Goal: Task Accomplishment & Management: Complete application form

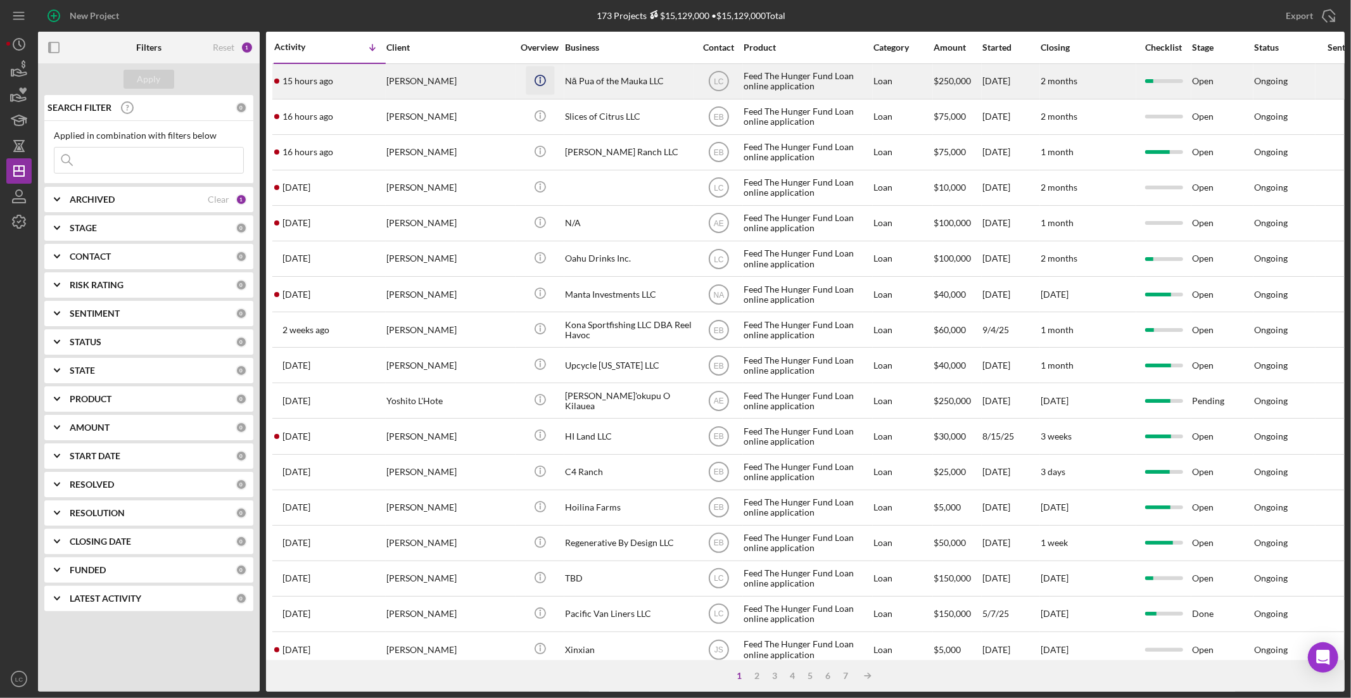
click at [552, 75] on icon "Icon/Info" at bounding box center [540, 80] width 29 height 29
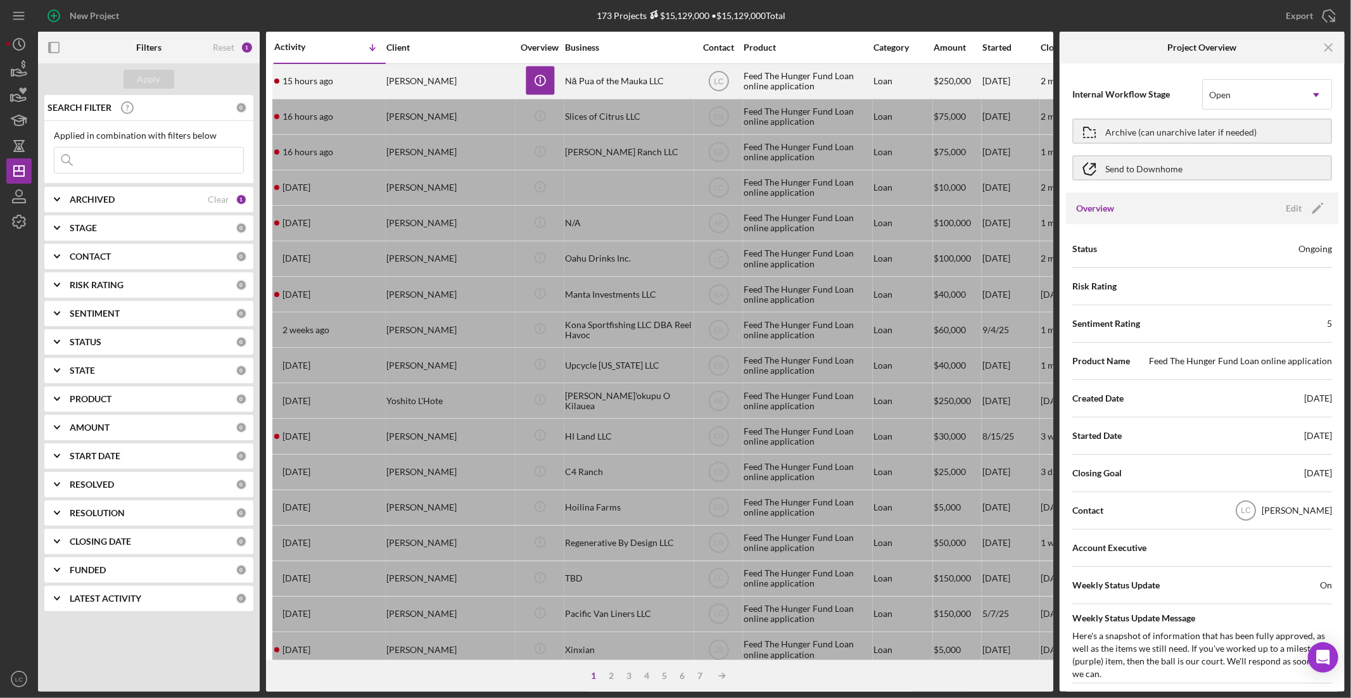
click at [594, 82] on div "Nā Pua of the Mauka LLC" at bounding box center [628, 82] width 127 height 34
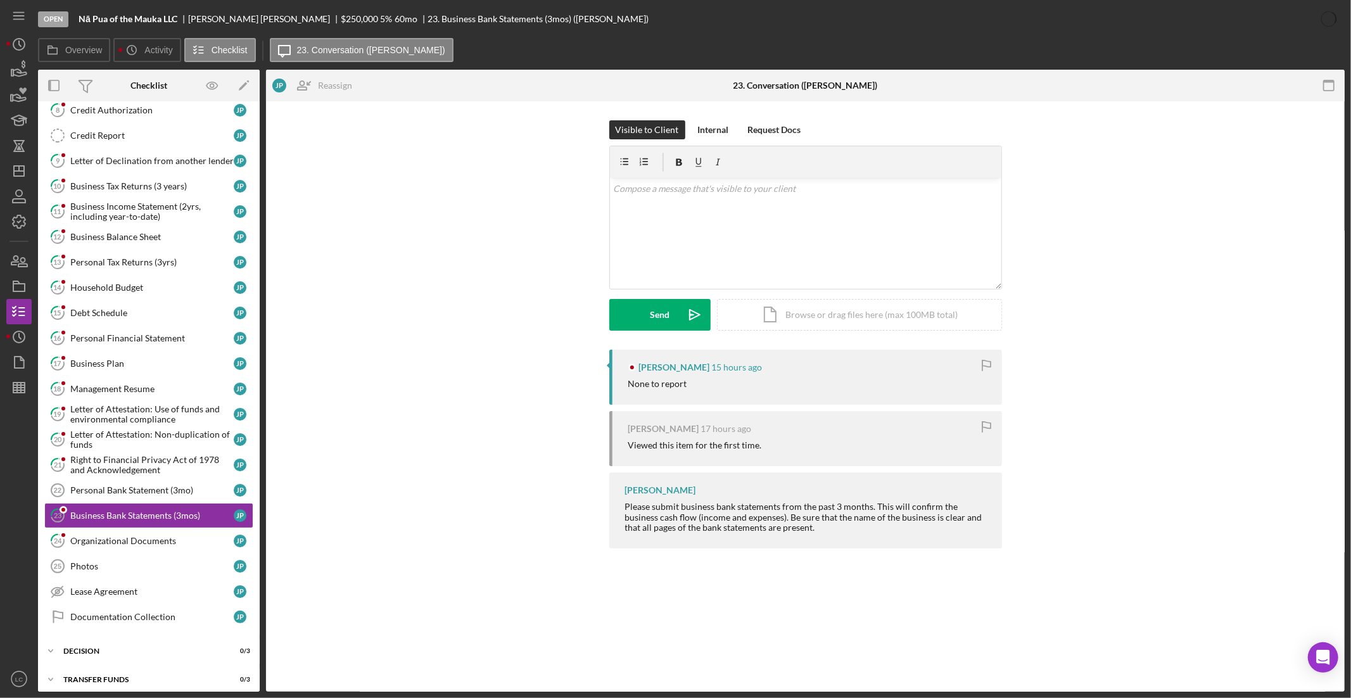
scroll to position [102, 0]
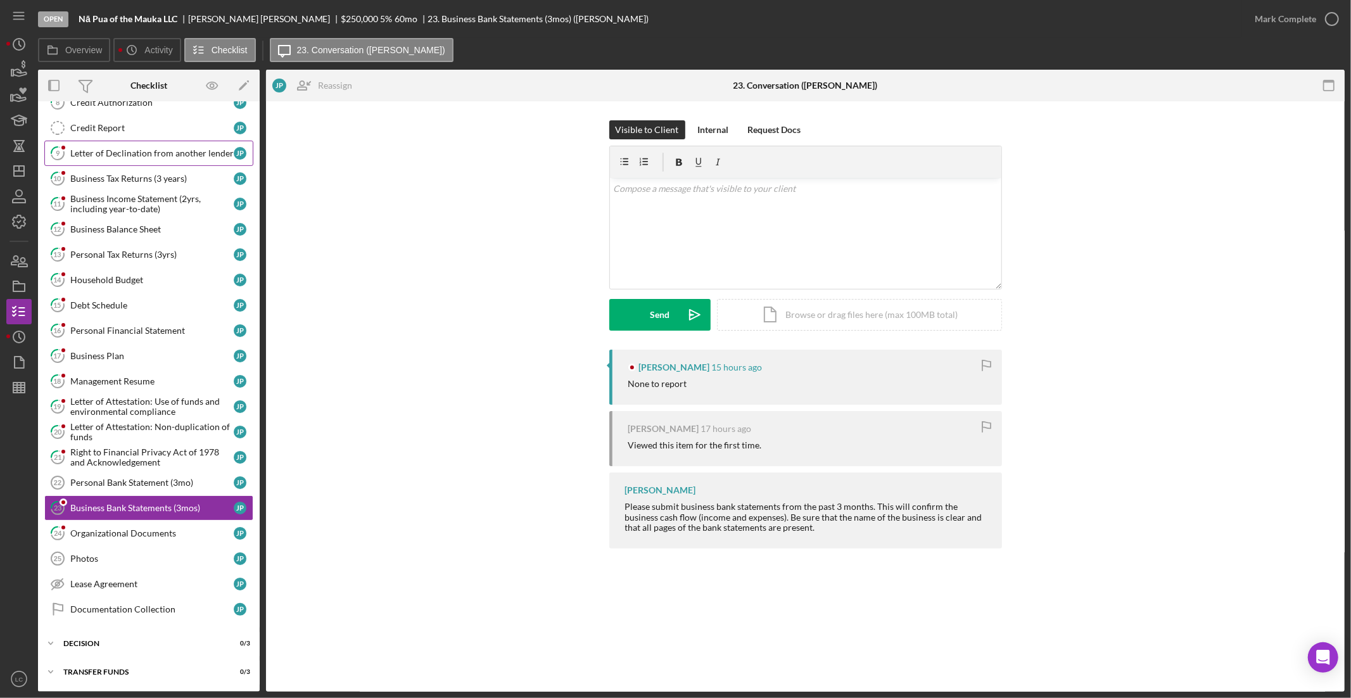
click at [105, 153] on div "Letter of Declination from another lender" at bounding box center [151, 153] width 163 height 10
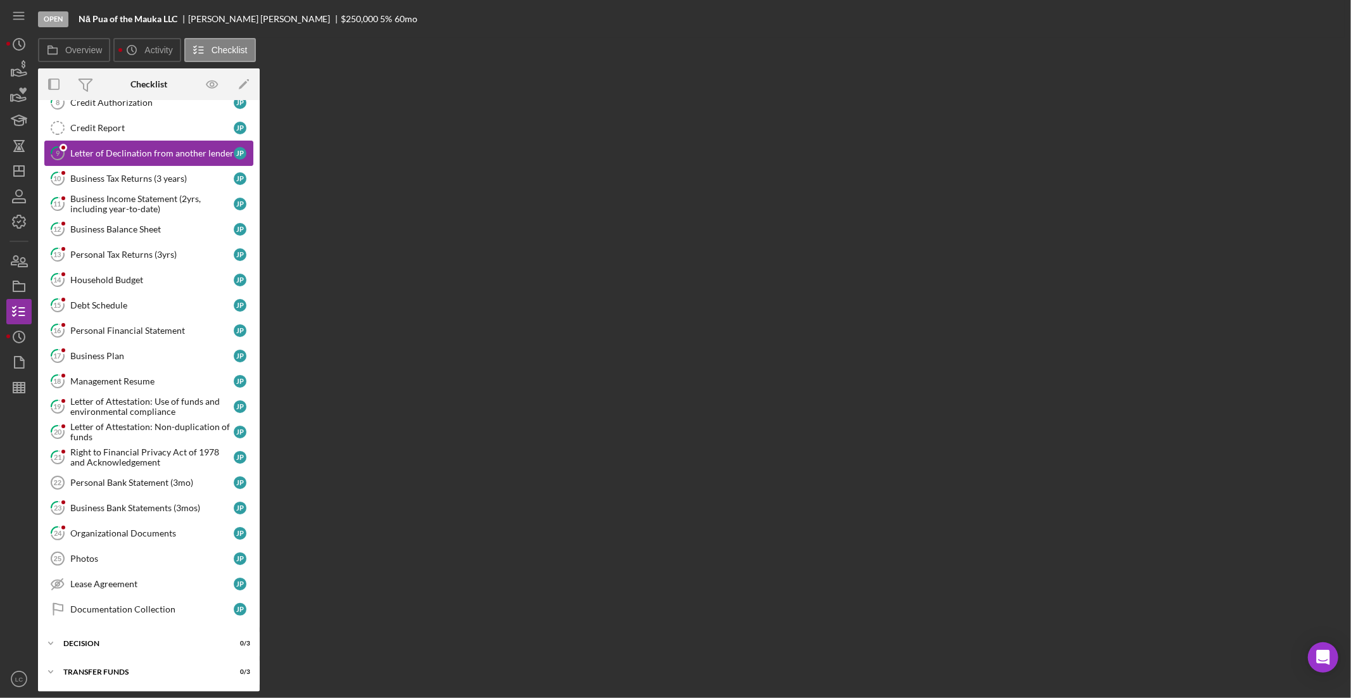
scroll to position [102, 0]
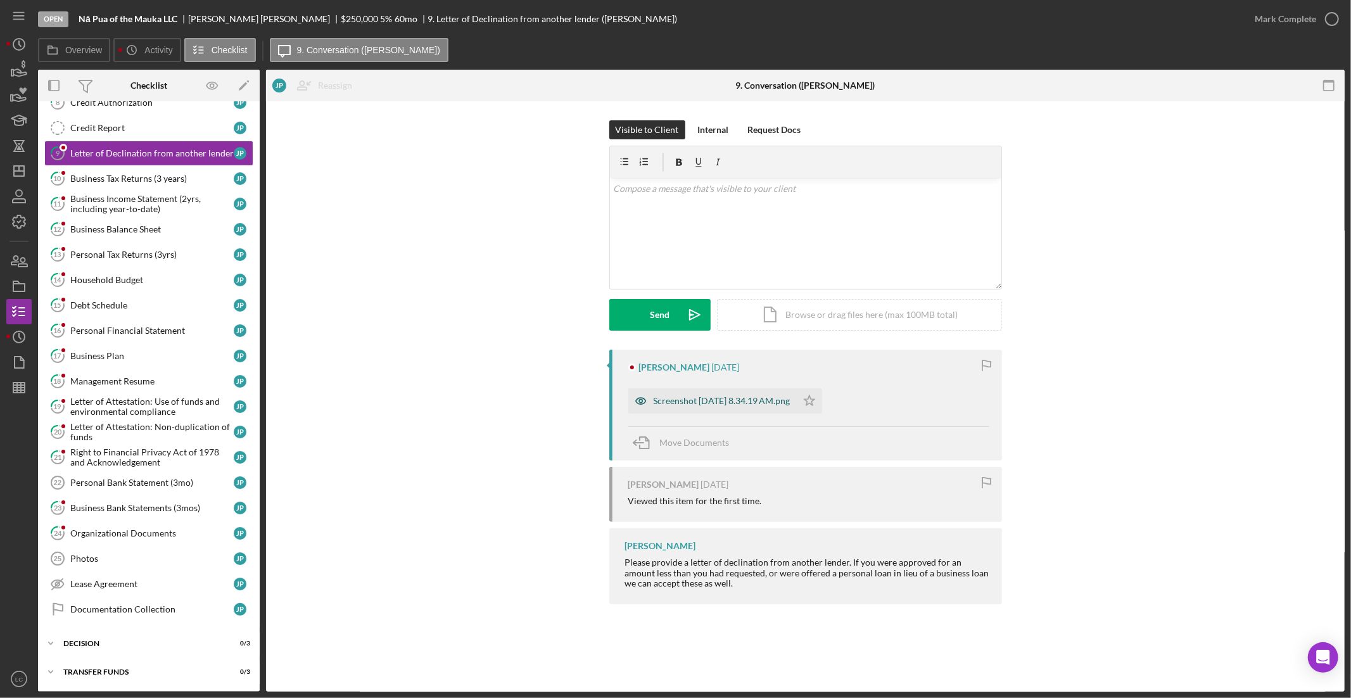
click at [675, 399] on div "Screenshot [DATE] 8.34.19 AM.png" at bounding box center [722, 401] width 137 height 10
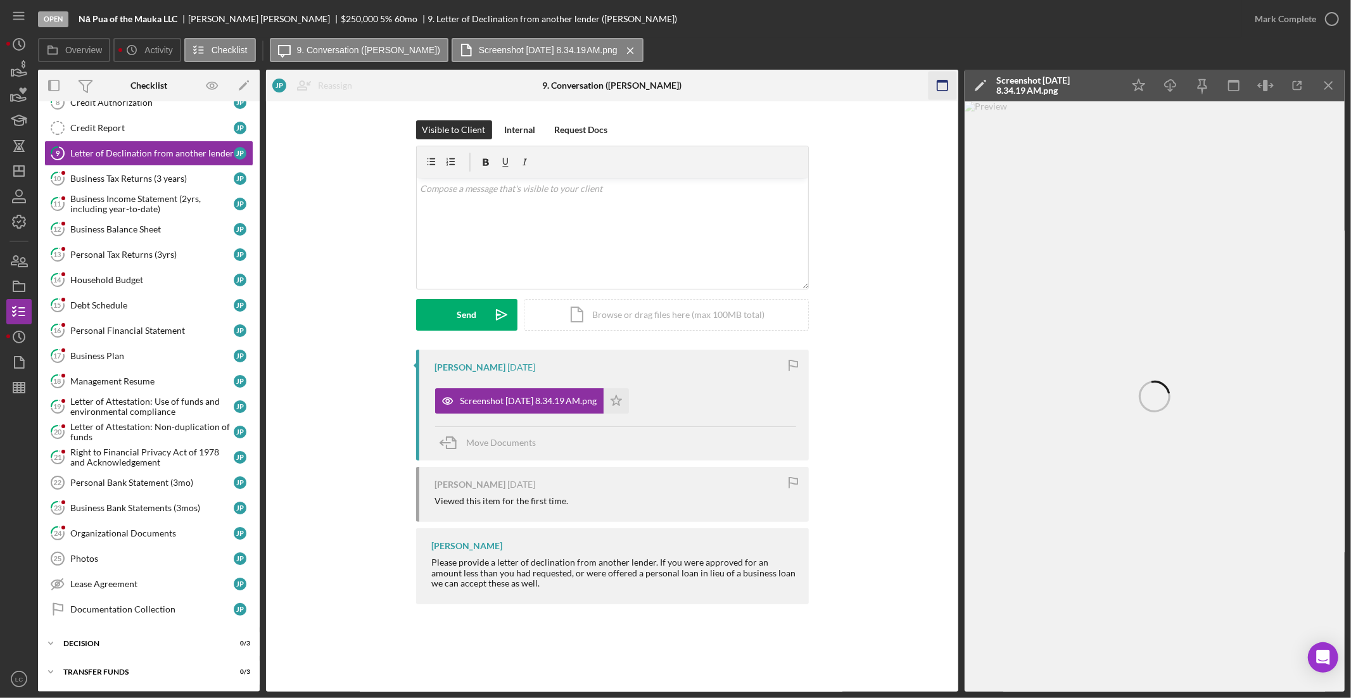
click at [939, 90] on icon "button" at bounding box center [942, 86] width 29 height 29
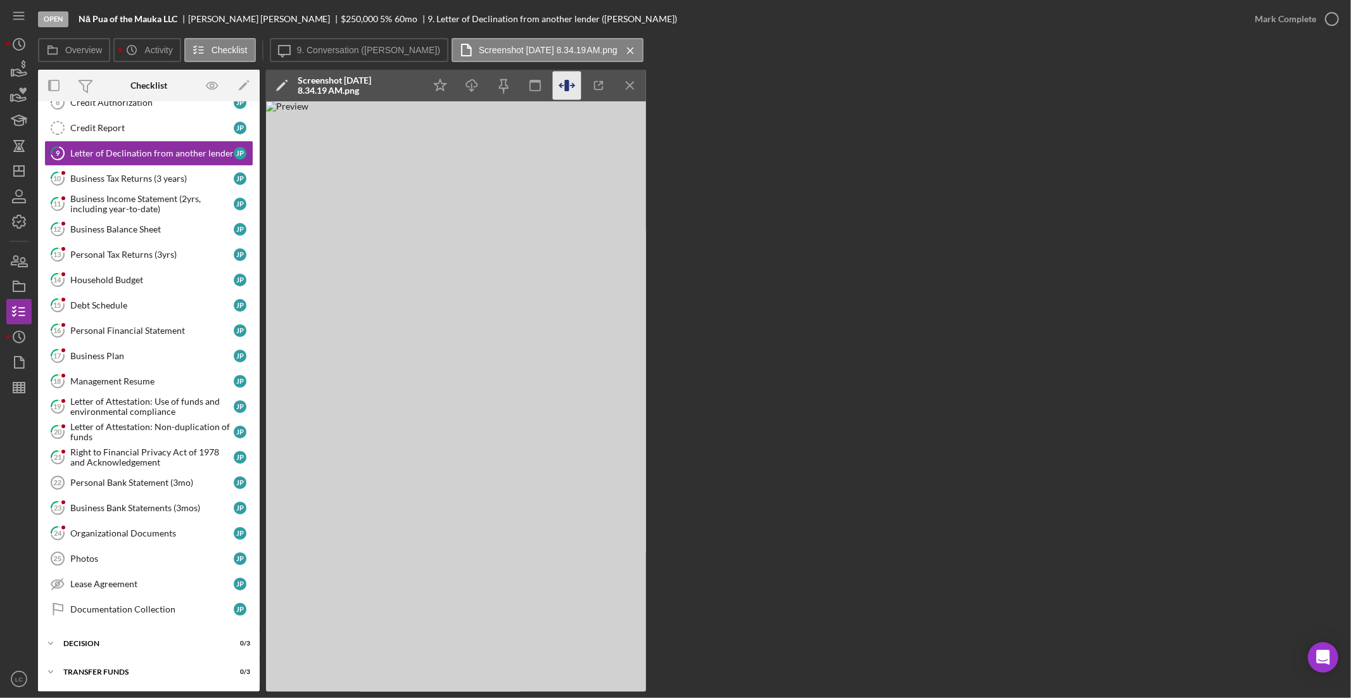
click at [565, 79] on icon "button" at bounding box center [567, 86] width 29 height 29
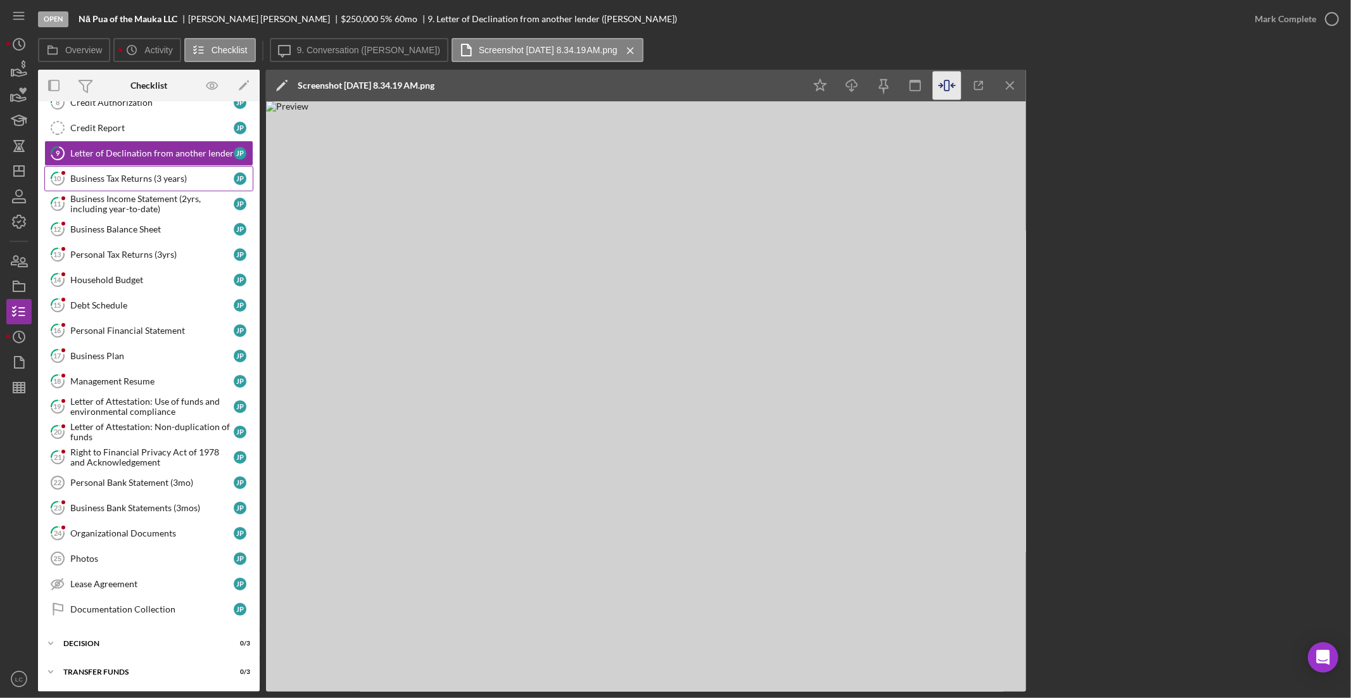
click at [119, 179] on div "Business Tax Returns (3 years)" at bounding box center [151, 179] width 163 height 10
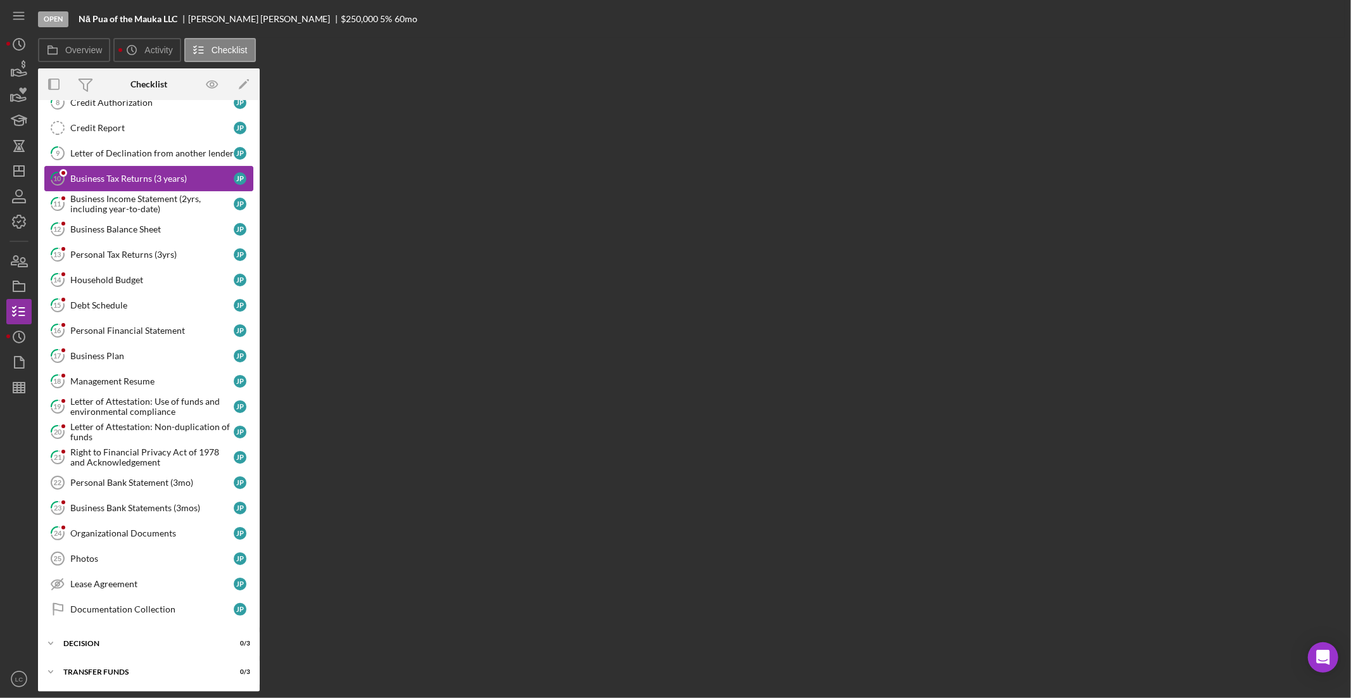
scroll to position [102, 0]
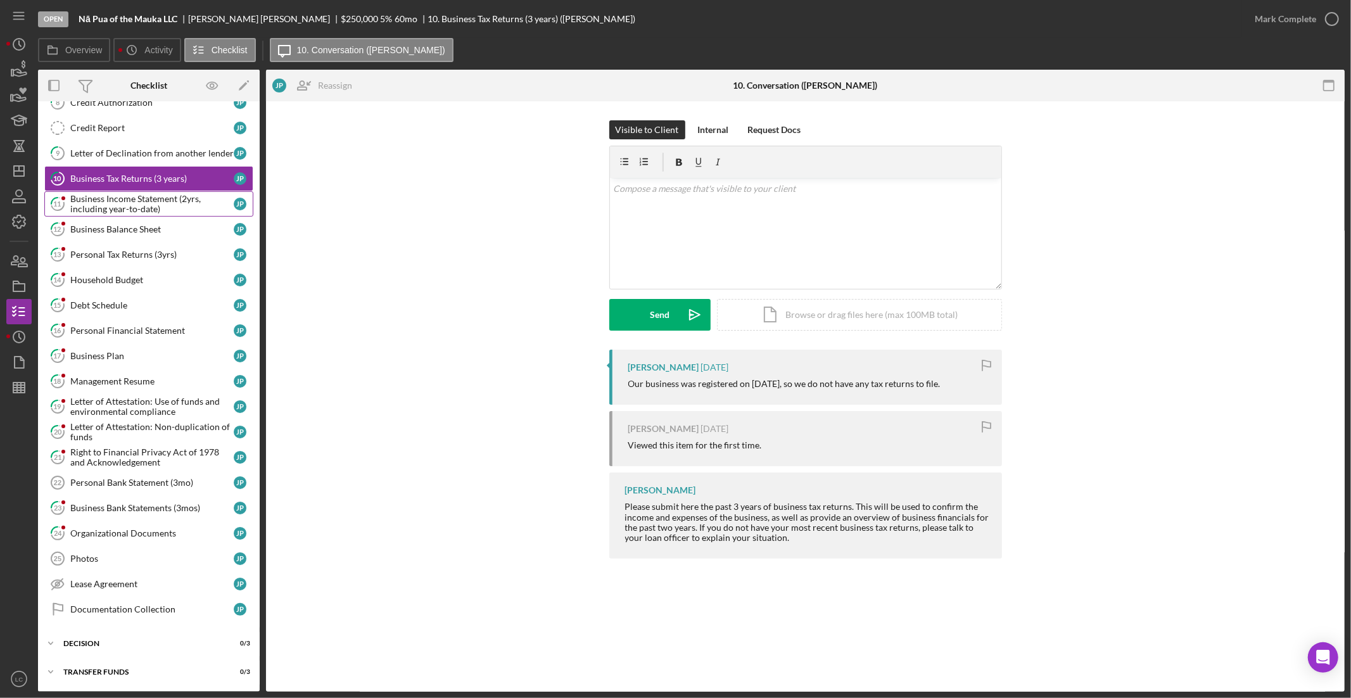
click at [146, 212] on link "11 Business Income Statement (2yrs, including year-to-date) J P" at bounding box center [148, 203] width 209 height 25
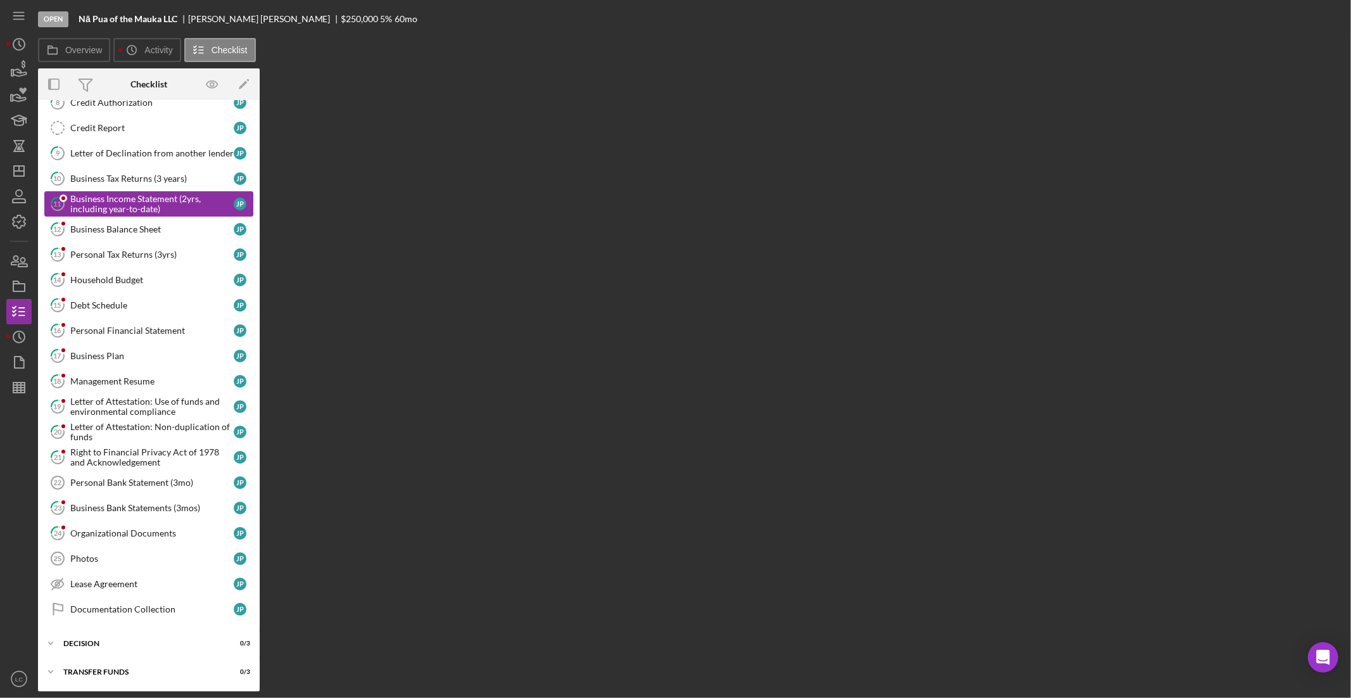
scroll to position [102, 0]
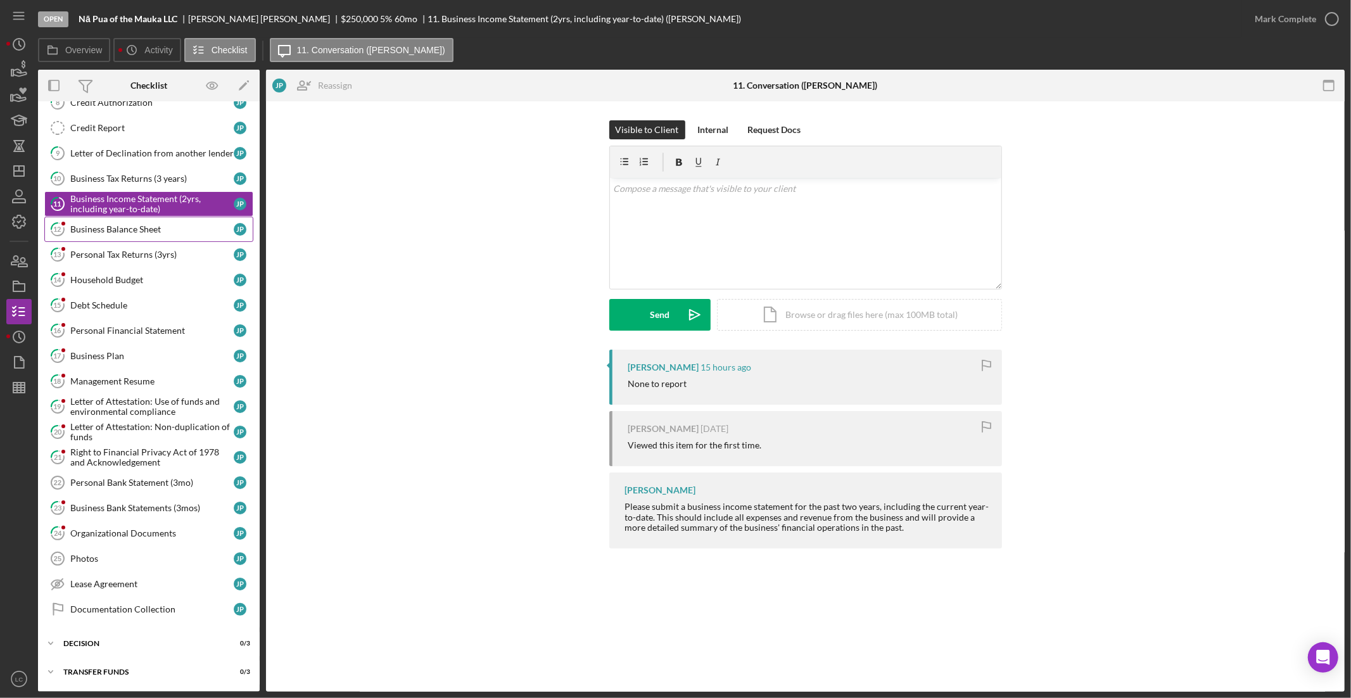
click at [110, 229] on div "Business Balance Sheet" at bounding box center [151, 229] width 163 height 10
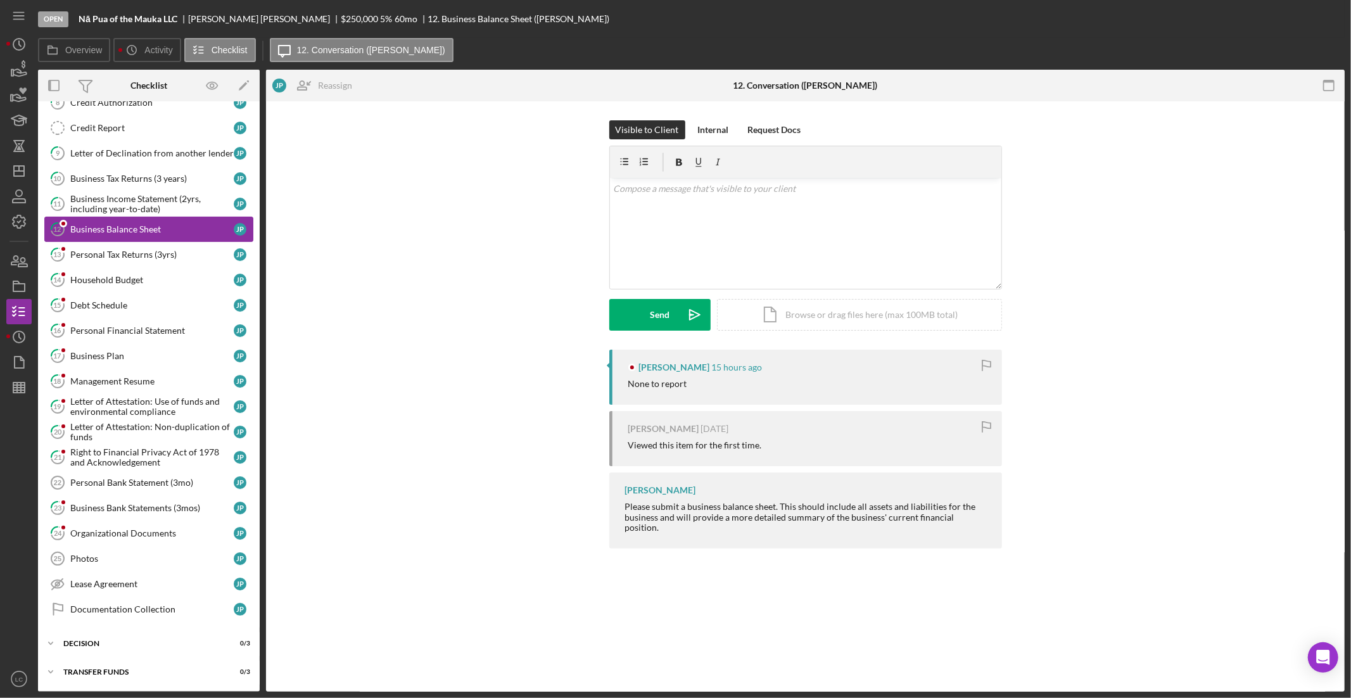
scroll to position [102, 0]
click at [106, 251] on div "Personal Tax Returns (3yrs)" at bounding box center [151, 255] width 163 height 10
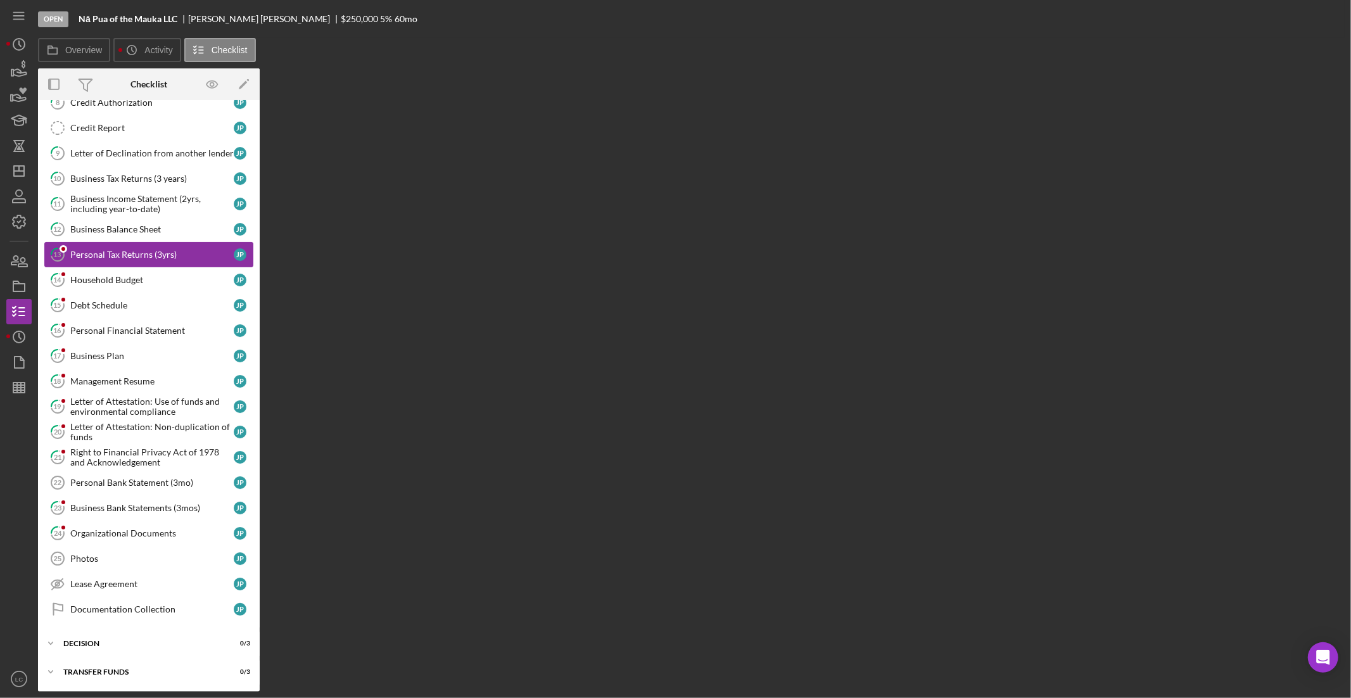
scroll to position [102, 0]
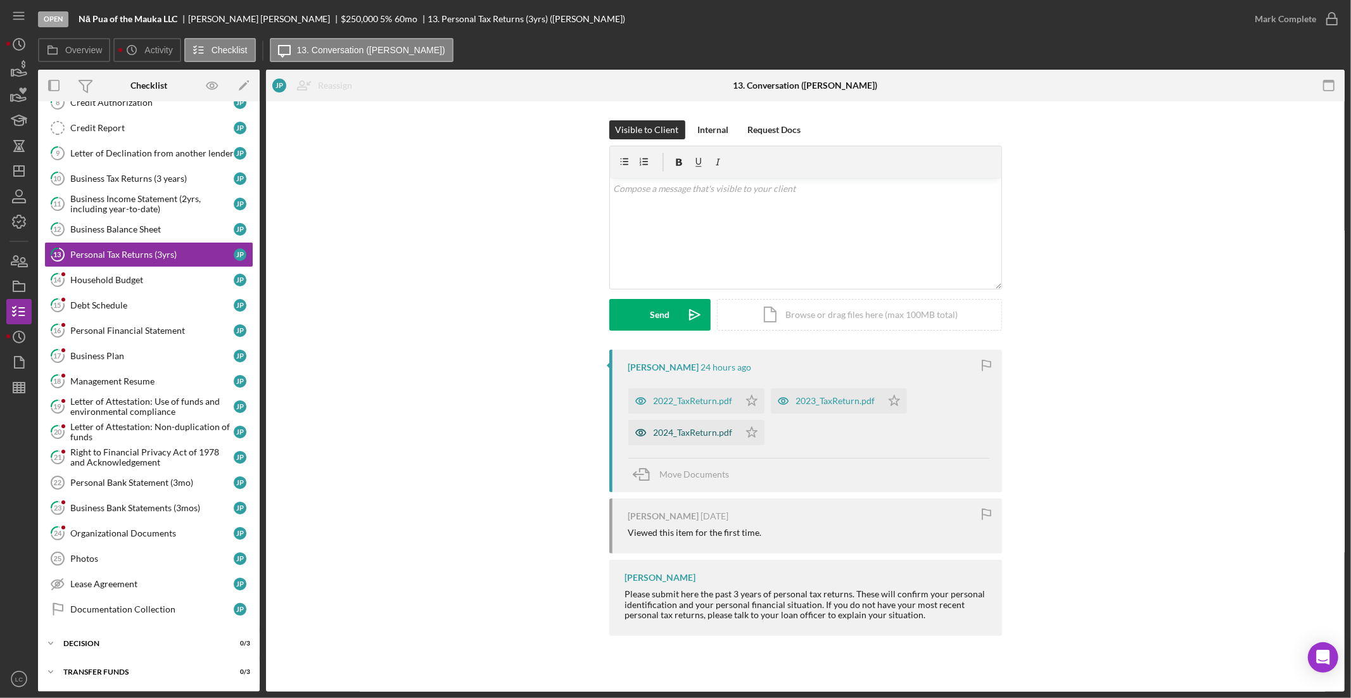
click at [669, 436] on div "2024_TaxReturn.pdf" at bounding box center [693, 433] width 79 height 10
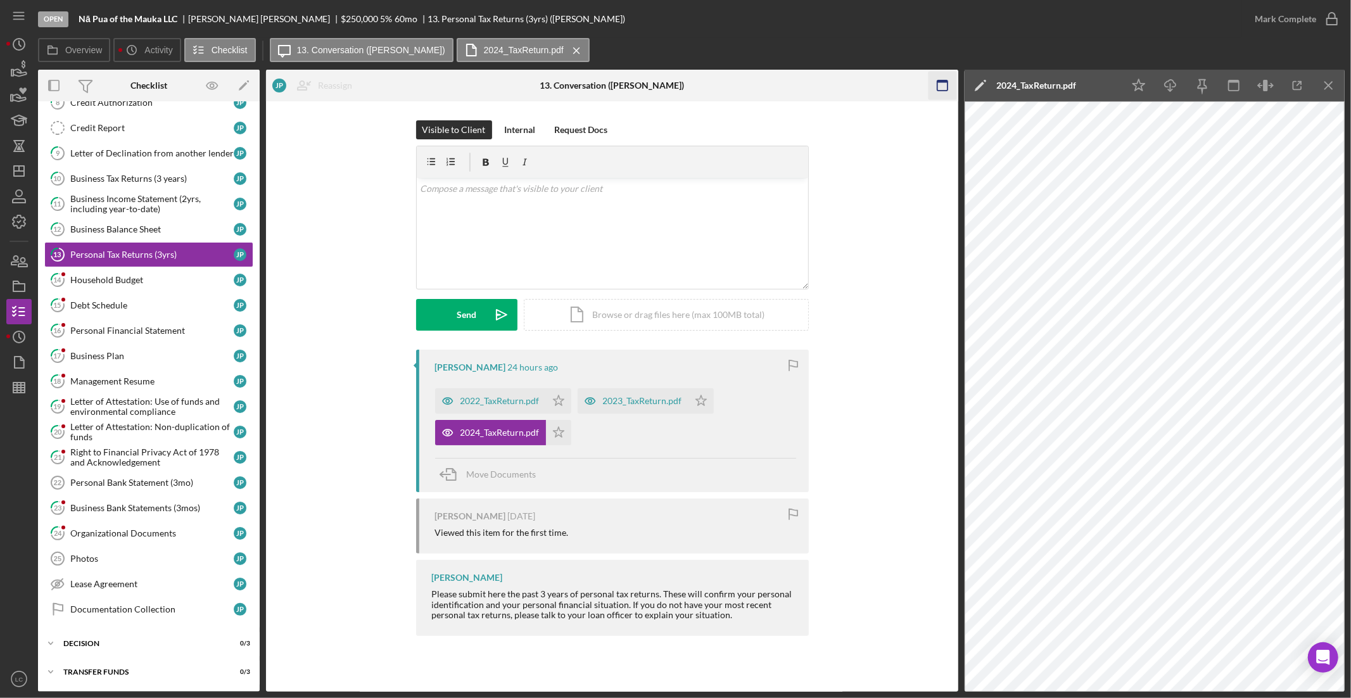
click at [946, 82] on rect "button" at bounding box center [942, 81] width 10 height 3
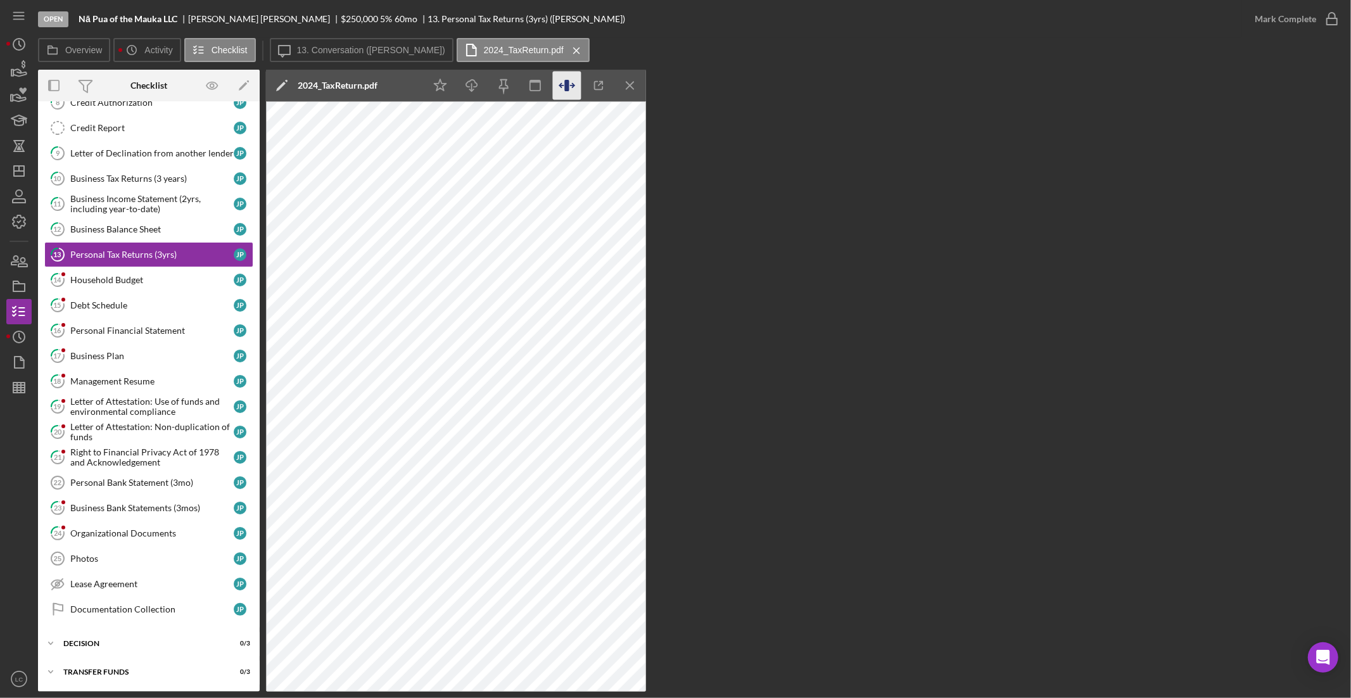
click at [574, 87] on icon "button" at bounding box center [567, 86] width 29 height 29
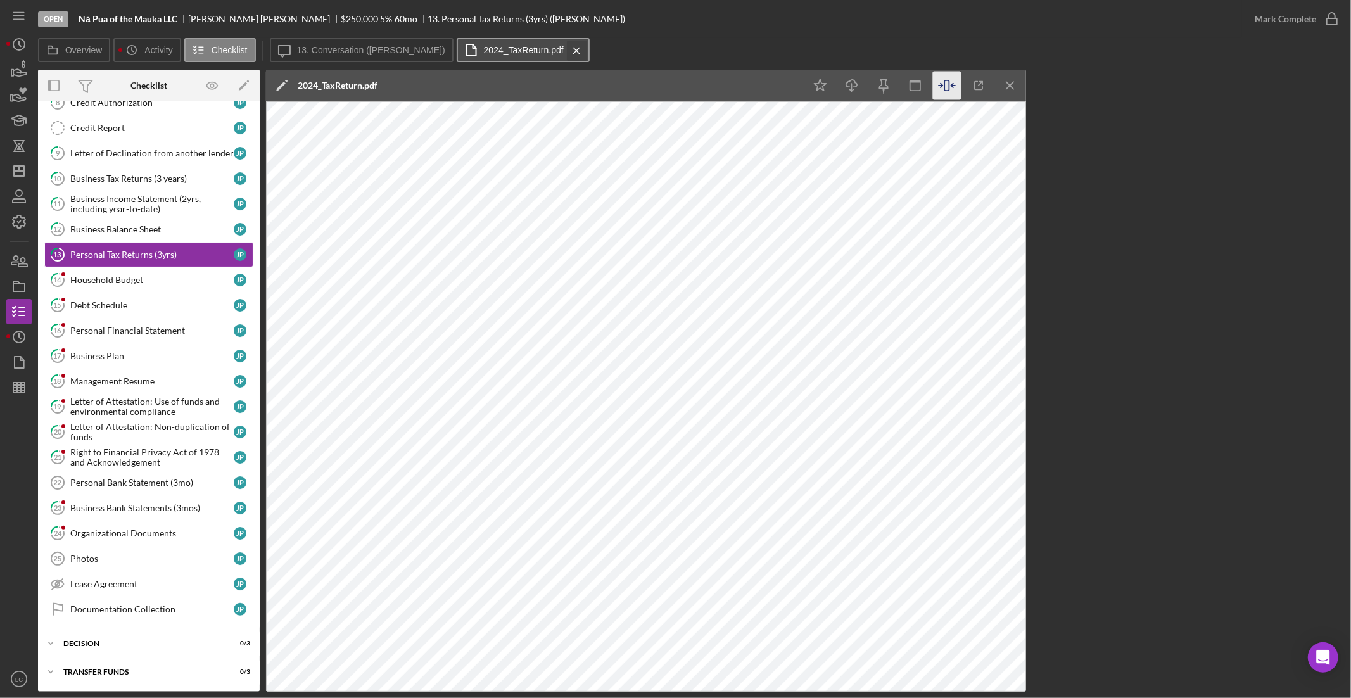
click at [566, 49] on icon "Icon/Menu Close" at bounding box center [577, 51] width 22 height 32
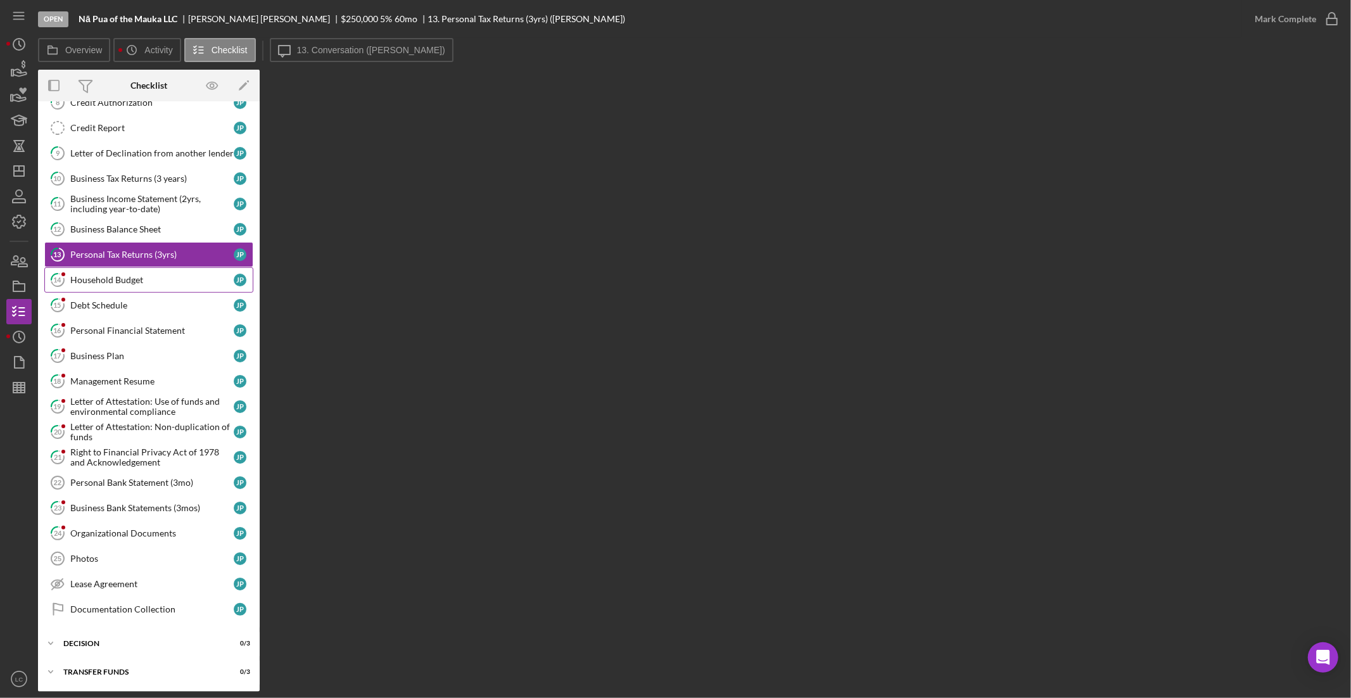
click at [115, 270] on link "14 Household Budget J P" at bounding box center [148, 279] width 209 height 25
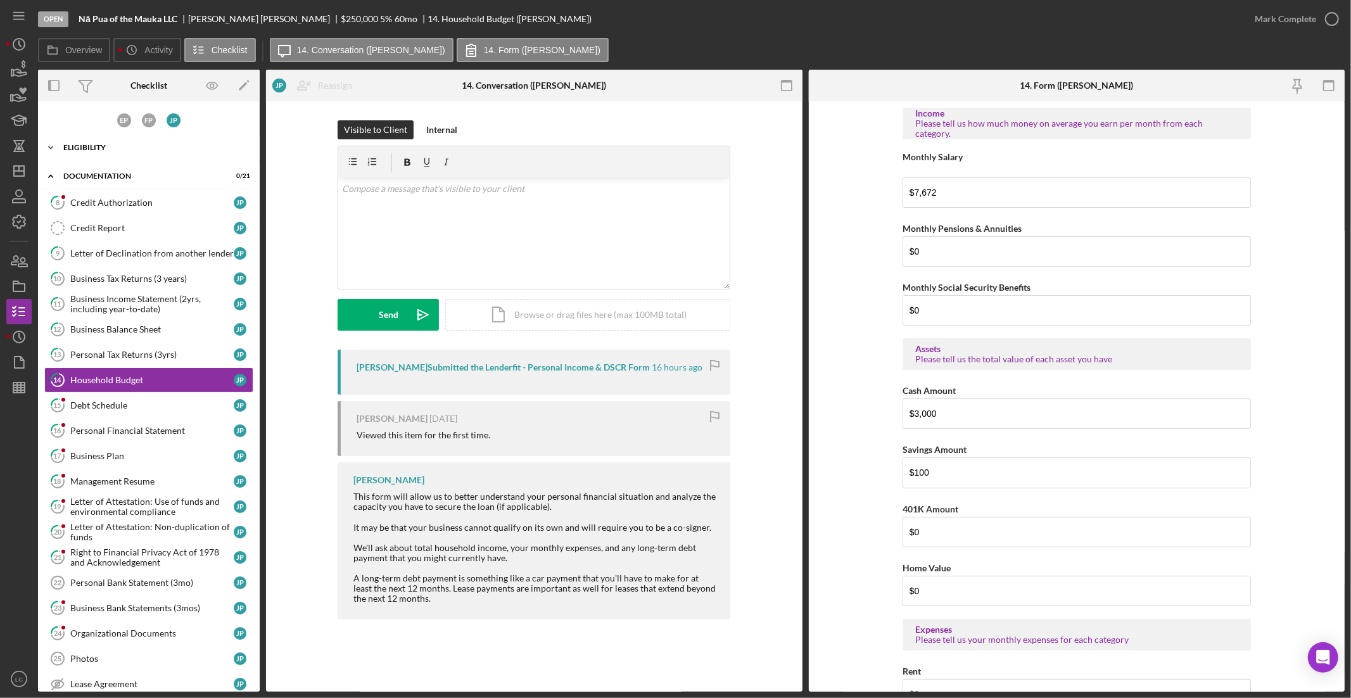
click at [89, 144] on div "Eligibility" at bounding box center [153, 148] width 181 height 8
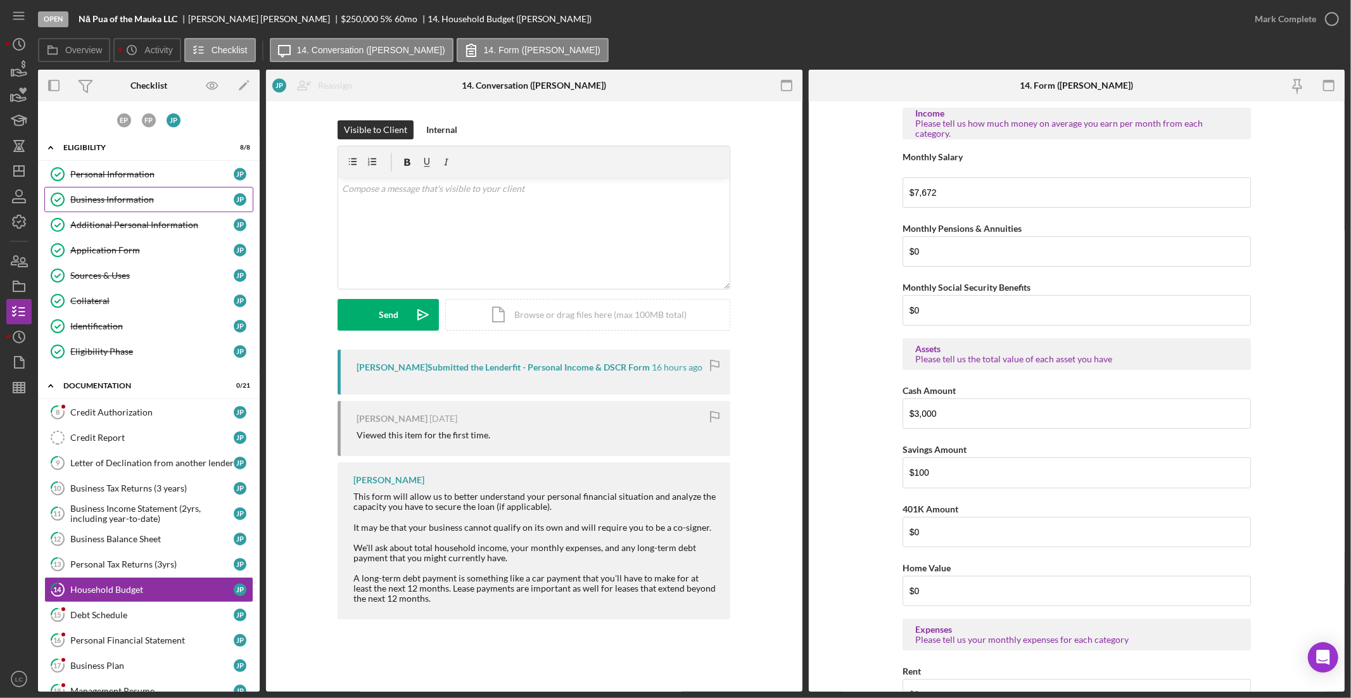
click at [94, 196] on div "Business Information" at bounding box center [151, 199] width 163 height 10
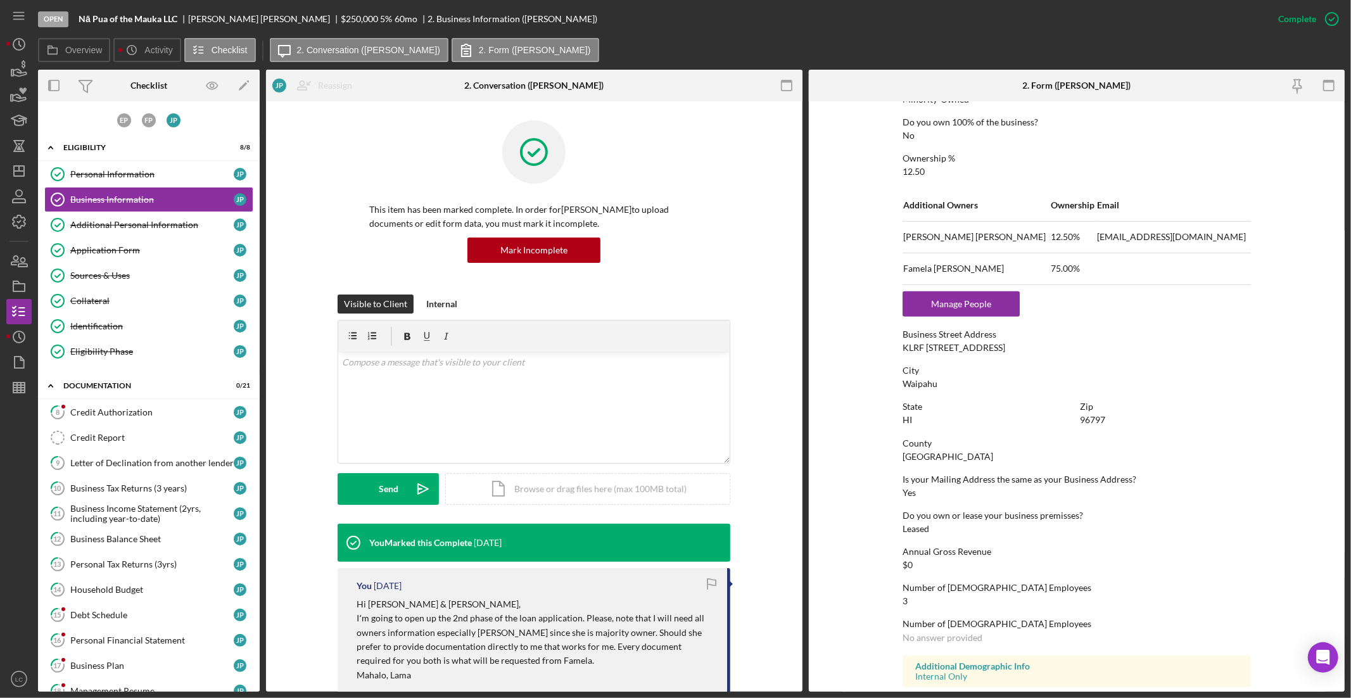
scroll to position [491, 0]
drag, startPoint x: 903, startPoint y: 346, endPoint x: 1024, endPoint y: 348, distance: 121.0
click at [1024, 348] on div "Business Street Address KLRF Lot 8E Mauna Kapu St" at bounding box center [1077, 340] width 348 height 23
copy div "KLRF [STREET_ADDRESS]"
click at [93, 462] on div "Letter of Declination from another lender" at bounding box center [151, 463] width 163 height 10
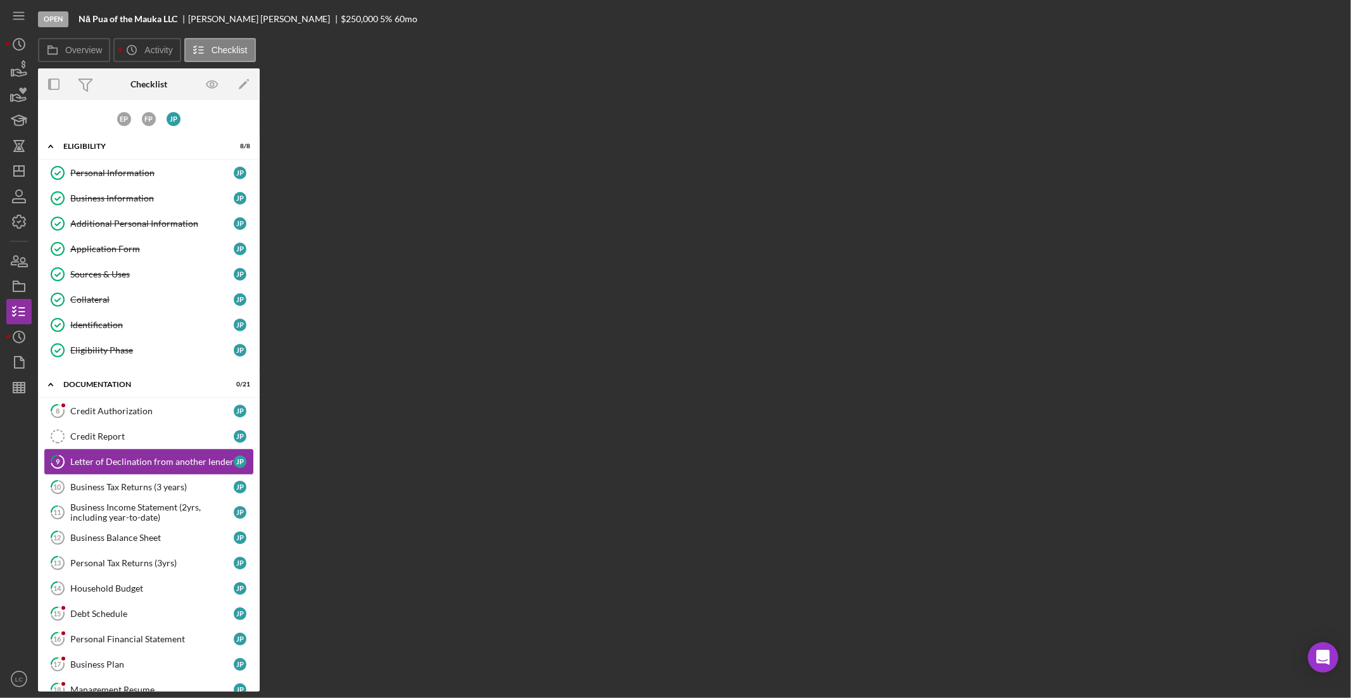
click at [93, 462] on div "Letter of Declination from another lender" at bounding box center [151, 462] width 163 height 10
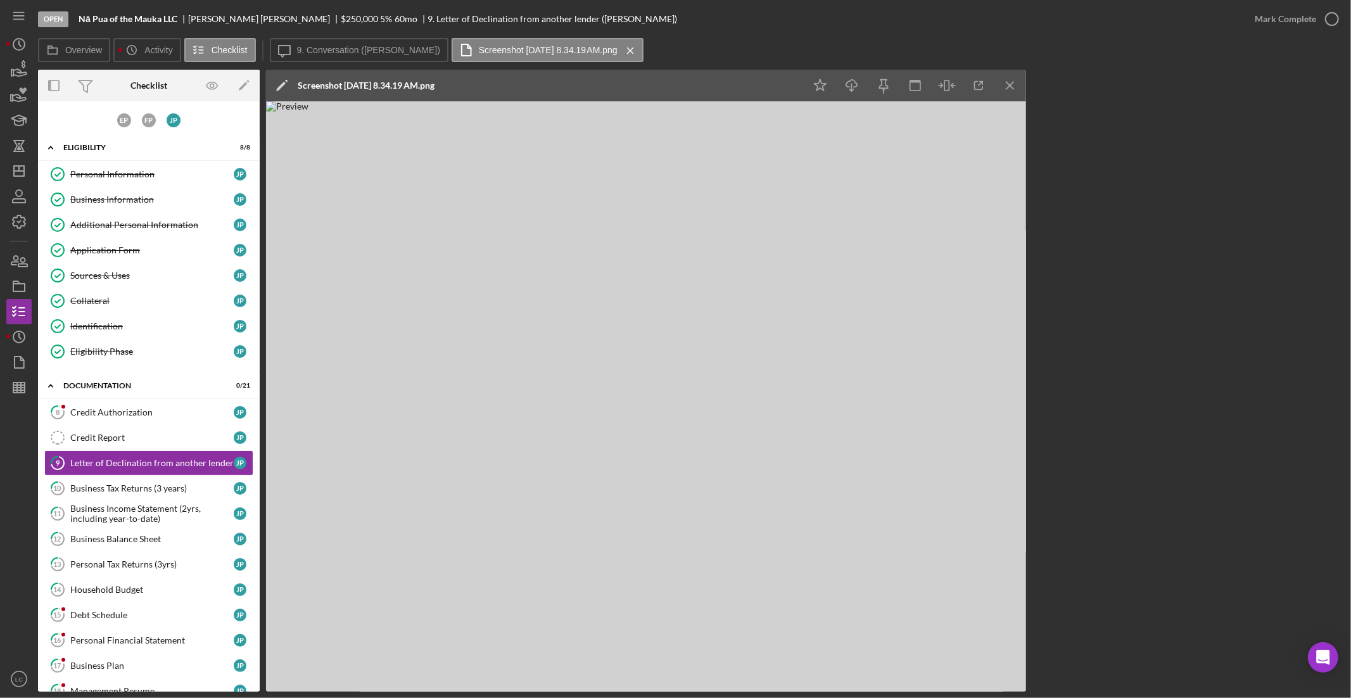
click at [565, 485] on img at bounding box center [646, 396] width 760 height 590
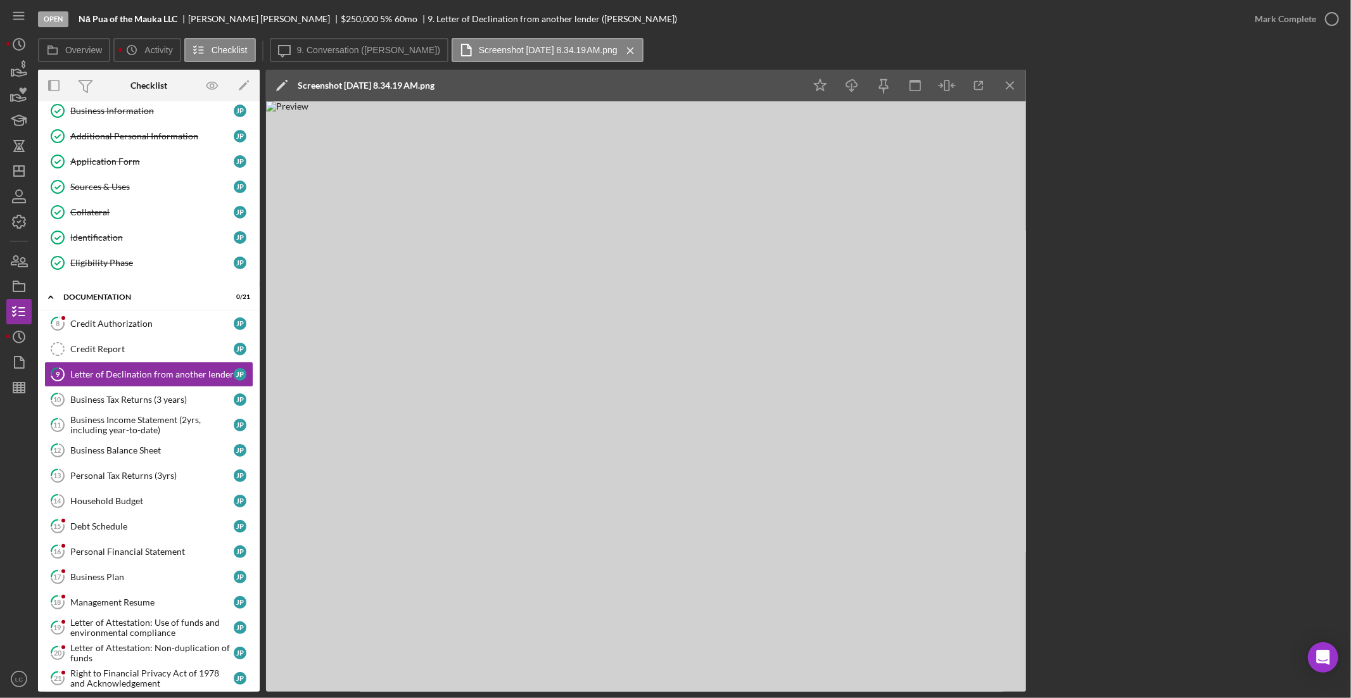
scroll to position [110, 0]
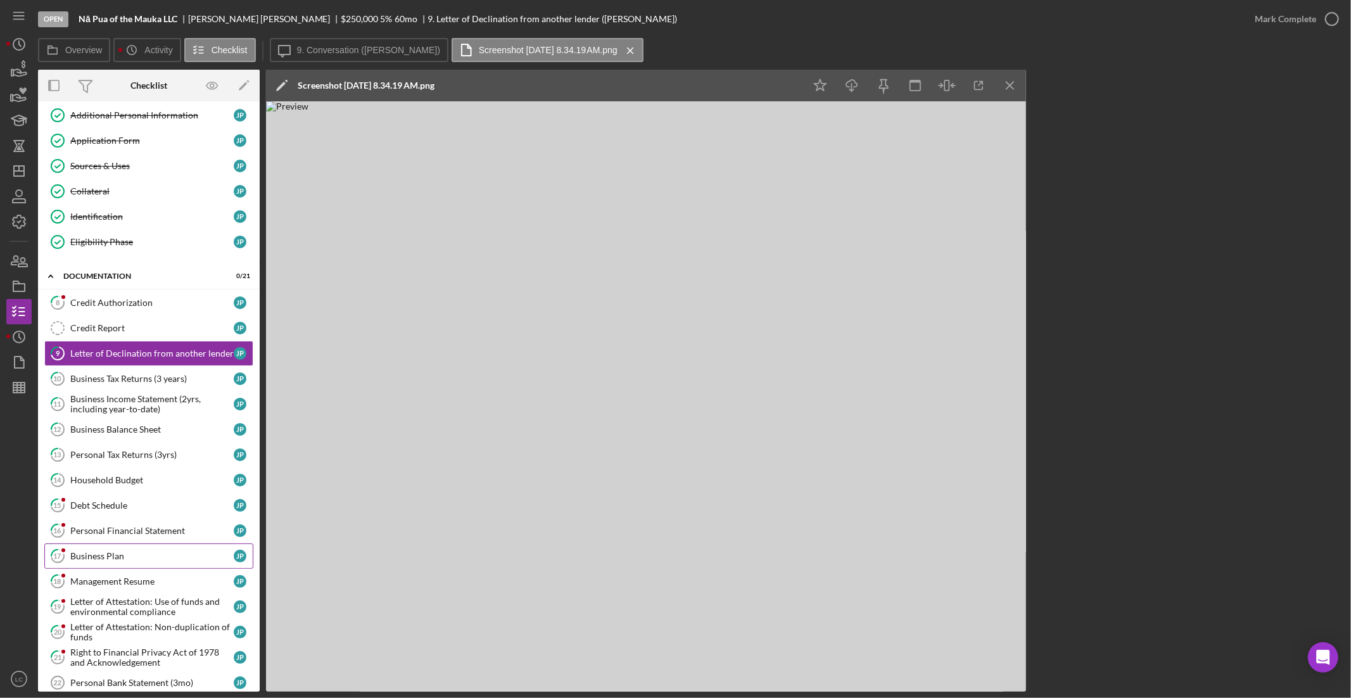
click at [139, 559] on div "Business Plan" at bounding box center [151, 556] width 163 height 10
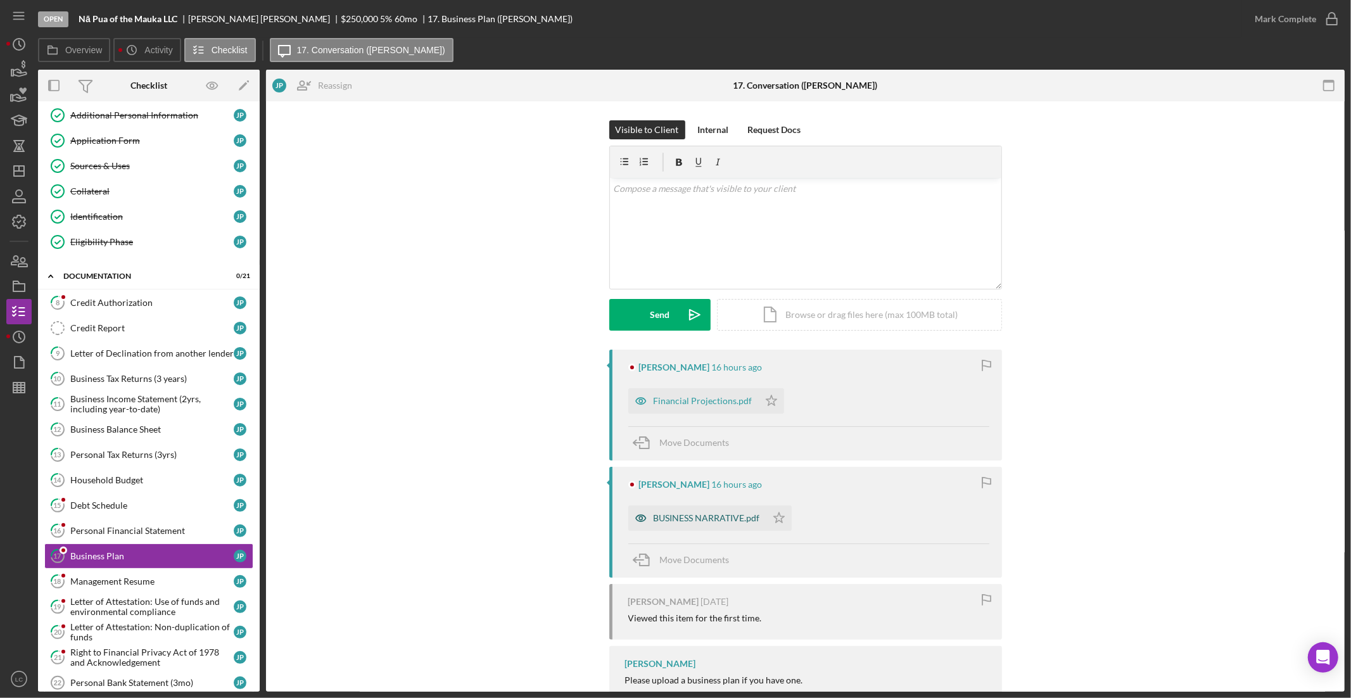
click at [668, 514] on div "BUSINESS NARRATIVE.pdf" at bounding box center [707, 518] width 106 height 10
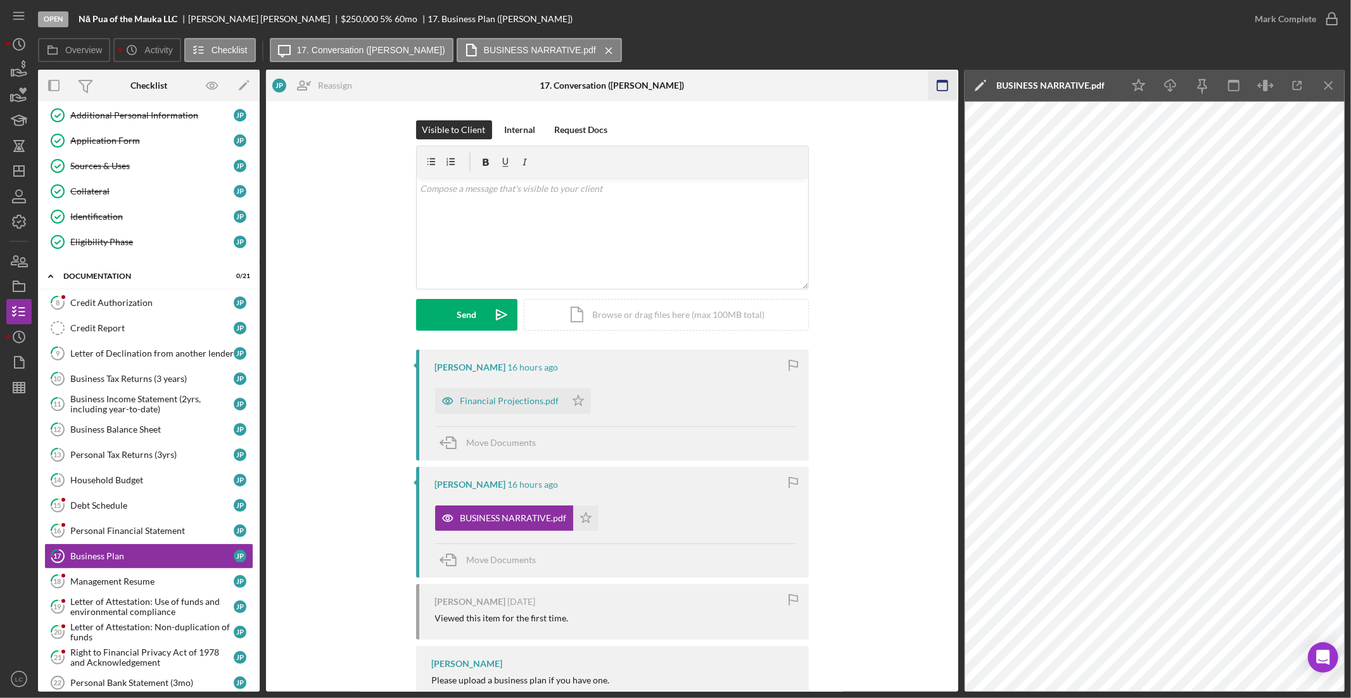
click at [955, 83] on icon "button" at bounding box center [942, 86] width 29 height 29
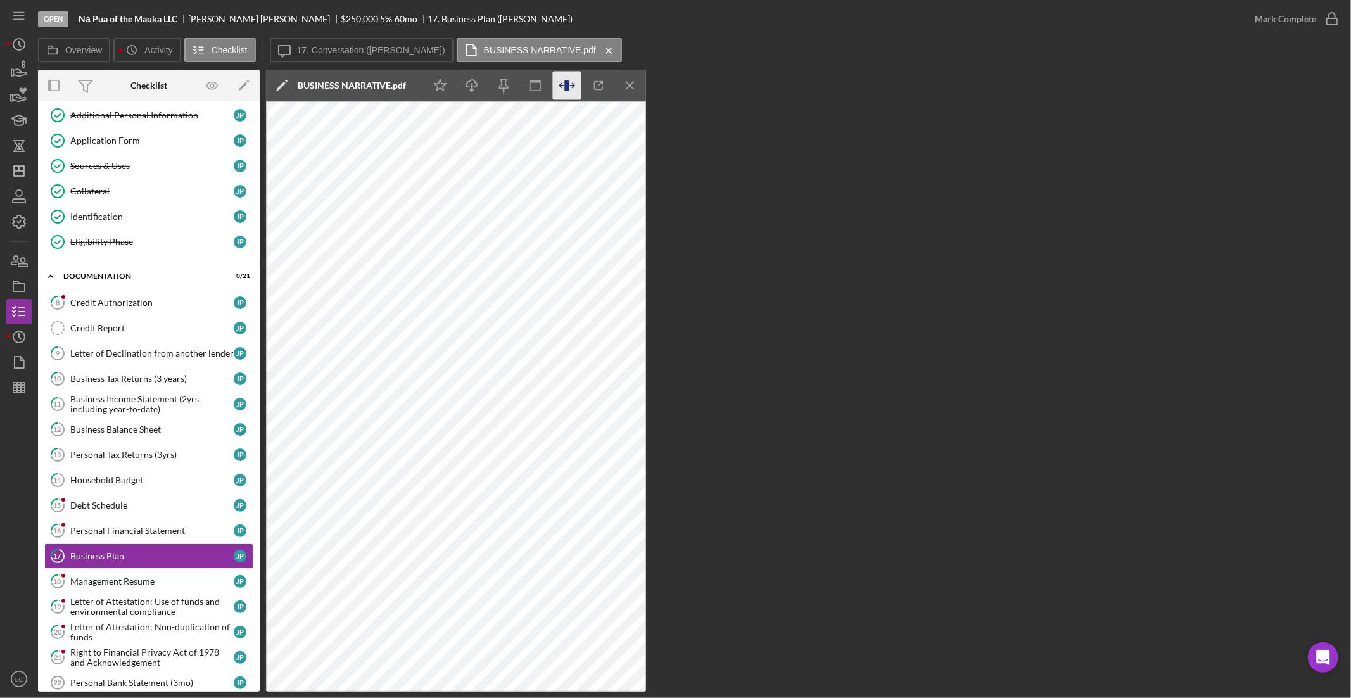
click at [571, 84] on icon "button" at bounding box center [567, 86] width 29 height 29
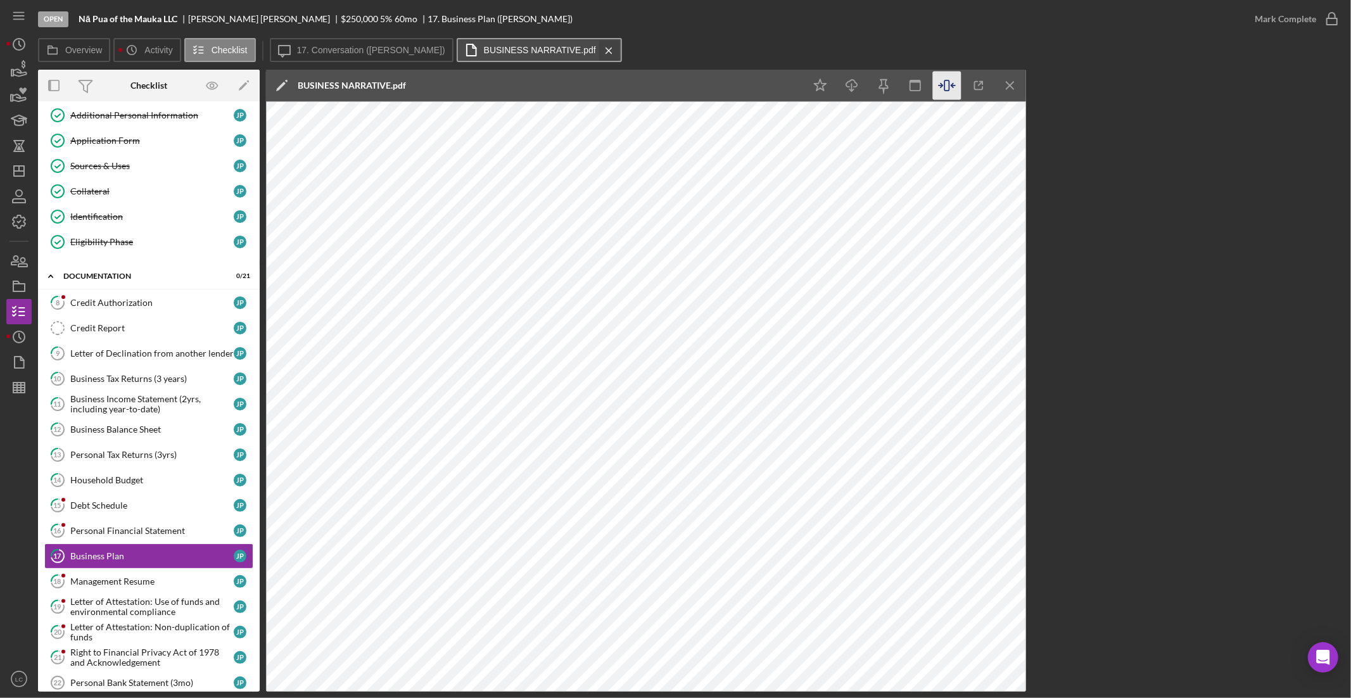
click at [598, 54] on icon "Icon/Menu Close" at bounding box center [609, 51] width 22 height 32
click at [563, 54] on div "Overview Icon/History Activity Checklist Icon/Message 17. Conversation (Justin …" at bounding box center [691, 50] width 1307 height 25
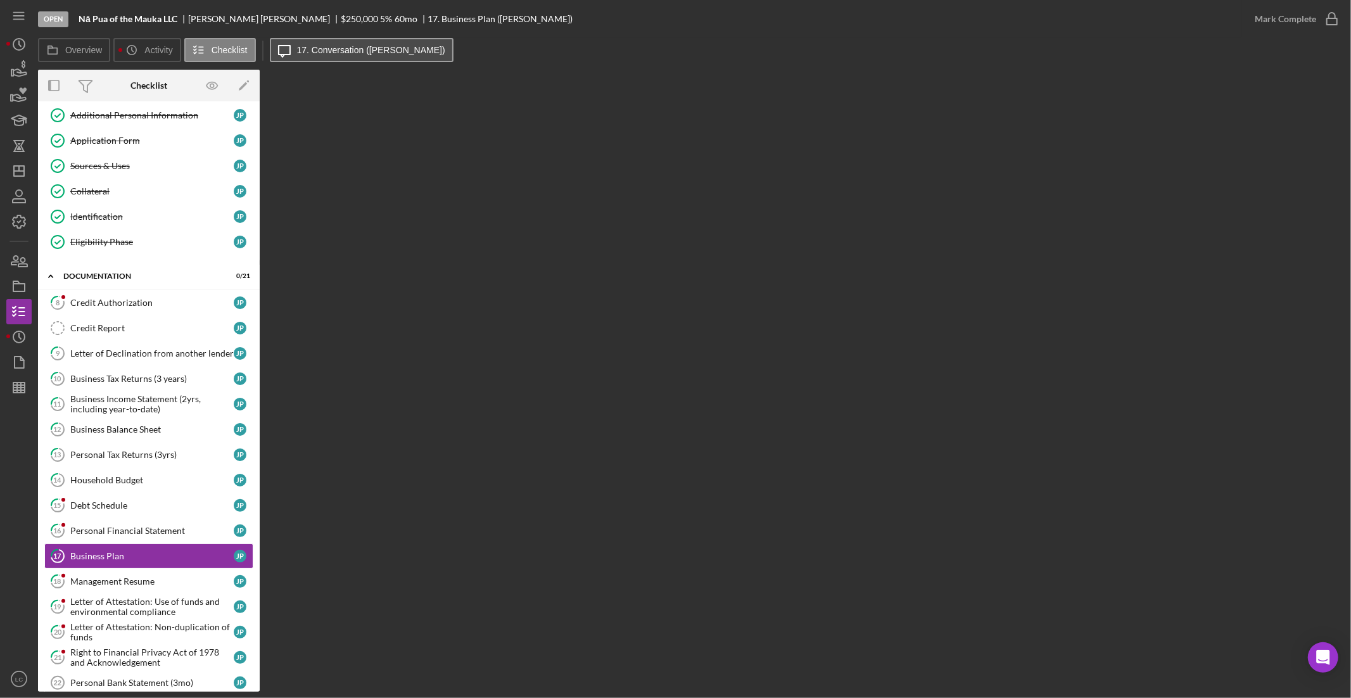
click at [371, 51] on label "17. Conversation (Justin P.)" at bounding box center [371, 50] width 148 height 10
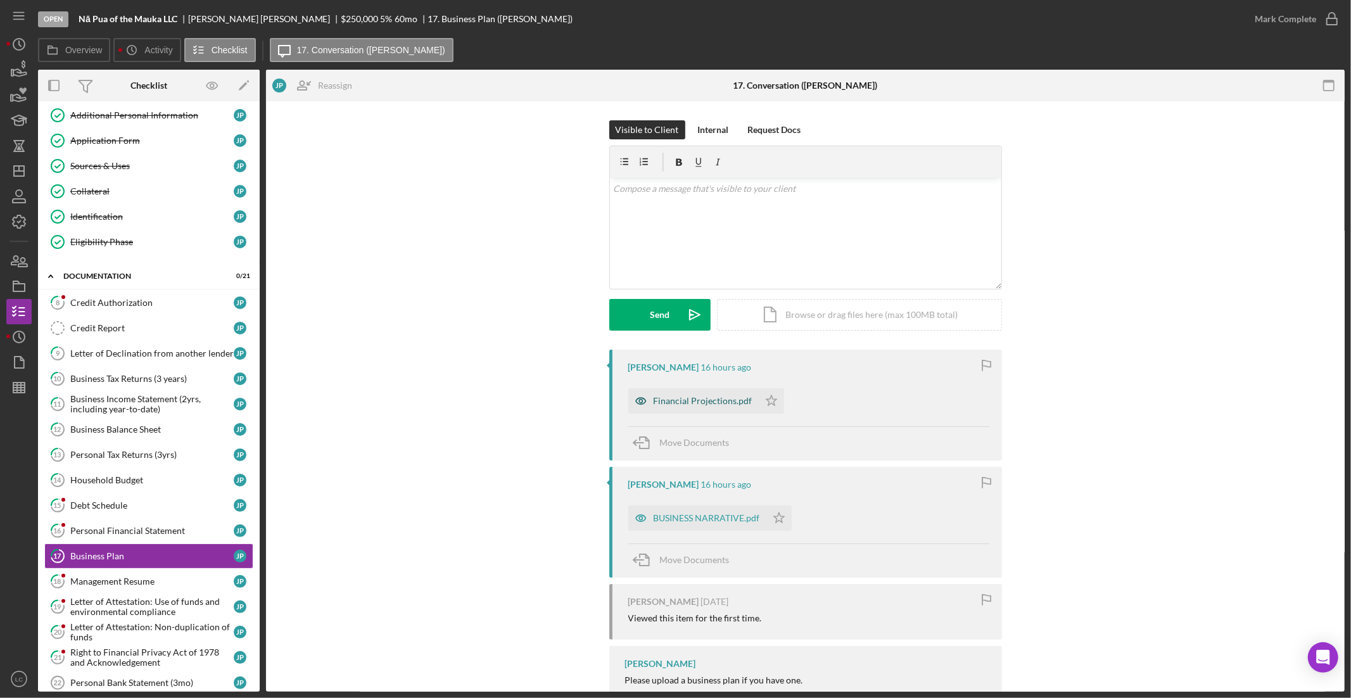
click at [692, 405] on div "Financial Projections.pdf" at bounding box center [703, 401] width 99 height 10
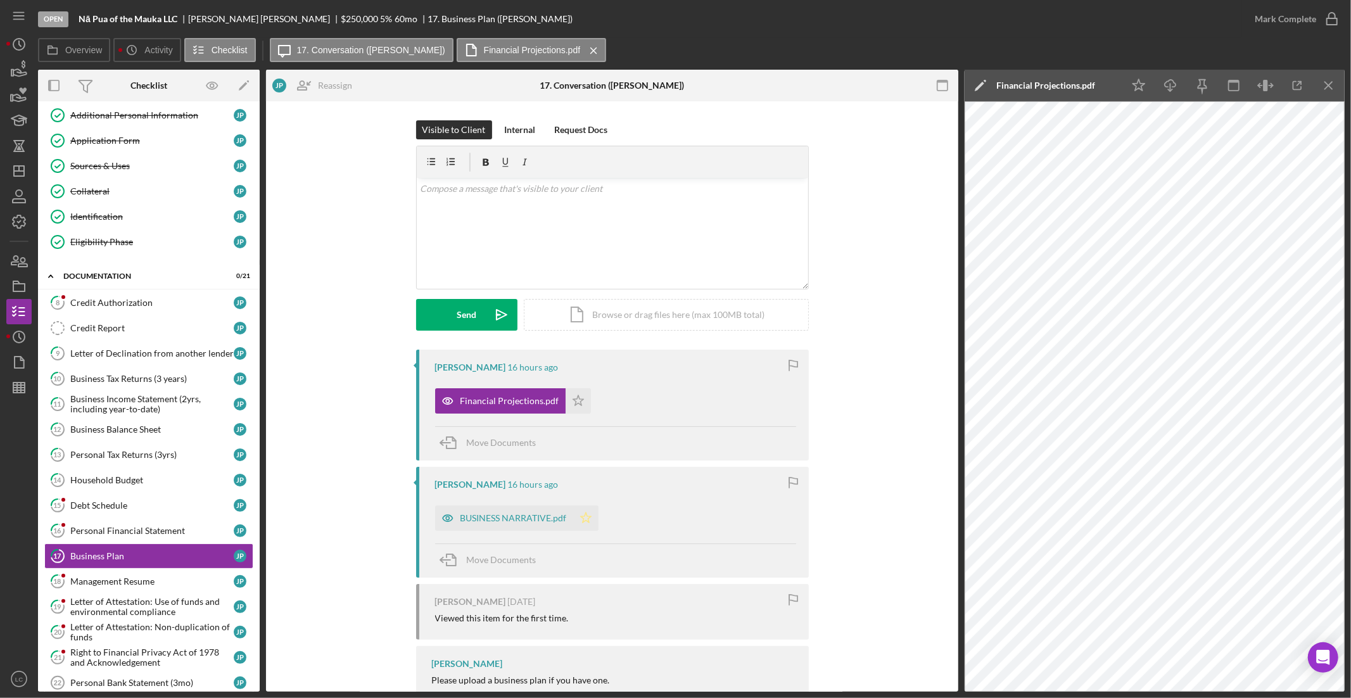
click at [582, 520] on icon "Icon/Star" at bounding box center [585, 517] width 25 height 25
click at [575, 404] on polygon "button" at bounding box center [578, 400] width 11 height 10
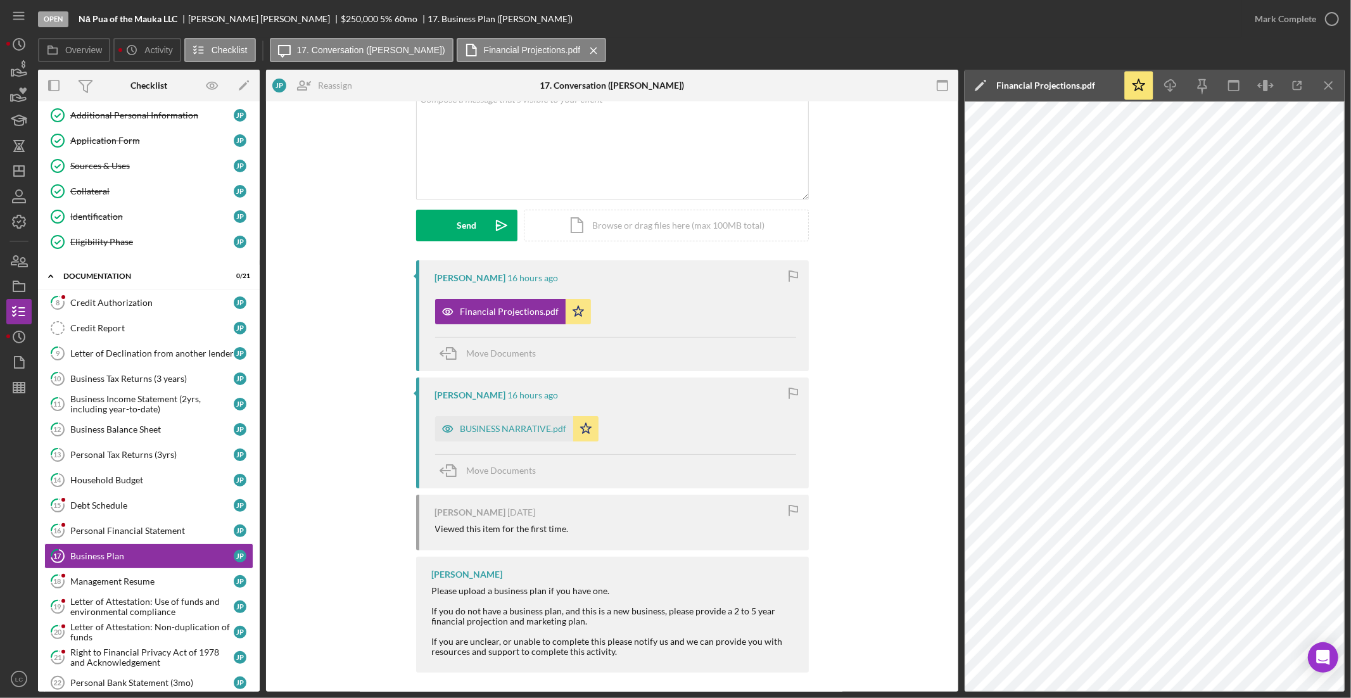
scroll to position [97, 0]
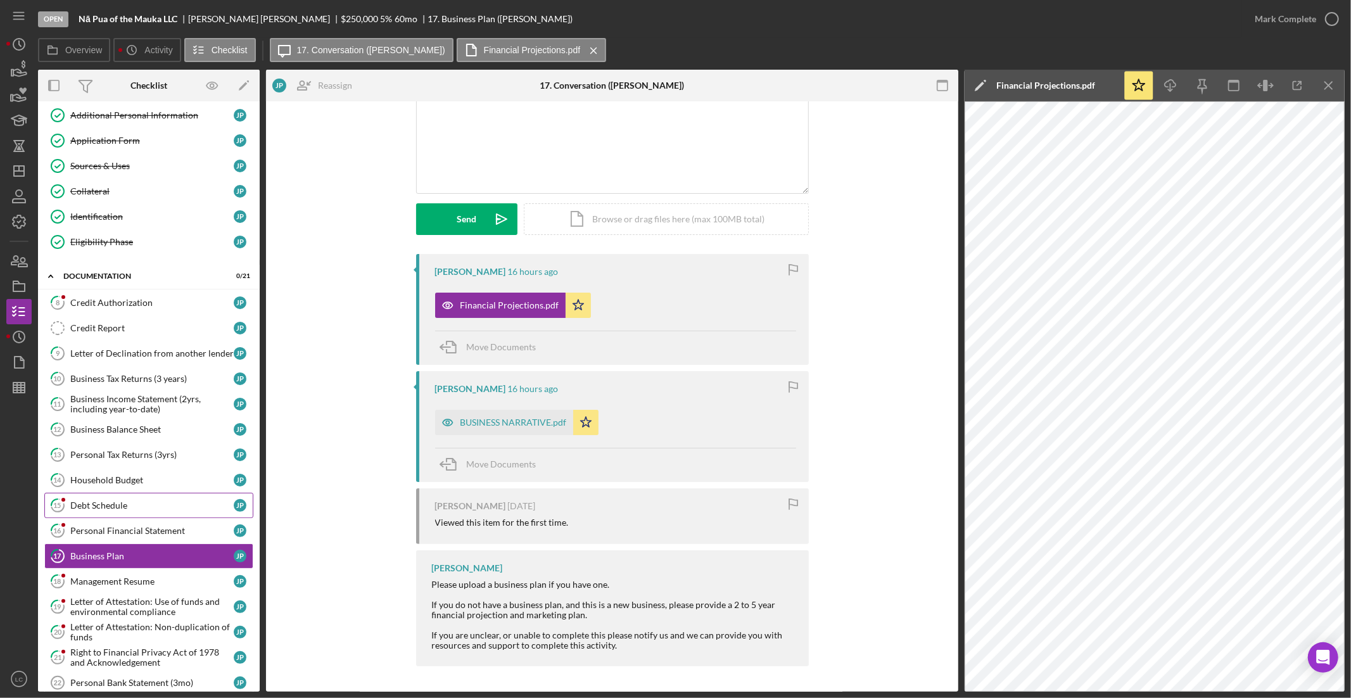
click at [115, 511] on div "Debt Schedule" at bounding box center [151, 505] width 163 height 10
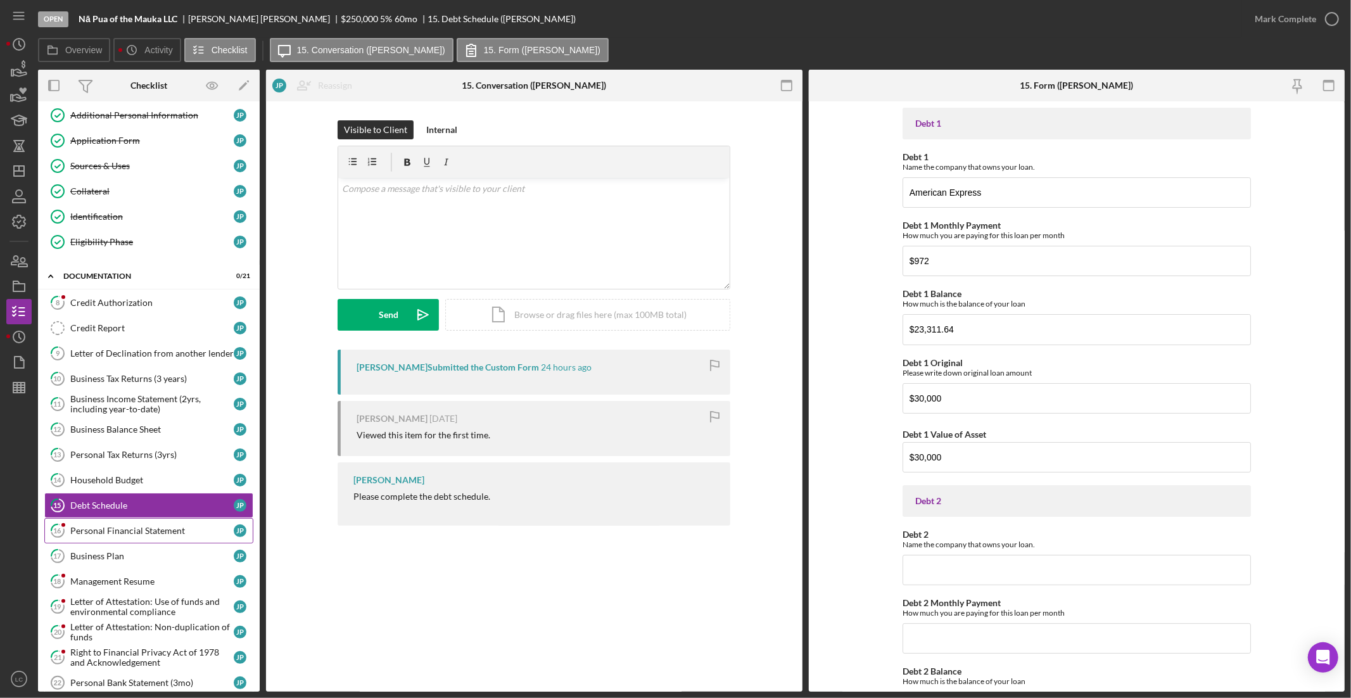
click at [124, 525] on link "16 Personal Financial Statement J P" at bounding box center [148, 530] width 209 height 25
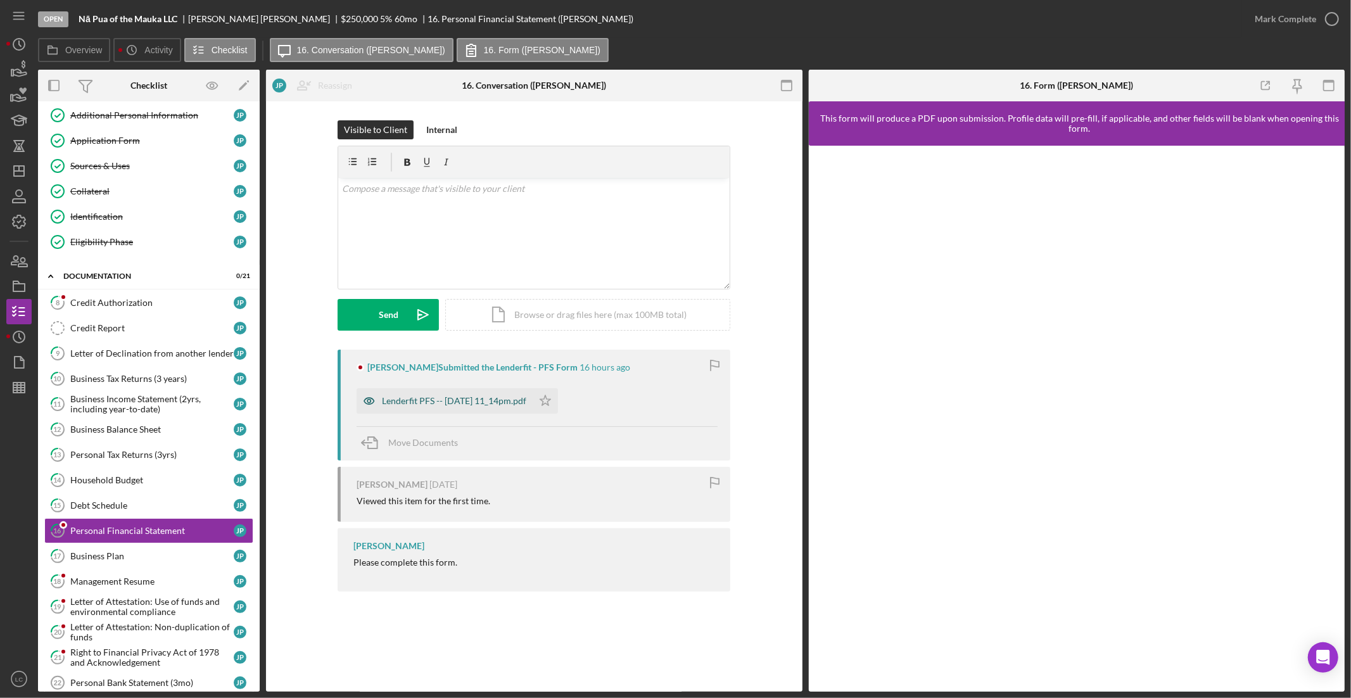
click at [456, 404] on div "Lenderfit PFS -- [DATE] 11_14pm.pdf" at bounding box center [454, 401] width 144 height 10
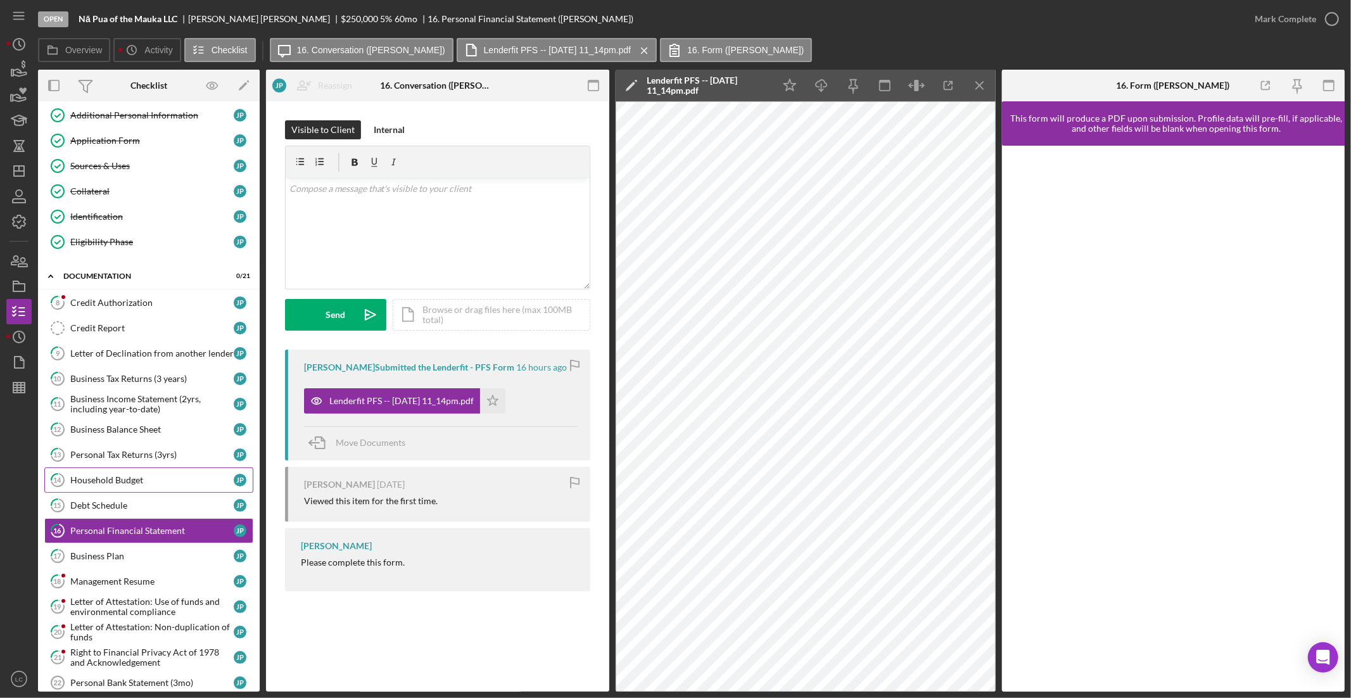
click at [117, 481] on div "Household Budget" at bounding box center [151, 480] width 163 height 10
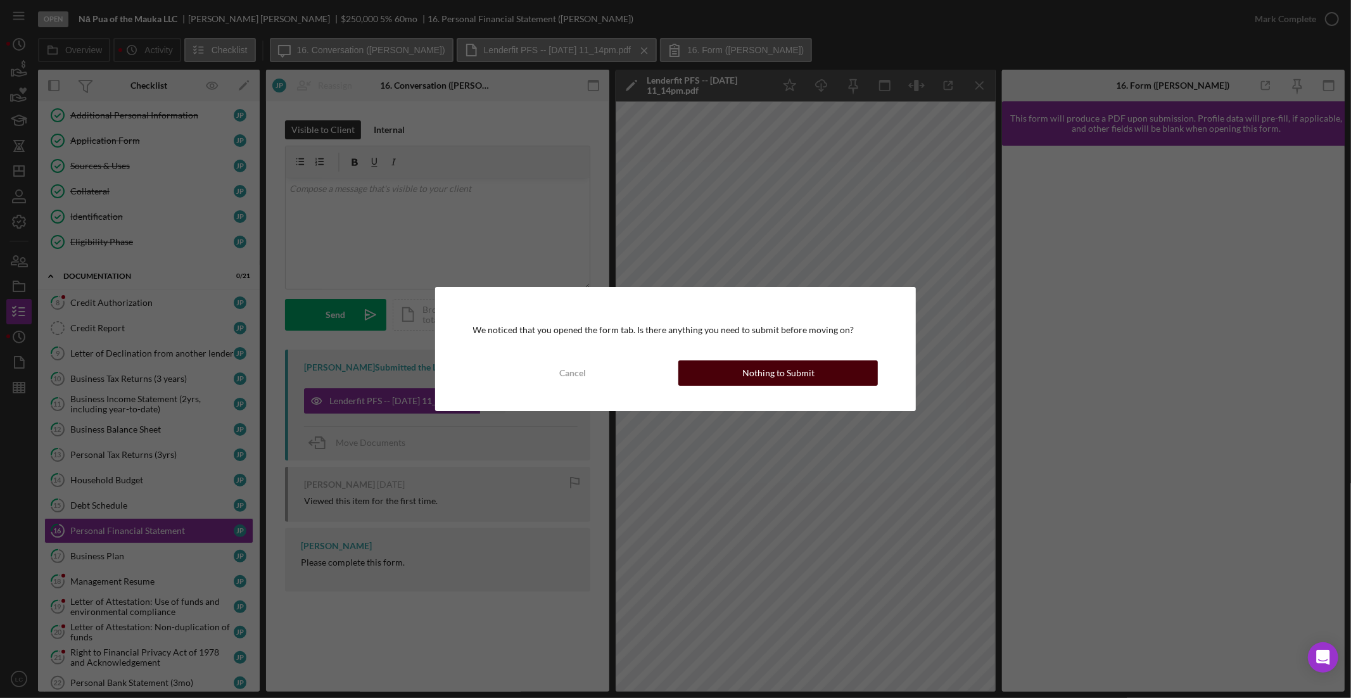
click at [749, 371] on div "Nothing to Submit" at bounding box center [778, 372] width 72 height 25
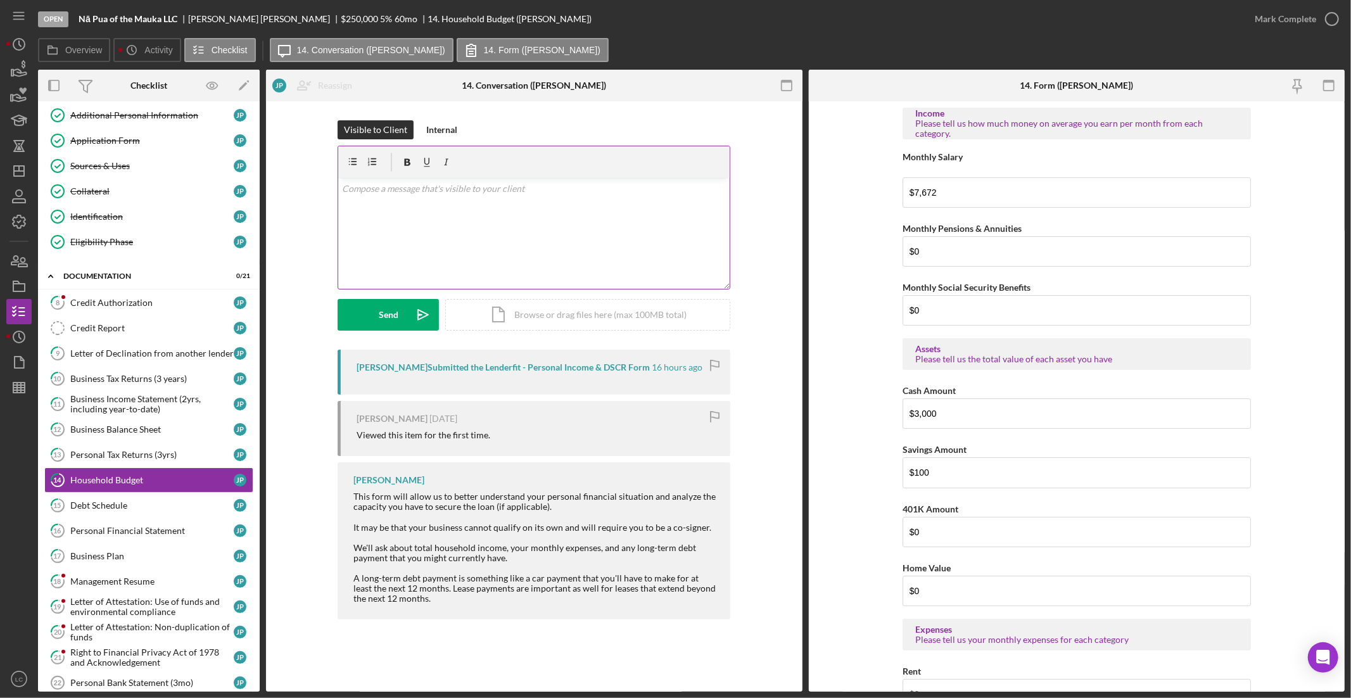
click at [405, 224] on div "v Color teal Color pink Remove color Add row above Add row below Add column bef…" at bounding box center [533, 233] width 391 height 111
click at [508, 222] on p "Also, I will need Famelaʻs household budget as well. Please, advise if she pref…" at bounding box center [534, 224] width 384 height 14
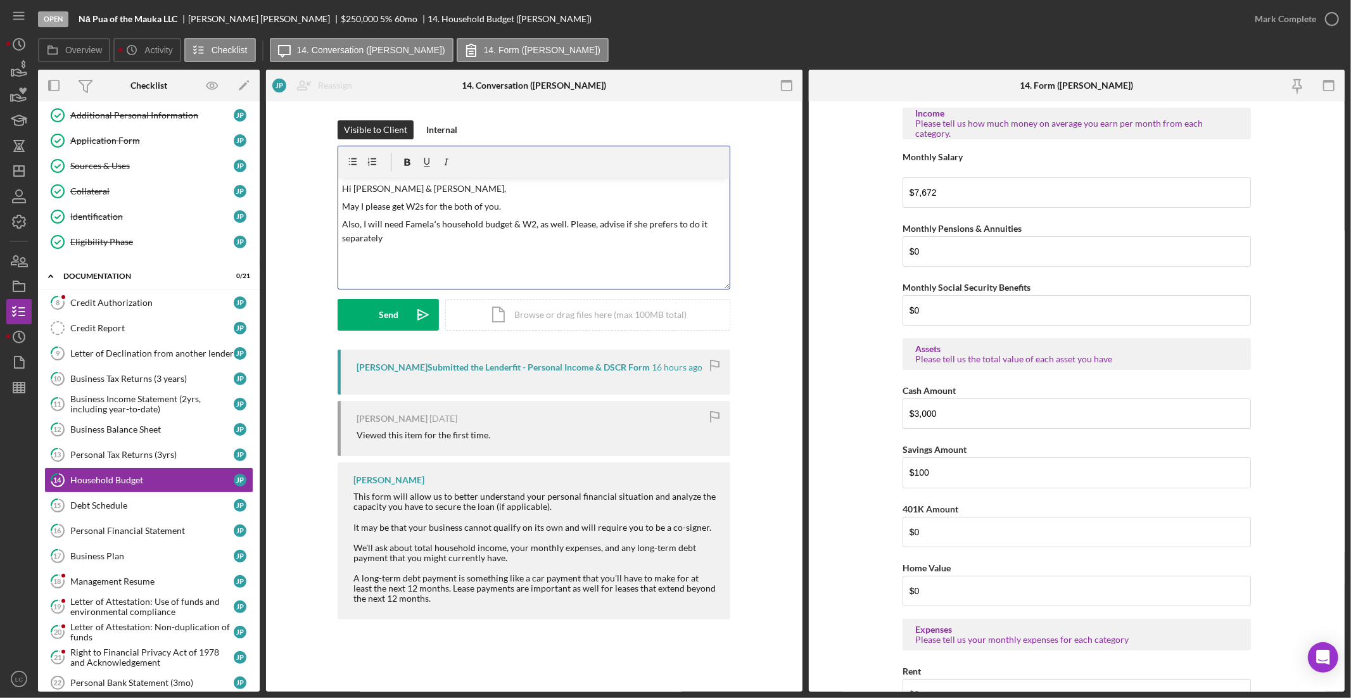
click at [452, 239] on p "Also, I will need Famelaʻs household budget & W2, as well. Please, advise if sh…" at bounding box center [534, 231] width 384 height 29
click at [581, 238] on p "Also, I will need Famelaʻs household budget & W2, as well. Please, advise if sh…" at bounding box center [534, 231] width 384 height 29
click at [706, 239] on p "Also, I will need Famelaʻs household budget & W2, as well. Please, advise if sh…" at bounding box center [534, 231] width 384 height 29
drag, startPoint x: 414, startPoint y: 255, endPoint x: 334, endPoint y: 224, distance: 85.0
click at [334, 224] on div "Visible to Client Internal v Color teal Color pink Remove color Add row above A…" at bounding box center [534, 234] width 499 height 229
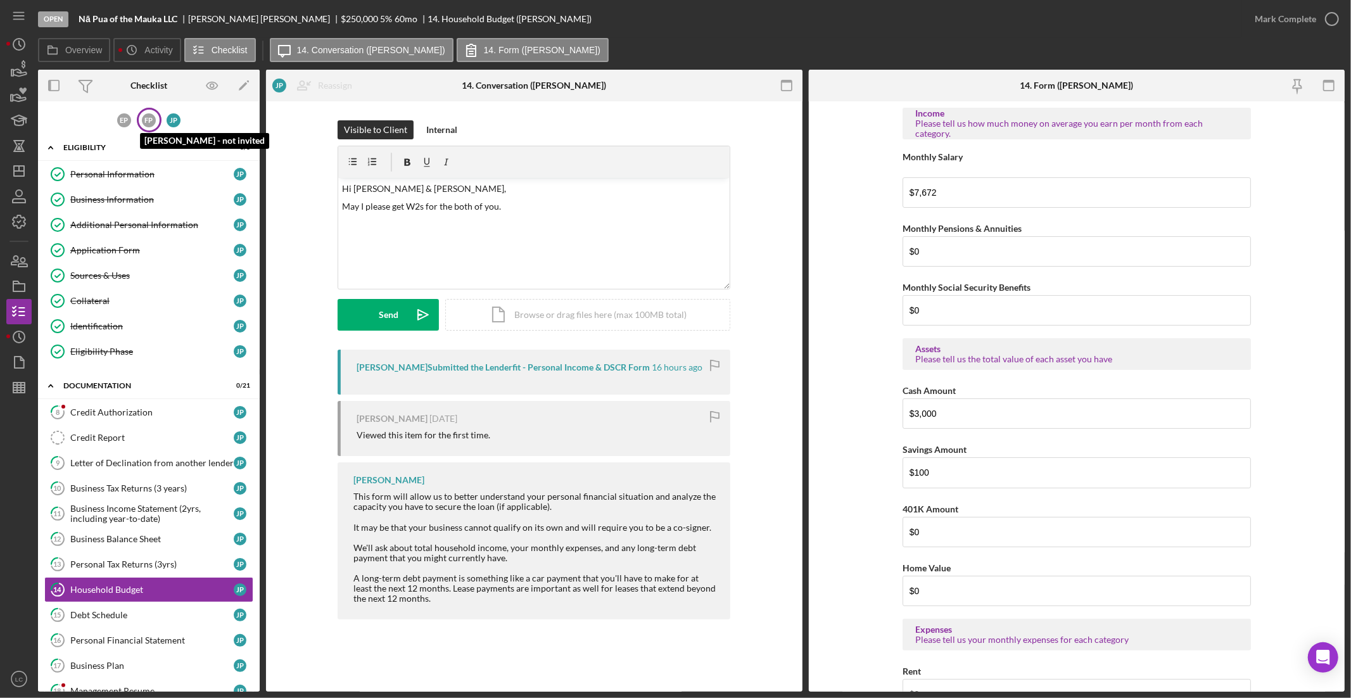
click at [153, 122] on div "F P" at bounding box center [149, 120] width 14 height 14
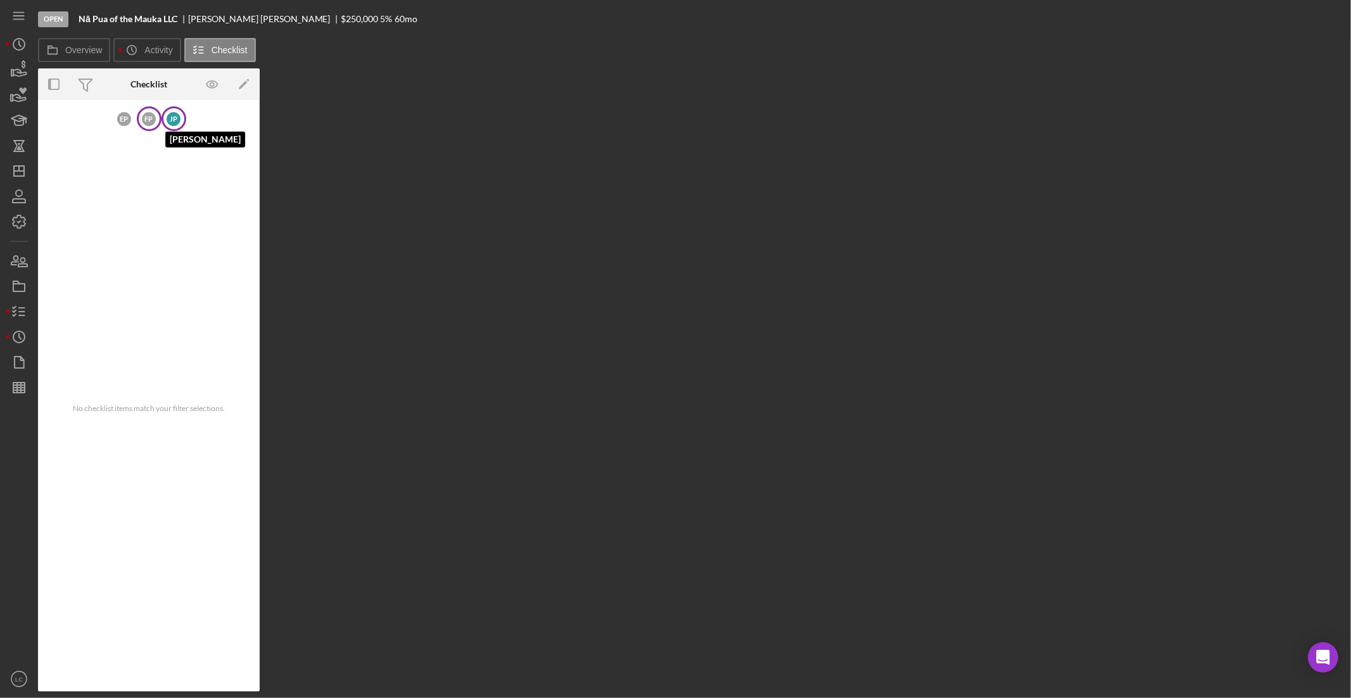
click at [170, 119] on div "J P" at bounding box center [174, 119] width 14 height 14
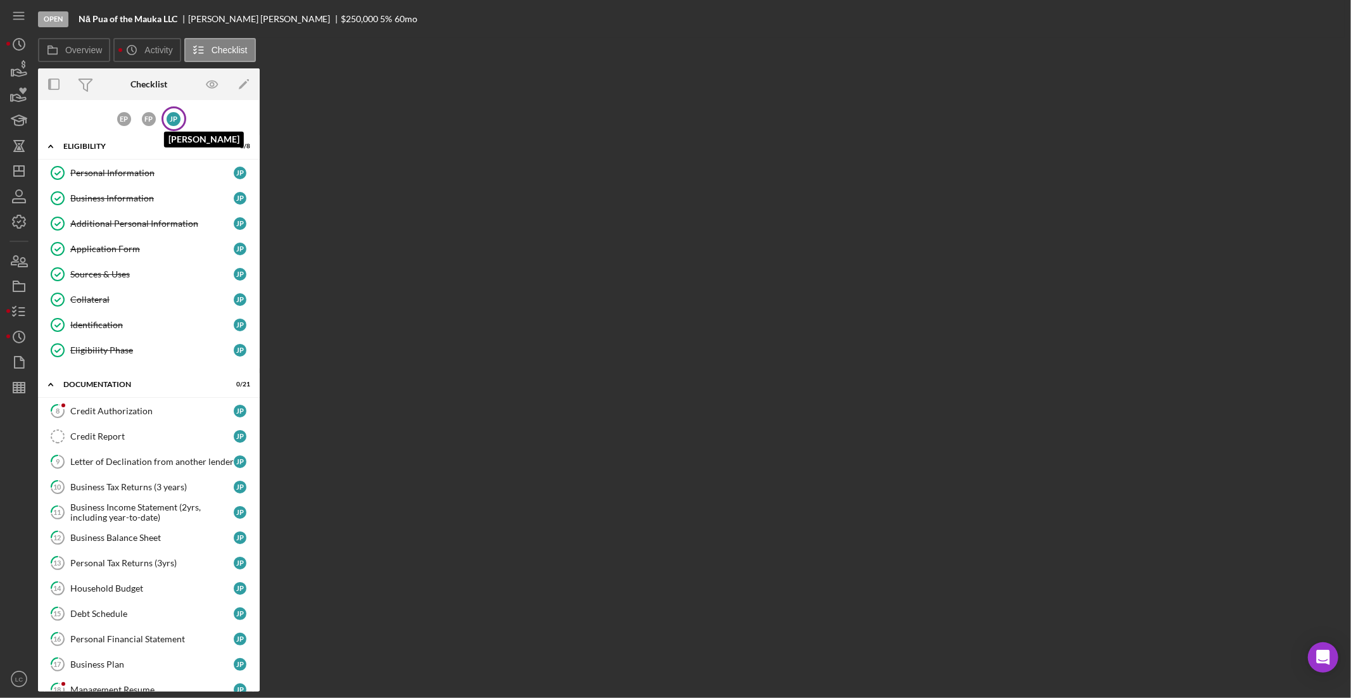
click at [171, 120] on div "J P" at bounding box center [174, 119] width 14 height 14
click at [175, 589] on div "Household Budget" at bounding box center [151, 588] width 163 height 10
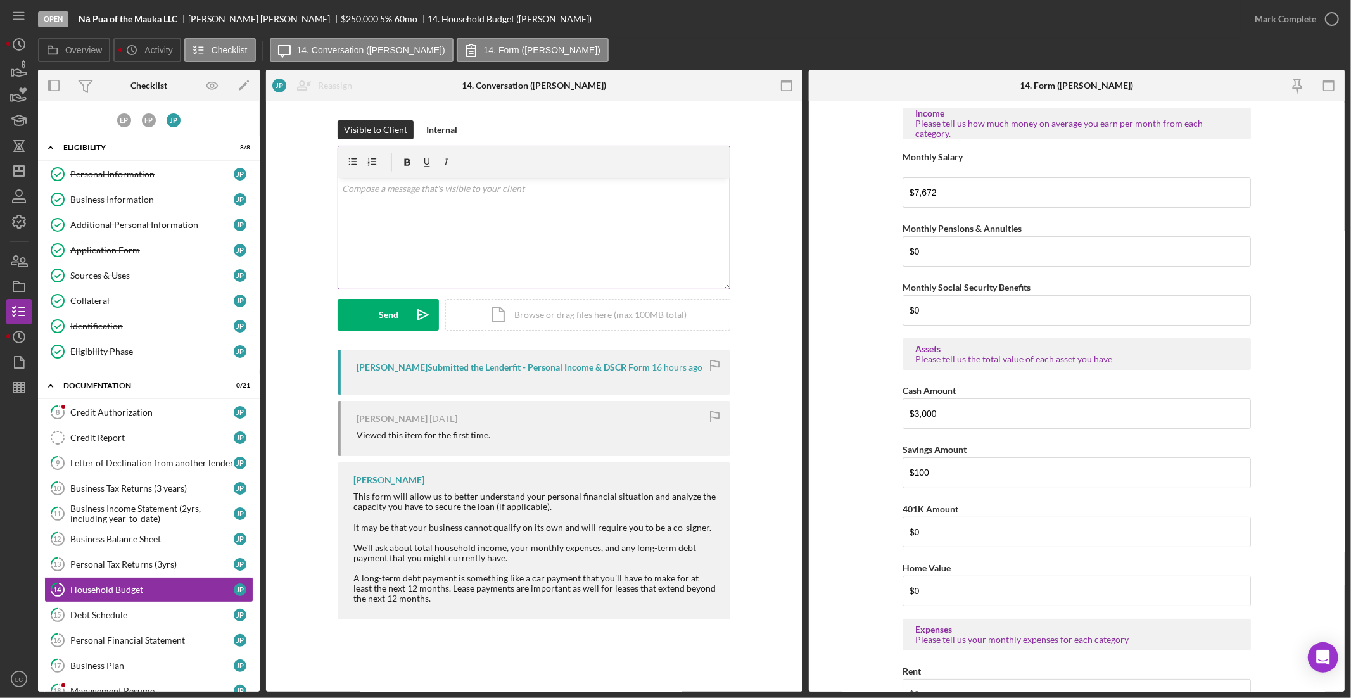
click at [514, 239] on div "v Color teal Color pink Remove color Add row above Add row below Add column bef…" at bounding box center [533, 233] width 391 height 111
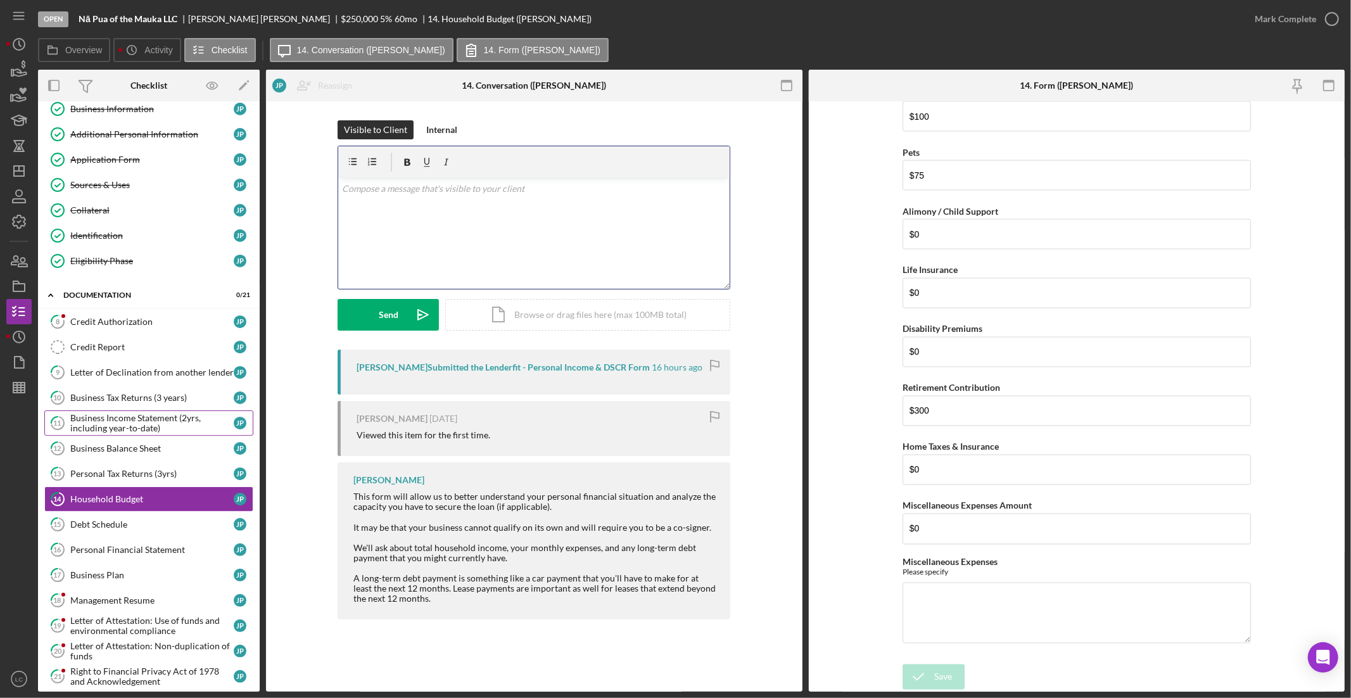
scroll to position [167, 0]
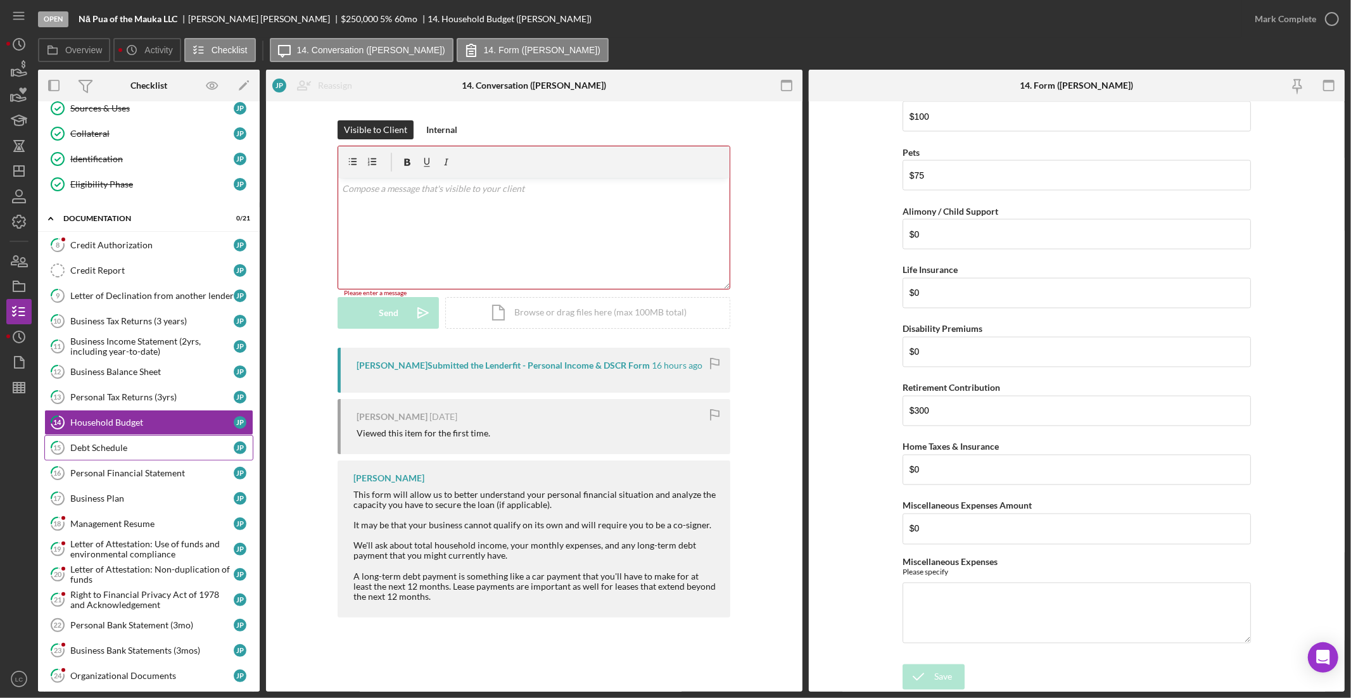
click at [111, 437] on link "15 Debt Schedule J P" at bounding box center [148, 447] width 209 height 25
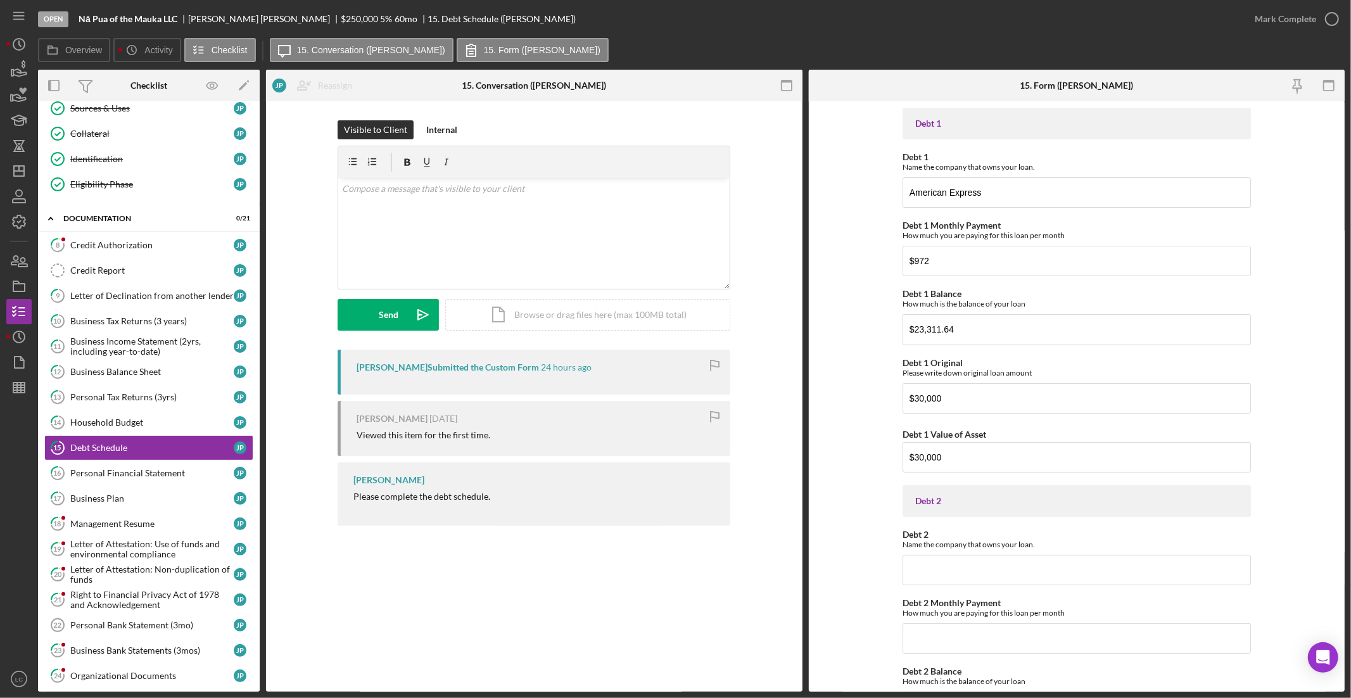
scroll to position [3, 0]
click at [409, 210] on div "v Color teal Color pink Remove color Add row above Add row below Add column bef…" at bounding box center [533, 233] width 391 height 111
click at [386, 320] on div "Send" at bounding box center [389, 315] width 20 height 32
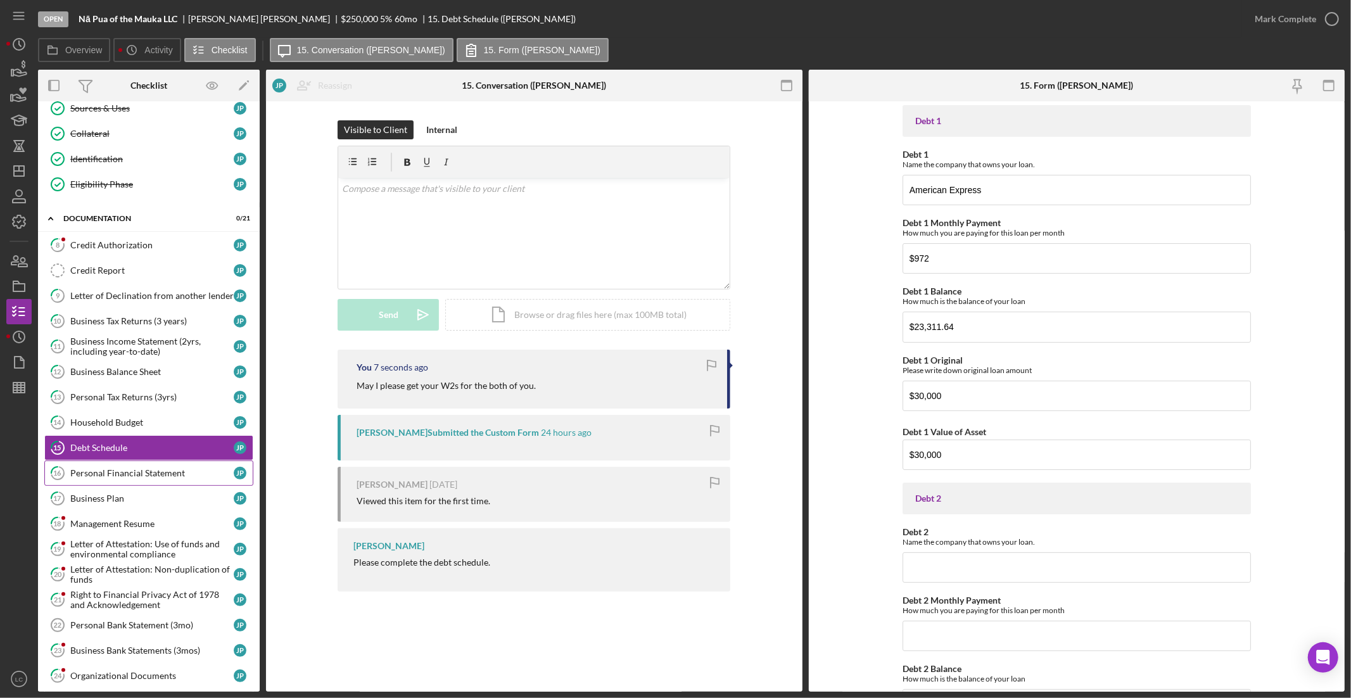
click at [134, 475] on div "Personal Financial Statement" at bounding box center [151, 473] width 163 height 10
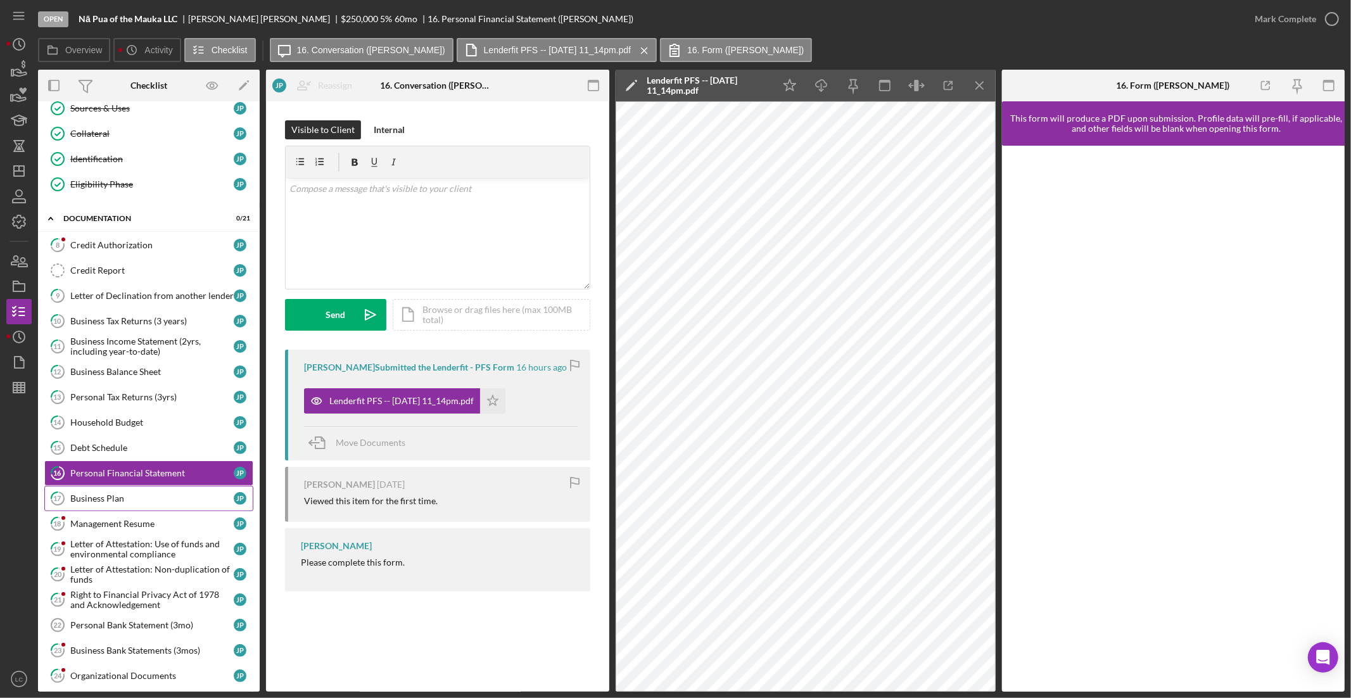
click at [113, 499] on div "Business Plan" at bounding box center [151, 498] width 163 height 10
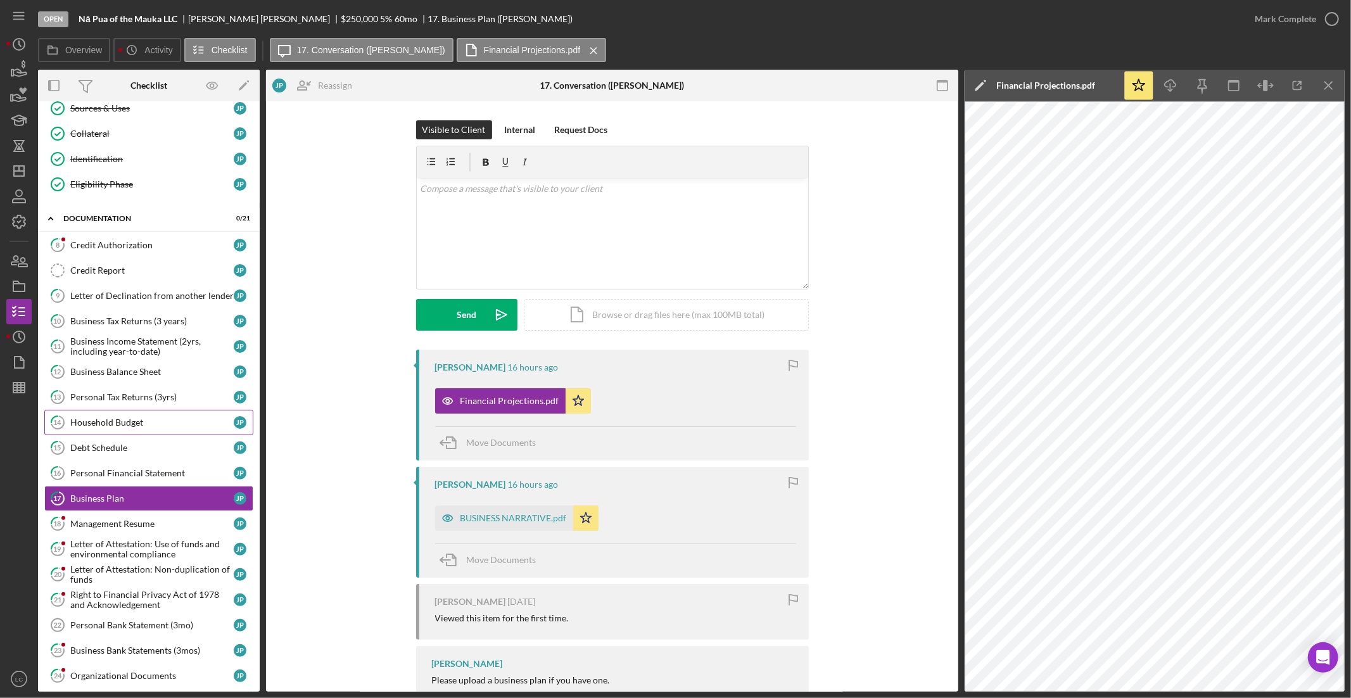
click at [110, 421] on div "Household Budget" at bounding box center [151, 422] width 163 height 10
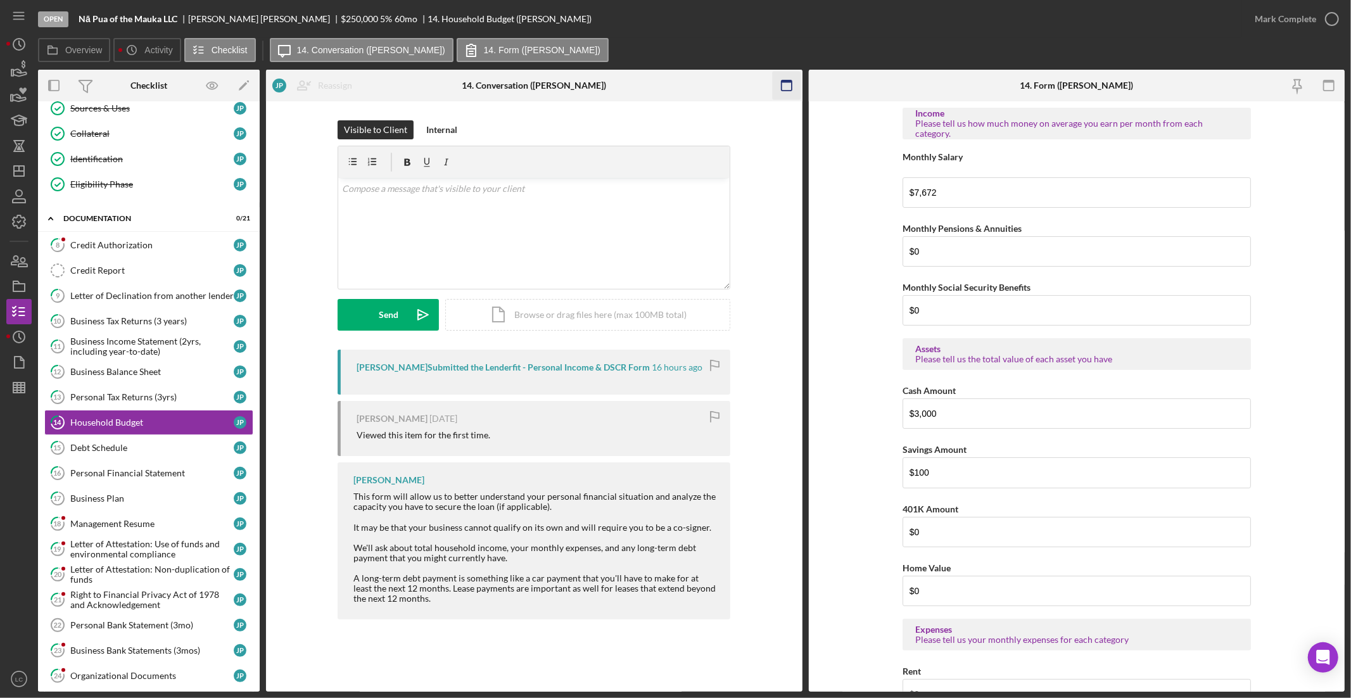
click at [791, 82] on rect "button" at bounding box center [786, 81] width 10 height 3
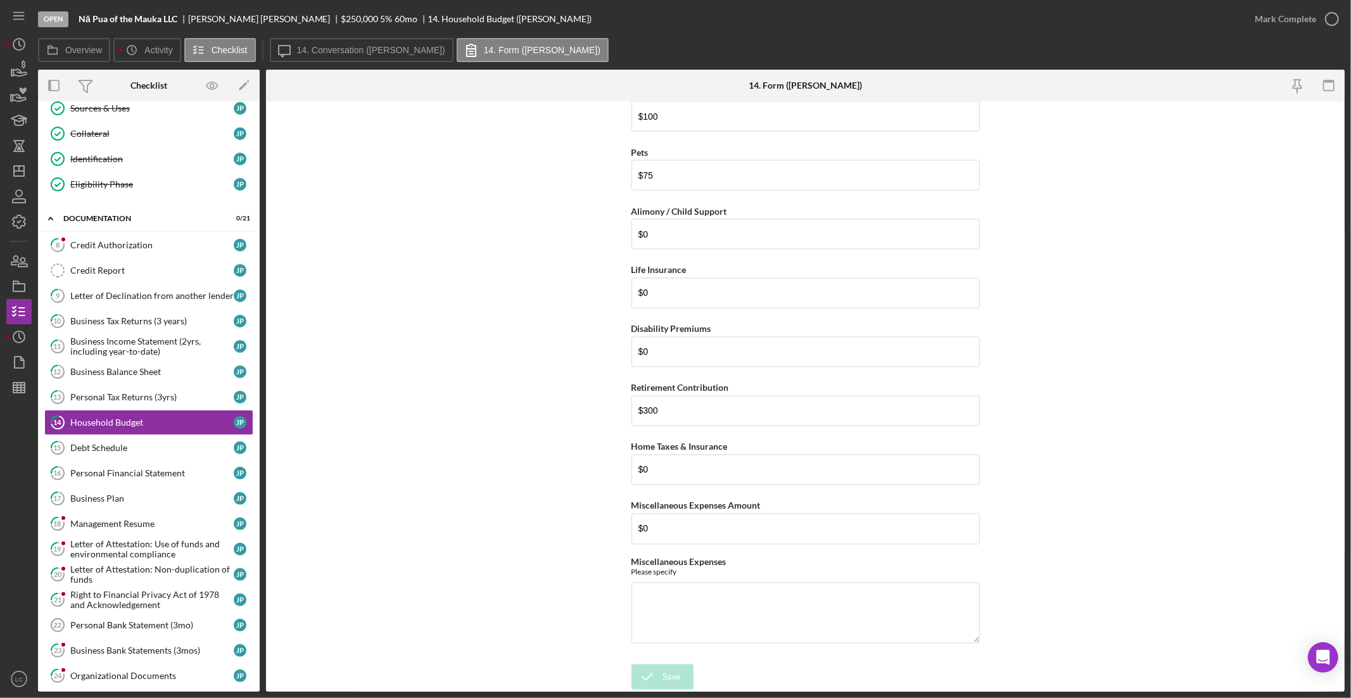
scroll to position [1880, 0]
click at [127, 449] on div "Debt Schedule" at bounding box center [151, 448] width 163 height 10
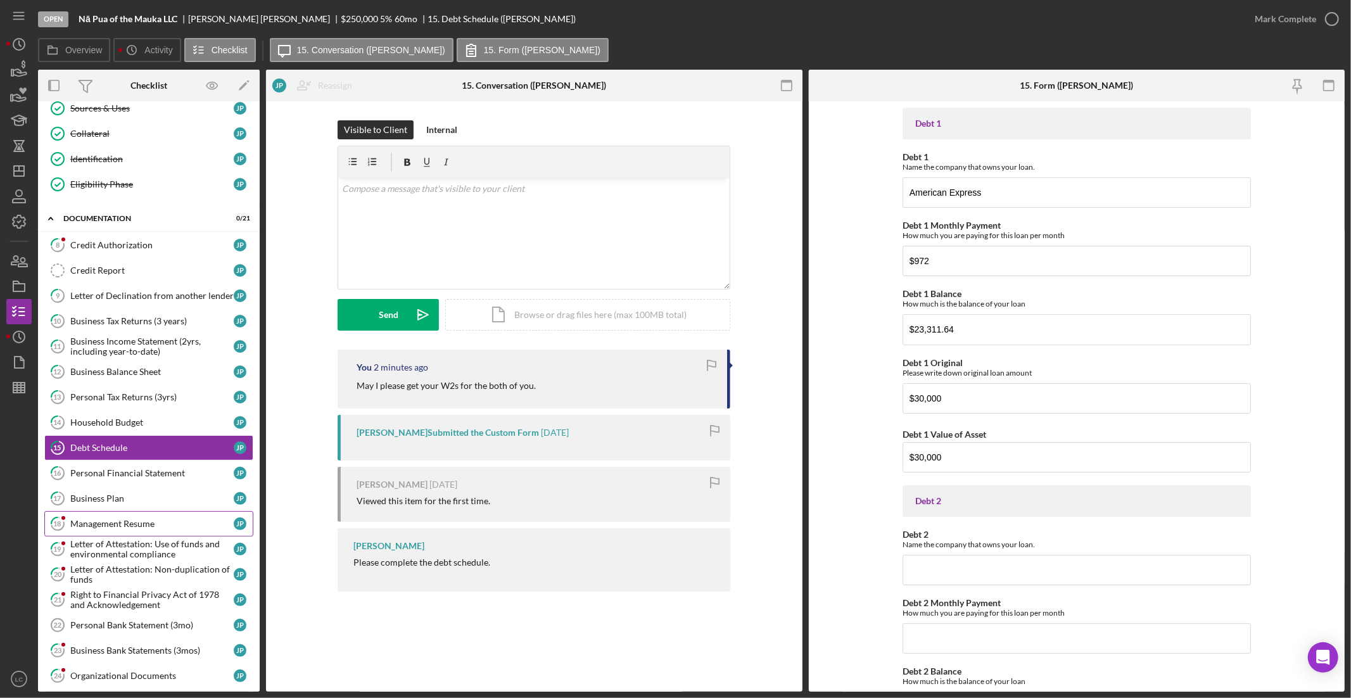
click at [128, 529] on div "Management Resume" at bounding box center [151, 524] width 163 height 10
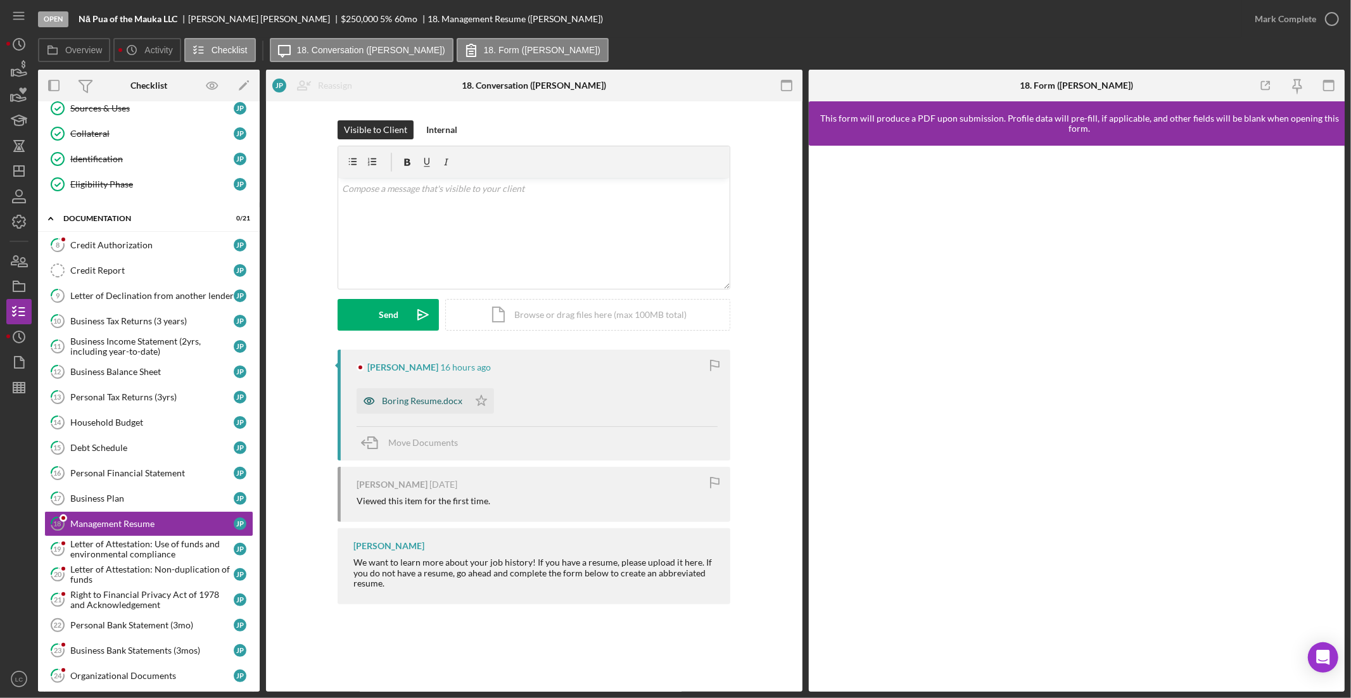
click at [426, 402] on div "Boring Resume.docx" at bounding box center [422, 401] width 80 height 10
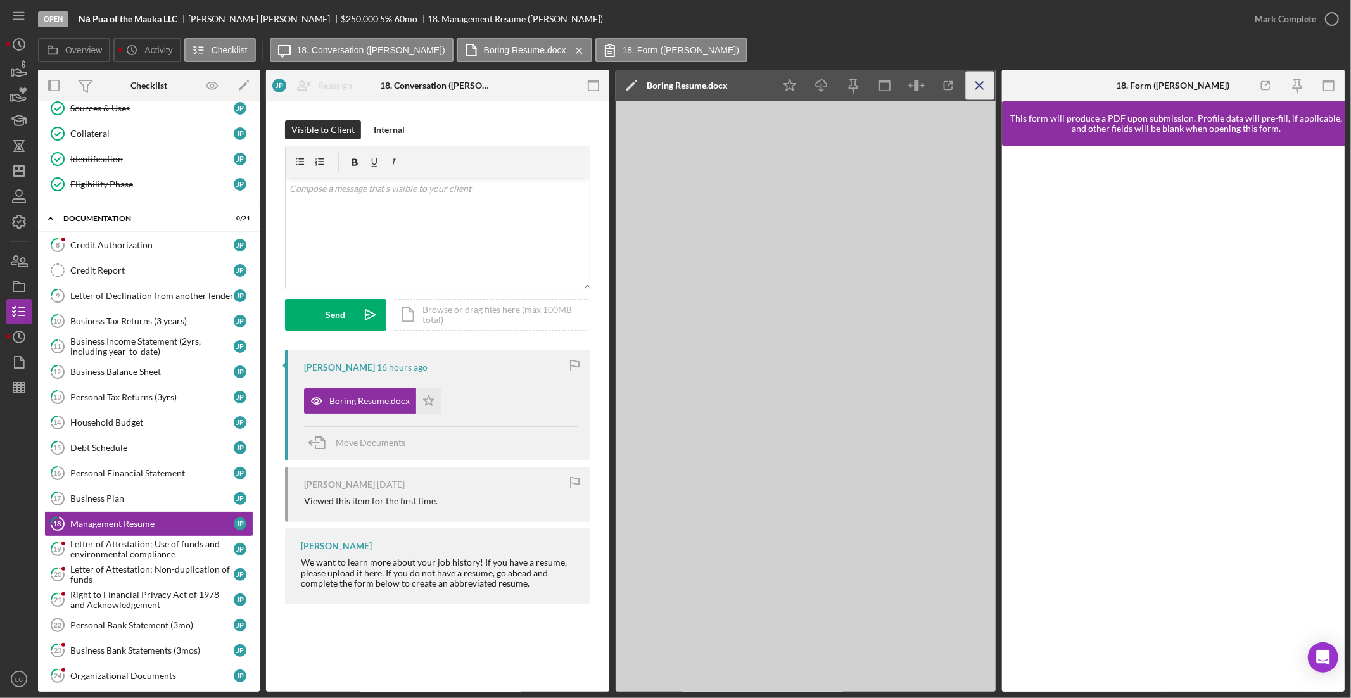
click at [1333, 87] on icon "button" at bounding box center [1329, 86] width 29 height 29
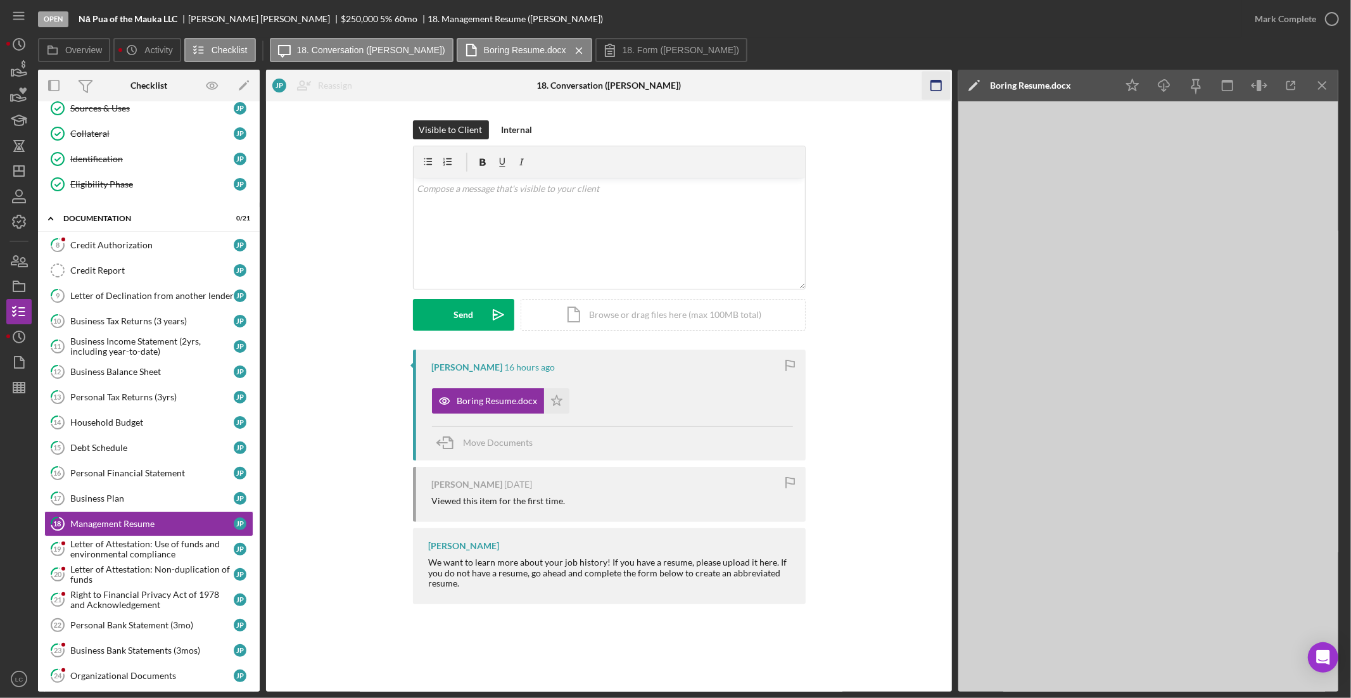
click at [937, 86] on icon "button" at bounding box center [936, 86] width 29 height 29
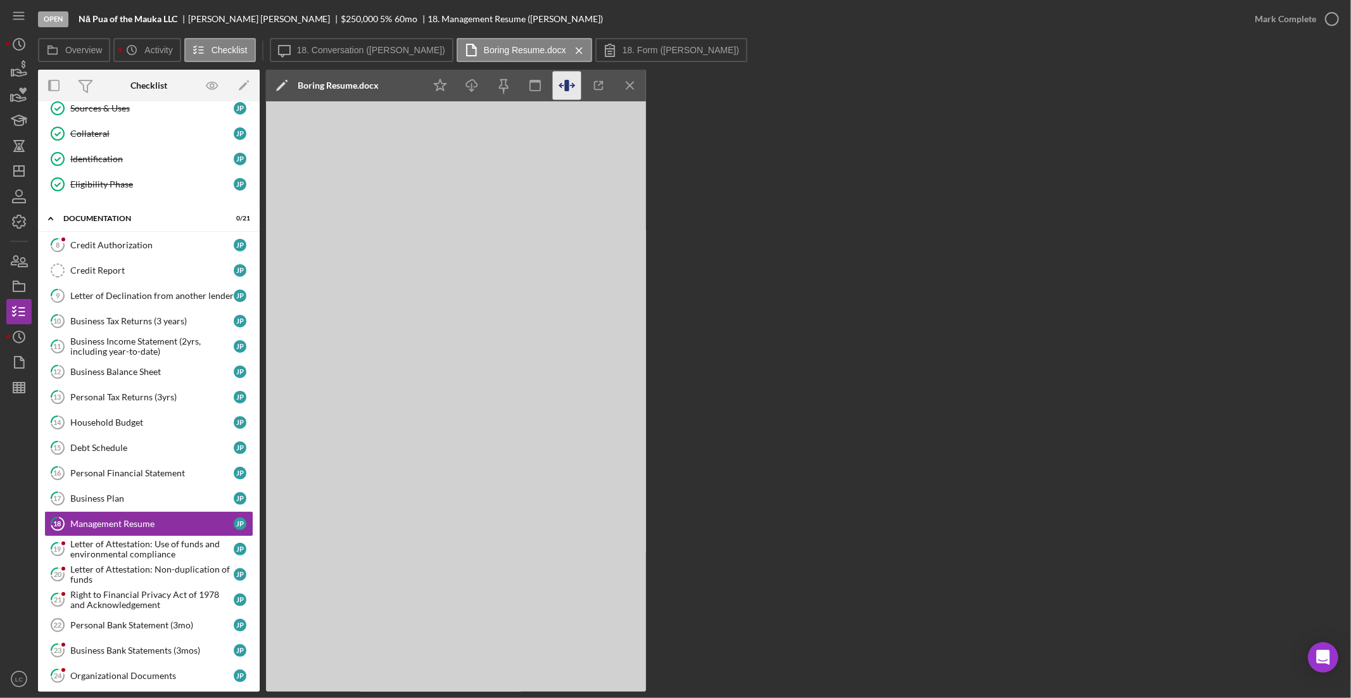
click at [566, 91] on icon "button" at bounding box center [567, 86] width 29 height 29
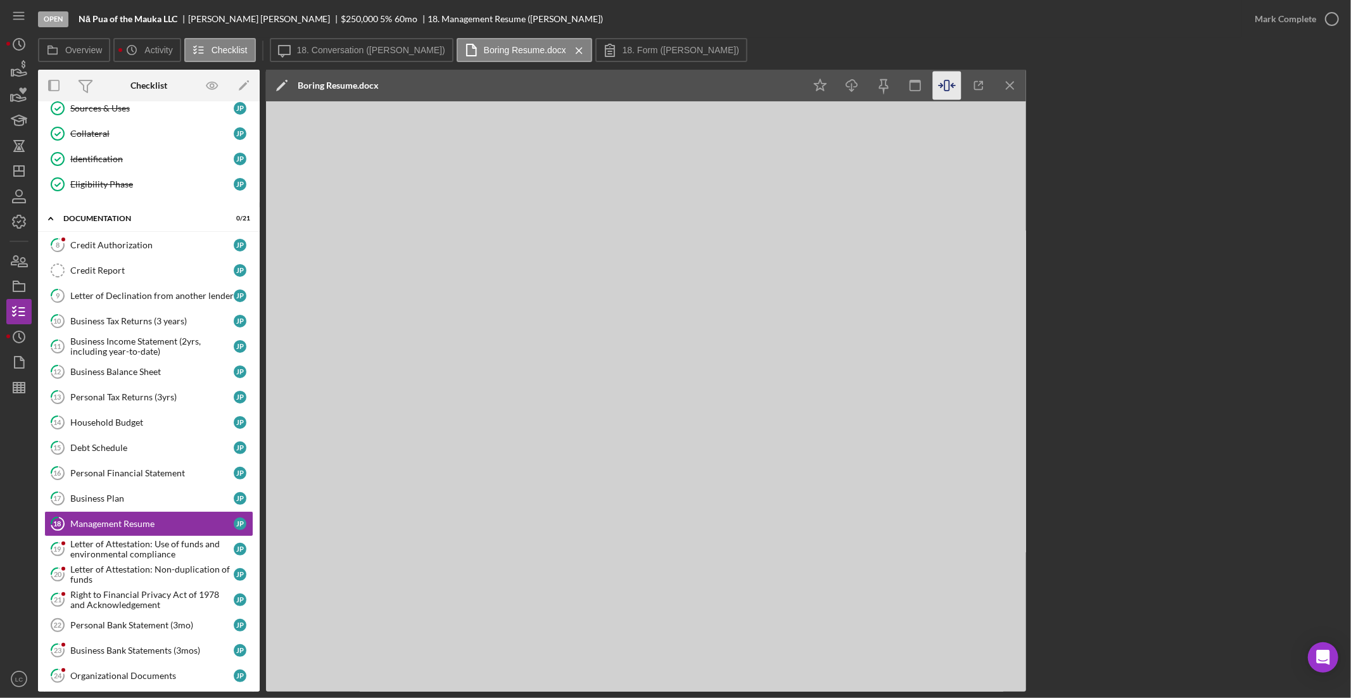
click at [568, 49] on icon "Icon/Menu Close" at bounding box center [579, 51] width 22 height 32
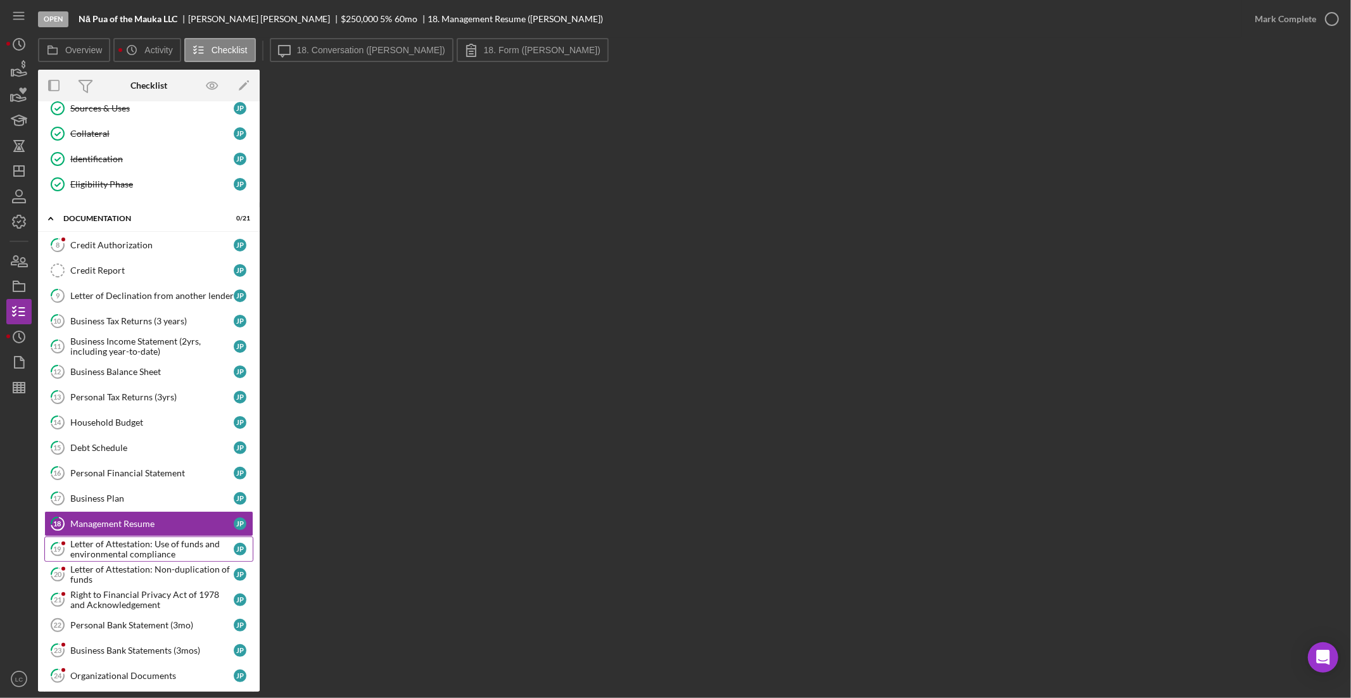
click at [132, 557] on div "Letter of Attestation: Use of funds and environmental compliance" at bounding box center [151, 549] width 163 height 20
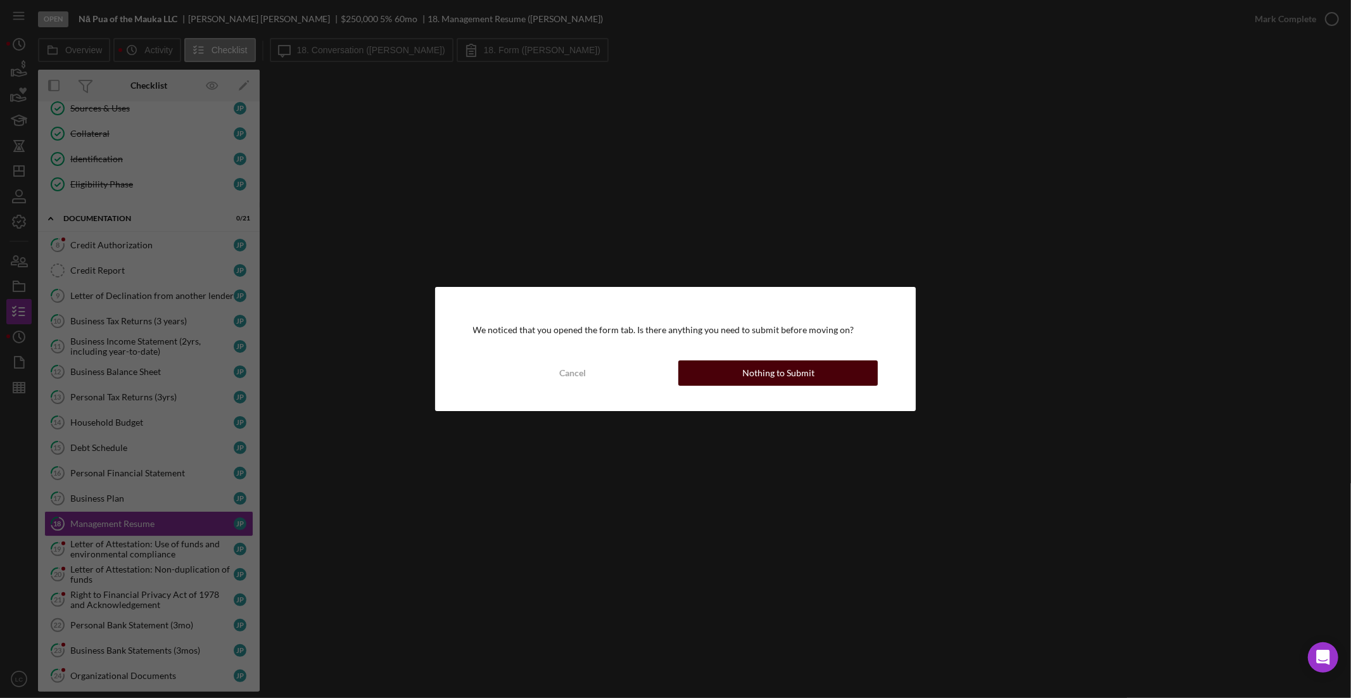
click at [804, 372] on div "Nothing to Submit" at bounding box center [778, 372] width 72 height 25
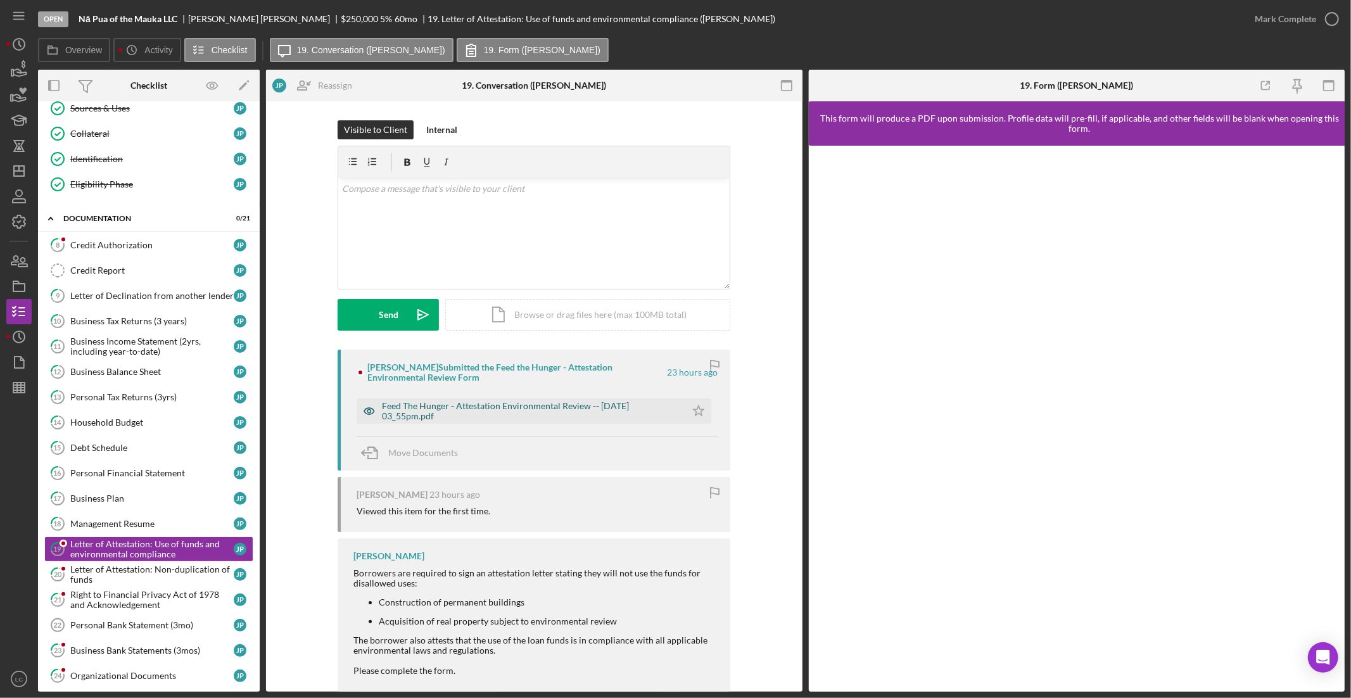
click at [440, 405] on div "Feed The Hunger - Attestation Environmental Review -- [DATE] 03_55pm.pdf" at bounding box center [531, 411] width 298 height 20
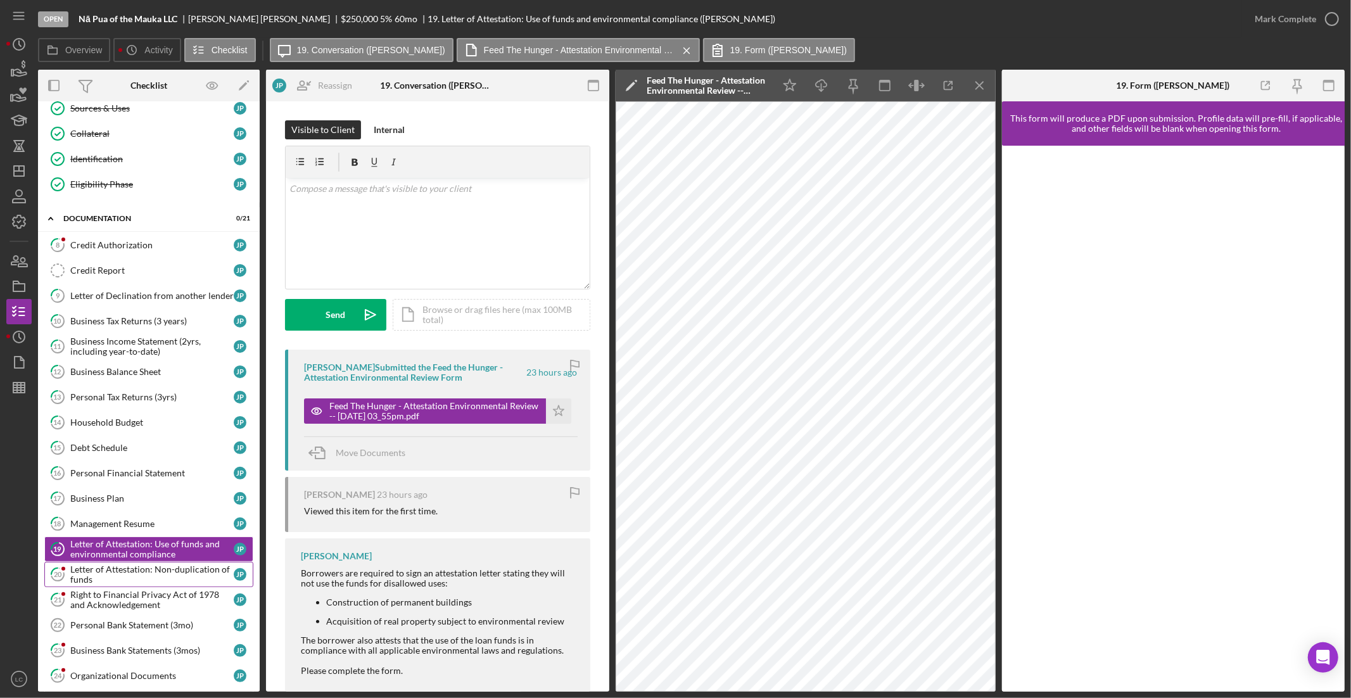
click at [118, 569] on div "Letter of Attestation: Non-duplication of funds" at bounding box center [151, 574] width 163 height 20
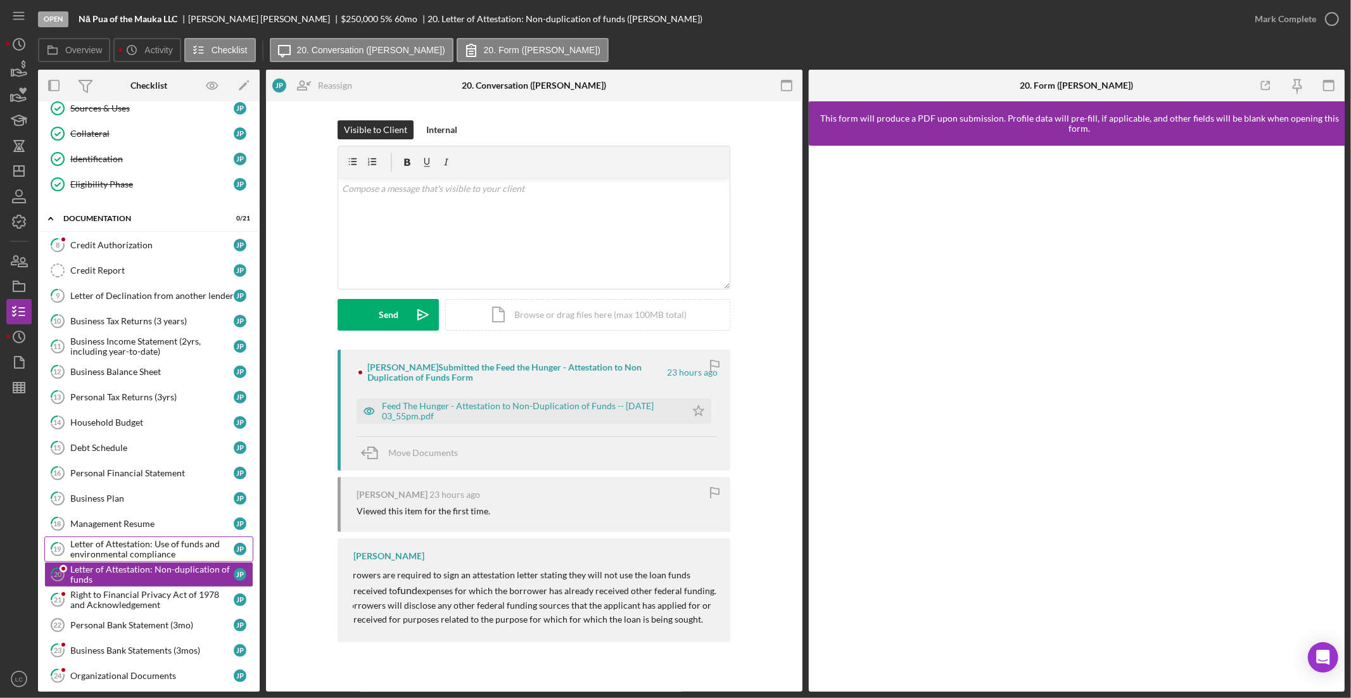
click at [116, 547] on div "Letter of Attestation: Use of funds and environmental compliance" at bounding box center [151, 549] width 163 height 20
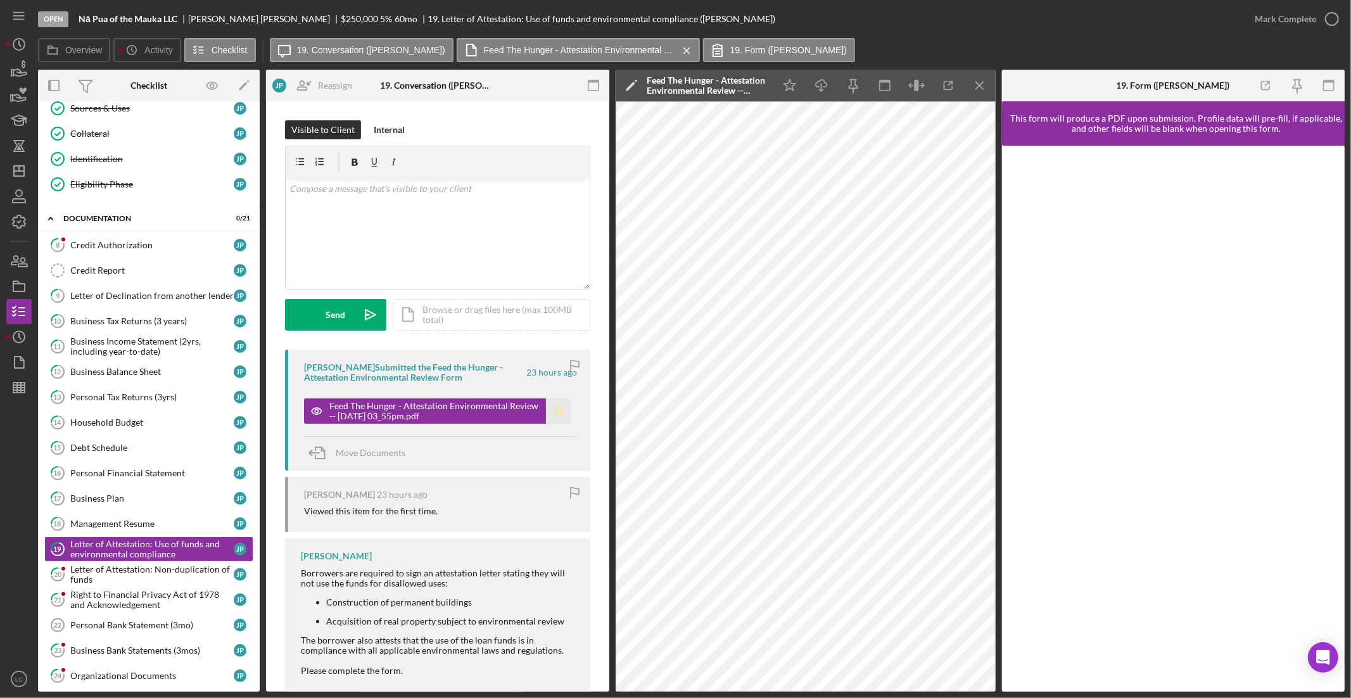
click at [559, 409] on polygon "button" at bounding box center [558, 410] width 11 height 10
click at [153, 571] on div "Letter of Attestation: Non-duplication of funds" at bounding box center [151, 574] width 163 height 20
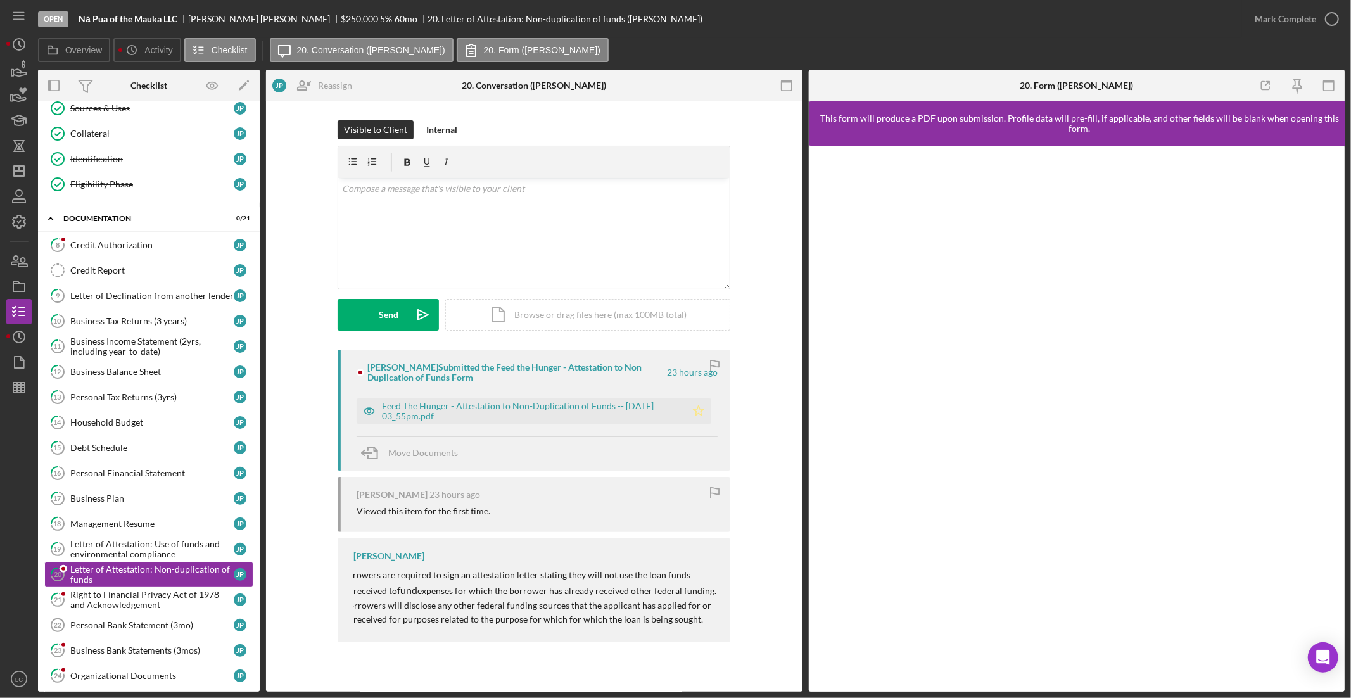
click at [696, 409] on polygon "button" at bounding box center [699, 410] width 11 height 10
click at [151, 241] on div "Credit Authorization" at bounding box center [151, 245] width 163 height 10
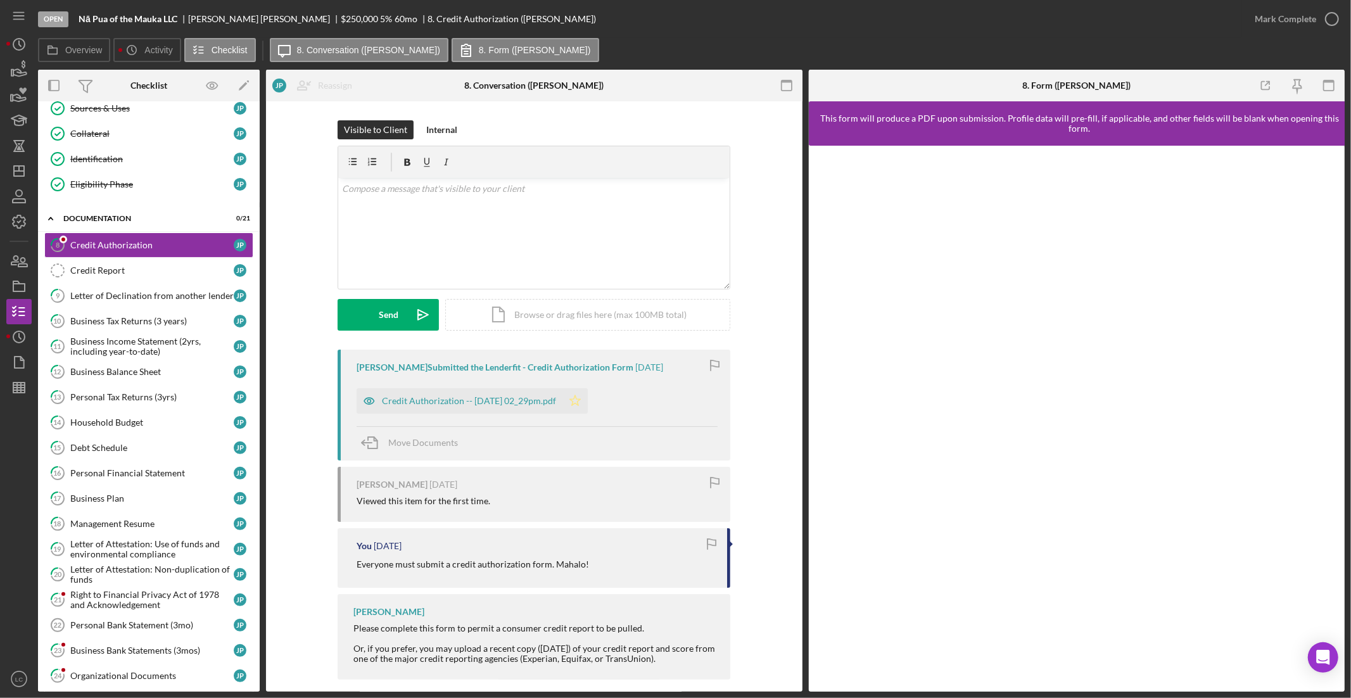
click at [584, 401] on icon "Icon/Star" at bounding box center [574, 400] width 25 height 25
click at [478, 402] on div "Credit Authorization -- [DATE] 02_29pm.pdf" at bounding box center [469, 401] width 174 height 10
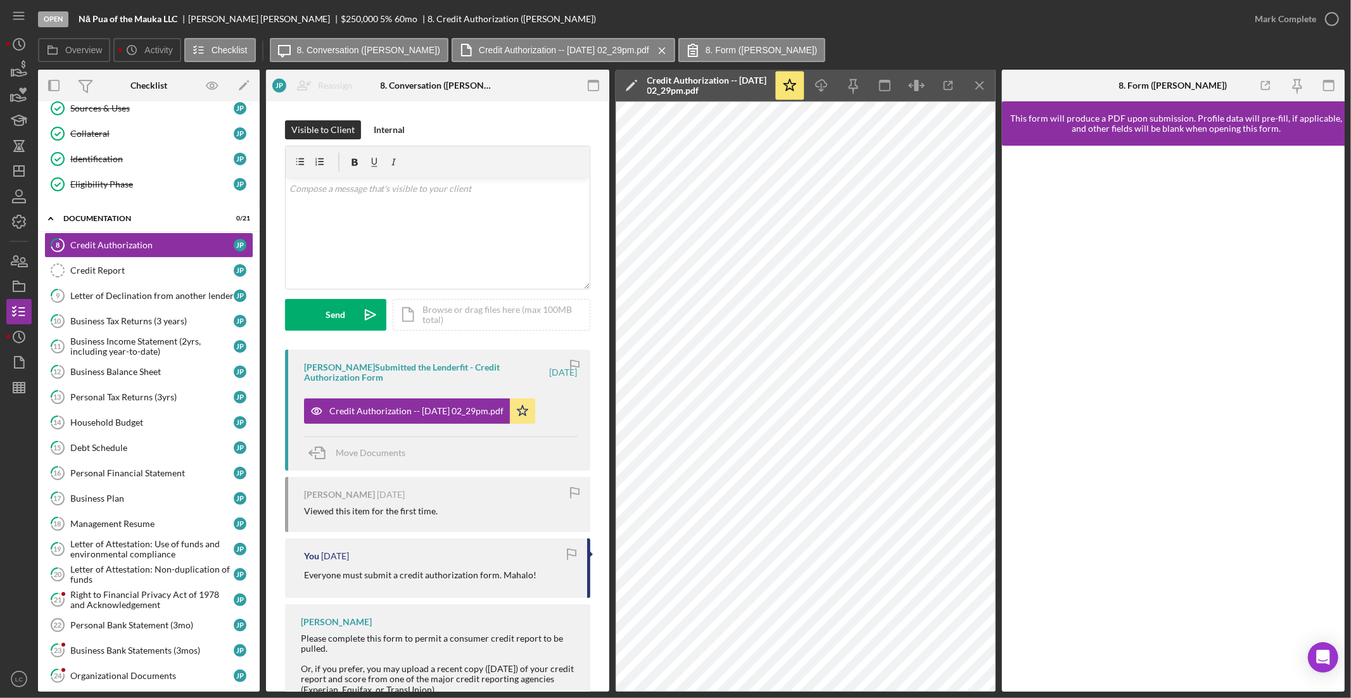
scroll to position [44, 0]
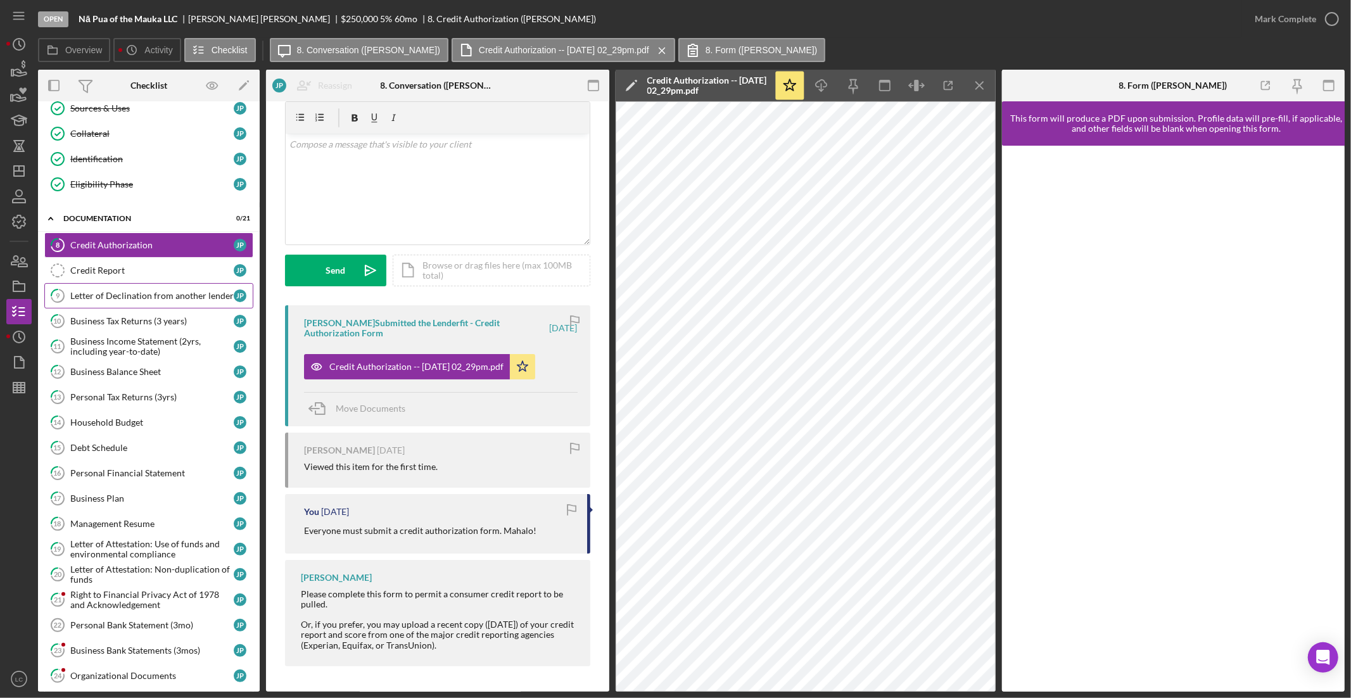
click at [111, 295] on div "Letter of Declination from another lender" at bounding box center [151, 296] width 163 height 10
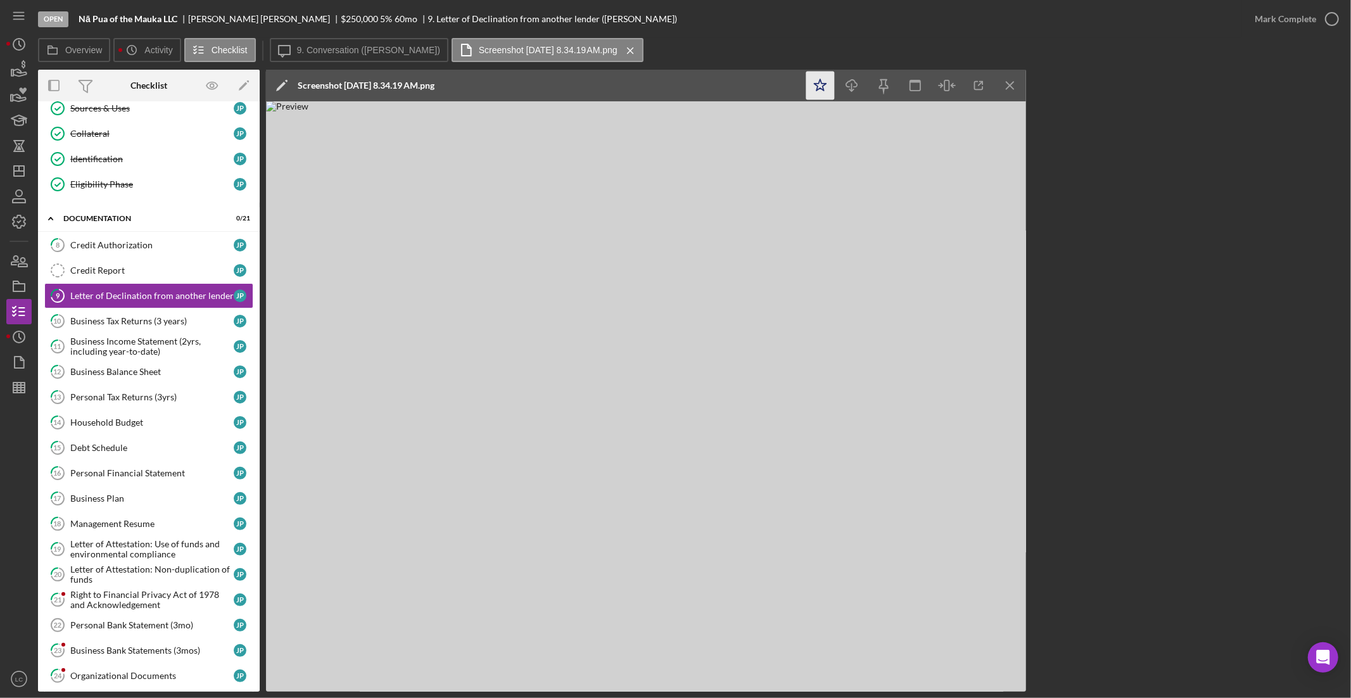
click at [818, 87] on icon "Icon/Star" at bounding box center [820, 86] width 29 height 29
click at [130, 326] on div "Business Tax Returns (3 years)" at bounding box center [151, 321] width 163 height 10
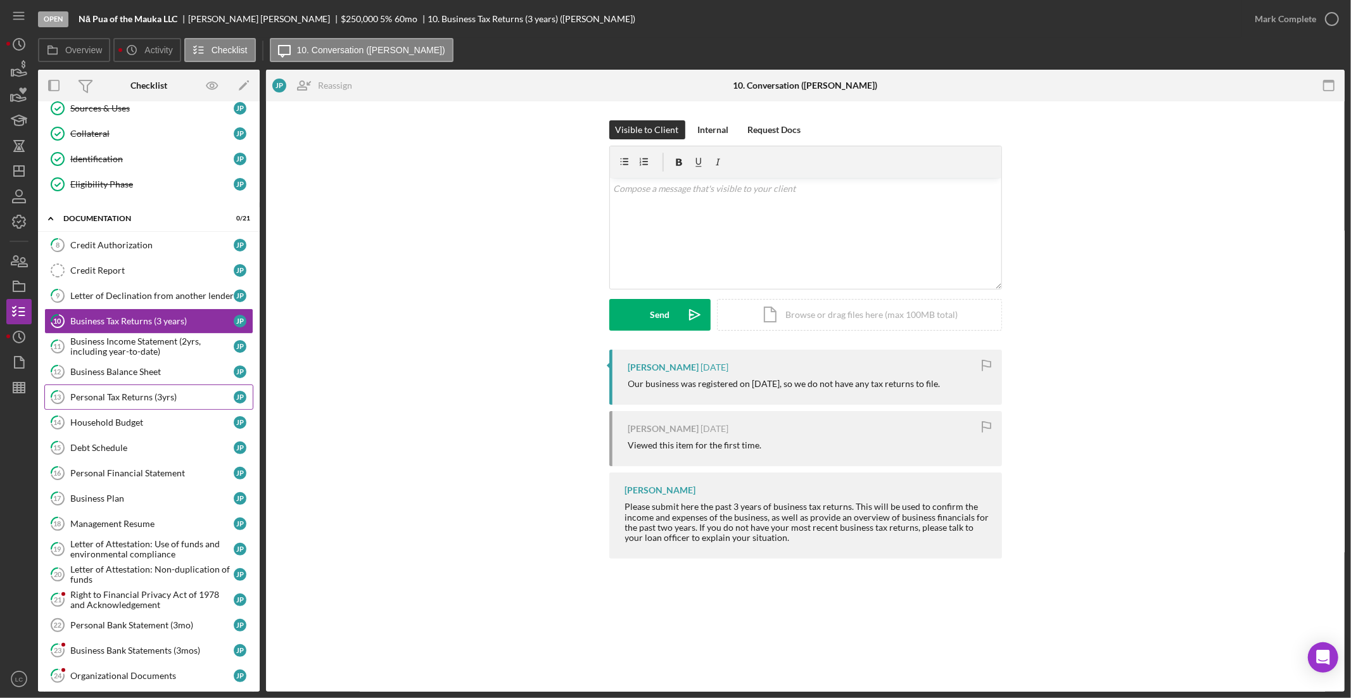
click at [124, 400] on div "Personal Tax Returns (3yrs)" at bounding box center [151, 397] width 163 height 10
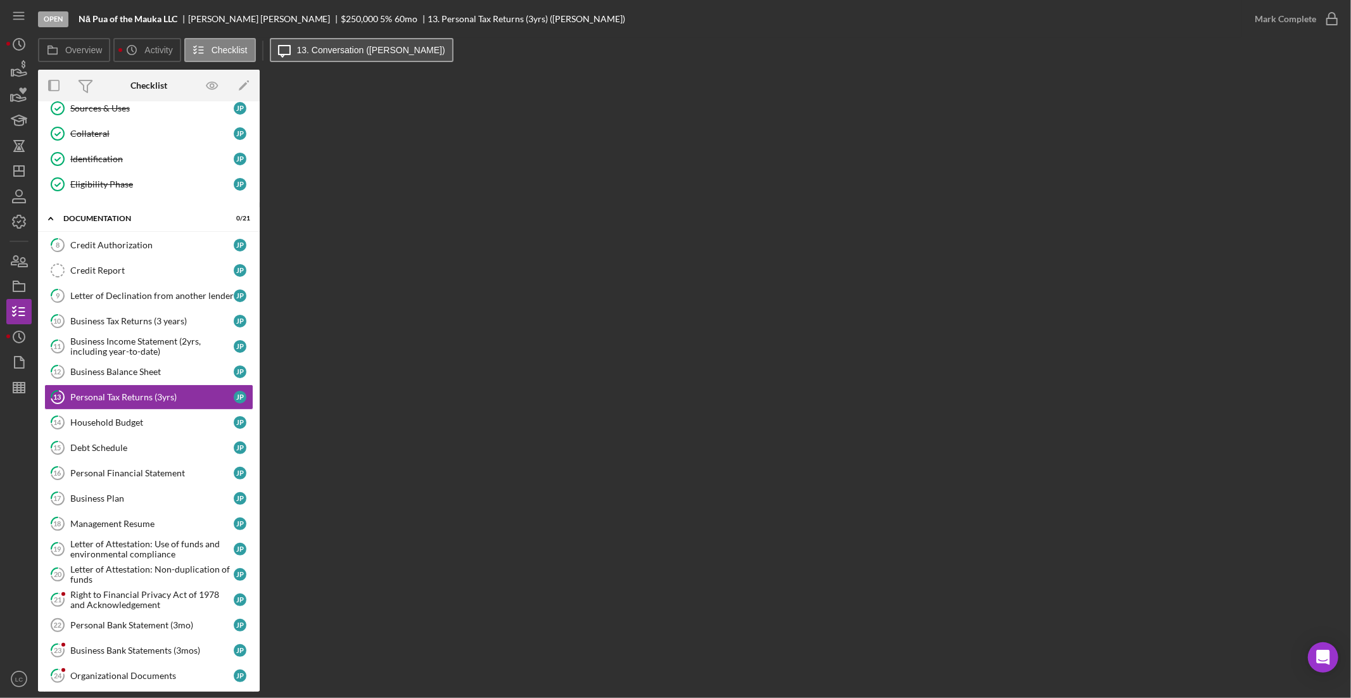
click at [372, 51] on label "13. Conversation (Justin P.)" at bounding box center [371, 50] width 148 height 10
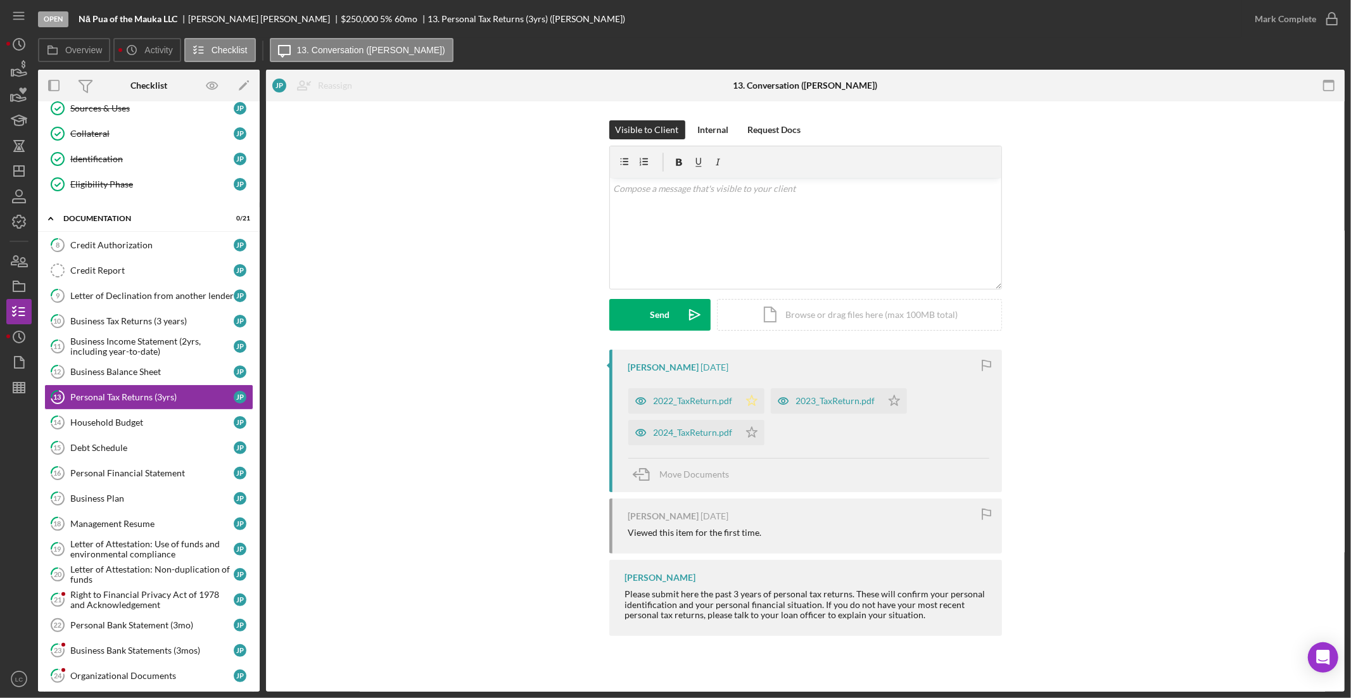
click at [754, 404] on polygon "button" at bounding box center [751, 400] width 11 height 10
drag, startPoint x: 754, startPoint y: 435, endPoint x: 803, endPoint y: 428, distance: 49.2
click at [754, 435] on icon "Icon/Star" at bounding box center [751, 432] width 25 height 25
click at [892, 402] on icon "Icon/Star" at bounding box center [894, 400] width 25 height 25
click at [124, 417] on link "14 Household Budget J P" at bounding box center [148, 422] width 209 height 25
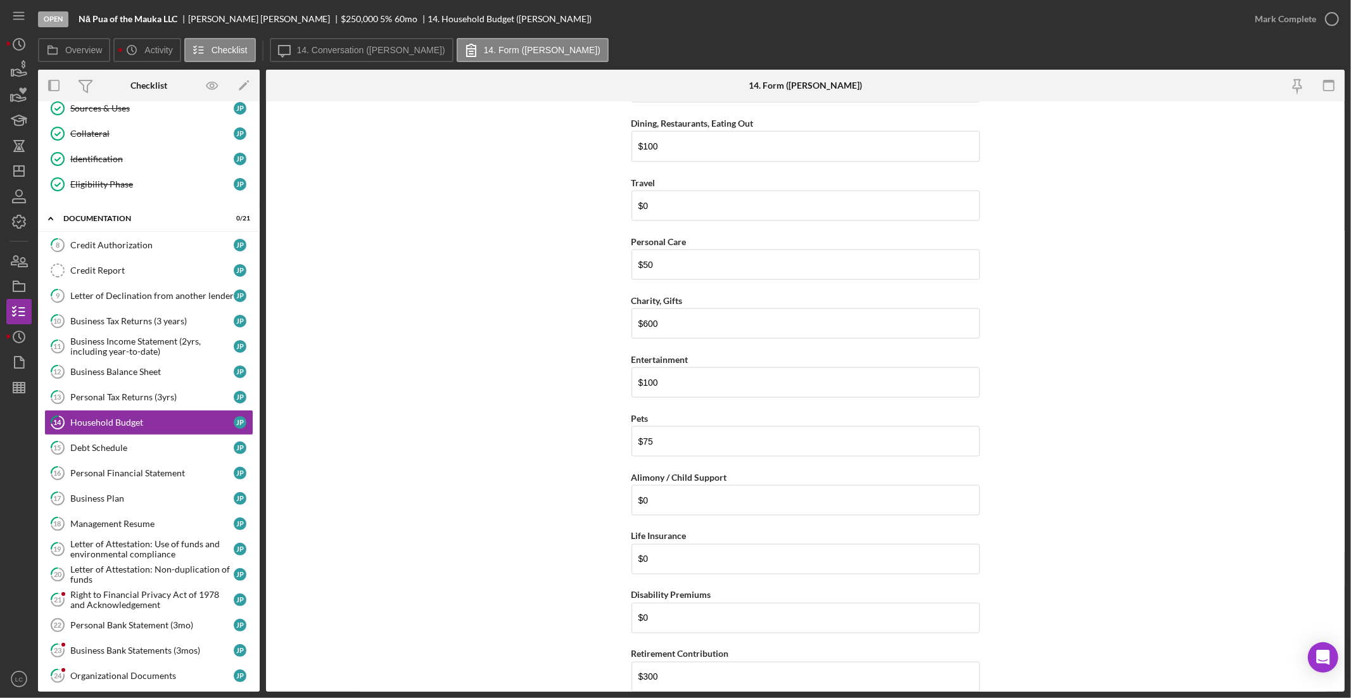
scroll to position [1880, 0]
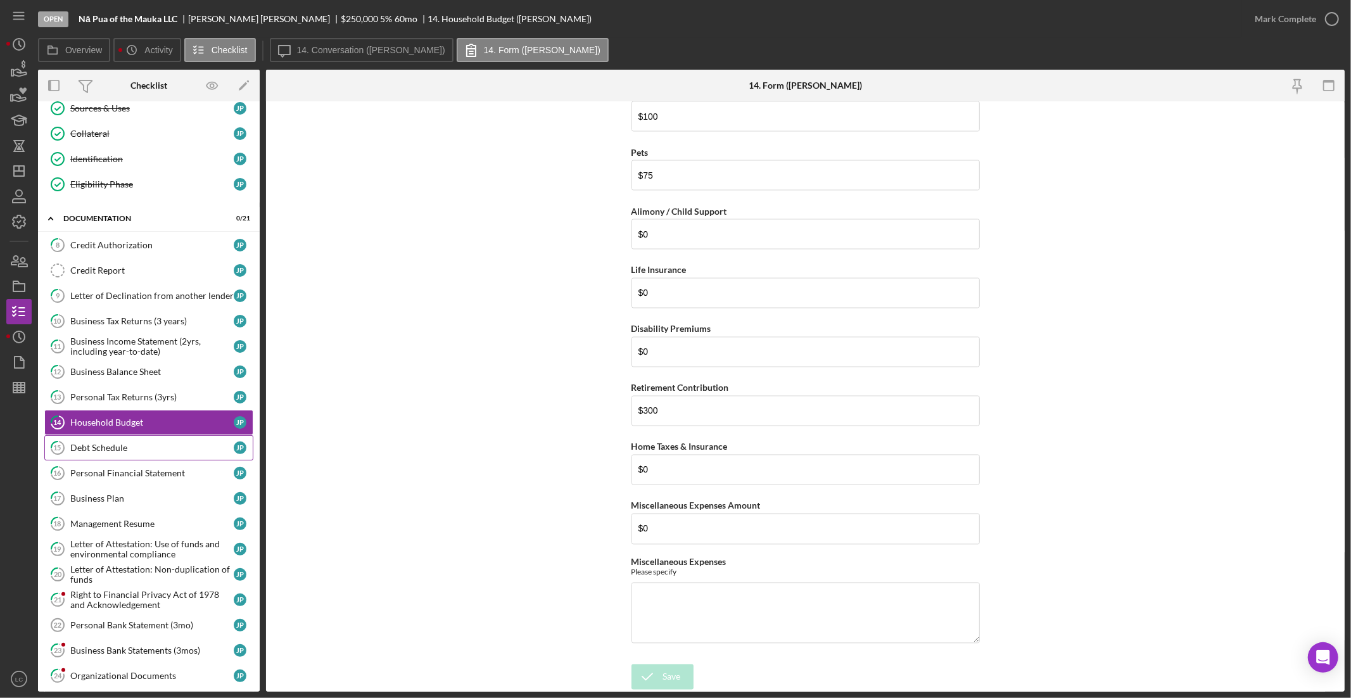
click at [158, 443] on link "15 Debt Schedule J P" at bounding box center [148, 447] width 209 height 25
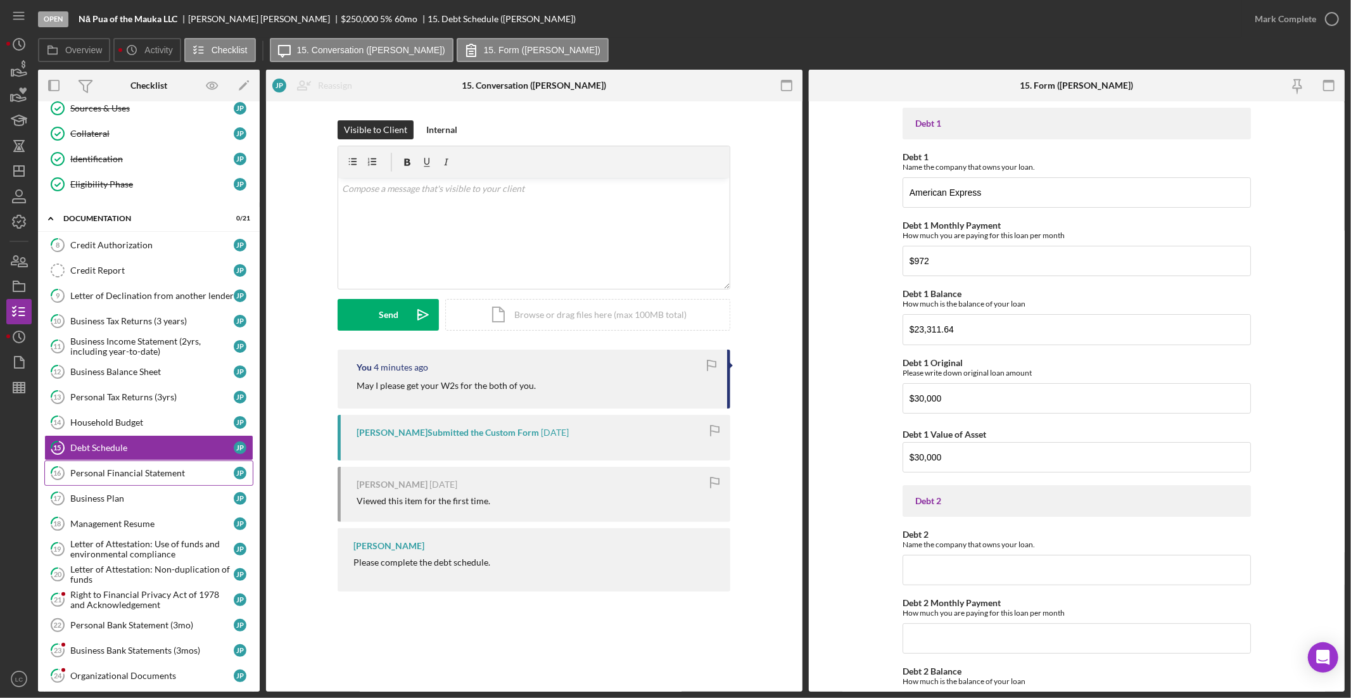
click at [113, 471] on div "Personal Financial Statement" at bounding box center [151, 473] width 163 height 10
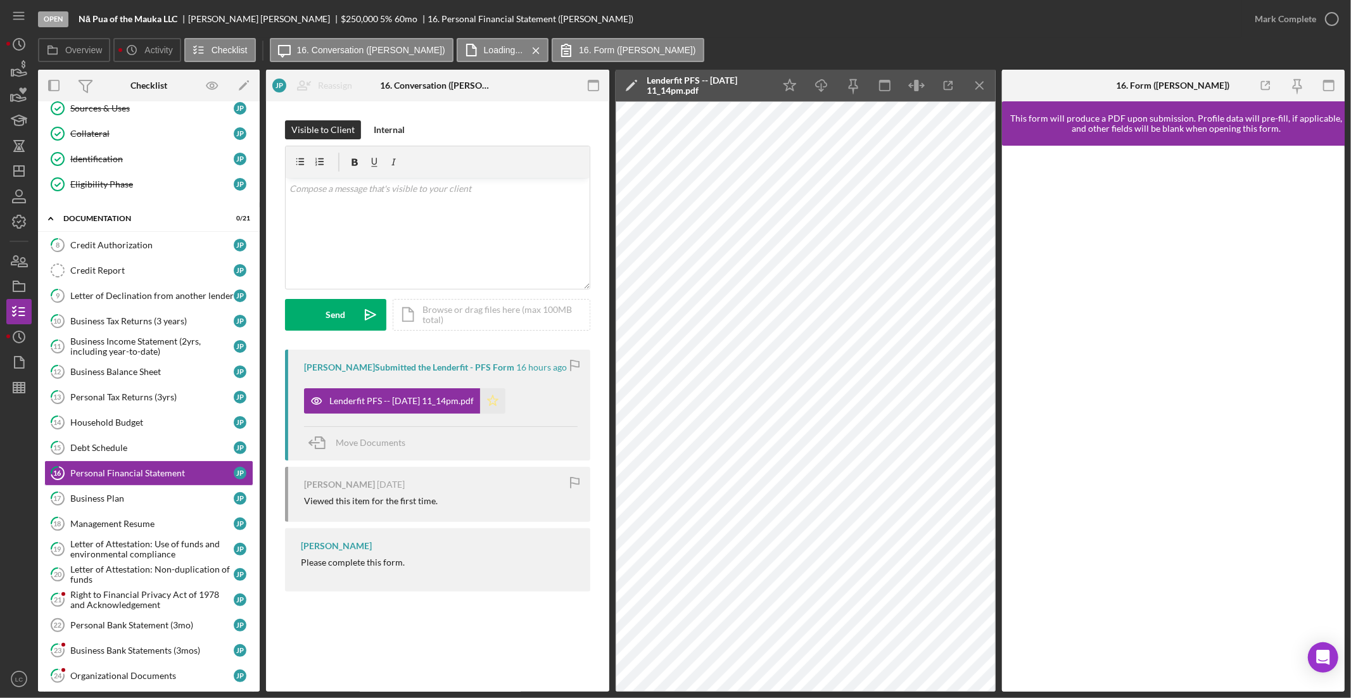
click at [505, 400] on icon "Icon/Star" at bounding box center [492, 400] width 25 height 25
click at [121, 487] on link "17 Business Plan J P" at bounding box center [148, 498] width 209 height 25
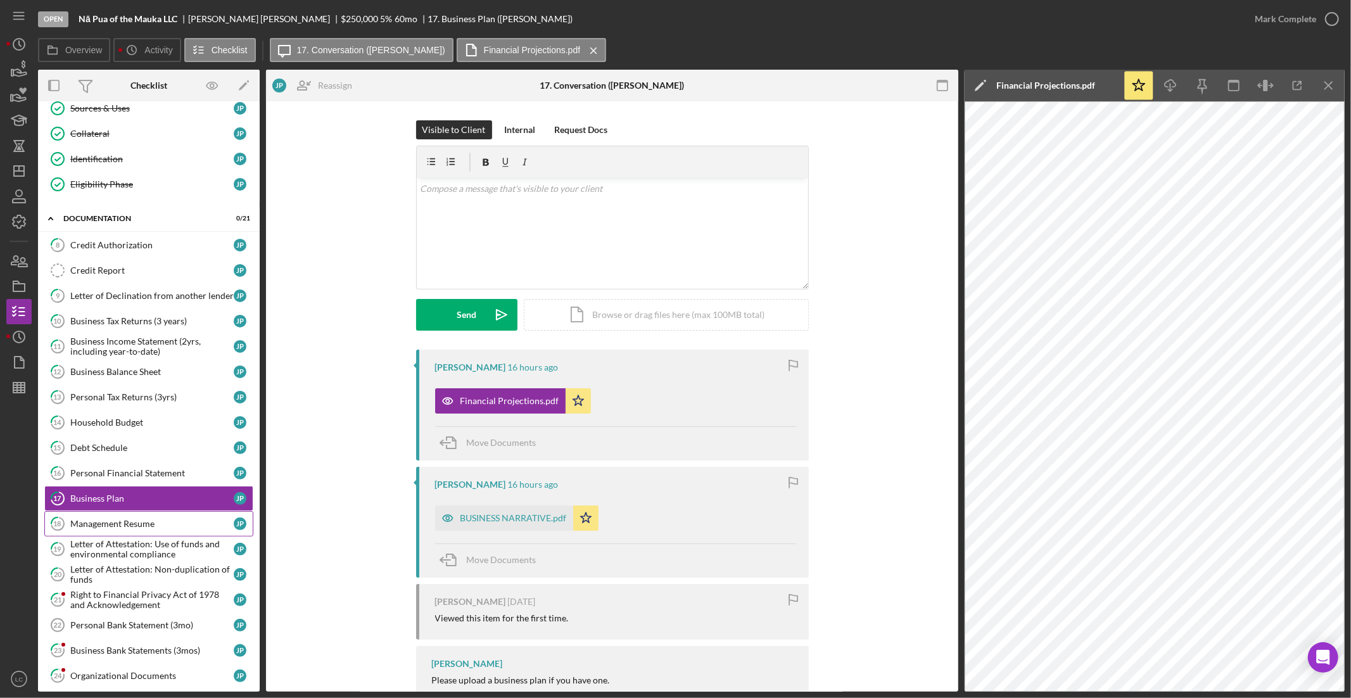
click at [129, 526] on div "Management Resume" at bounding box center [151, 524] width 163 height 10
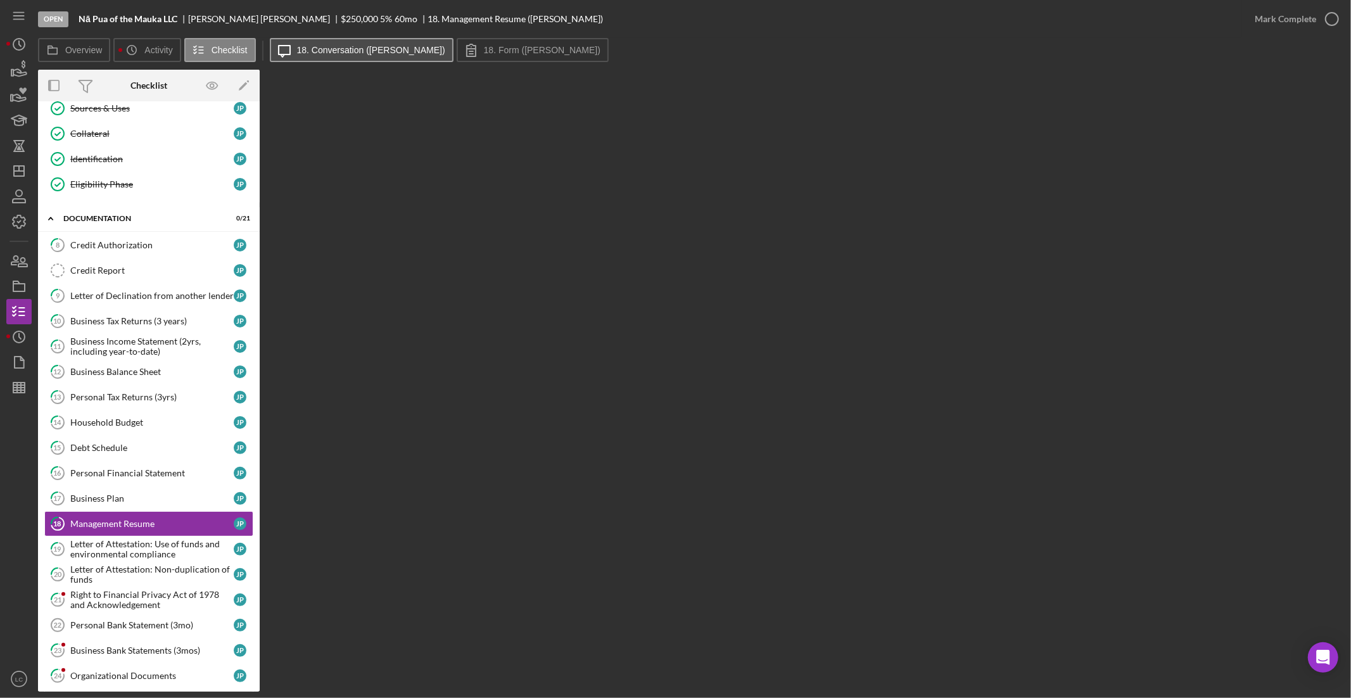
click at [376, 43] on button "Icon/Message 18. Conversation (Justin P.)" at bounding box center [362, 50] width 184 height 24
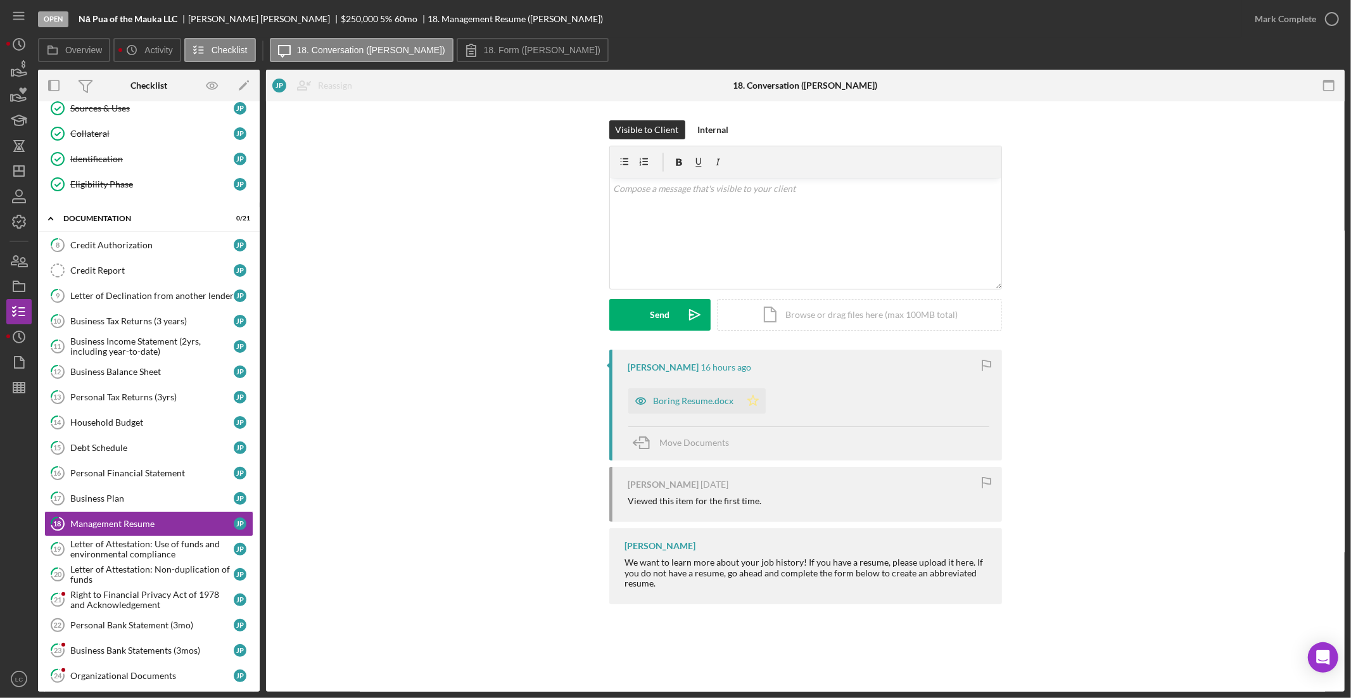
click at [749, 398] on icon "Icon/Star" at bounding box center [752, 400] width 25 height 25
click at [96, 545] on div "Letter of Attestation: Use of funds and environmental compliance" at bounding box center [151, 549] width 163 height 20
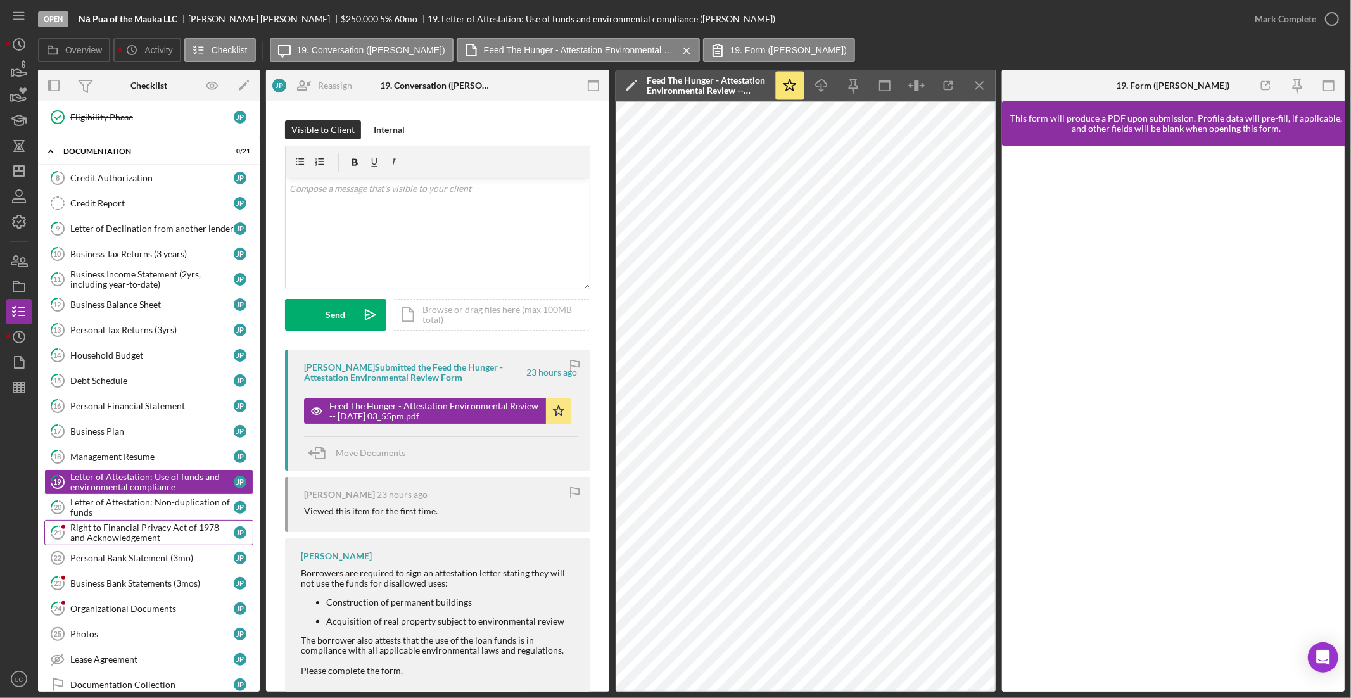
scroll to position [243, 0]
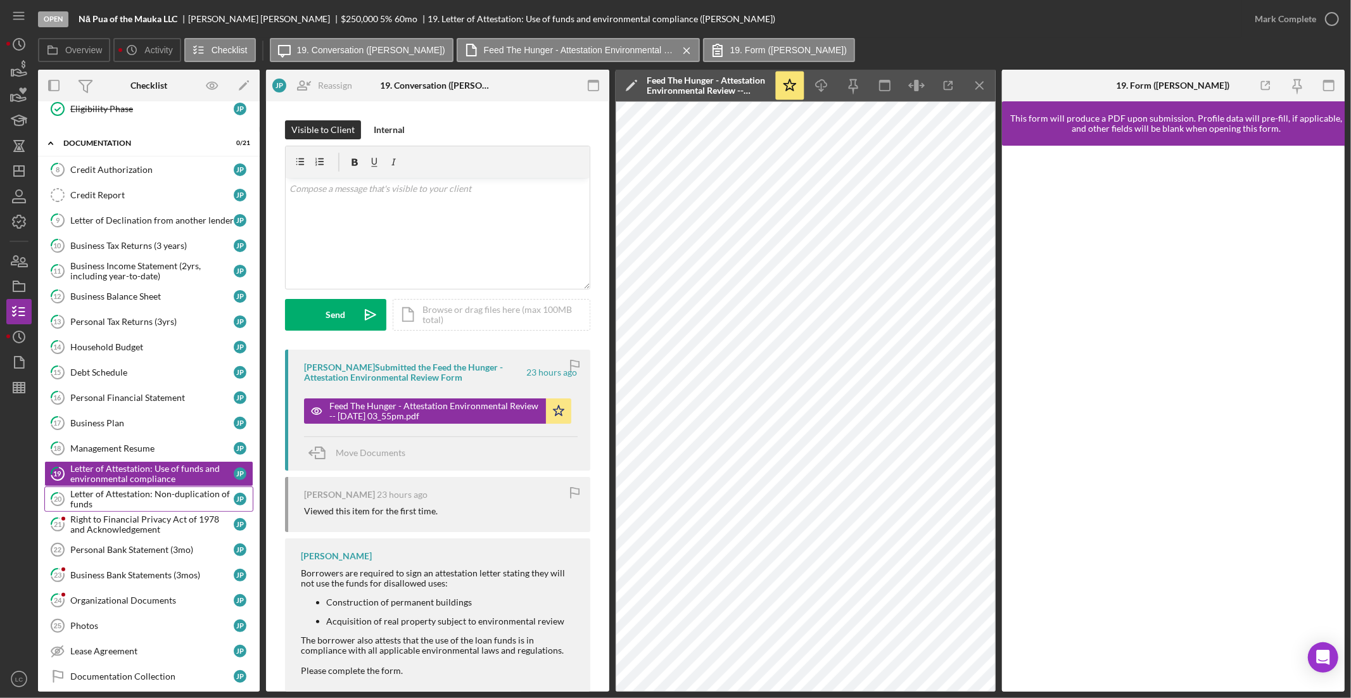
click at [138, 493] on div "Letter of Attestation: Non-duplication of funds" at bounding box center [151, 499] width 163 height 20
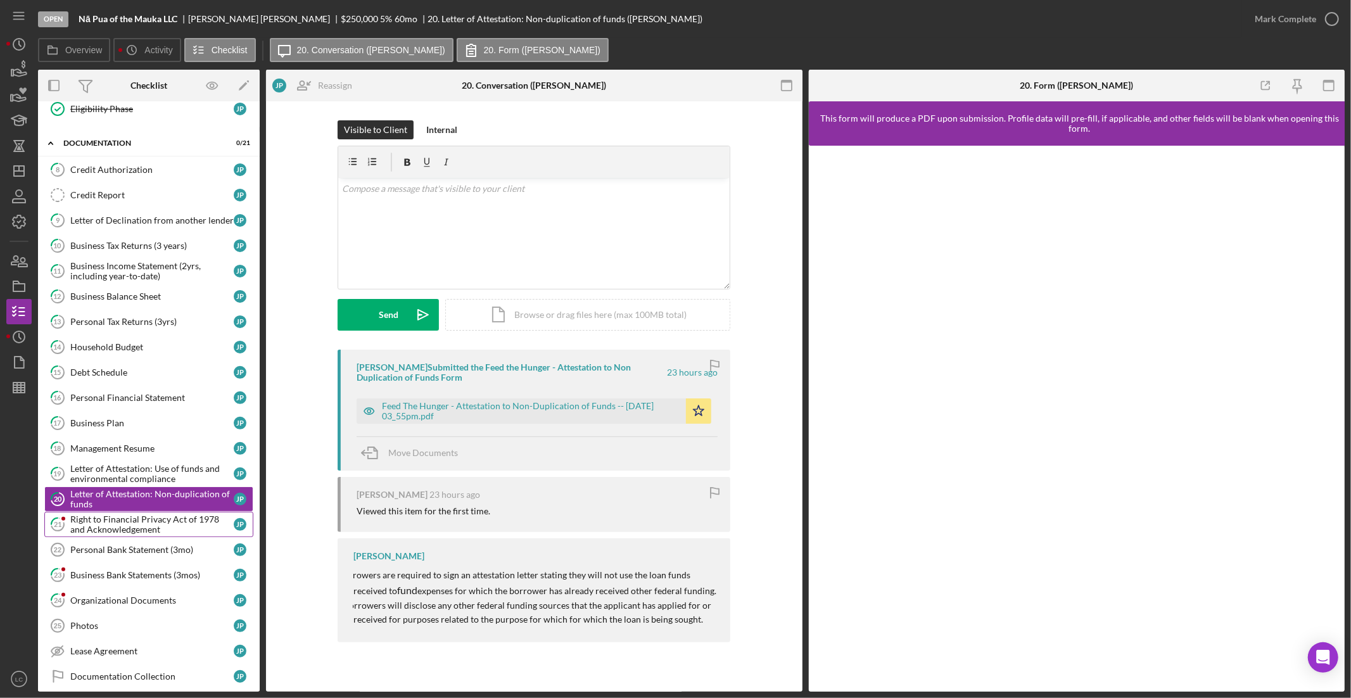
click at [137, 526] on div "Right to Financial Privacy Act of 1978 and Acknowledgement" at bounding box center [151, 524] width 163 height 20
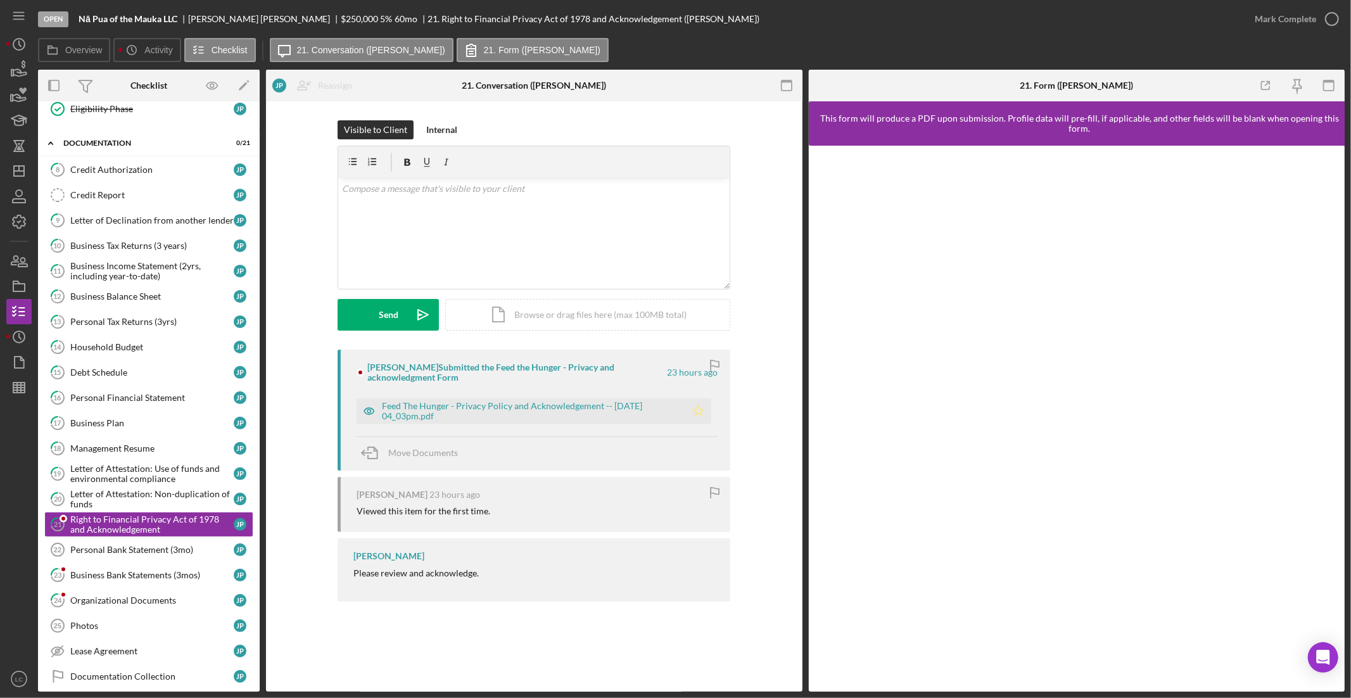
click at [701, 412] on polygon "button" at bounding box center [699, 410] width 11 height 10
click at [105, 549] on div "Personal Bank Statement (3mo)" at bounding box center [151, 550] width 163 height 10
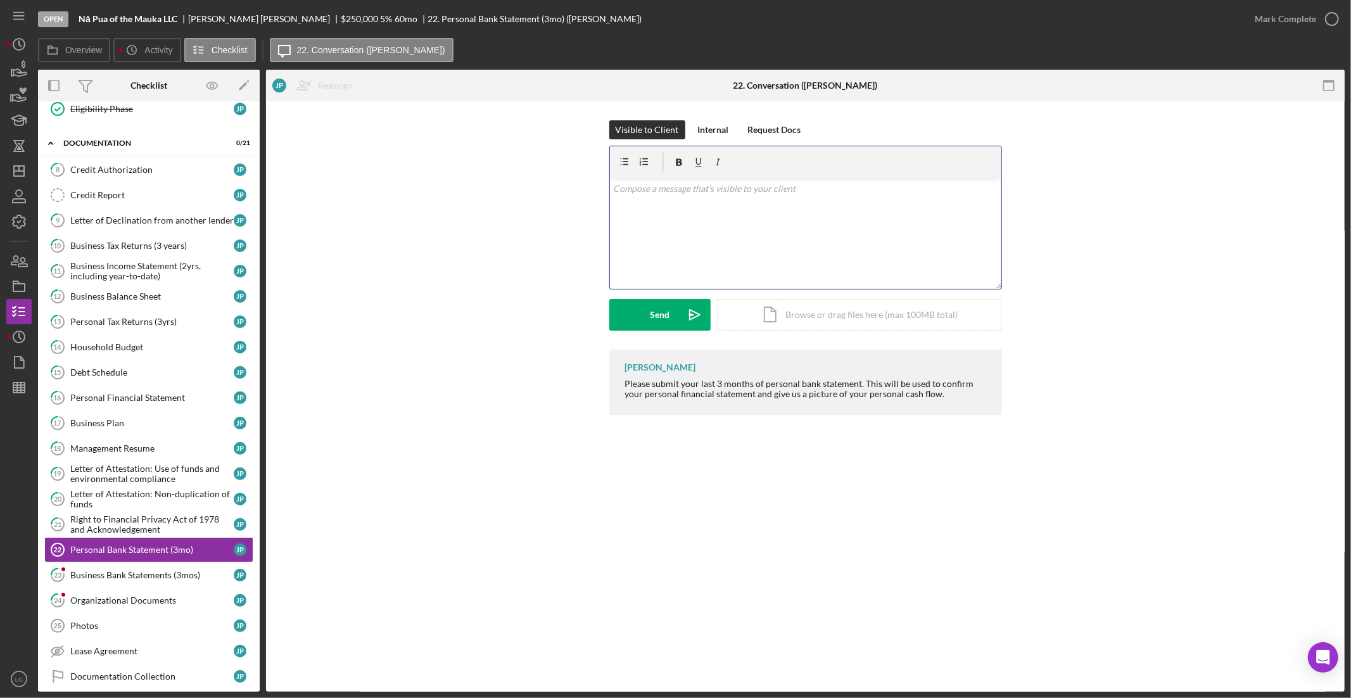
click at [691, 229] on div "v Color teal Color pink Remove color Add row above Add row below Add column bef…" at bounding box center [805, 233] width 391 height 111
click at [652, 310] on div "Send" at bounding box center [660, 315] width 20 height 32
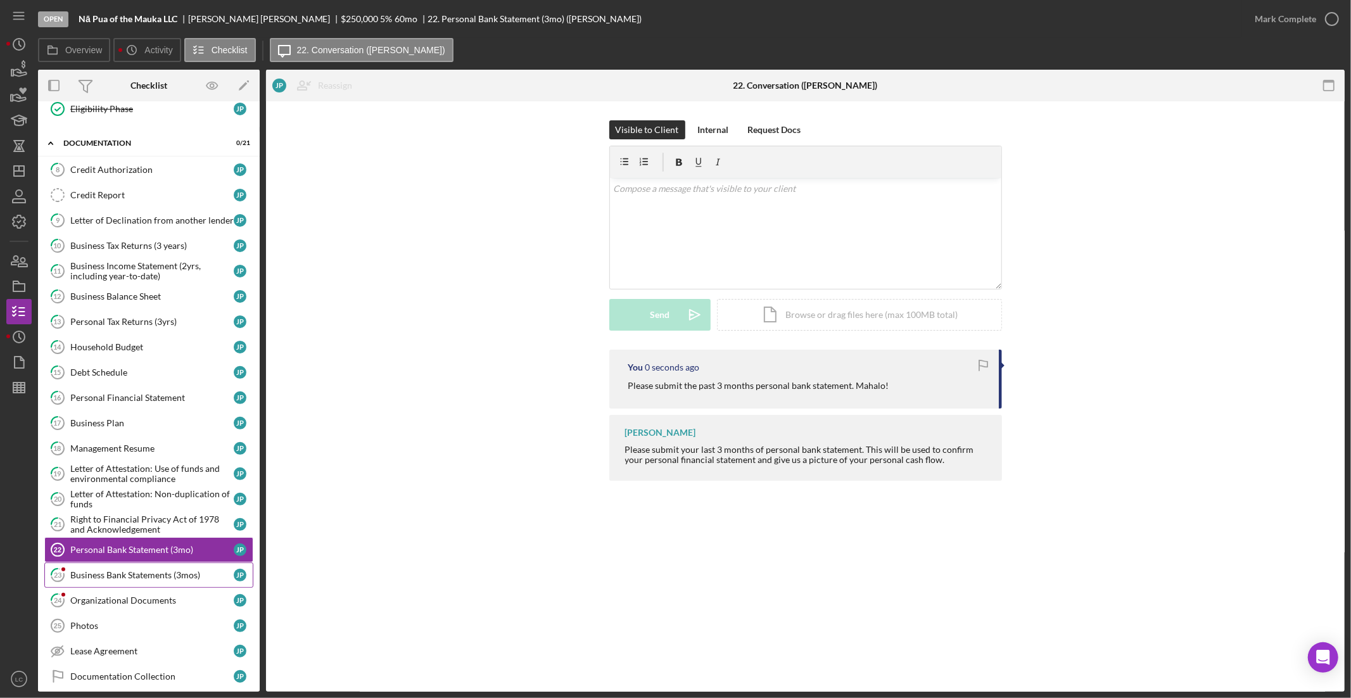
click at [122, 571] on link "23 Business Bank Statements (3mos) J P" at bounding box center [148, 574] width 209 height 25
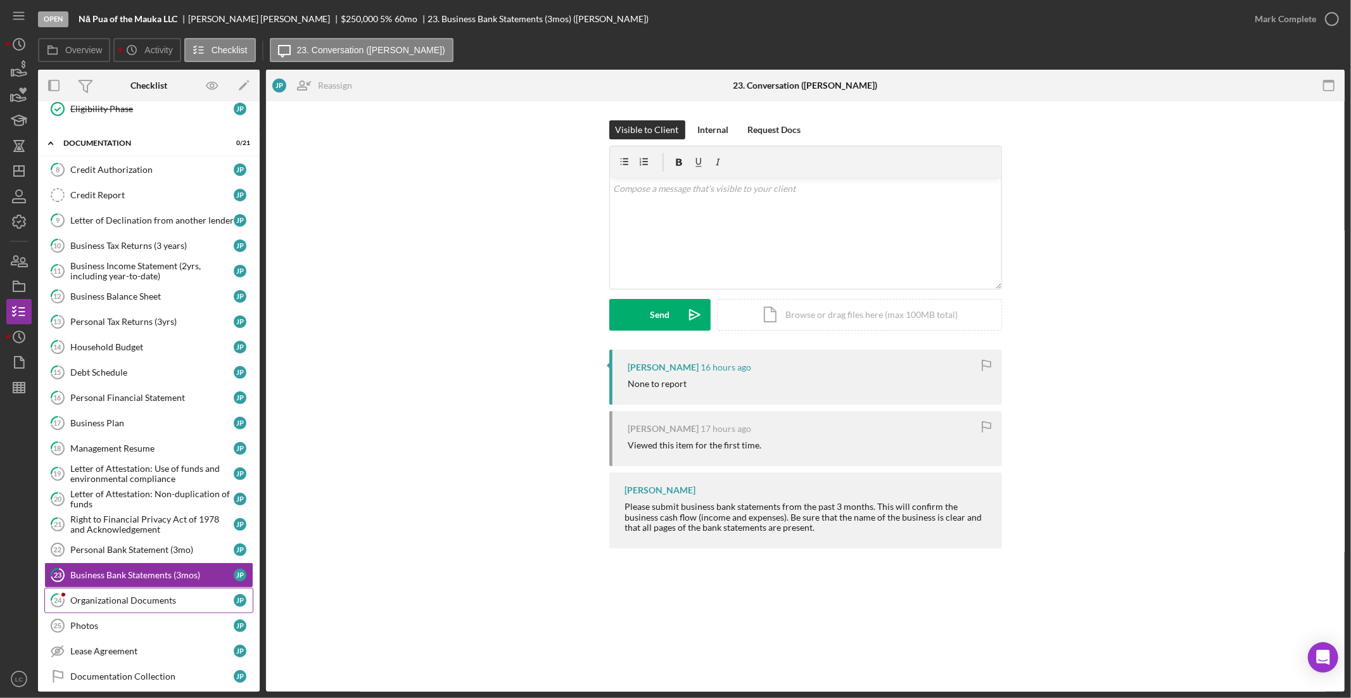
click at [144, 602] on div "Organizational Documents" at bounding box center [151, 600] width 163 height 10
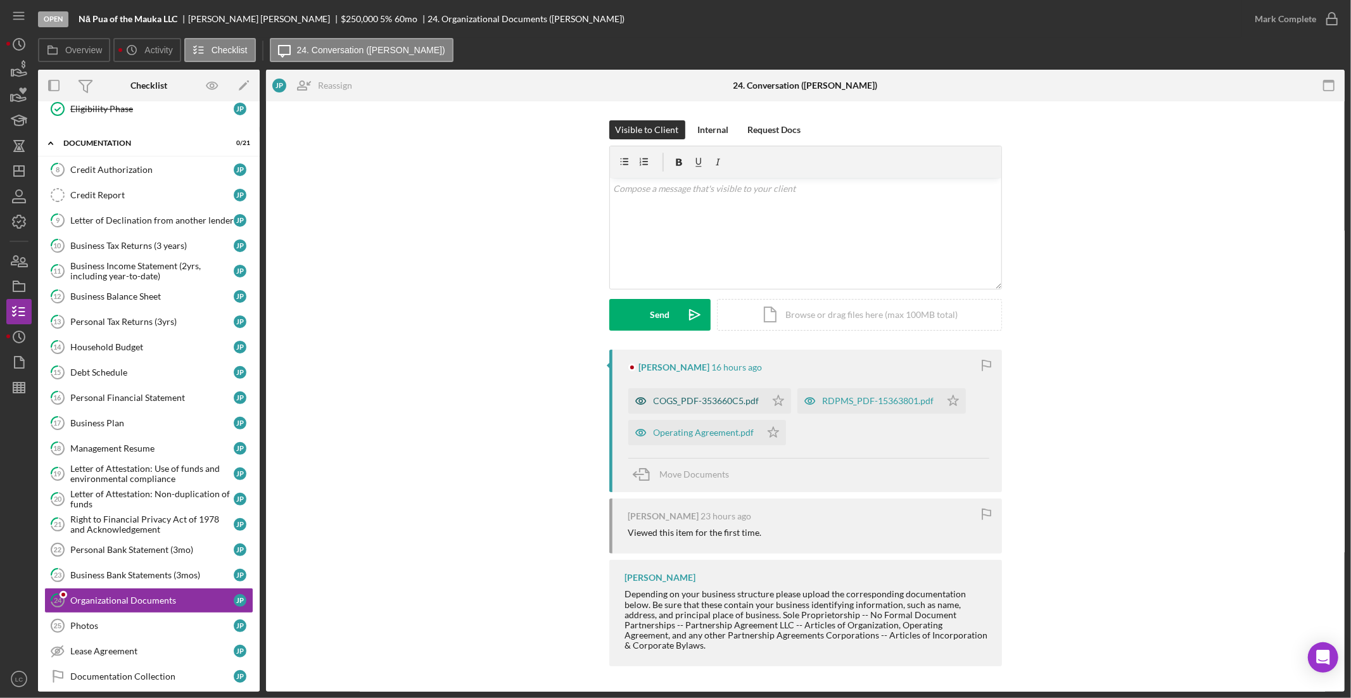
click at [706, 397] on div "COGS_PDF-353660C5.pdf" at bounding box center [707, 401] width 106 height 10
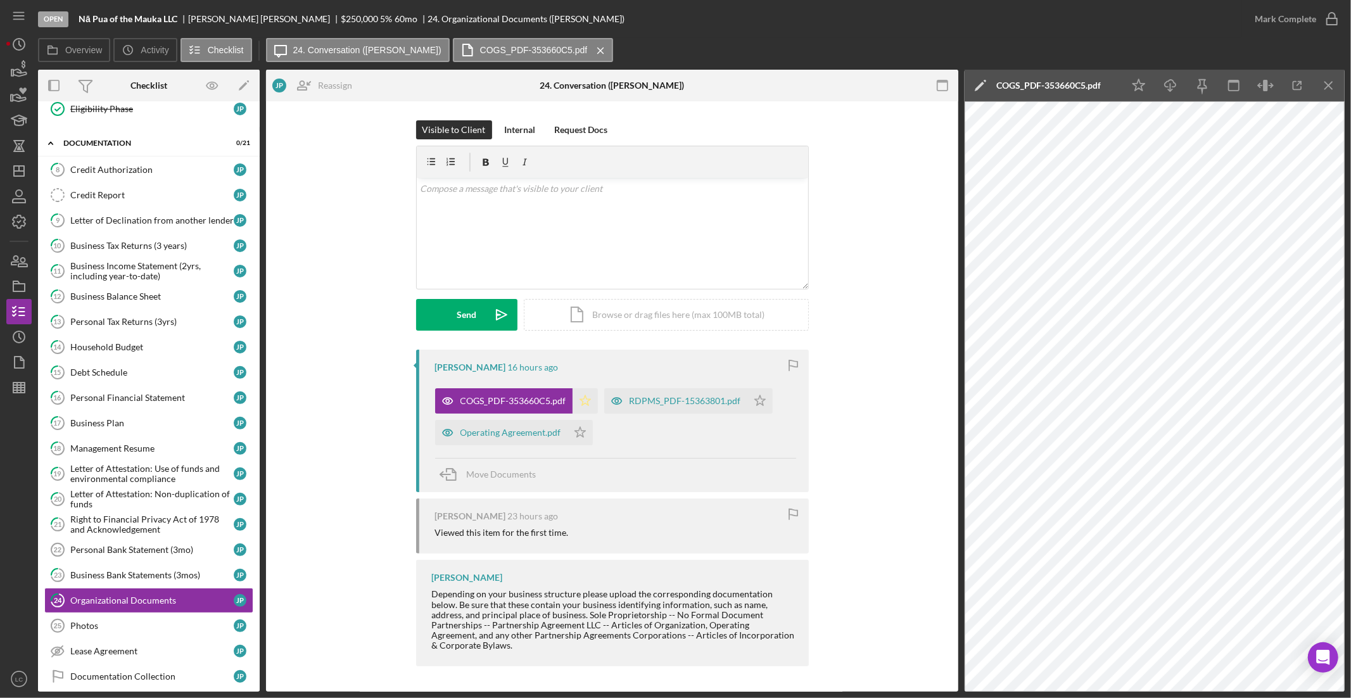
click at [590, 401] on icon "Icon/Star" at bounding box center [585, 400] width 25 height 25
click at [655, 403] on div "RDPMS_PDF-15363801.pdf" at bounding box center [685, 401] width 111 height 10
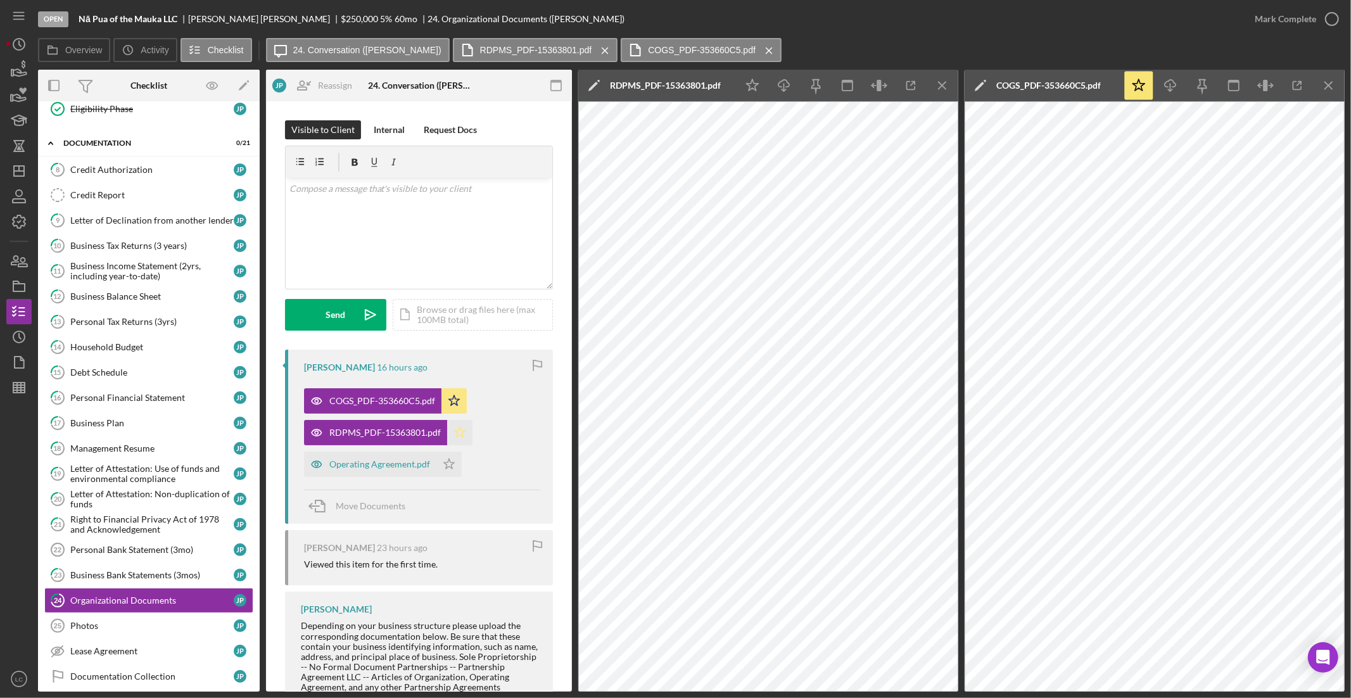
click at [456, 431] on icon "Icon/Star" at bounding box center [459, 432] width 25 height 25
click at [396, 462] on div "Operating Agreement.pdf" at bounding box center [379, 464] width 101 height 10
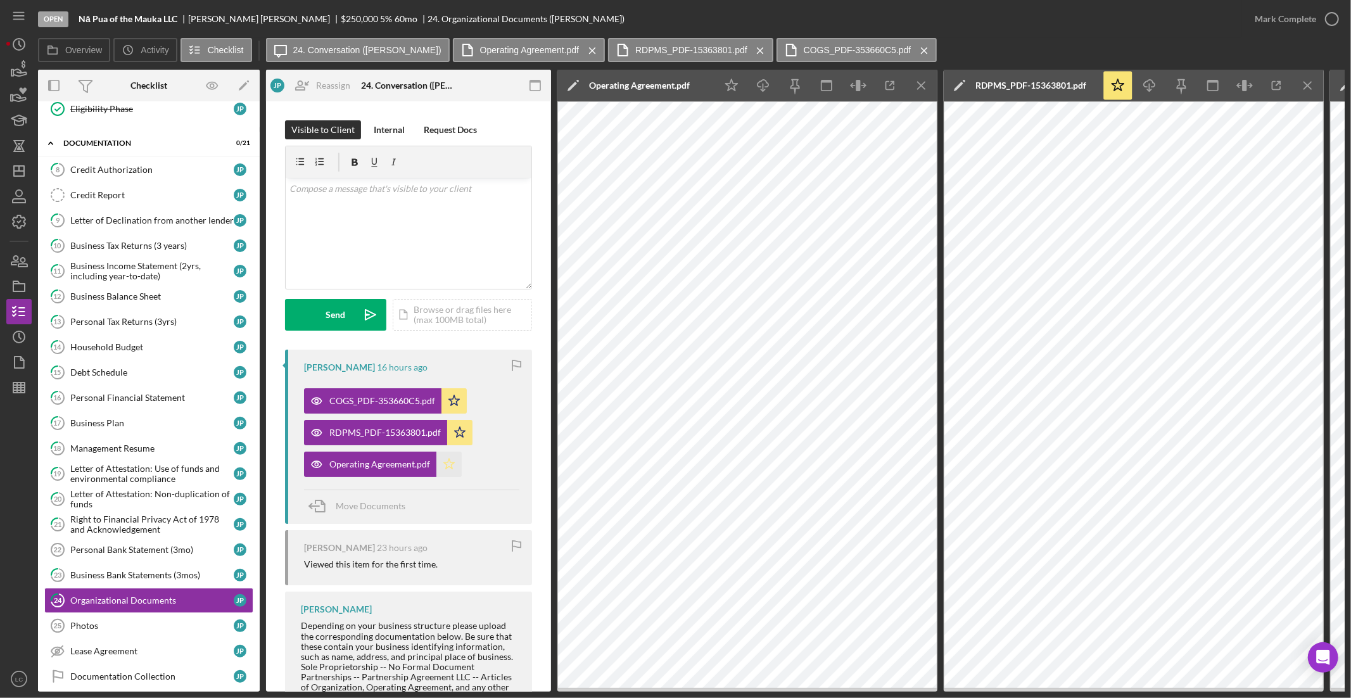
click at [449, 467] on polygon "button" at bounding box center [449, 464] width 11 height 10
click at [92, 623] on div "Photos" at bounding box center [151, 626] width 163 height 10
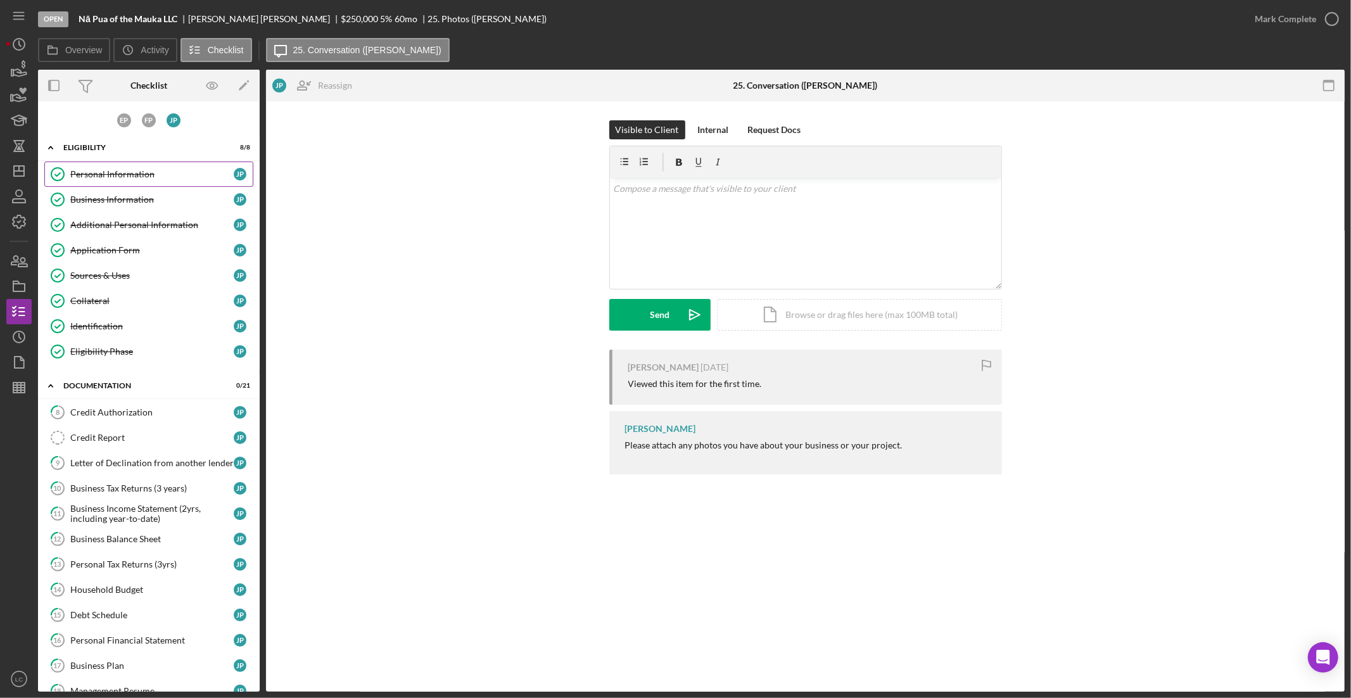
click at [105, 177] on div "Personal Information" at bounding box center [151, 174] width 163 height 10
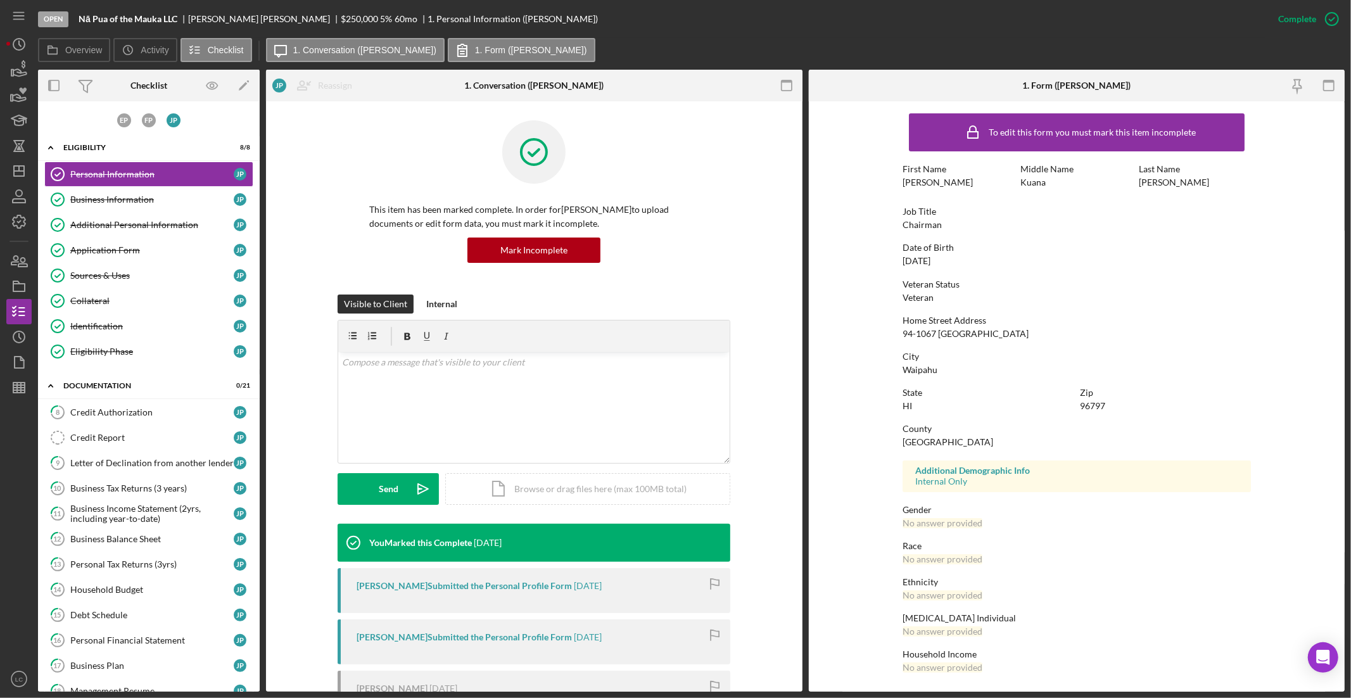
scroll to position [294, 0]
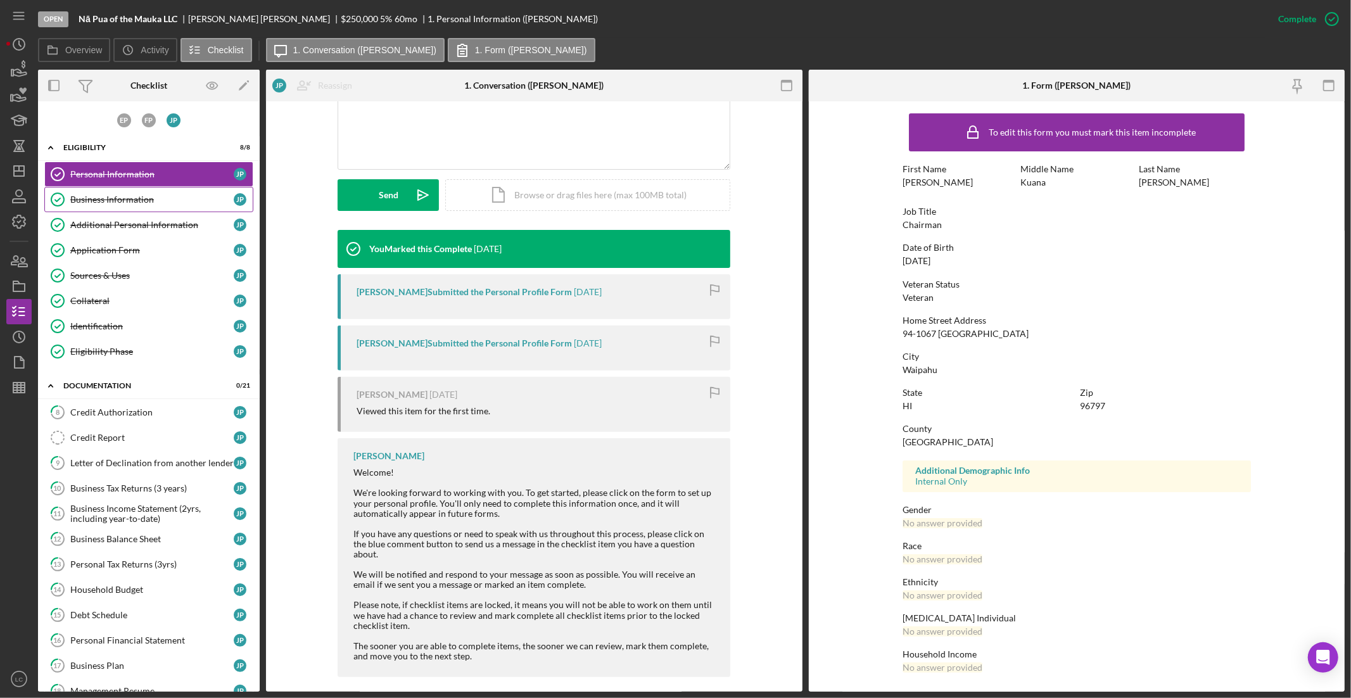
click at [186, 196] on div "Business Information" at bounding box center [151, 199] width 163 height 10
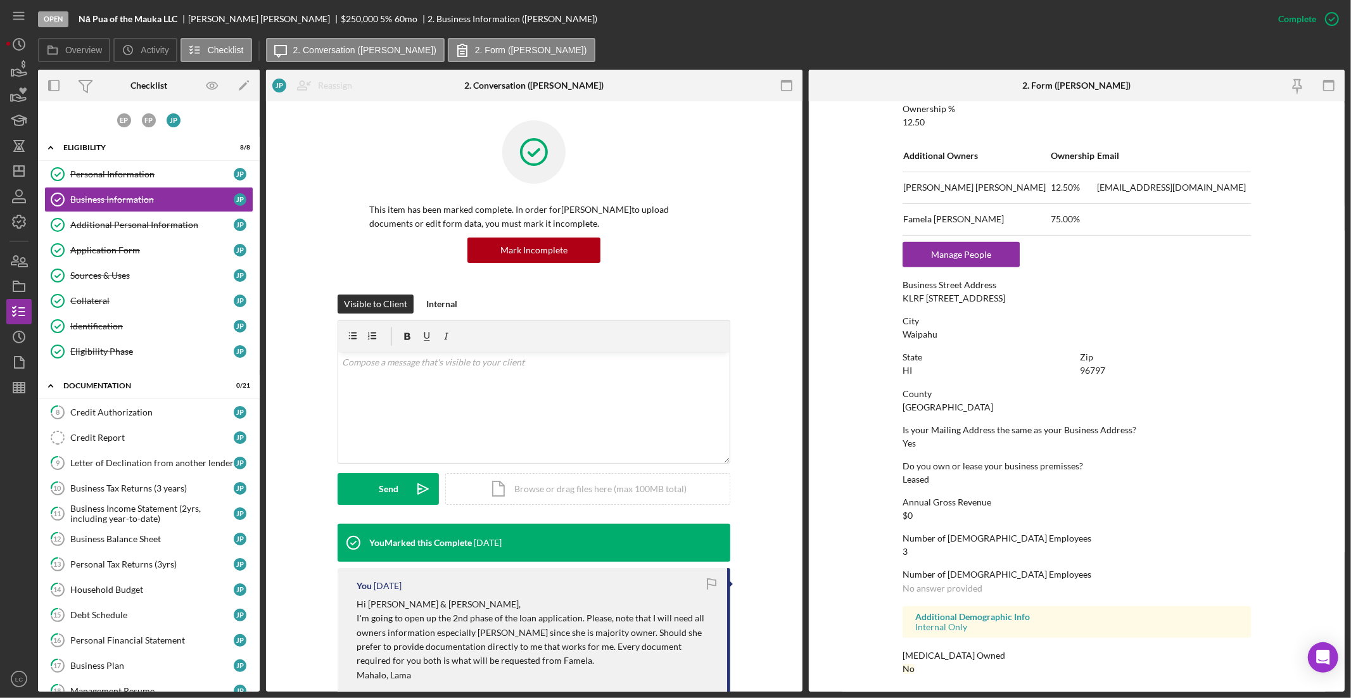
scroll to position [540, 0]
click at [122, 220] on div "Additional Personal Information" at bounding box center [151, 225] width 163 height 10
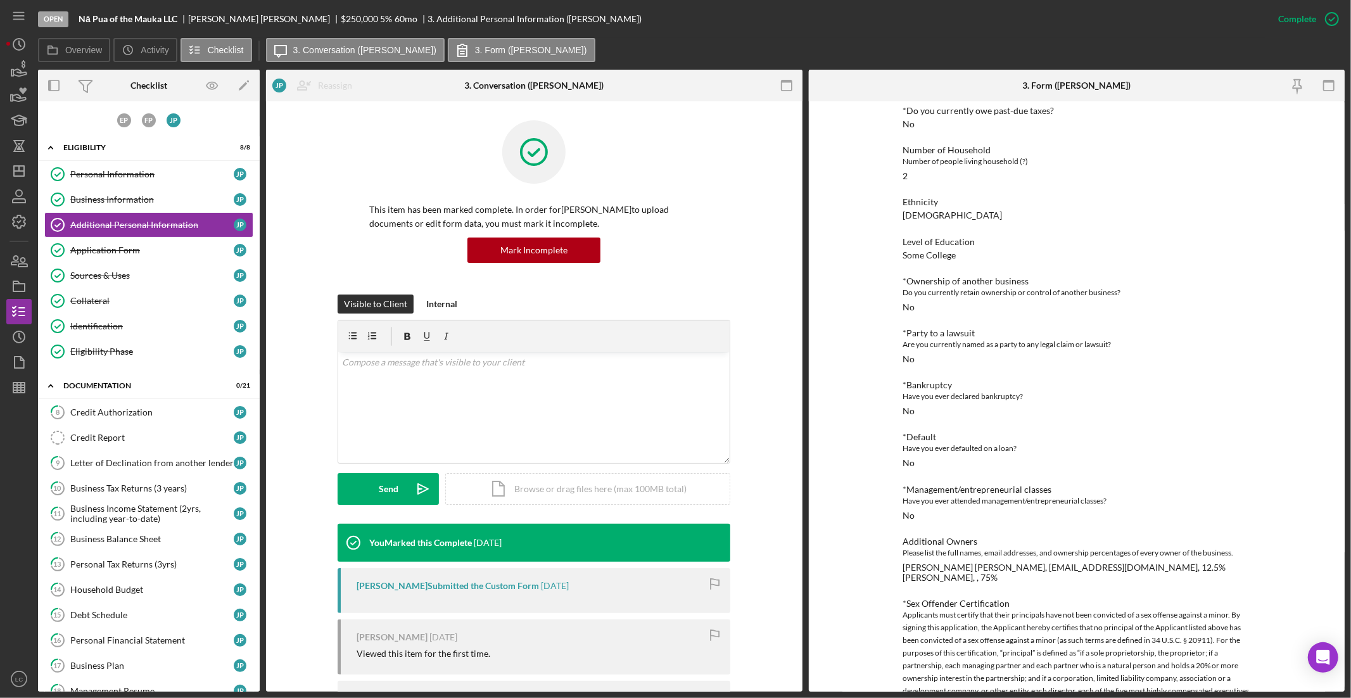
scroll to position [122, 0]
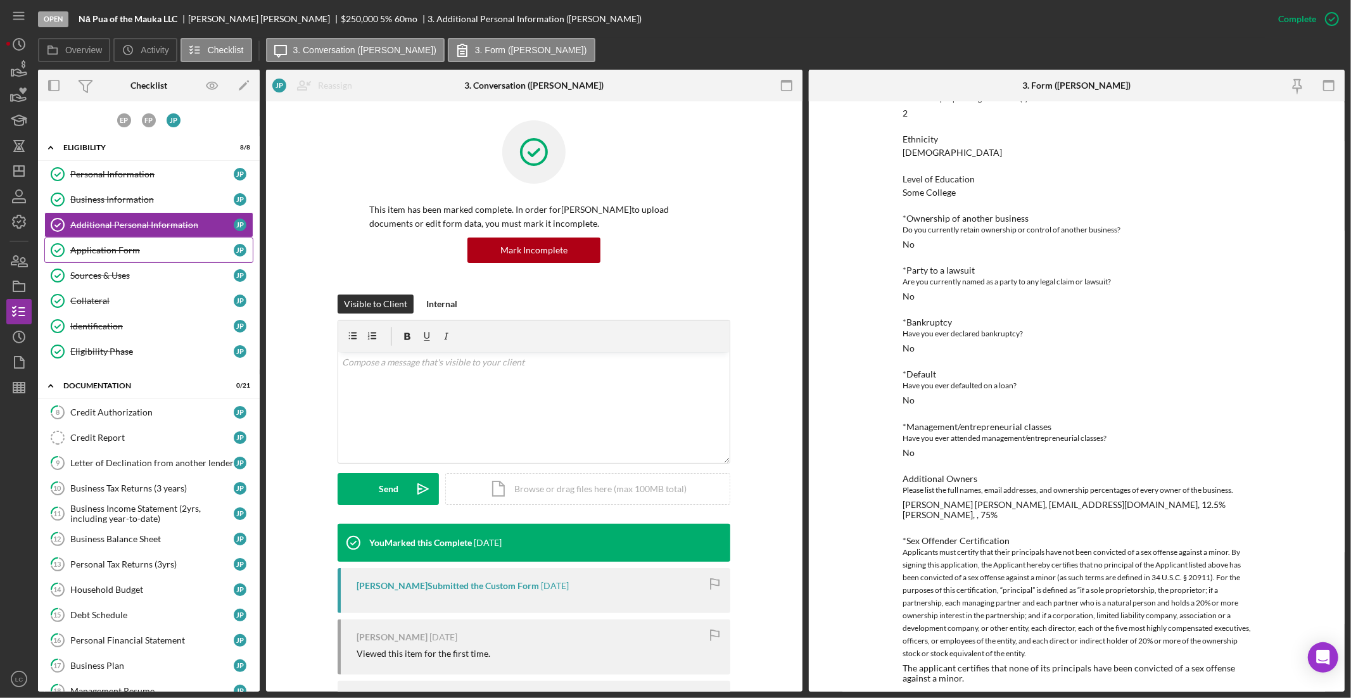
click at [149, 253] on div "Application Form" at bounding box center [151, 250] width 163 height 10
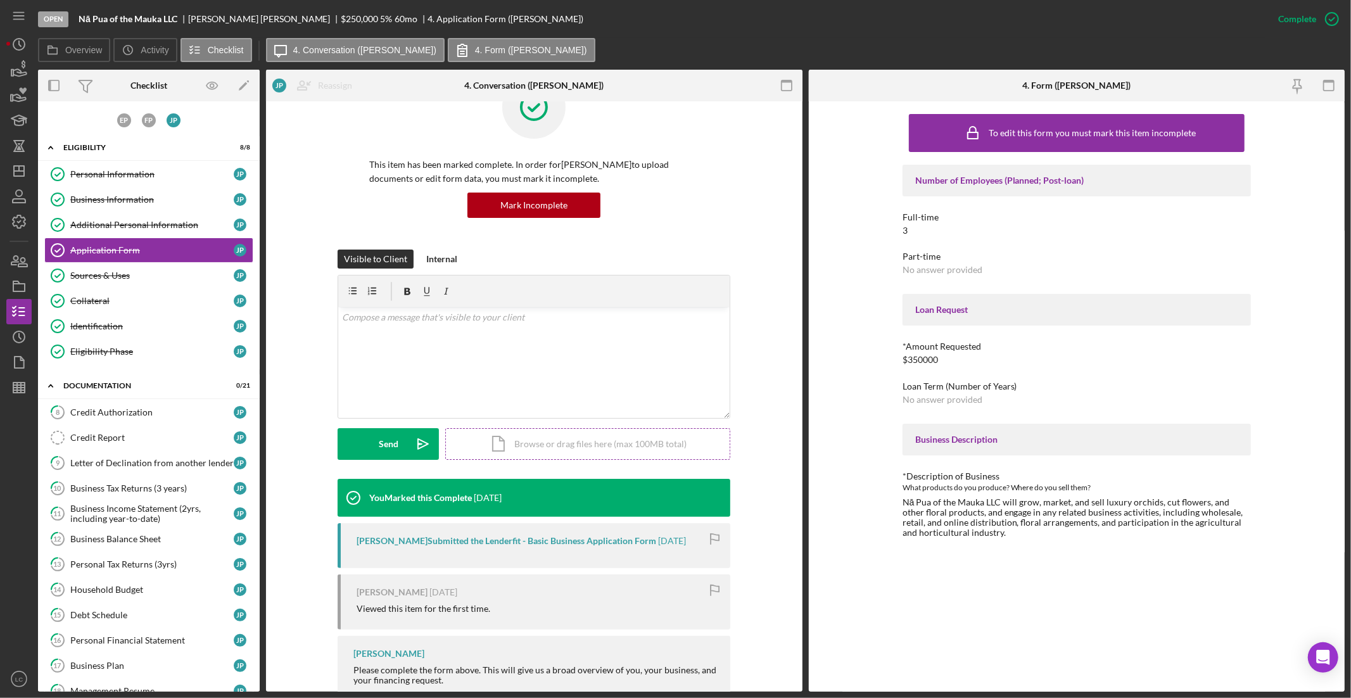
scroll to position [110, 0]
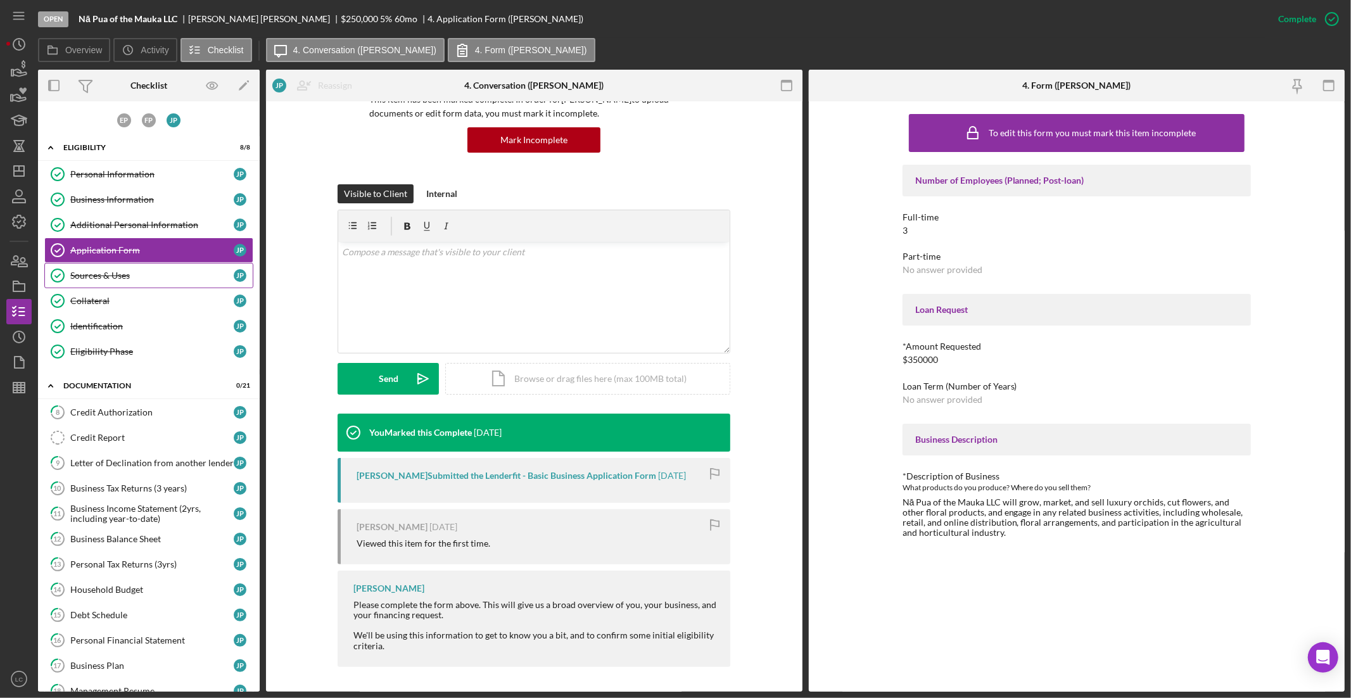
click at [167, 281] on link "Sources & Uses Sources & Uses J P" at bounding box center [148, 275] width 209 height 25
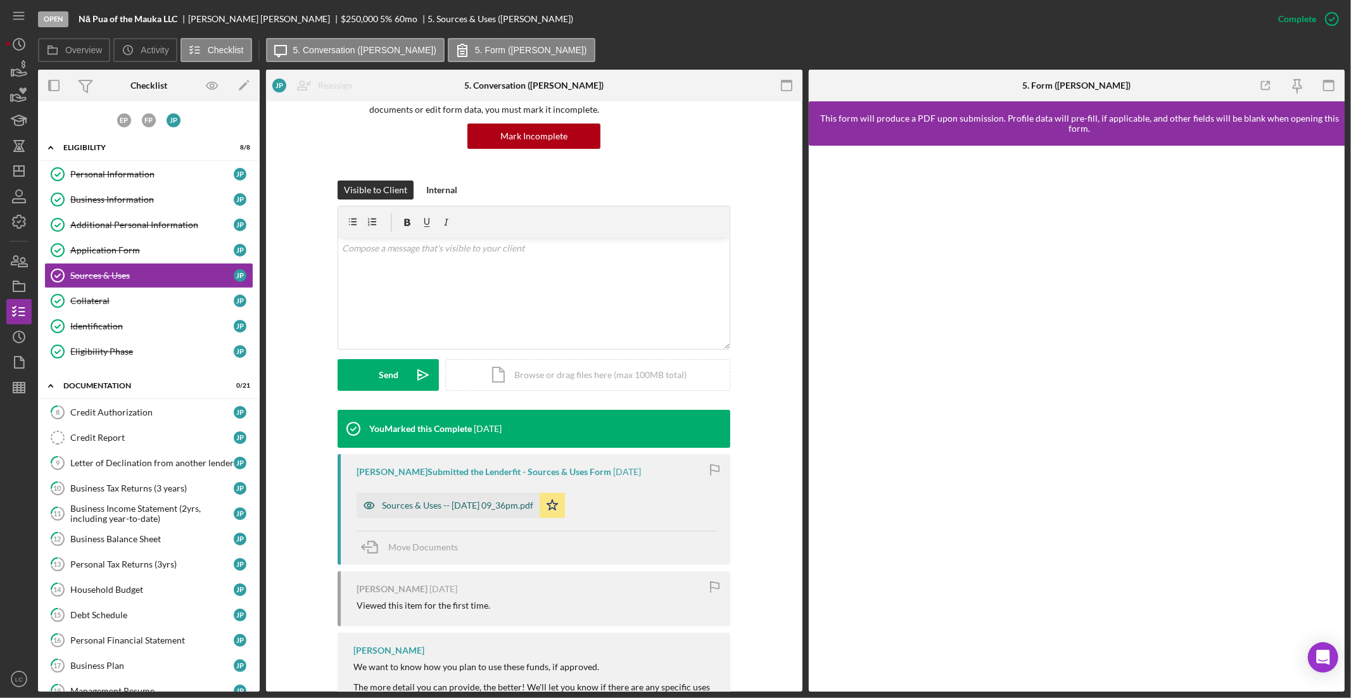
click at [442, 502] on div "Sources & Uses -- [DATE] 09_36pm.pdf" at bounding box center [457, 505] width 151 height 10
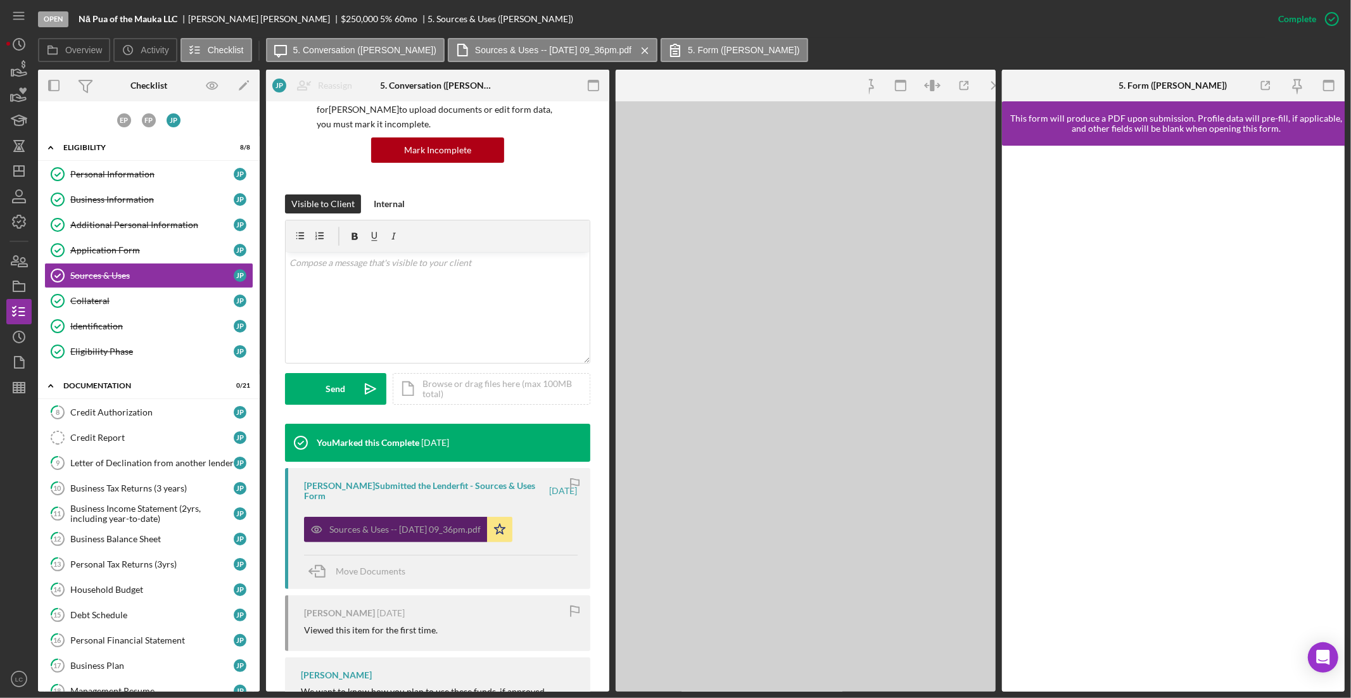
scroll to position [128, 0]
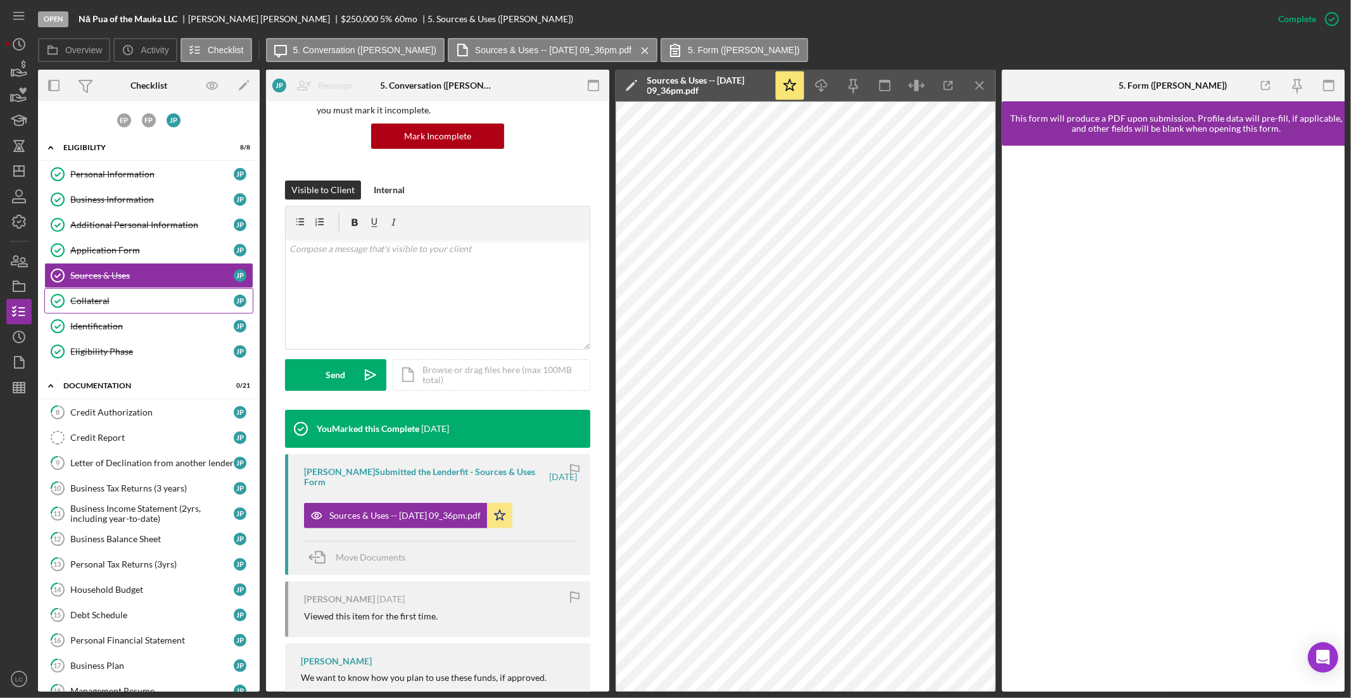
click at [124, 304] on div "Collateral" at bounding box center [151, 301] width 163 height 10
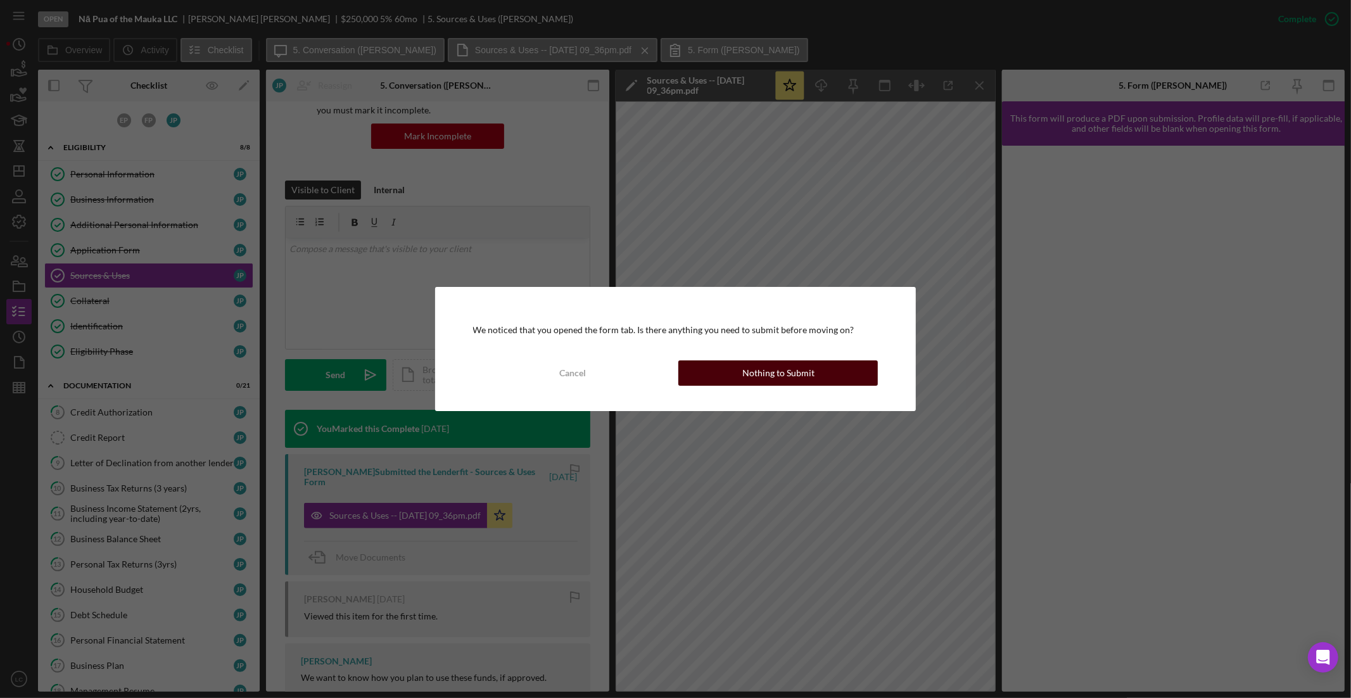
click at [786, 365] on div "Nothing to Submit" at bounding box center [778, 372] width 72 height 25
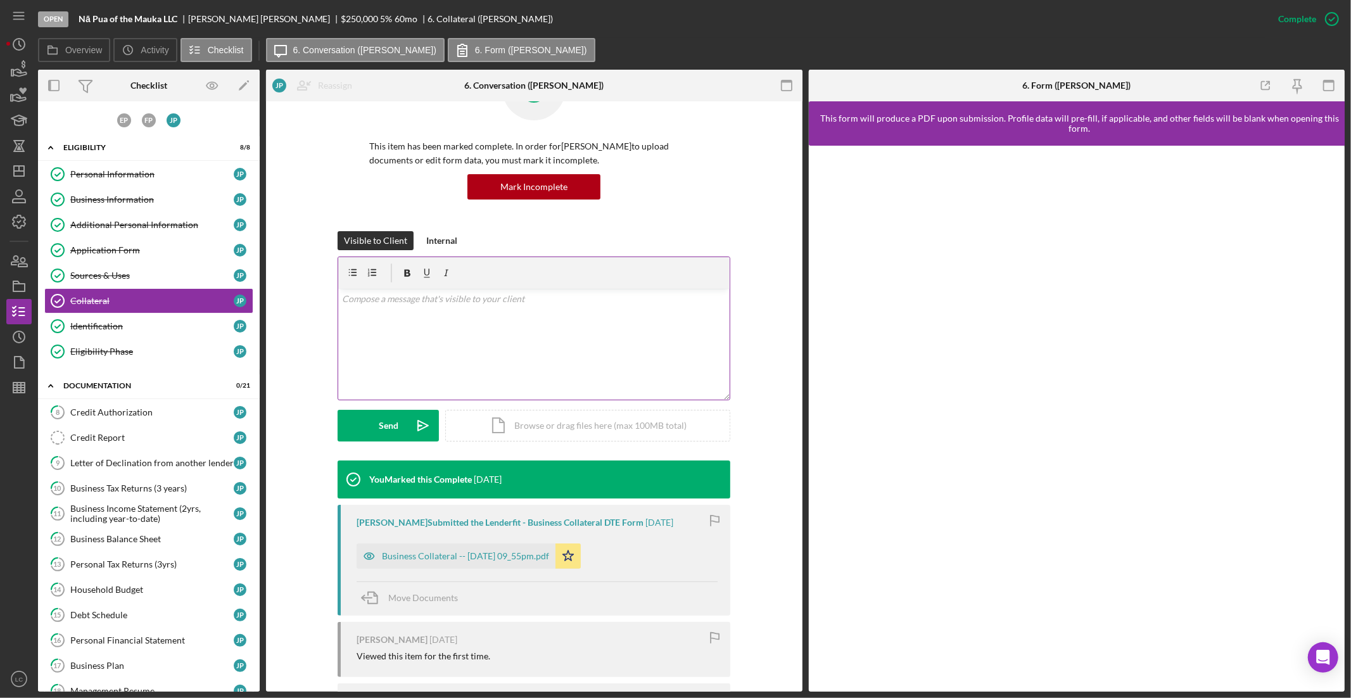
scroll to position [146, 0]
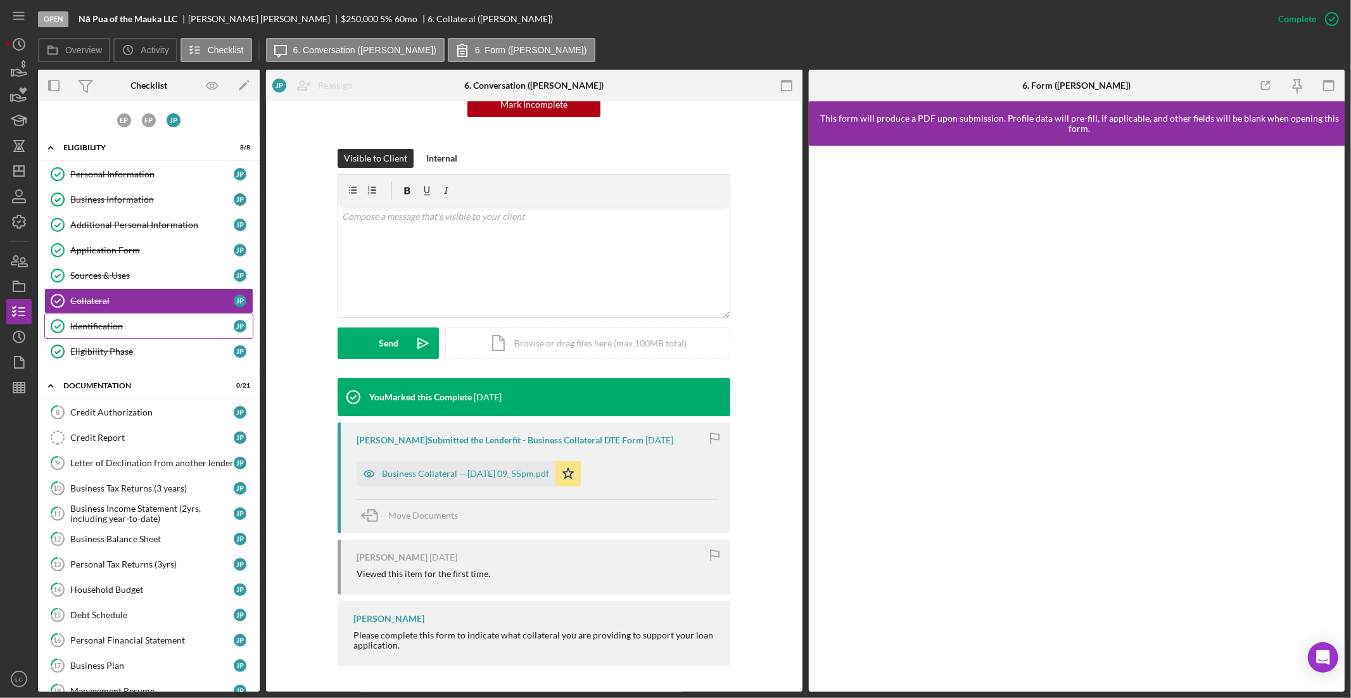
click at [97, 323] on div "Identification" at bounding box center [151, 326] width 163 height 10
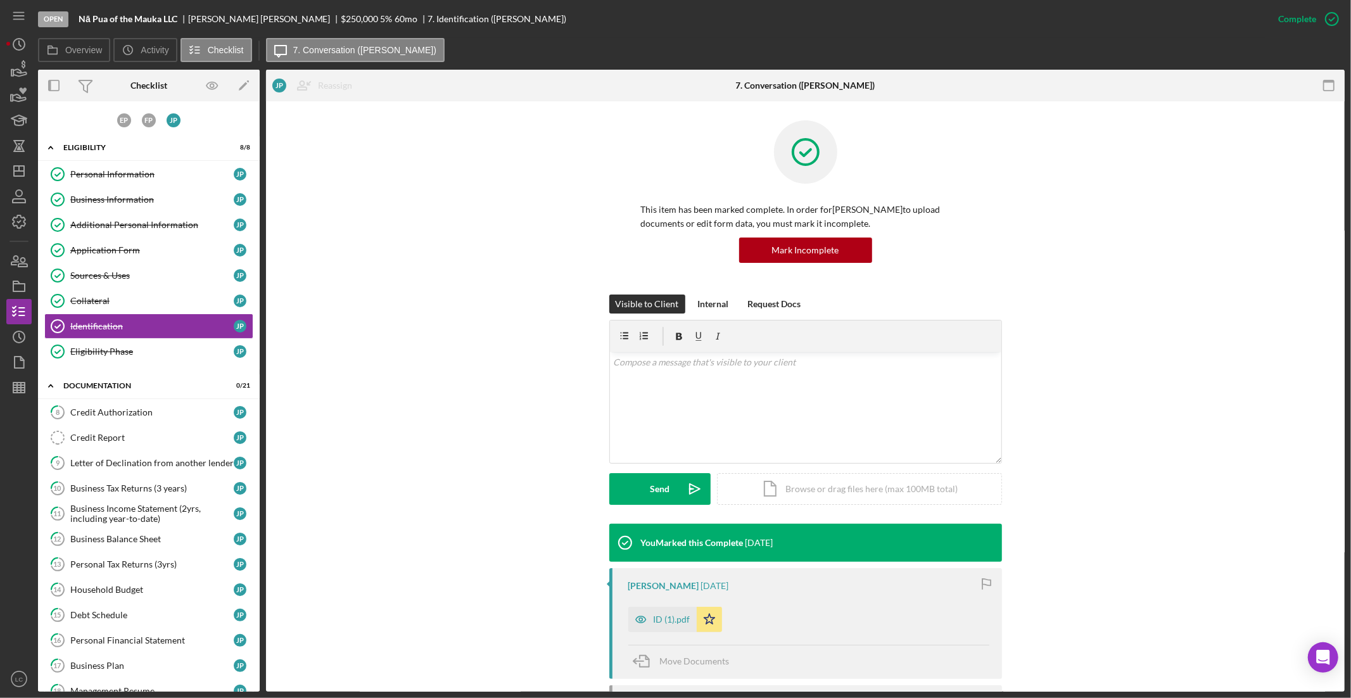
scroll to position [167, 0]
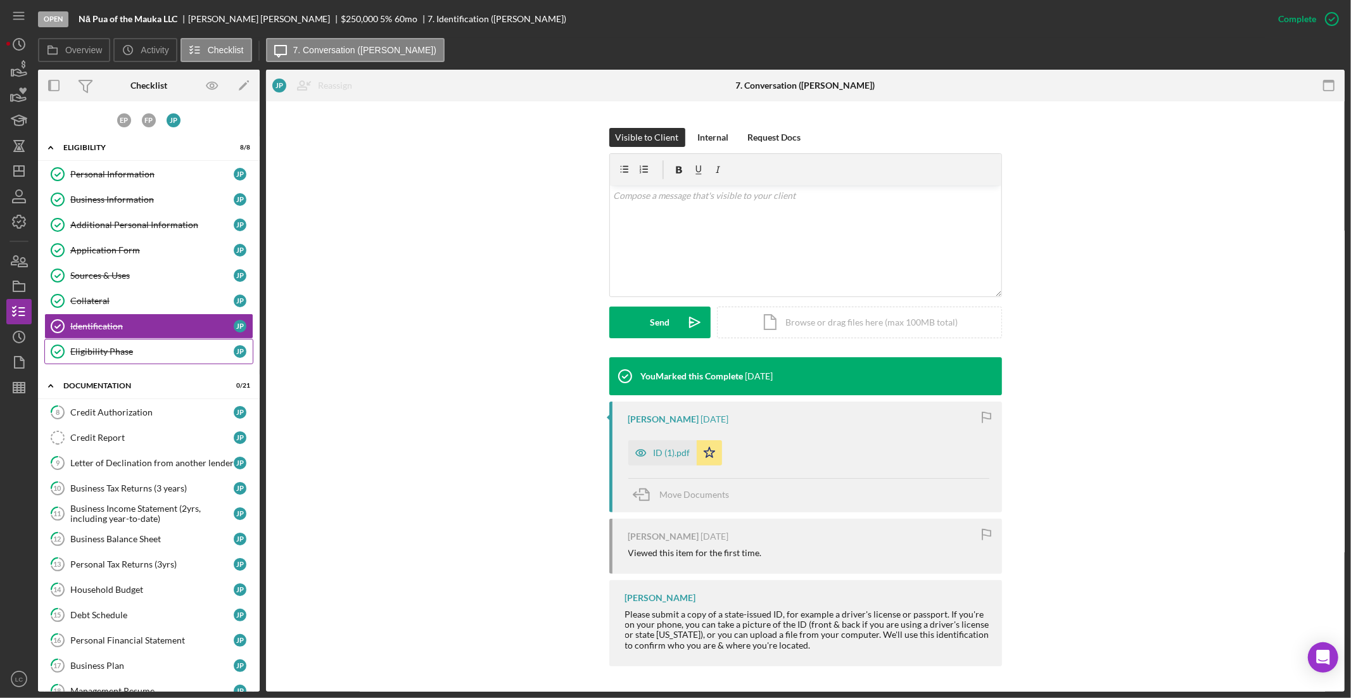
click at [124, 348] on div "Eligibility Phase" at bounding box center [151, 351] width 163 height 10
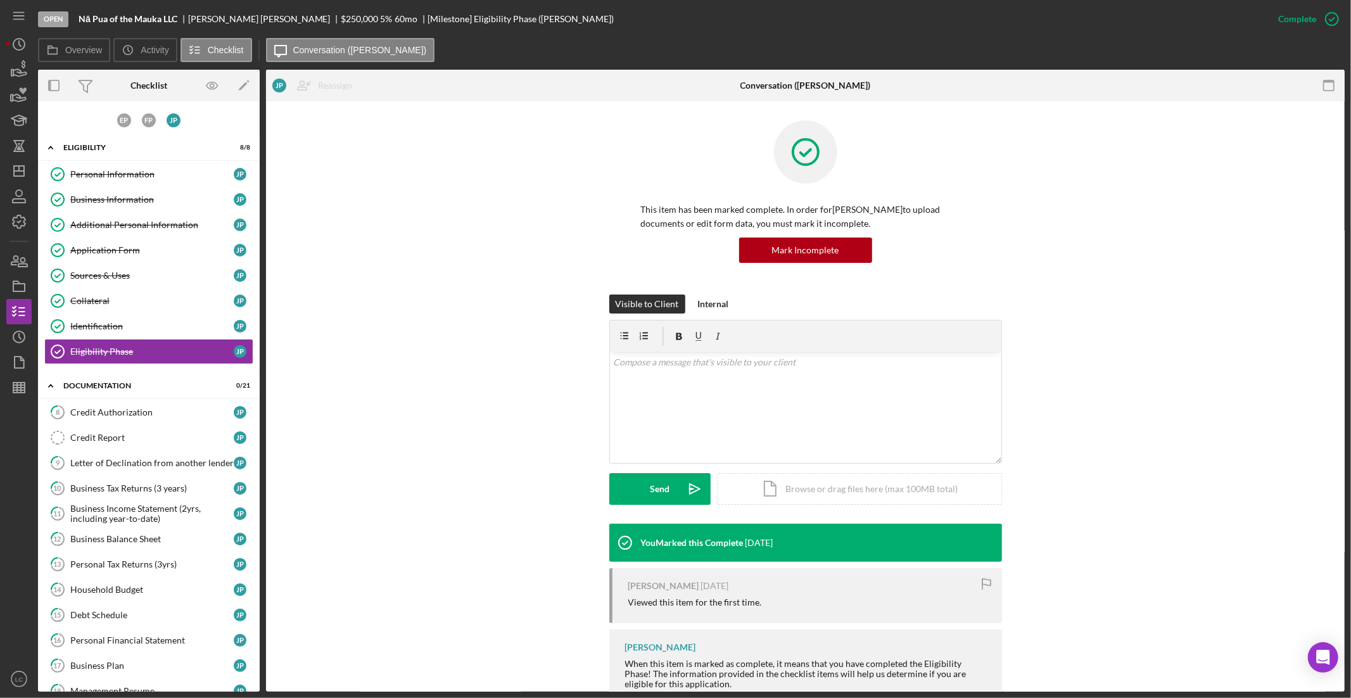
scroll to position [39, 0]
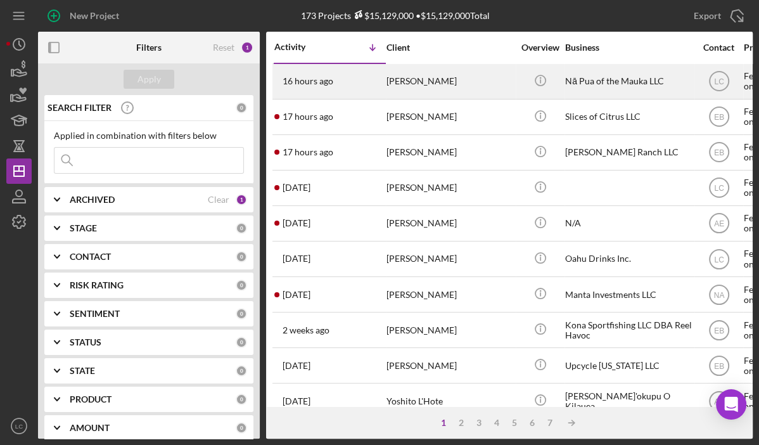
click at [441, 77] on div "[PERSON_NAME]" at bounding box center [449, 82] width 127 height 34
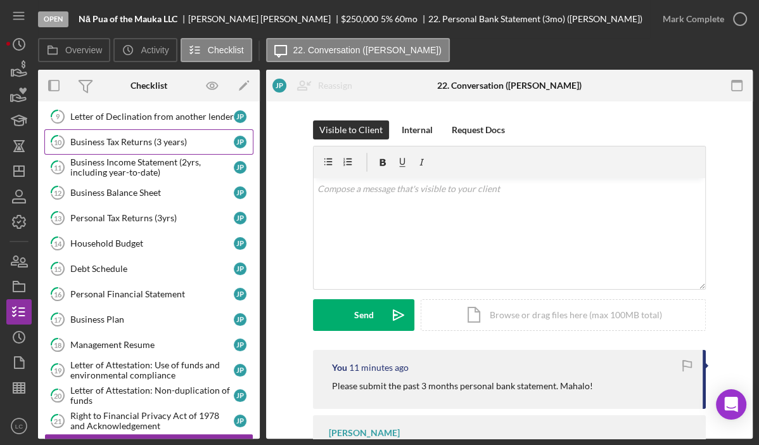
scroll to position [137, 0]
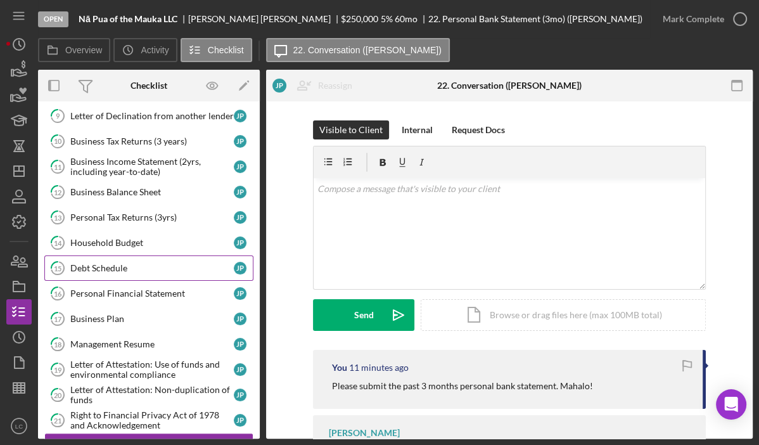
click at [124, 267] on div "Debt Schedule" at bounding box center [151, 268] width 163 height 10
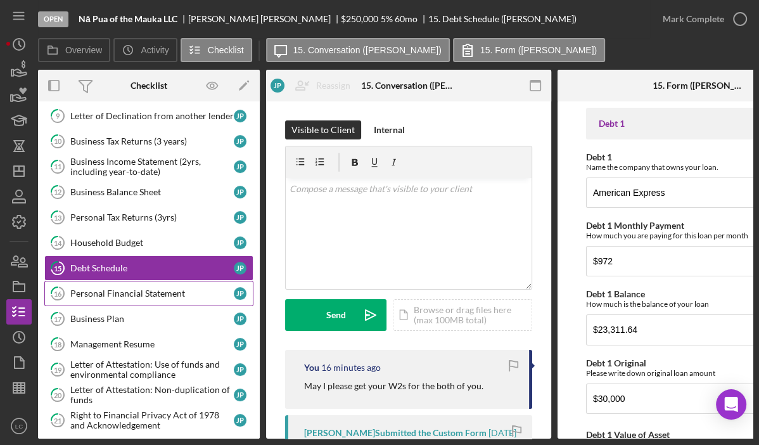
click at [117, 288] on div "Personal Financial Statement" at bounding box center [151, 293] width 163 height 10
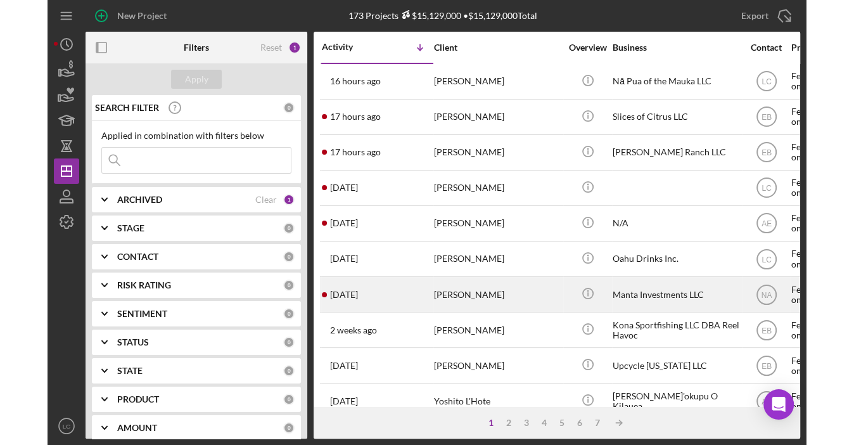
scroll to position [100, 0]
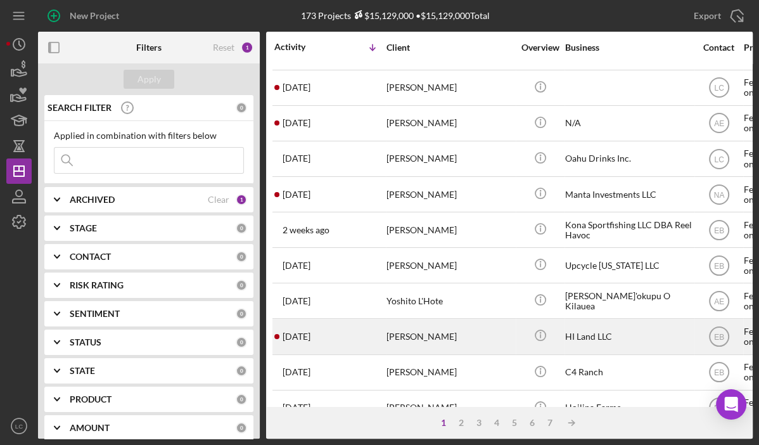
click at [371, 332] on div "[DATE] [PERSON_NAME]" at bounding box center [329, 336] width 111 height 34
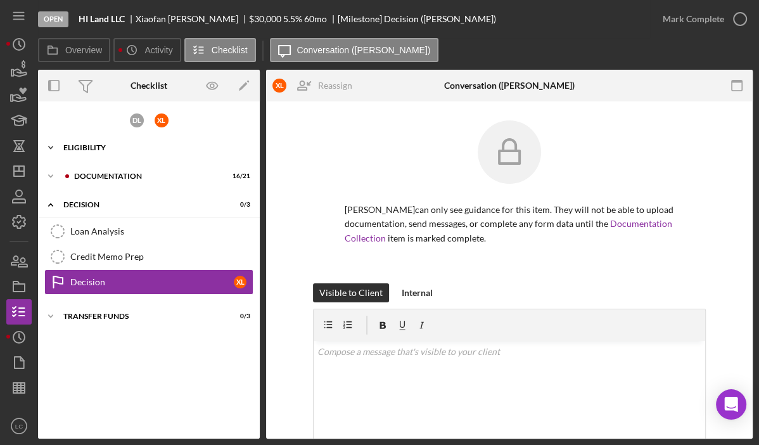
click at [72, 153] on div "Icon/Expander Eligibility 8 / 8" at bounding box center [149, 147] width 222 height 25
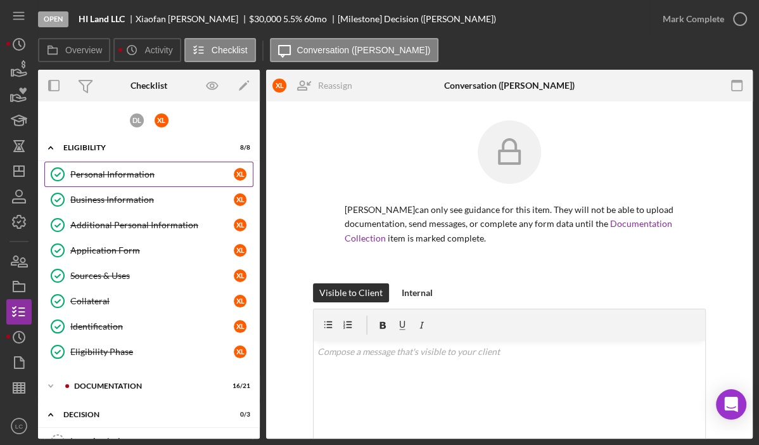
click at [79, 175] on div "Personal Information" at bounding box center [151, 174] width 163 height 10
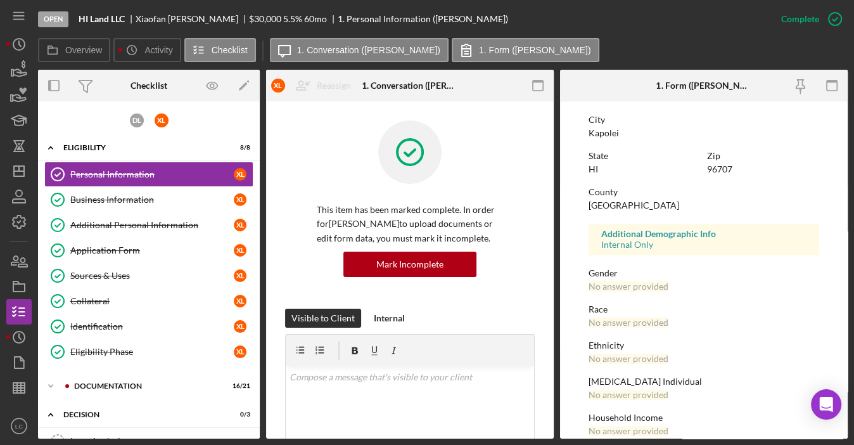
scroll to position [254, 0]
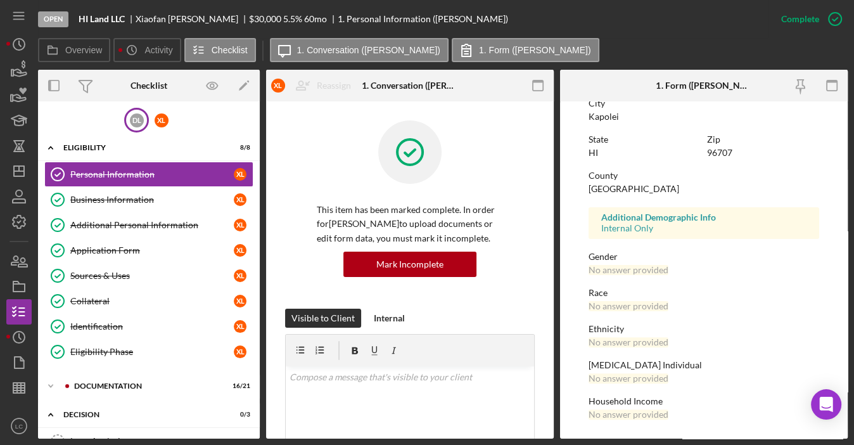
click at [130, 118] on div "D L" at bounding box center [137, 120] width 14 height 14
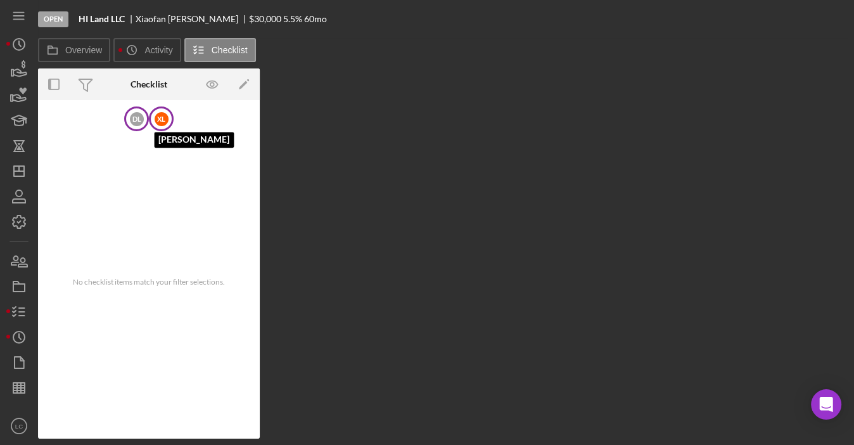
click at [162, 120] on div "X L" at bounding box center [162, 119] width 14 height 14
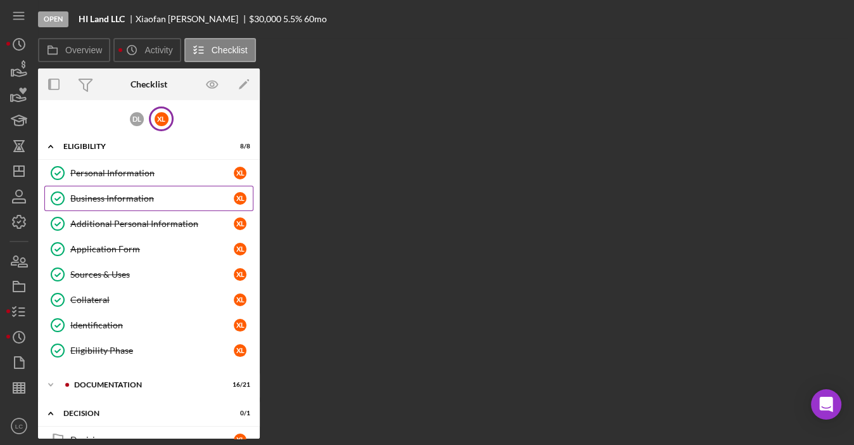
click at [129, 190] on link "Business Information Business Information X L" at bounding box center [148, 198] width 209 height 25
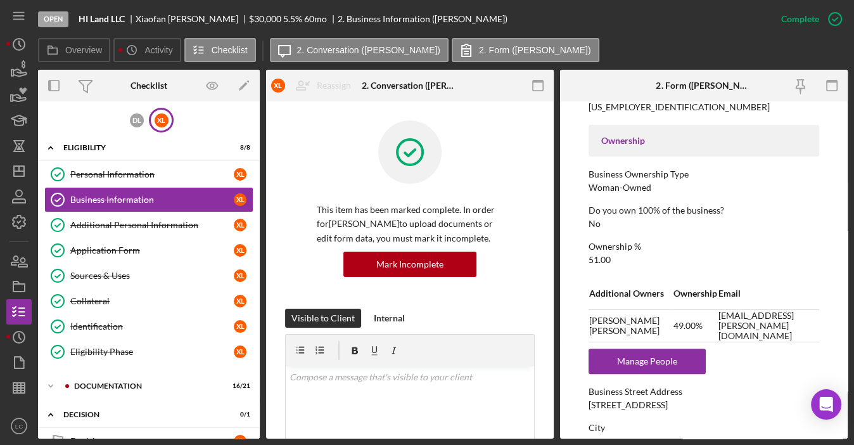
scroll to position [404, 0]
click at [23, 42] on icon "Icon/History" at bounding box center [19, 45] width 32 height 32
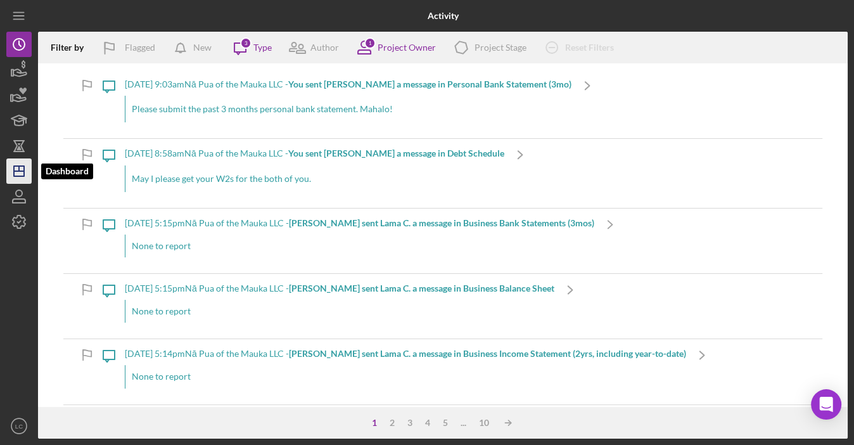
click at [18, 172] on icon "Icon/Dashboard" at bounding box center [19, 171] width 32 height 32
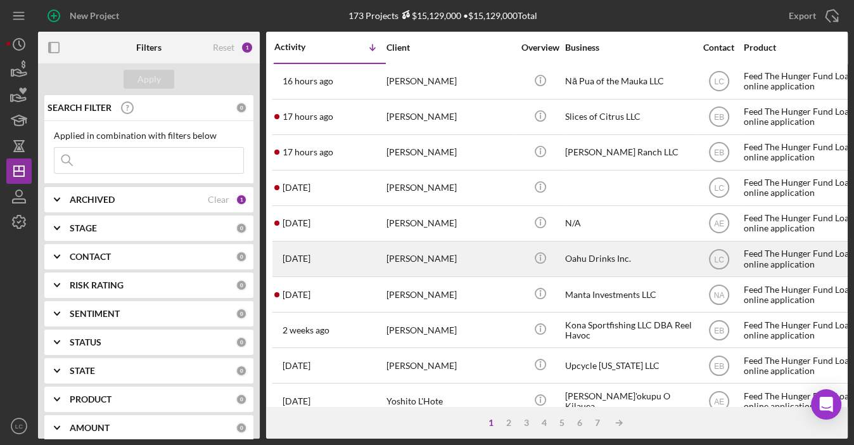
click at [362, 254] on div "3 days ago Jason Hayes" at bounding box center [329, 259] width 111 height 34
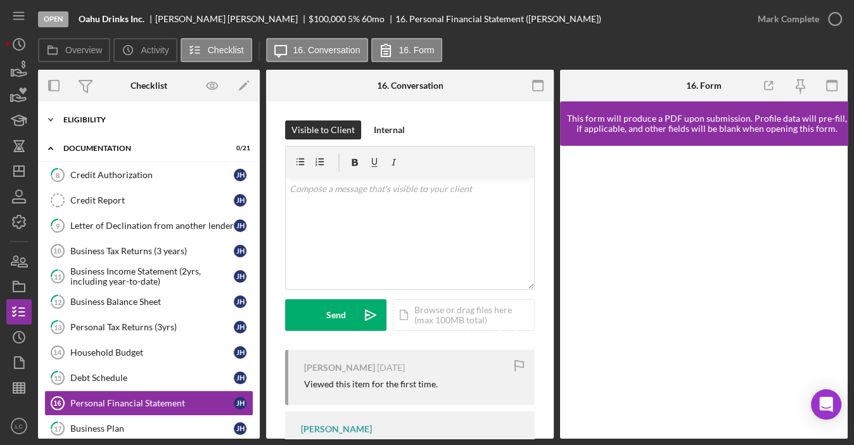
click at [73, 120] on div "Eligibility" at bounding box center [153, 120] width 181 height 8
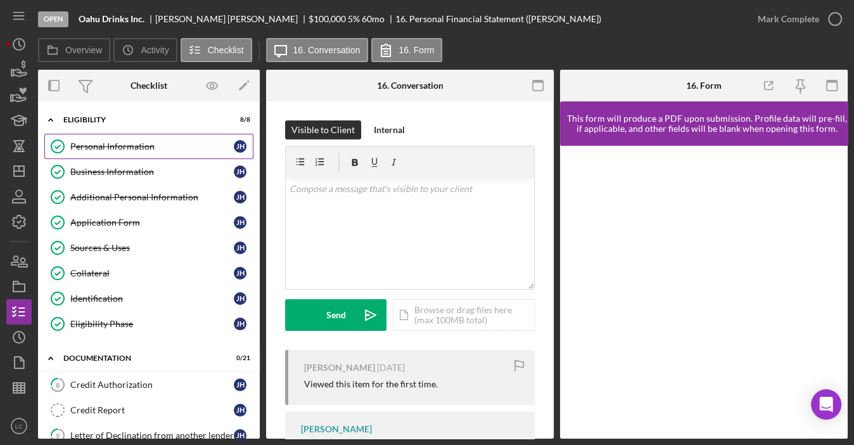
click at [79, 146] on div "Personal Information" at bounding box center [151, 146] width 163 height 10
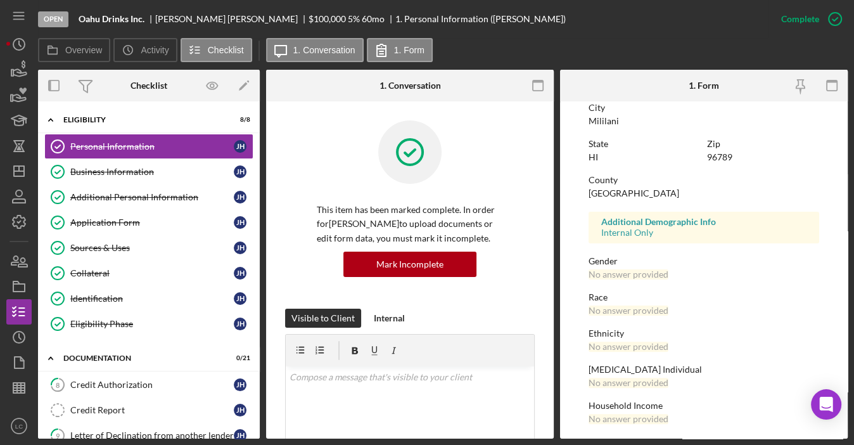
scroll to position [254, 0]
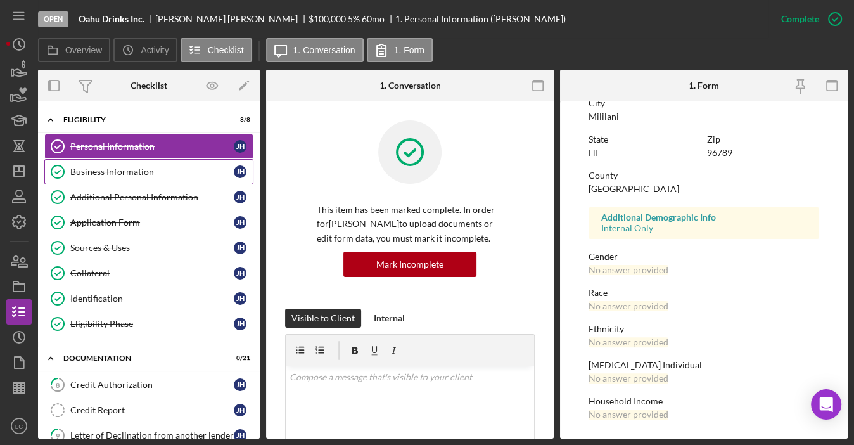
click at [124, 175] on div "Business Information" at bounding box center [151, 172] width 163 height 10
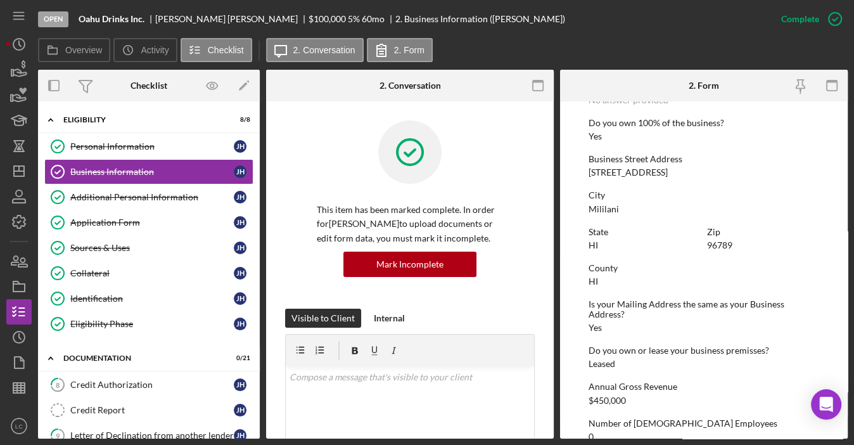
scroll to position [628, 0]
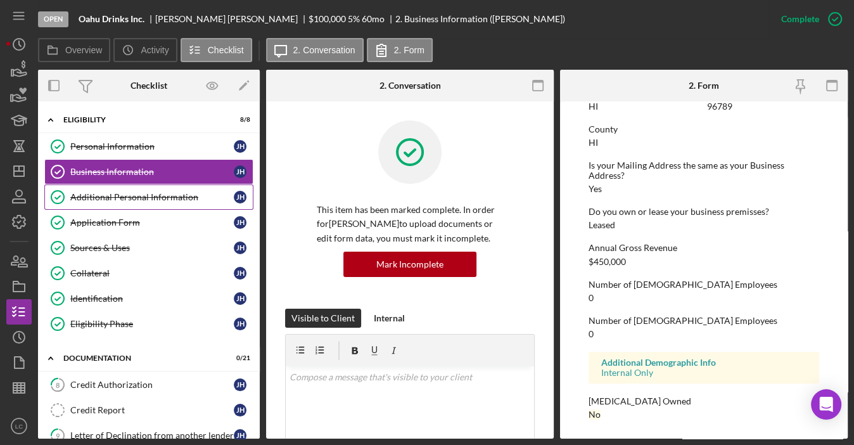
click at [154, 197] on div "Additional Personal Information" at bounding box center [151, 197] width 163 height 10
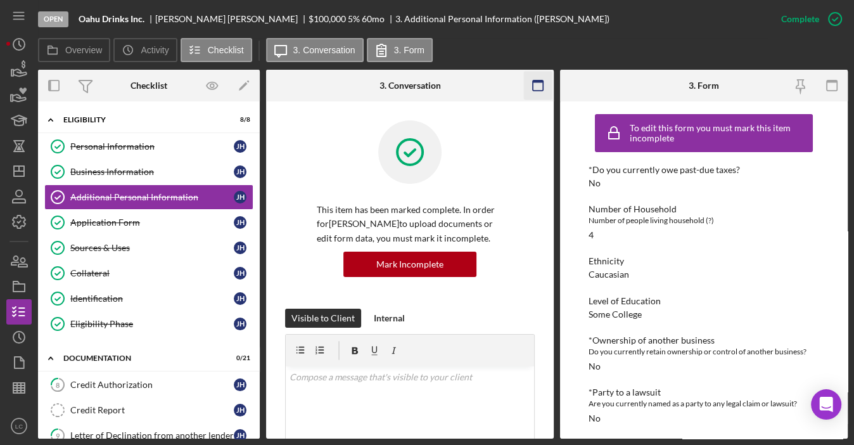
click at [535, 86] on icon "button" at bounding box center [537, 86] width 29 height 29
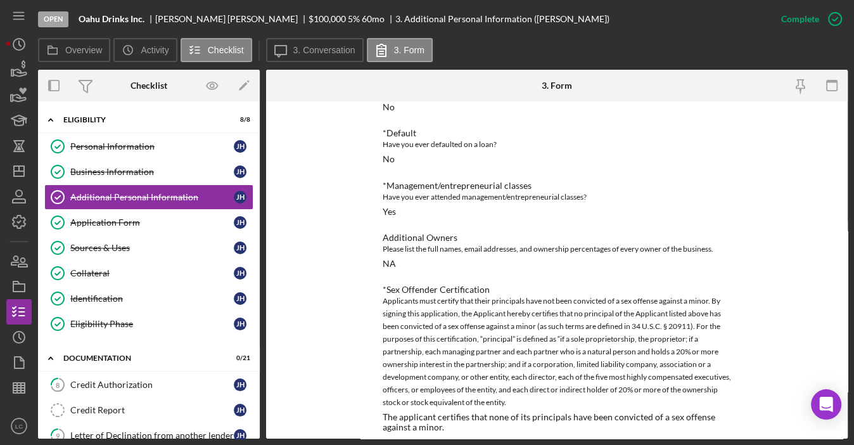
scroll to position [375, 0]
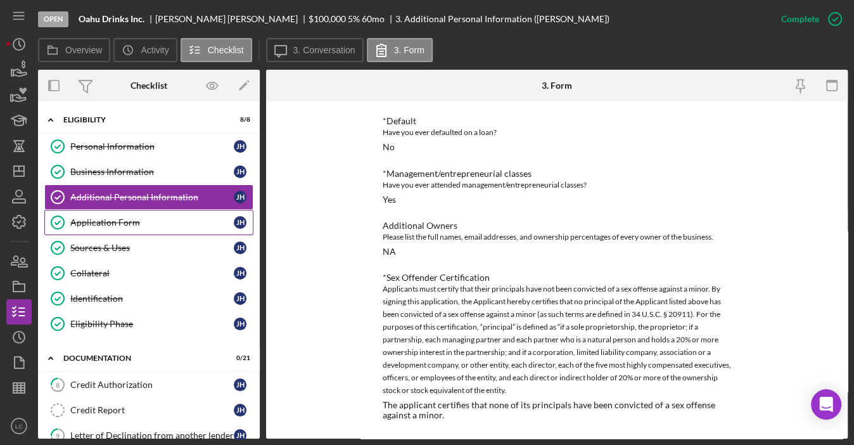
click at [115, 227] on link "Application Form Application Form J H" at bounding box center [148, 222] width 209 height 25
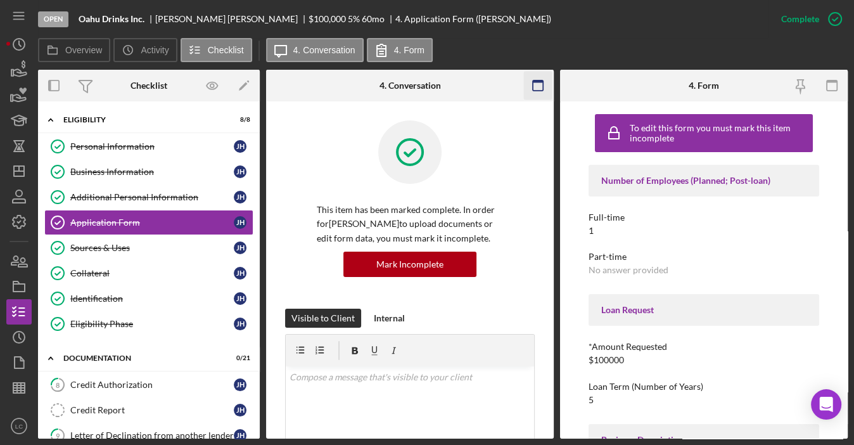
click at [526, 82] on icon "button" at bounding box center [537, 86] width 29 height 29
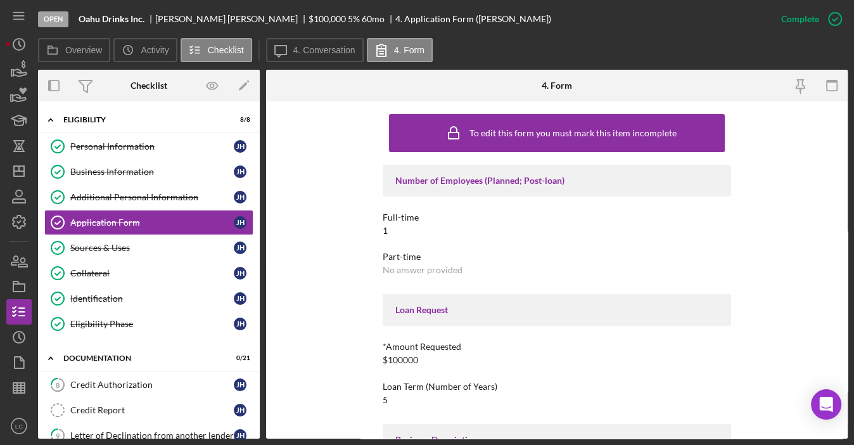
scroll to position [108, 0]
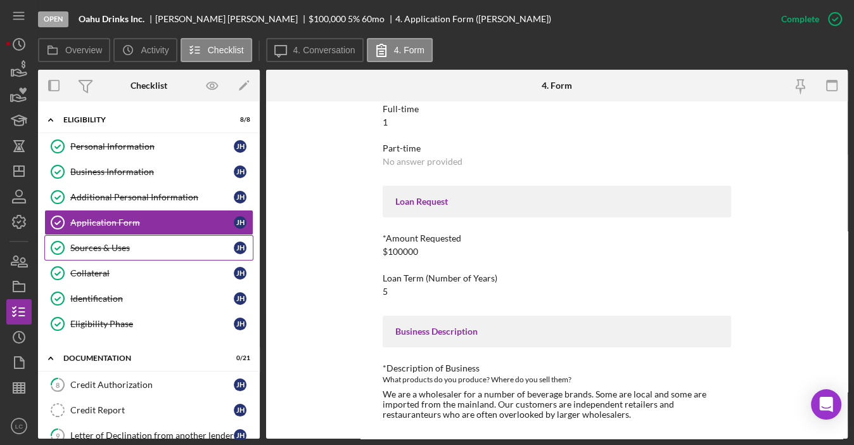
click at [120, 248] on div "Sources & Uses" at bounding box center [151, 248] width 163 height 10
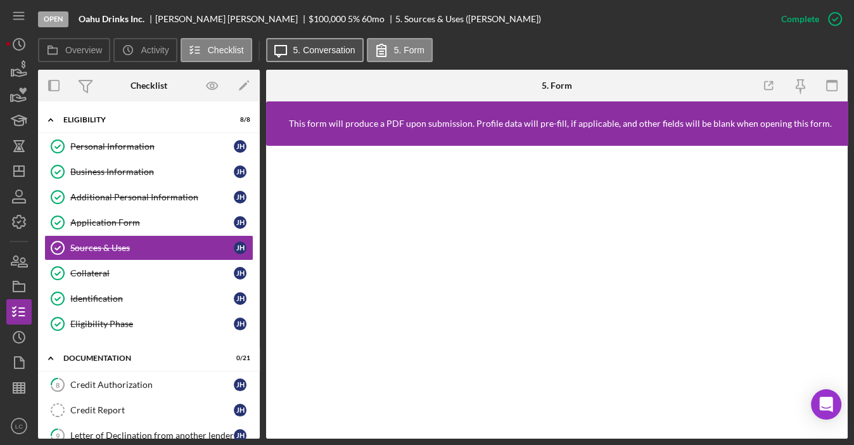
click at [331, 48] on label "5. Conversation" at bounding box center [324, 50] width 62 height 10
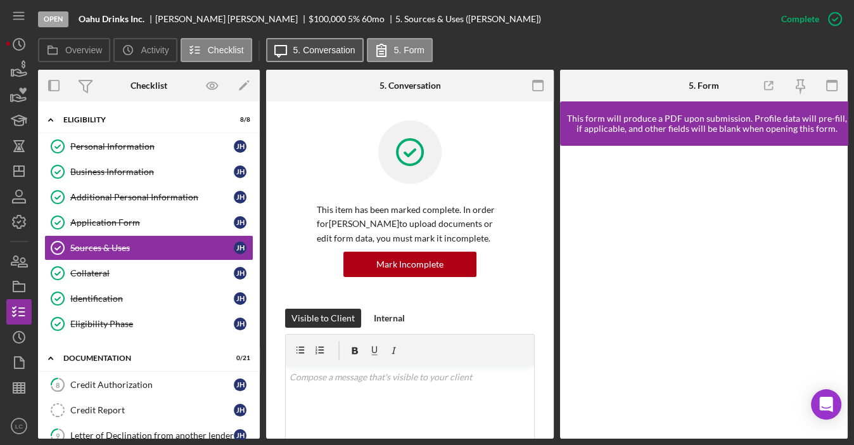
click at [331, 48] on label "5. Conversation" at bounding box center [324, 50] width 62 height 10
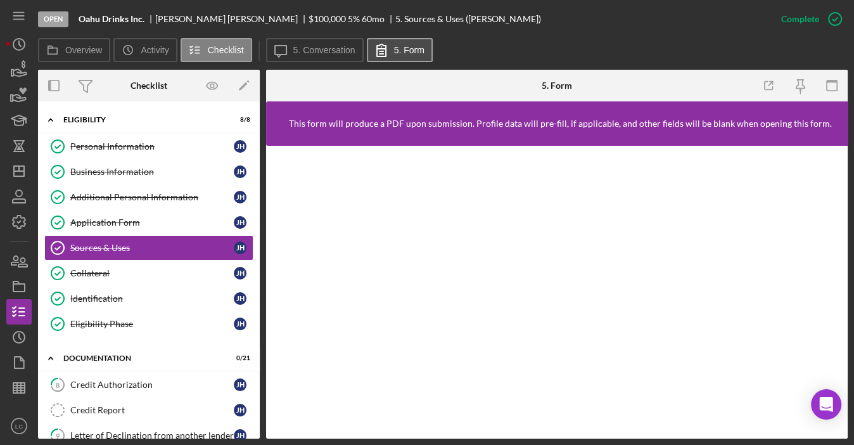
click at [408, 48] on label "5. Form" at bounding box center [409, 50] width 30 height 10
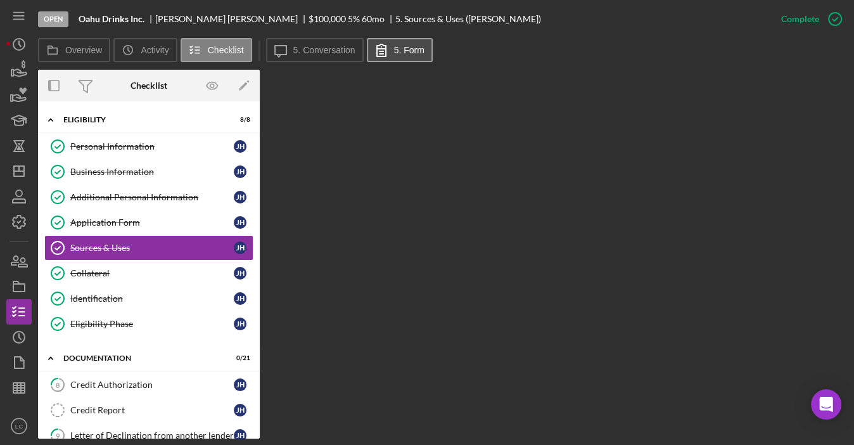
click at [394, 49] on label "5. Form" at bounding box center [409, 50] width 30 height 10
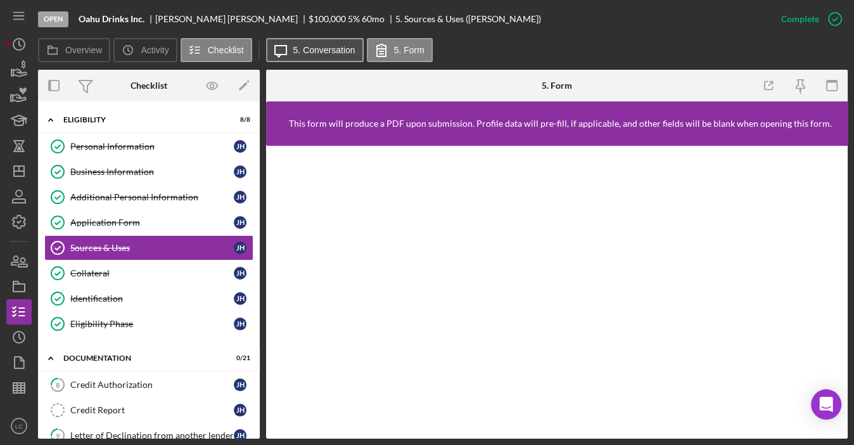
click at [340, 46] on label "5. Conversation" at bounding box center [324, 50] width 62 height 10
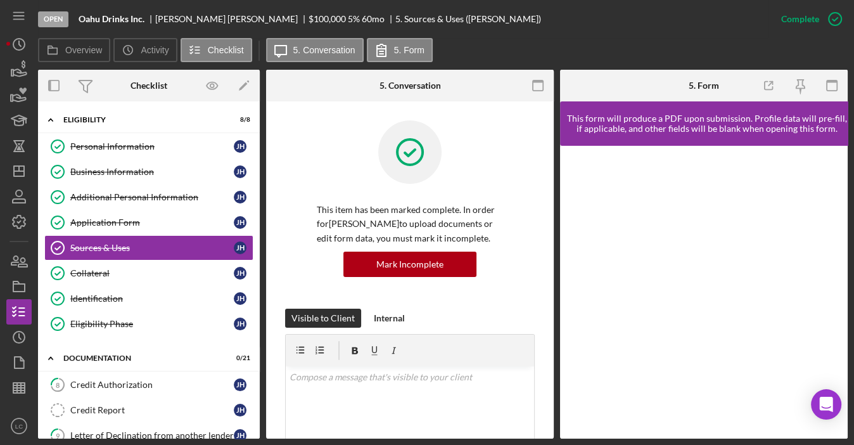
scroll to position [266, 0]
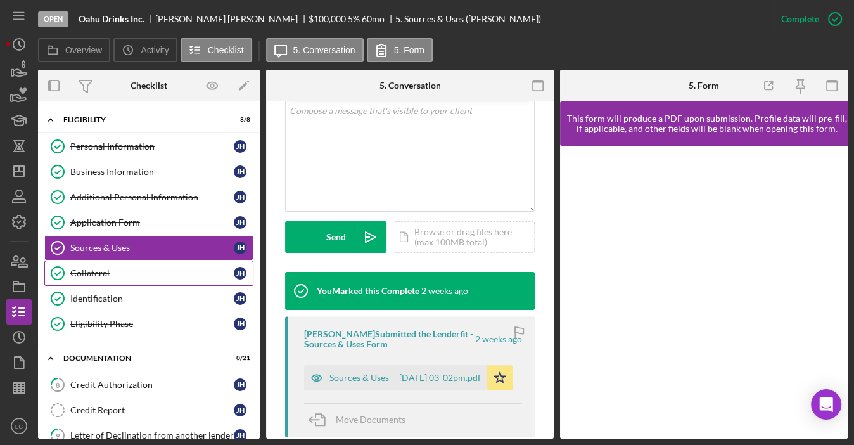
click at [122, 273] on div "Collateral" at bounding box center [151, 273] width 163 height 10
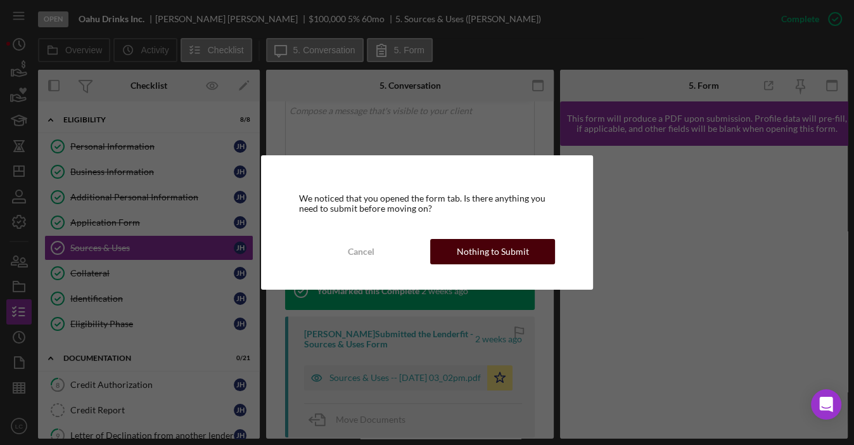
click at [545, 257] on button "Nothing to Submit" at bounding box center [492, 251] width 125 height 25
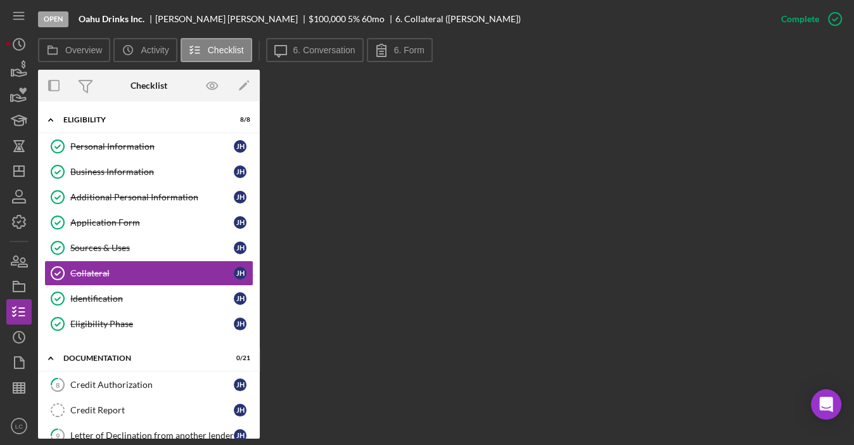
click at [327, 61] on div "Icon/Message 6. Conversation 6. Form" at bounding box center [351, 50] width 170 height 25
click at [331, 48] on label "6. Conversation" at bounding box center [324, 50] width 62 height 10
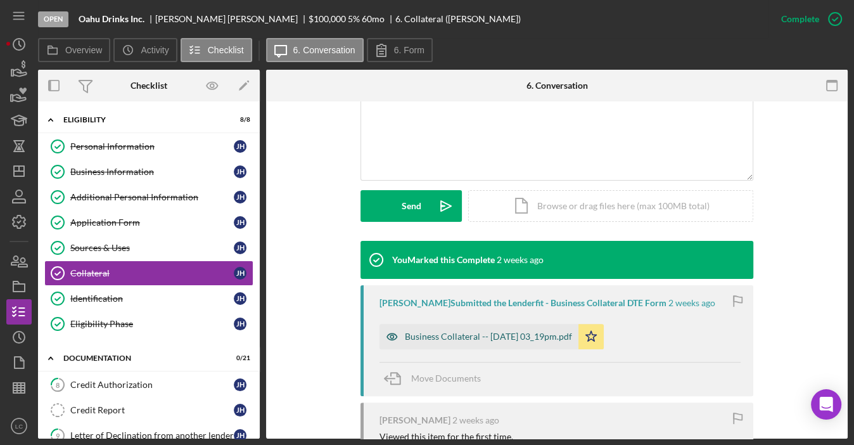
click at [449, 333] on div "Business Collateral -- [DATE] 03_19pm.pdf" at bounding box center [488, 336] width 167 height 10
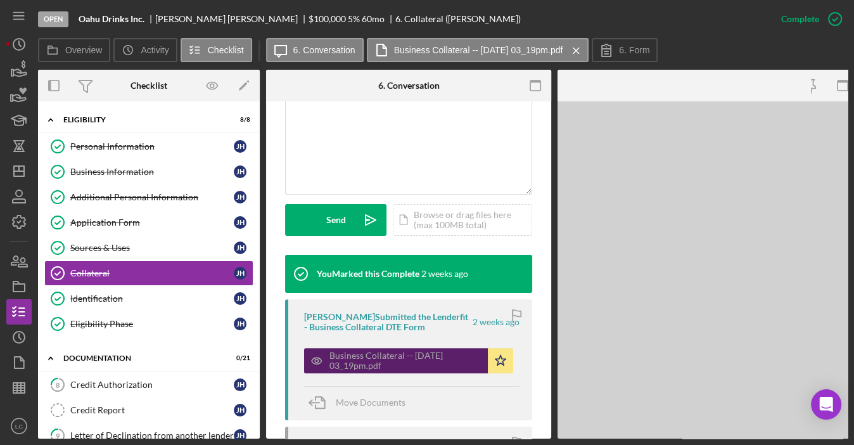
scroll to position [298, 0]
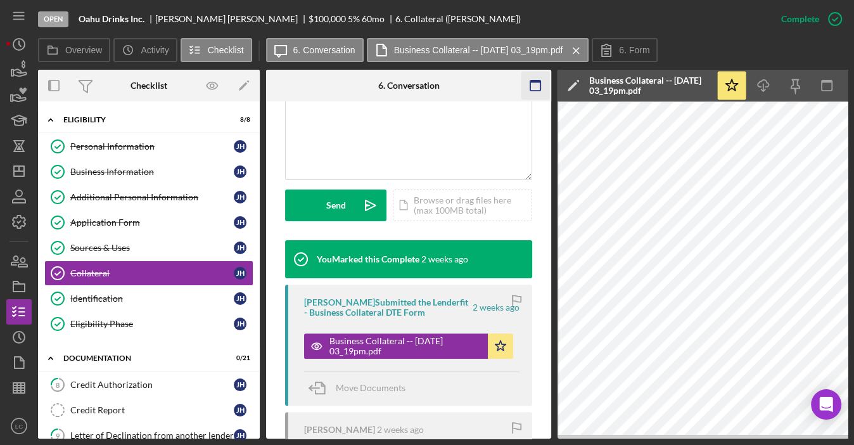
click at [538, 89] on icon "button" at bounding box center [535, 86] width 29 height 29
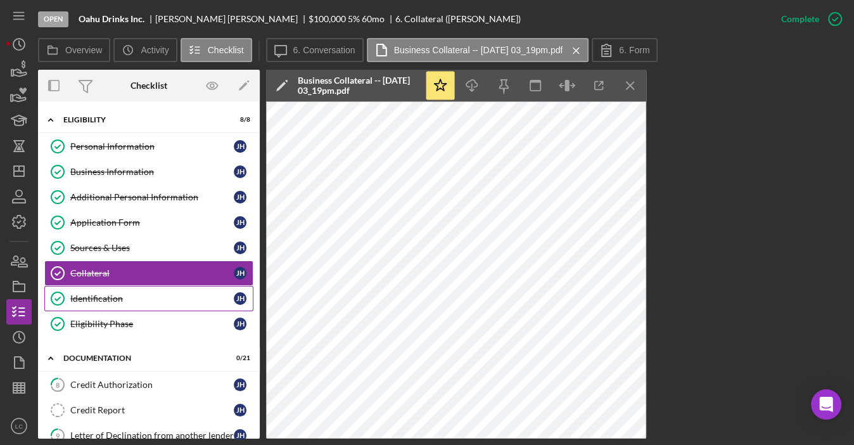
click at [117, 298] on div "Identification" at bounding box center [151, 298] width 163 height 10
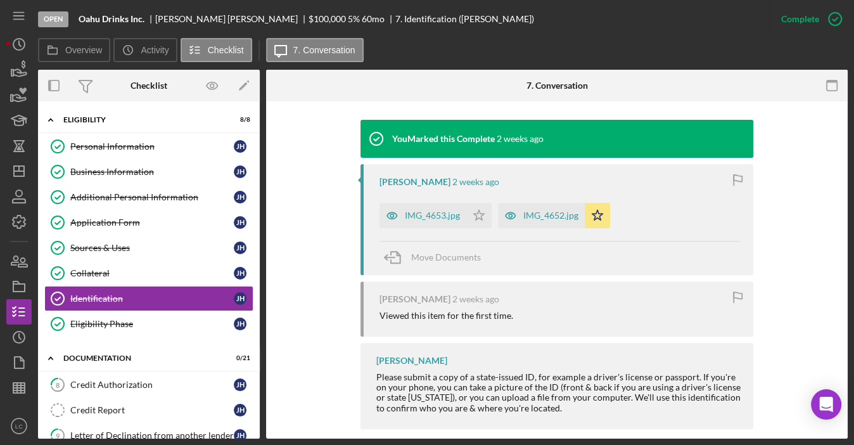
scroll to position [418, 0]
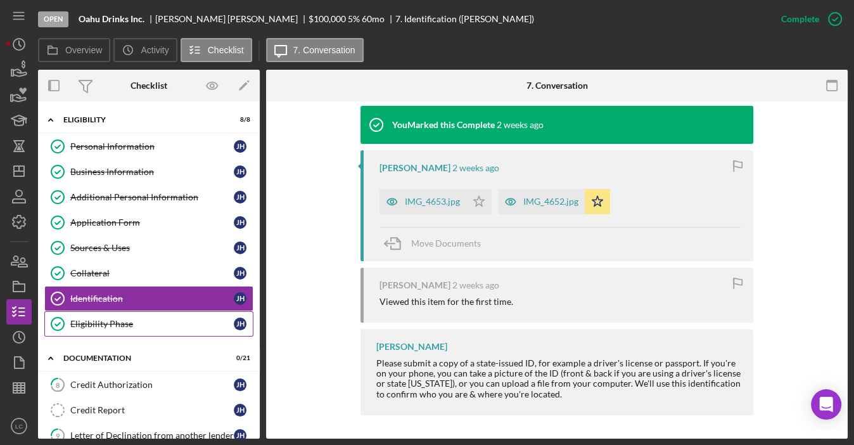
click at [130, 327] on link "Eligibility Phase Eligibility Phase J H" at bounding box center [148, 323] width 209 height 25
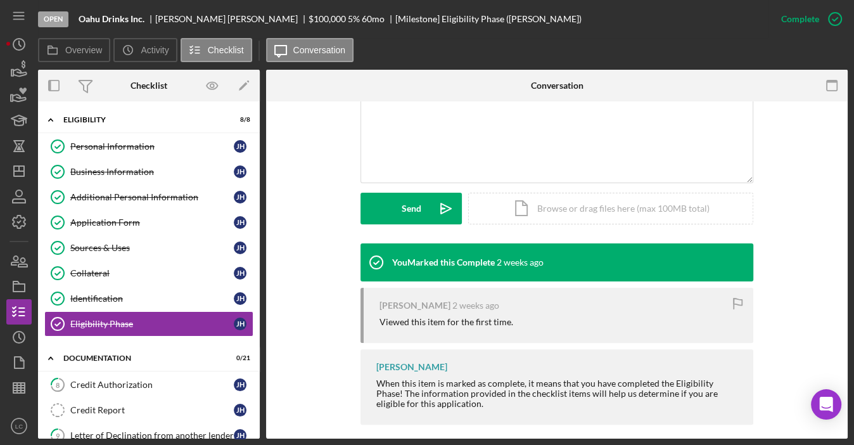
scroll to position [291, 0]
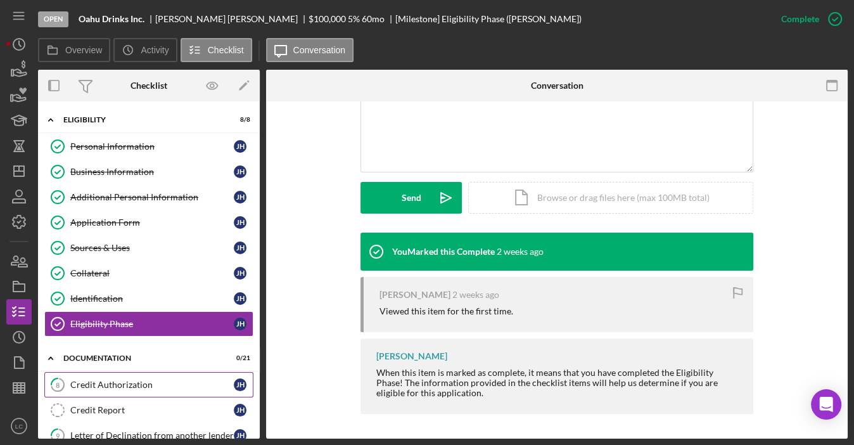
click at [83, 379] on div "Credit Authorization" at bounding box center [151, 384] width 163 height 10
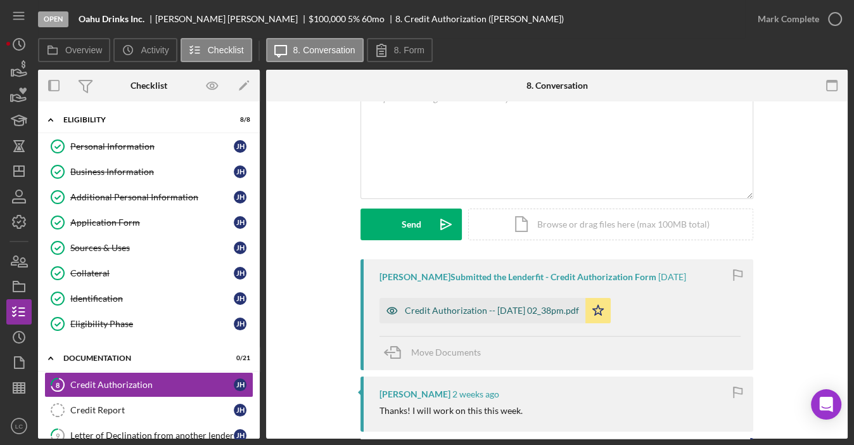
scroll to position [93, 0]
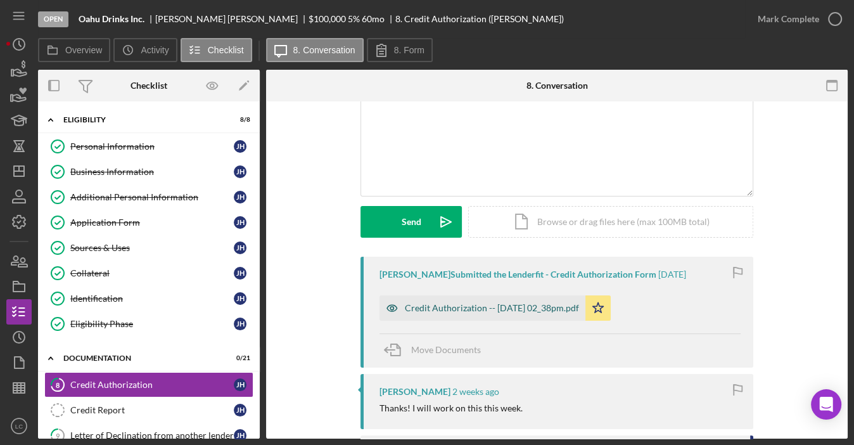
click at [429, 300] on div "Credit Authorization -- [DATE] 02_38pm.pdf" at bounding box center [482, 307] width 206 height 25
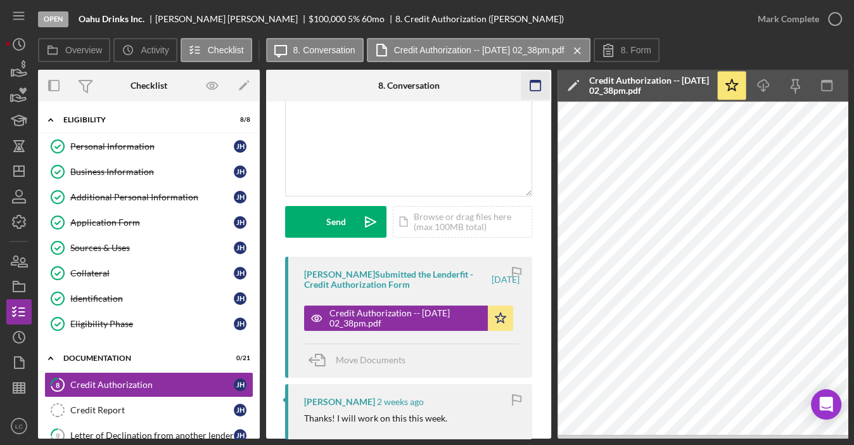
click at [538, 80] on rect "button" at bounding box center [535, 81] width 10 height 3
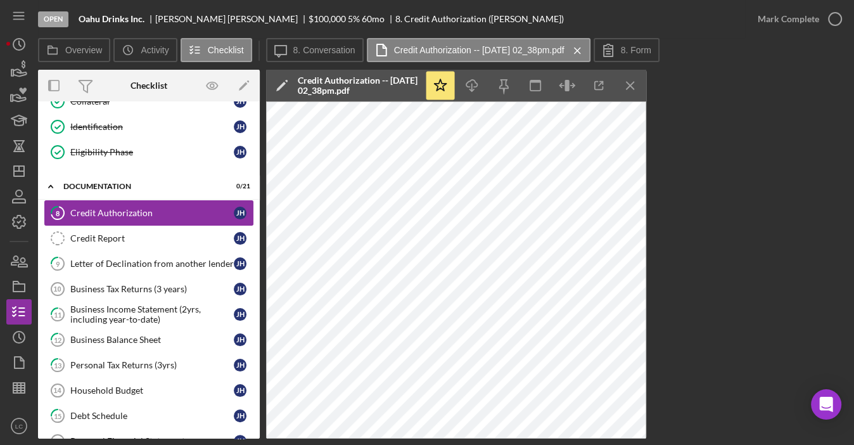
scroll to position [182, 0]
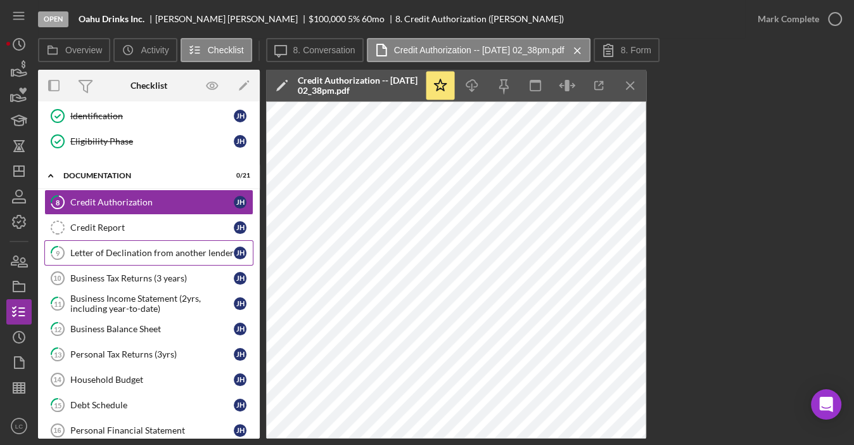
click at [102, 248] on div "Letter of Declination from another lender" at bounding box center [151, 253] width 163 height 10
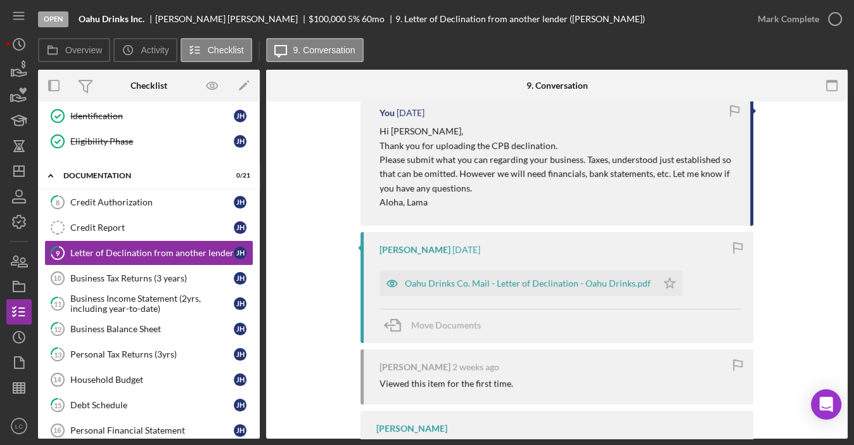
scroll to position [388, 0]
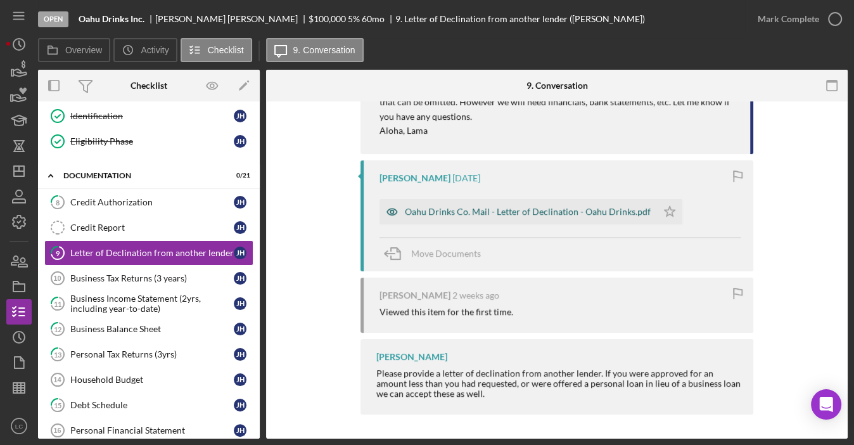
click at [627, 210] on div "Oahu Drinks Co. Mail - Letter of Declination - Oahu Drinks.pdf" at bounding box center [528, 212] width 246 height 10
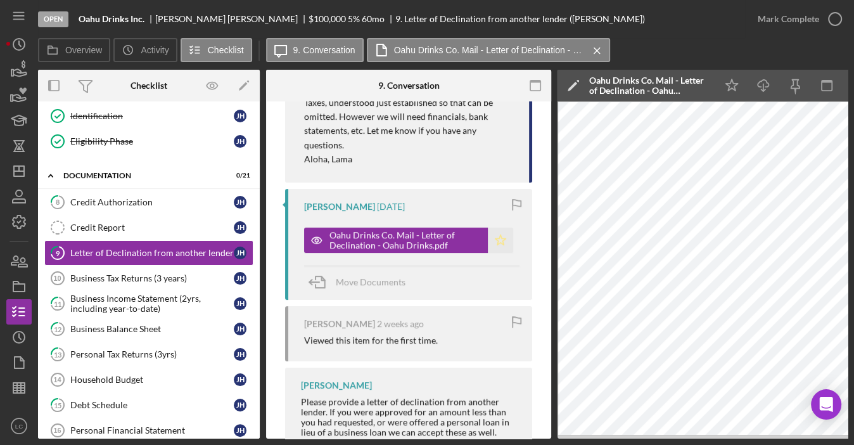
click at [499, 240] on polygon "button" at bounding box center [500, 239] width 11 height 10
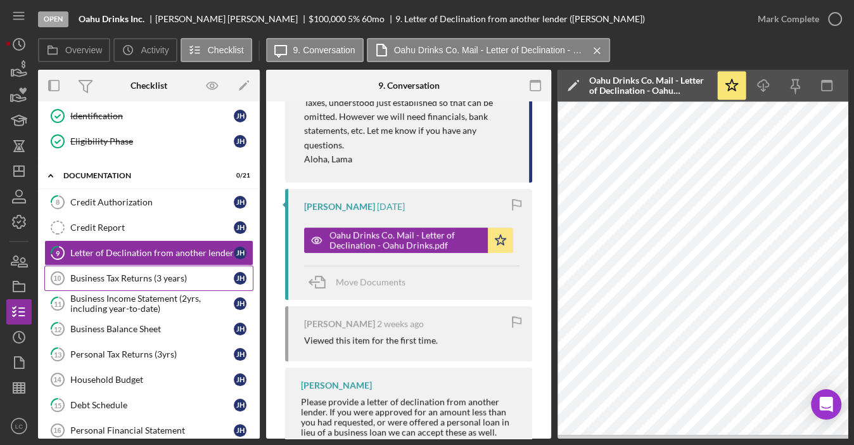
click at [160, 273] on div "Business Tax Returns (3 years)" at bounding box center [151, 278] width 163 height 10
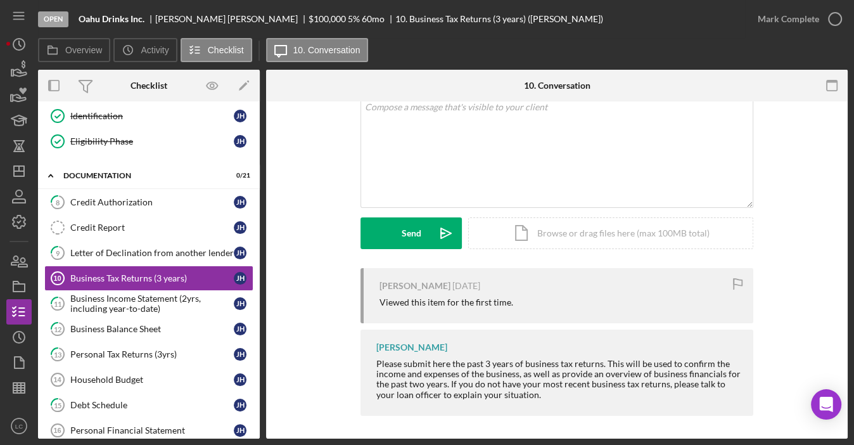
scroll to position [83, 0]
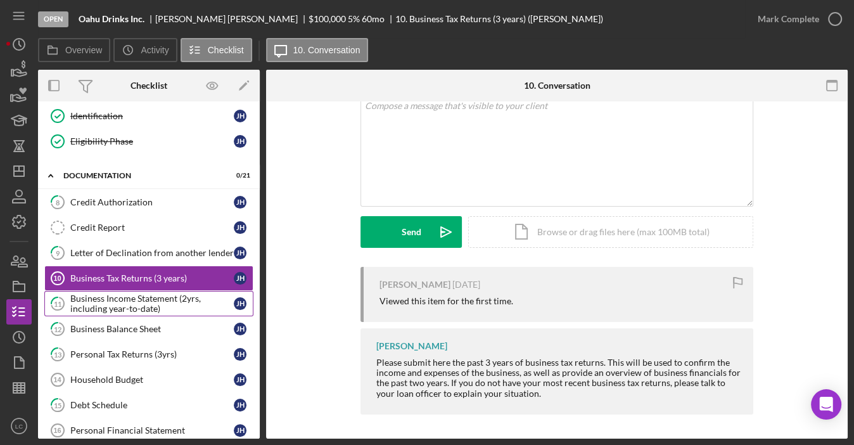
click at [134, 297] on div "Business Income Statement (2yrs, including year-to-date)" at bounding box center [151, 303] width 163 height 20
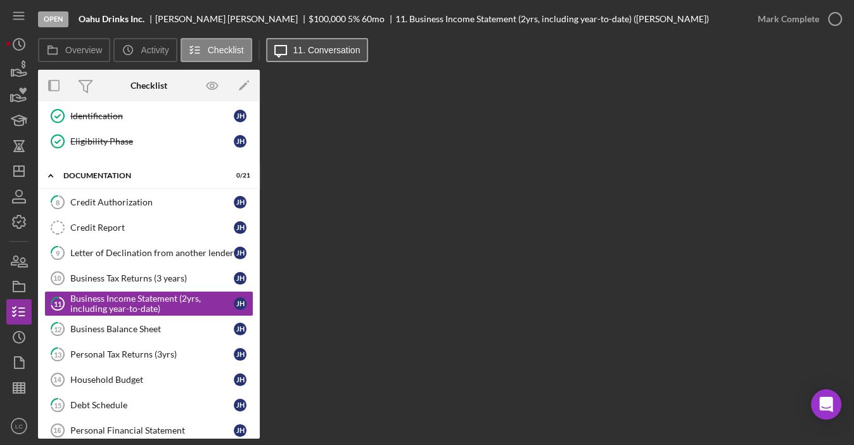
click at [319, 54] on label "11. Conversation" at bounding box center [326, 50] width 67 height 10
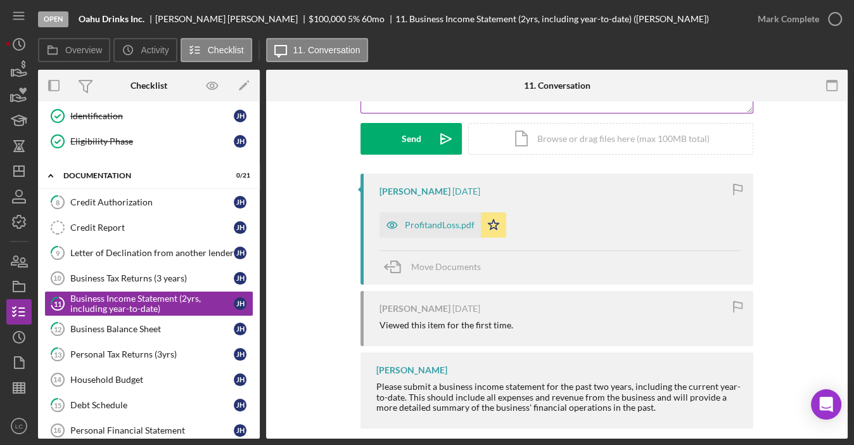
scroll to position [190, 0]
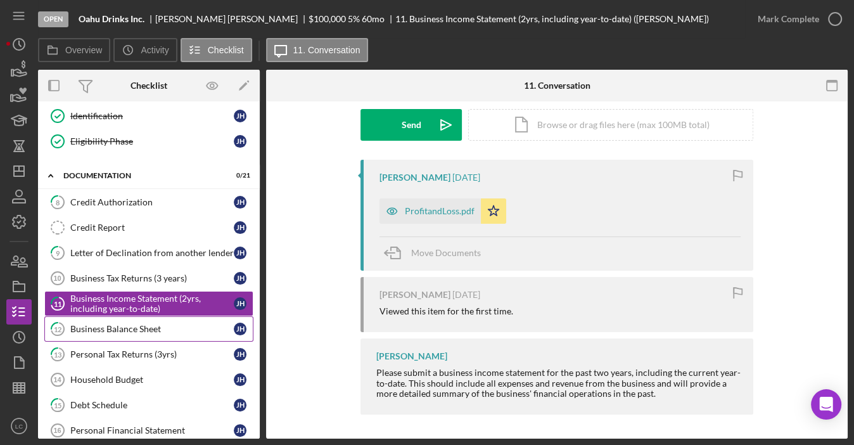
click at [105, 324] on div "Business Balance Sheet" at bounding box center [151, 329] width 163 height 10
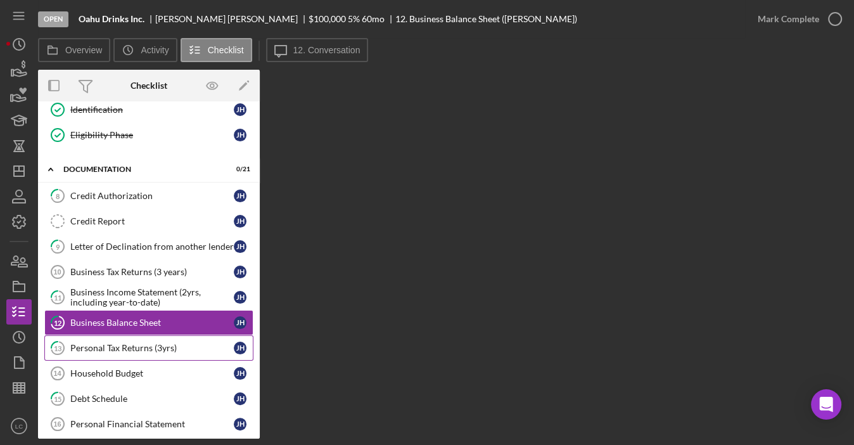
scroll to position [191, 0]
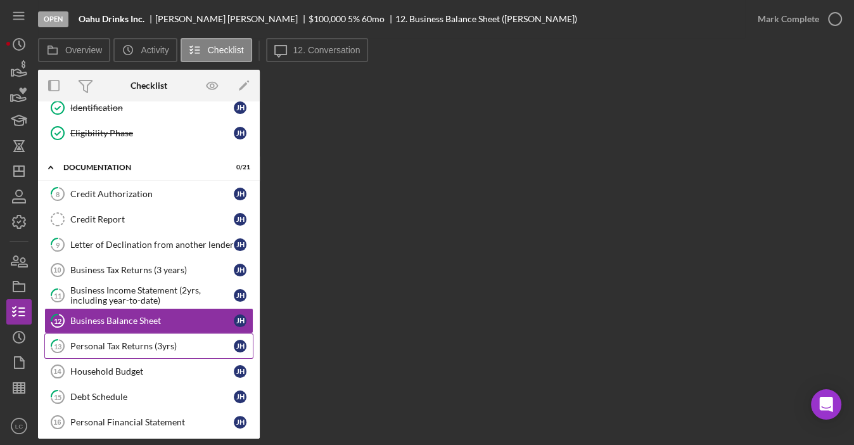
click at [122, 341] on div "Personal Tax Returns (3yrs)" at bounding box center [151, 346] width 163 height 10
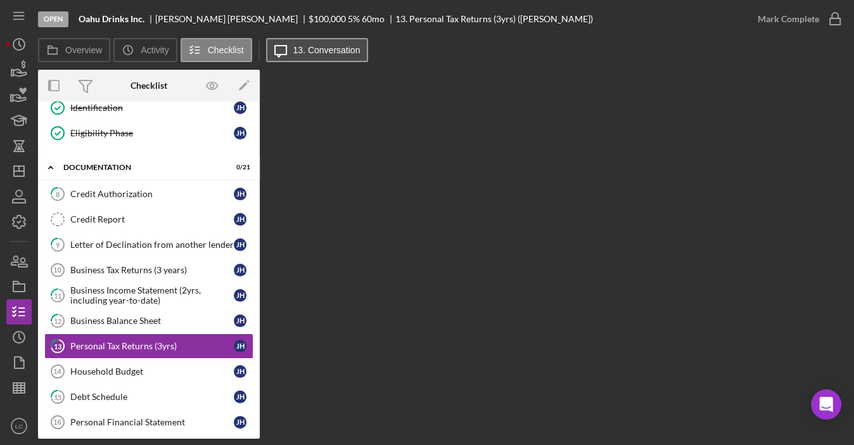
click at [337, 39] on button "Icon/Message 13. Conversation" at bounding box center [317, 50] width 103 height 24
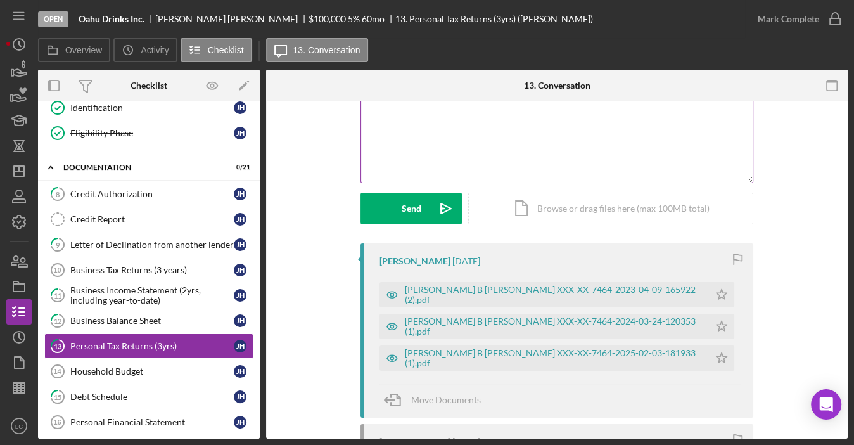
scroll to position [109, 0]
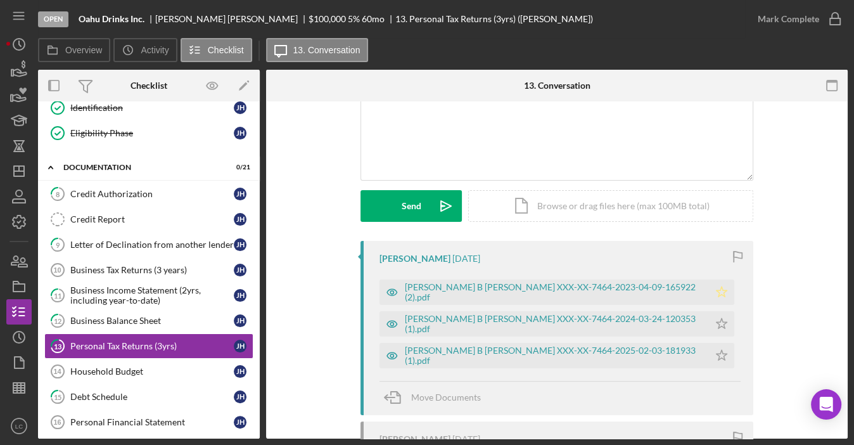
click at [709, 288] on icon "Icon/Star" at bounding box center [721, 291] width 25 height 25
click at [716, 321] on polygon "button" at bounding box center [721, 323] width 11 height 10
click at [709, 350] on icon "Icon/Star" at bounding box center [721, 355] width 25 height 25
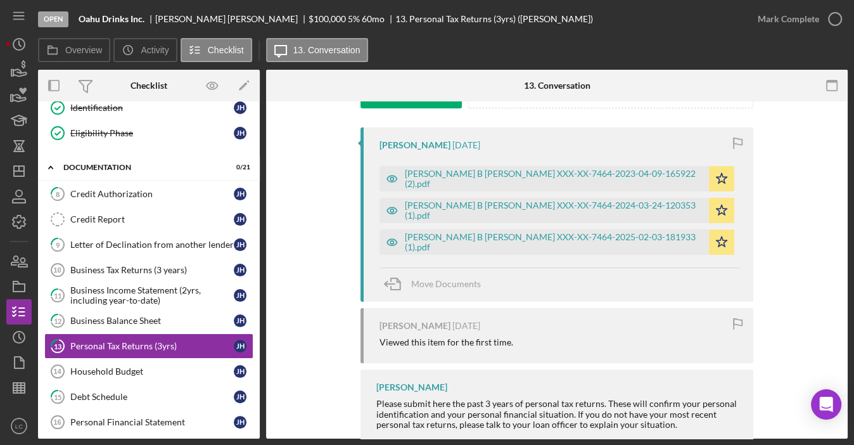
scroll to position [27, 0]
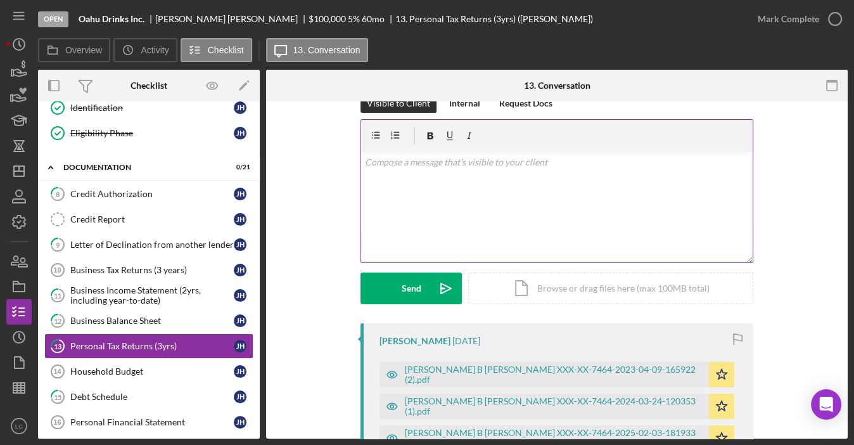
click at [459, 191] on div "v Color teal Color pink Remove color Add row above Add row below Add column bef…" at bounding box center [556, 206] width 391 height 111
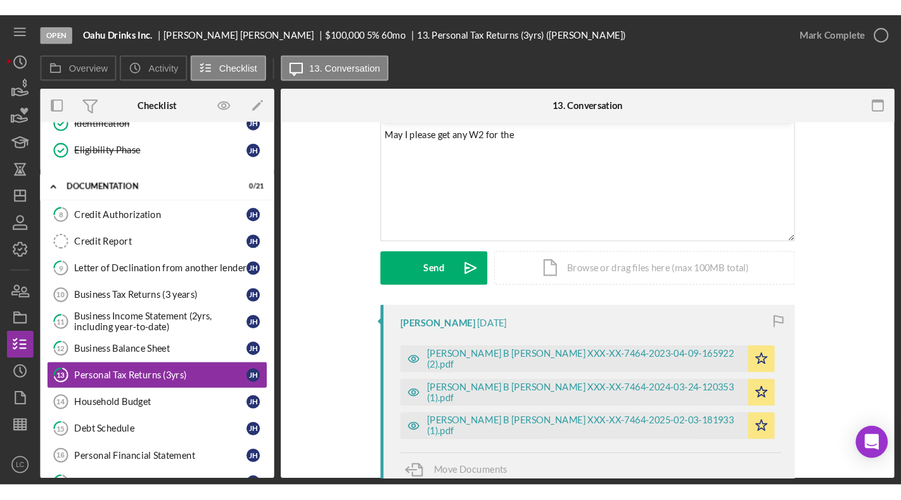
scroll to position [196, 0]
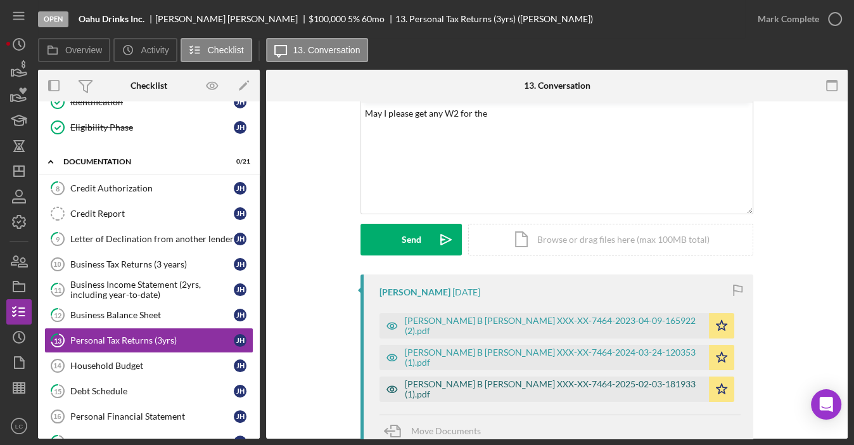
click at [530, 390] on div "[PERSON_NAME] B [PERSON_NAME] XXX-XX-7464-2025-02-03-181933 (1).pdf" at bounding box center [554, 389] width 298 height 20
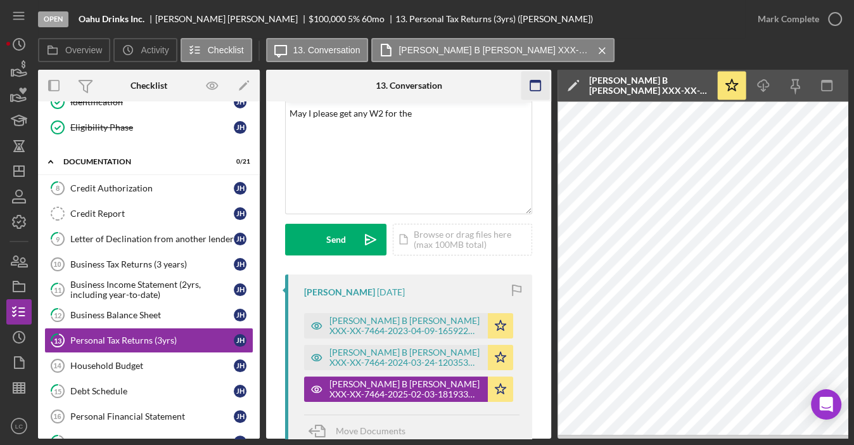
click at [535, 83] on icon "button" at bounding box center [535, 86] width 29 height 29
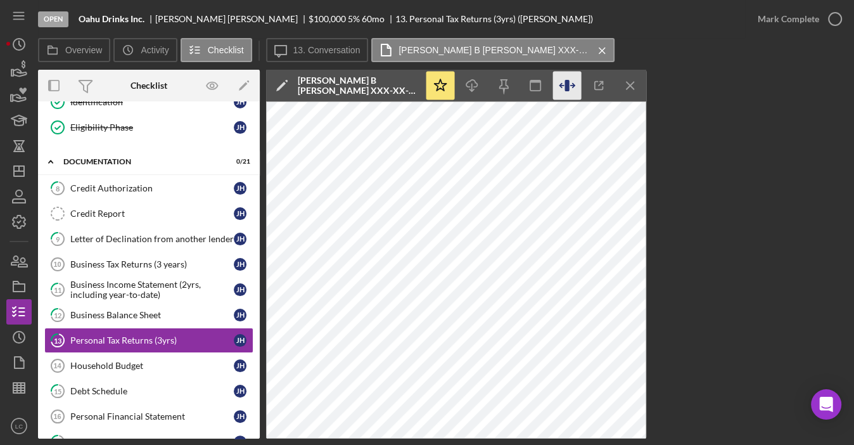
click at [572, 87] on icon "button" at bounding box center [572, 86] width 4 height 4
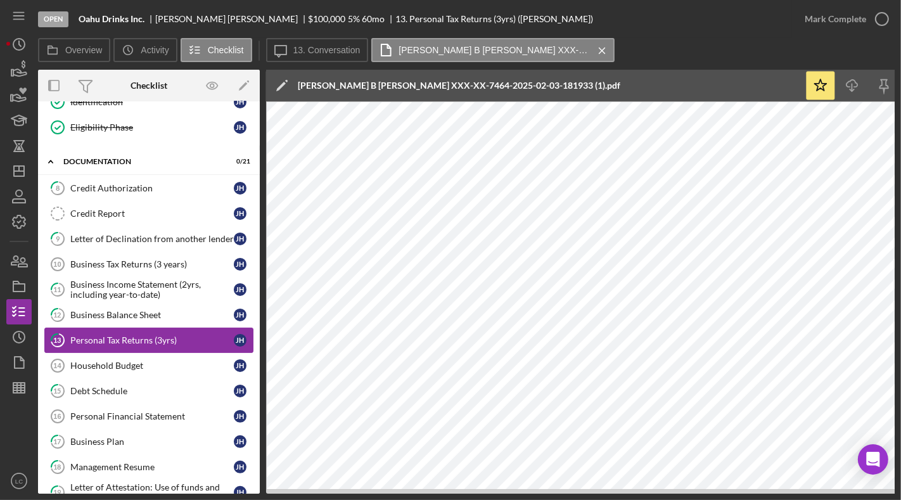
click at [118, 335] on div "Personal Tax Returns (3yrs)" at bounding box center [151, 340] width 163 height 10
click at [103, 353] on link "Household Budget 14 Household Budget J H" at bounding box center [148, 365] width 209 height 25
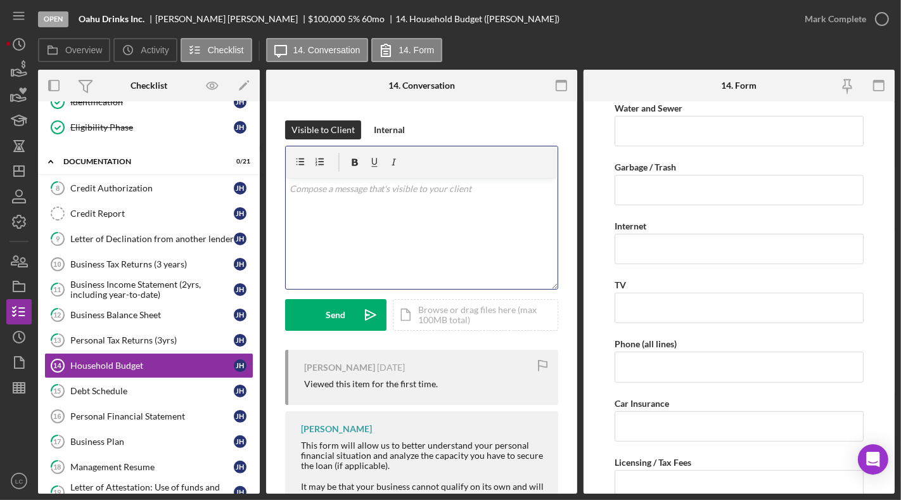
click at [352, 207] on div "v Color teal Color pink Remove color Add row above Add row below Add column bef…" at bounding box center [422, 233] width 272 height 111
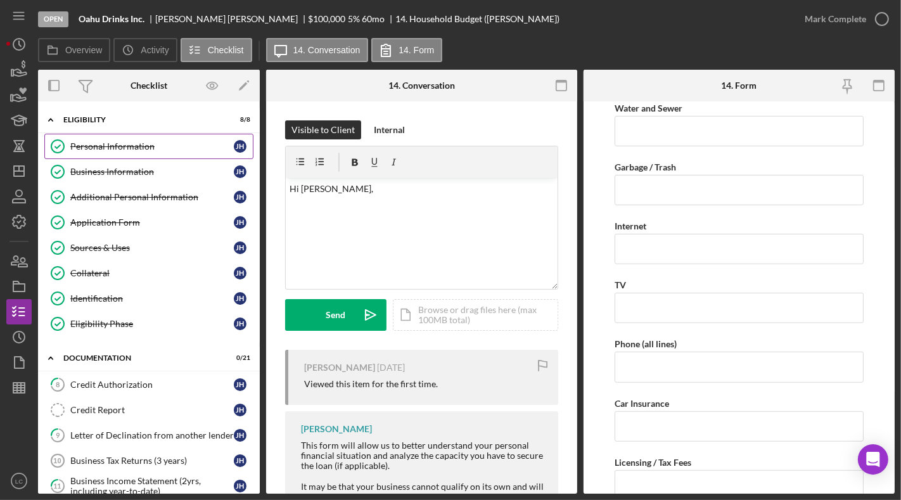
click at [128, 144] on div "Personal Information" at bounding box center [151, 146] width 163 height 10
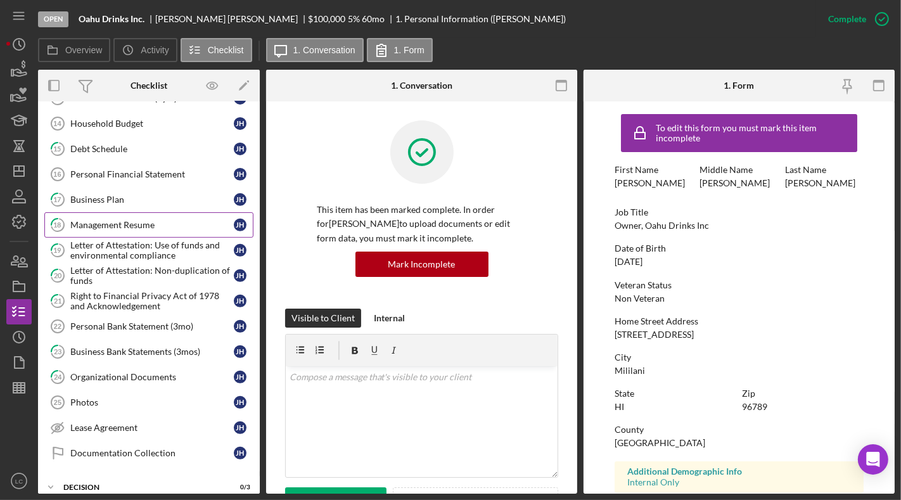
scroll to position [428, 0]
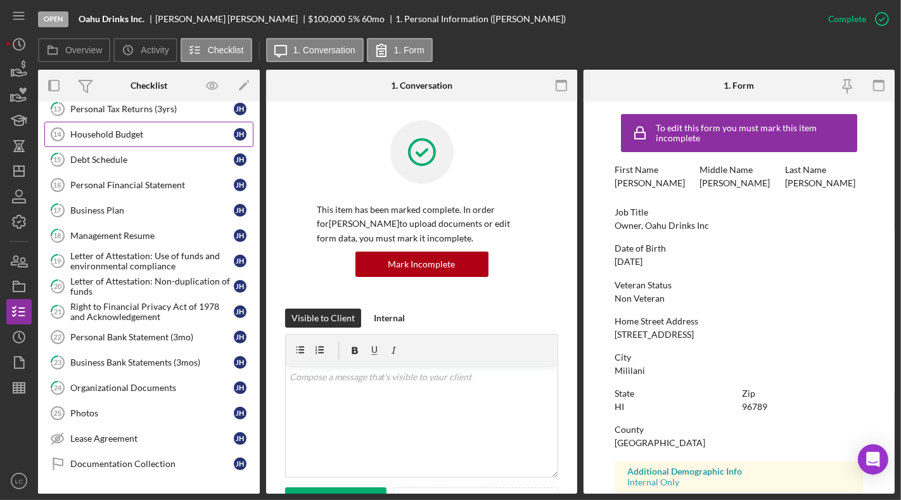
click at [113, 131] on link "Household Budget 14 Household Budget J H" at bounding box center [148, 134] width 209 height 25
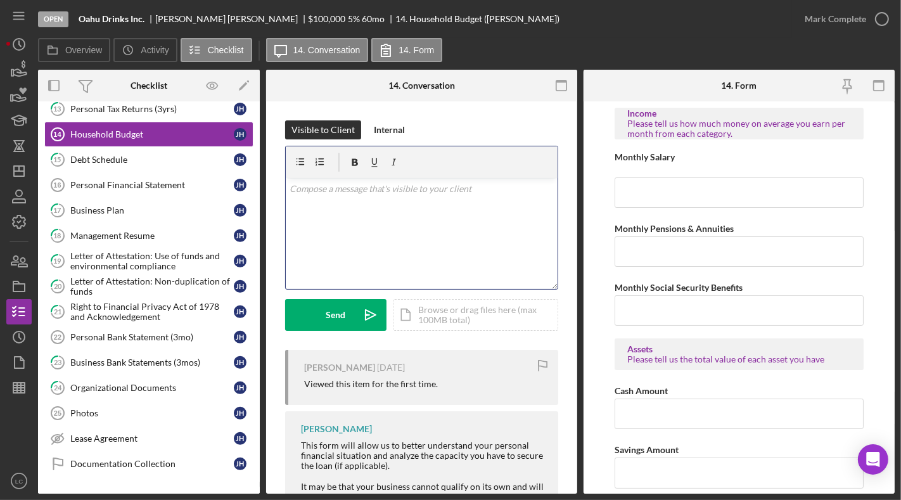
click at [342, 219] on div "v Color teal Color pink Remove color Add row above Add row below Add column bef…" at bounding box center [422, 233] width 272 height 111
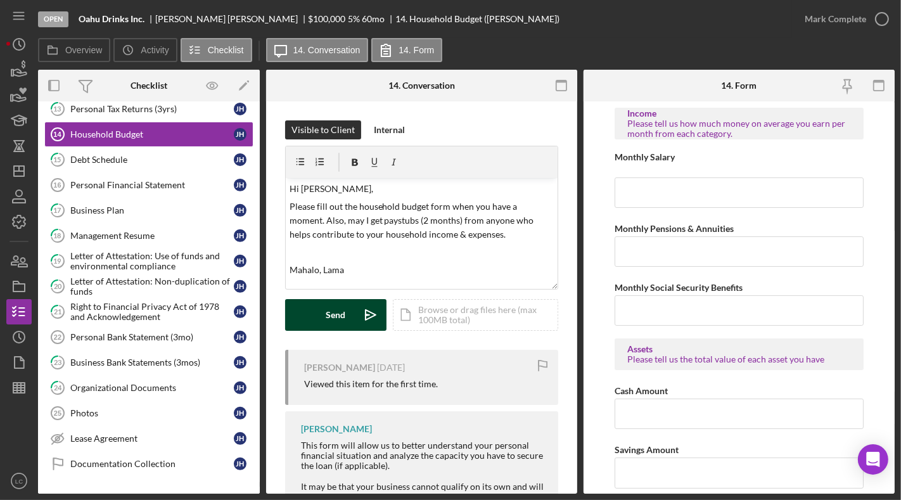
click at [317, 314] on button "Send Icon/icon-invite-send" at bounding box center [335, 315] width 101 height 32
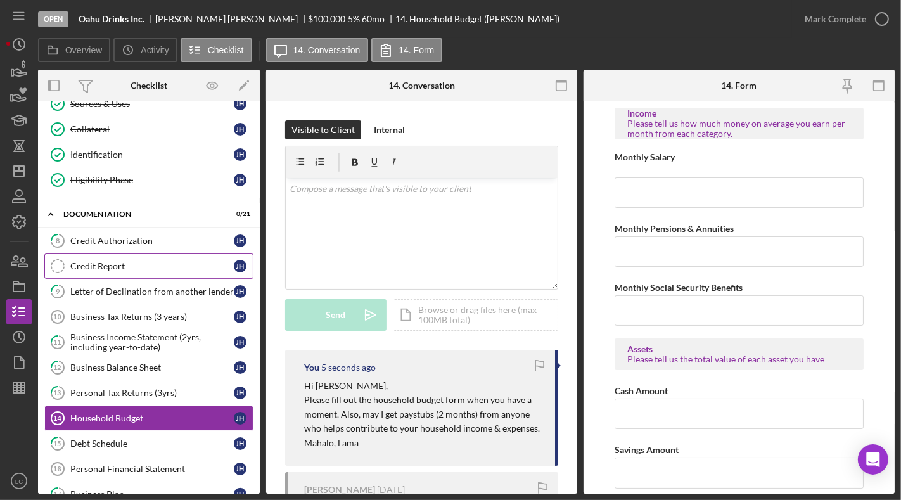
scroll to position [143, 0]
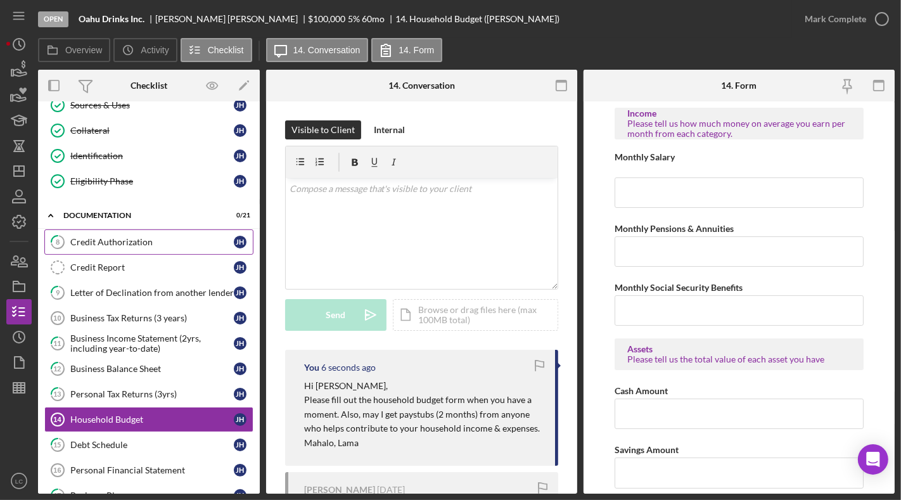
click at [123, 237] on div "Credit Authorization" at bounding box center [151, 242] width 163 height 10
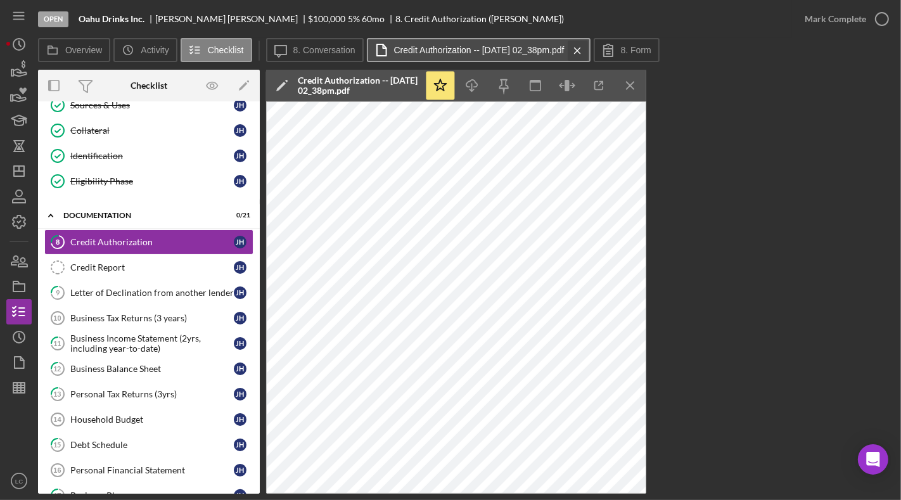
click at [587, 50] on icon "Icon/Menu Close" at bounding box center [577, 51] width 22 height 32
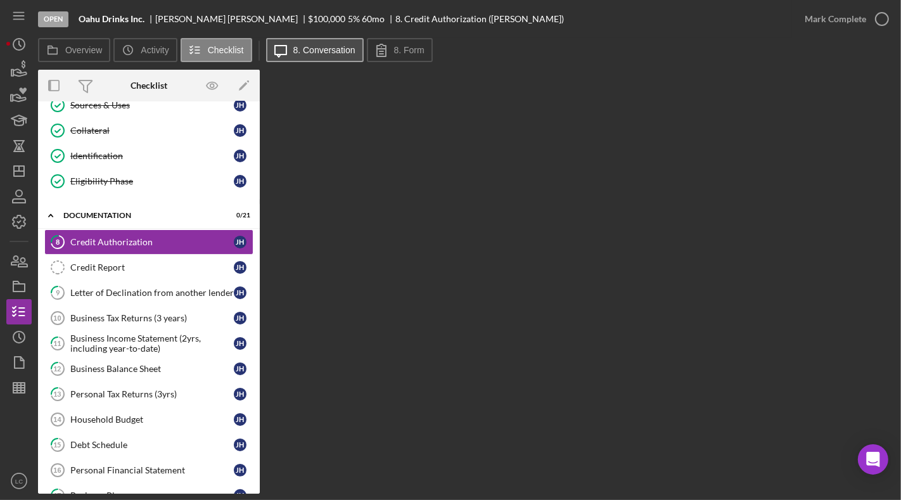
click at [337, 46] on label "8. Conversation" at bounding box center [324, 50] width 62 height 10
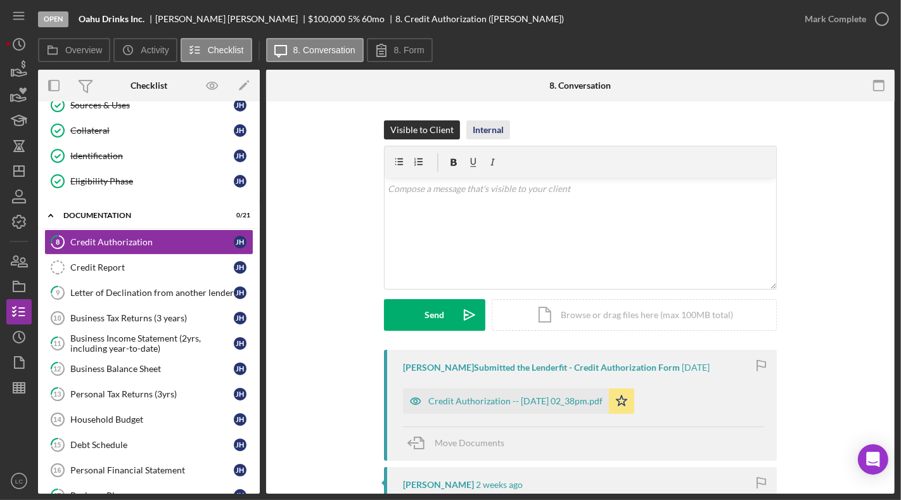
click at [482, 129] on div "Internal" at bounding box center [488, 129] width 31 height 19
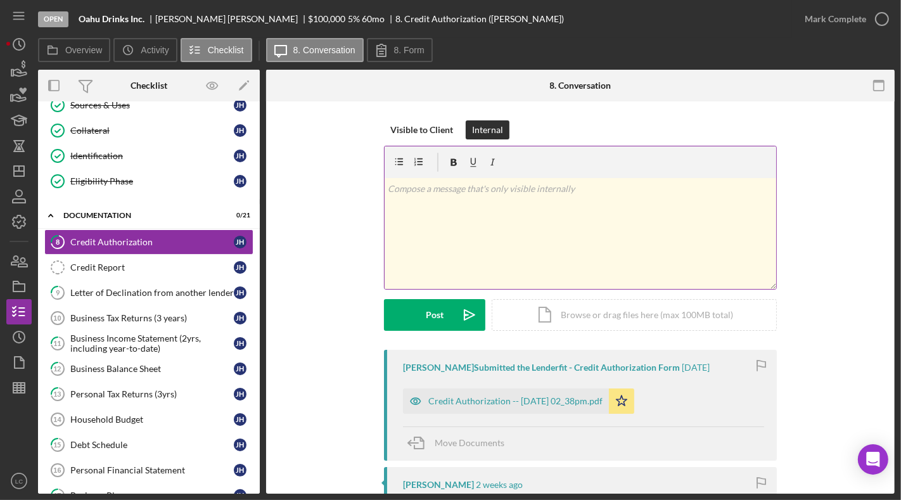
click at [441, 219] on div "v Color teal Color pink Remove color Add row above Add row below Add column bef…" at bounding box center [579, 233] width 391 height 111
click at [400, 187] on p "em Mike credit authorization form" at bounding box center [580, 189] width 384 height 14
drag, startPoint x: 556, startPoint y: 187, endPoint x: 526, endPoint y: 186, distance: 30.4
click at [526, 186] on p "em 9/23 - Mike credit authorization form" at bounding box center [580, 189] width 384 height 14
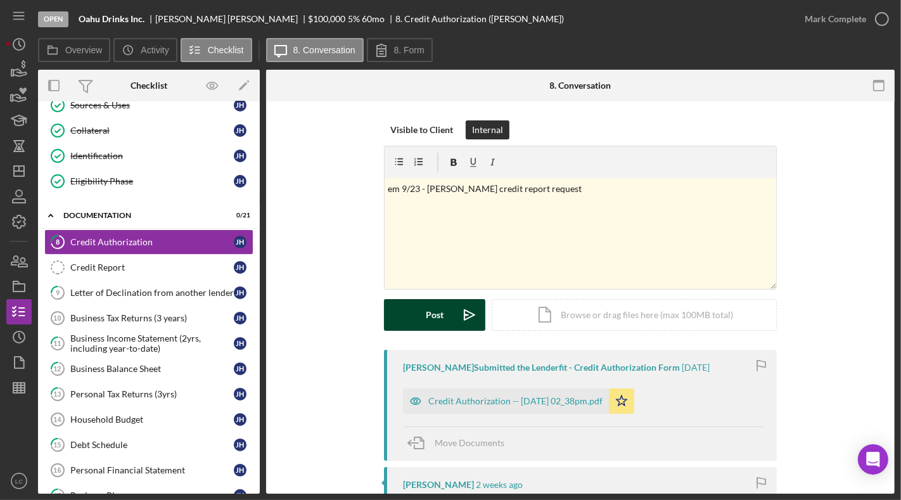
click at [435, 315] on div "Post" at bounding box center [435, 315] width 18 height 32
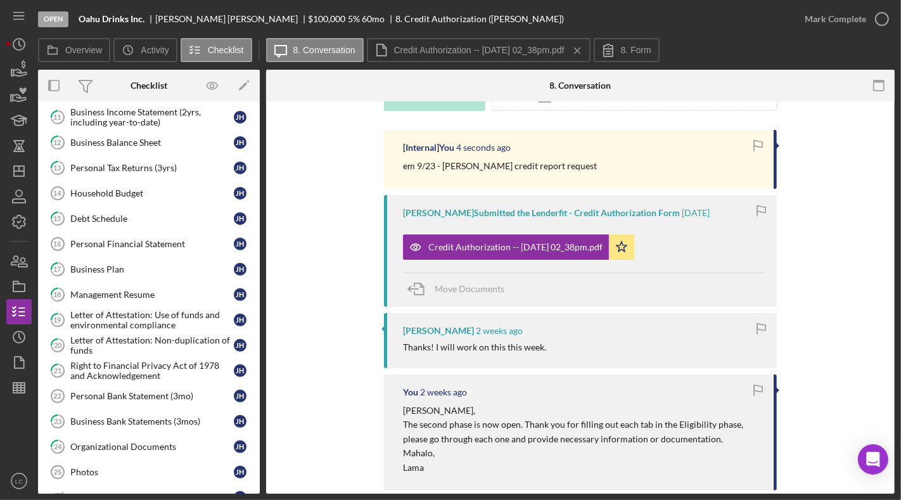
scroll to position [463, 0]
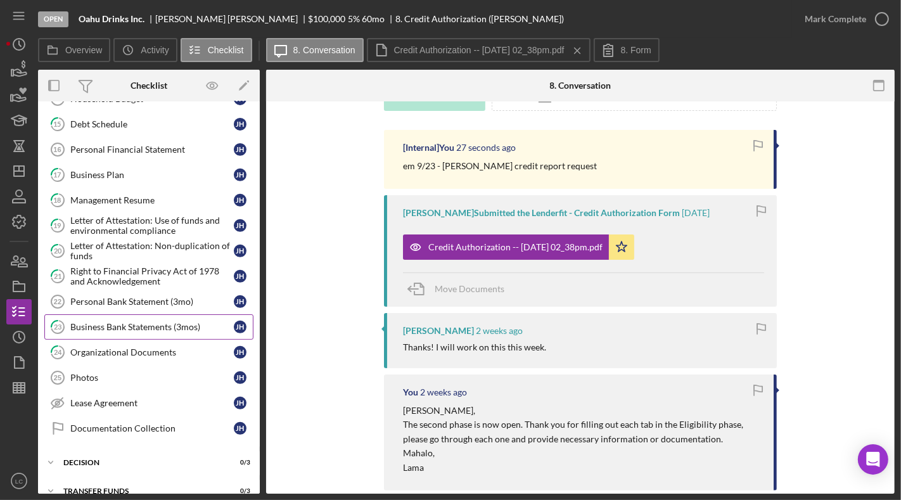
click at [140, 322] on div "Business Bank Statements (3mos)" at bounding box center [151, 327] width 163 height 10
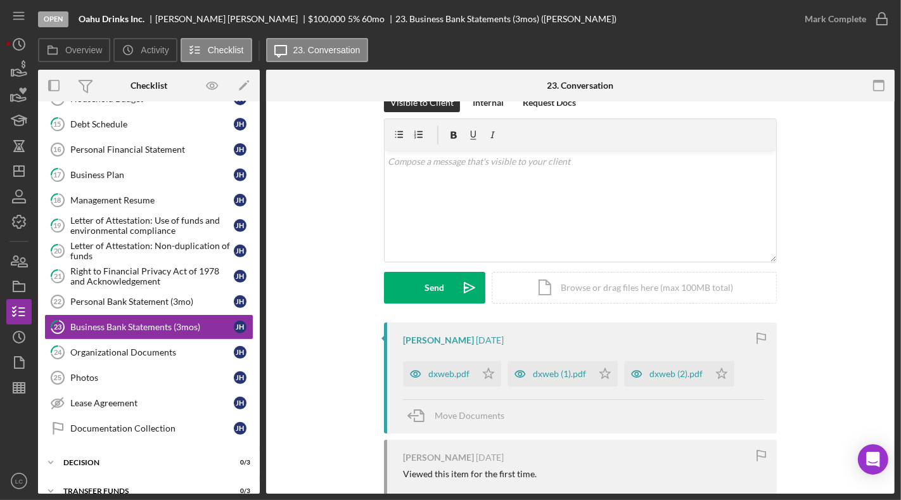
scroll to position [92, 0]
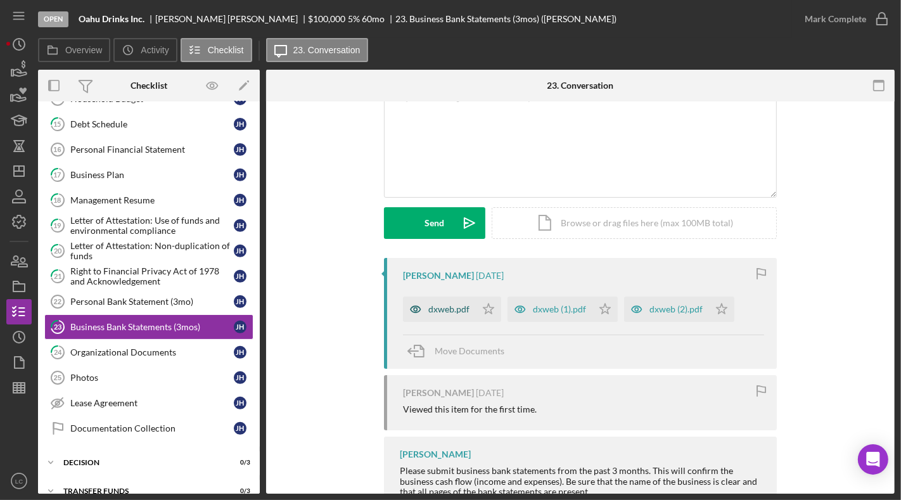
click at [471, 310] on div "dxweb.pdf" at bounding box center [439, 308] width 73 height 25
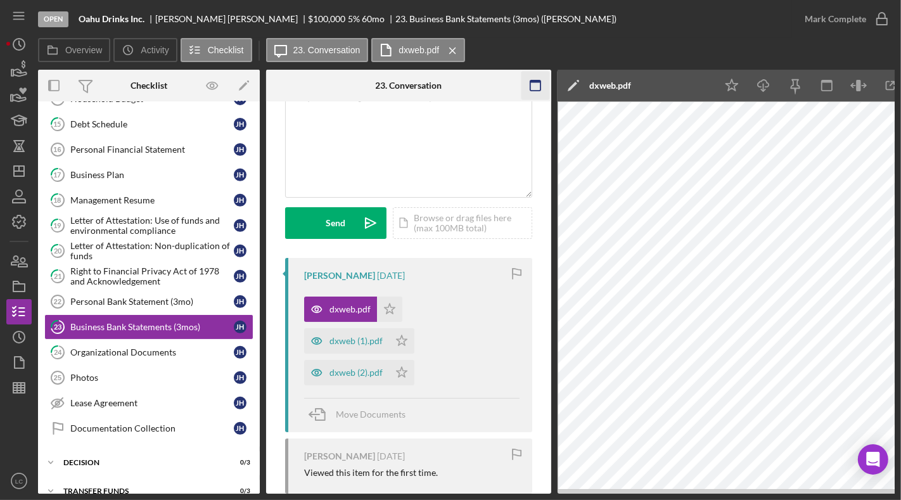
click at [533, 84] on icon "button" at bounding box center [535, 86] width 29 height 29
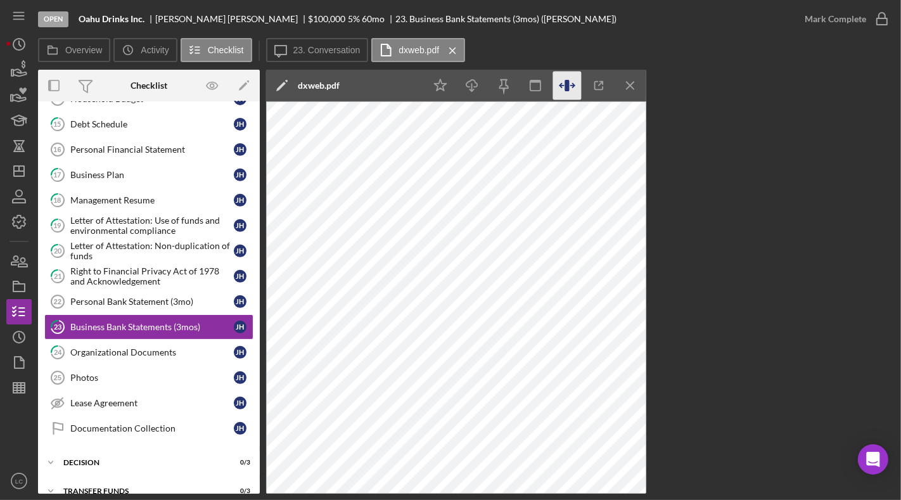
click at [577, 84] on icon "button" at bounding box center [567, 86] width 29 height 29
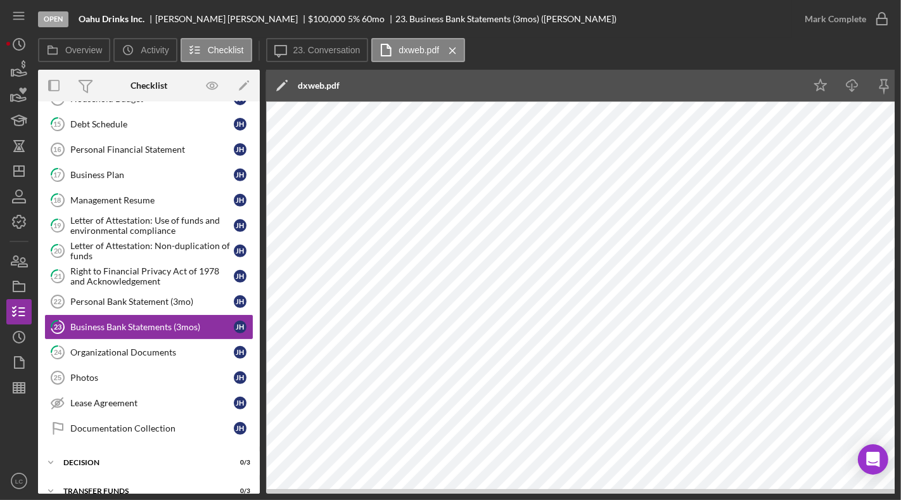
click at [316, 84] on div "dxweb.pdf" at bounding box center [319, 85] width 42 height 10
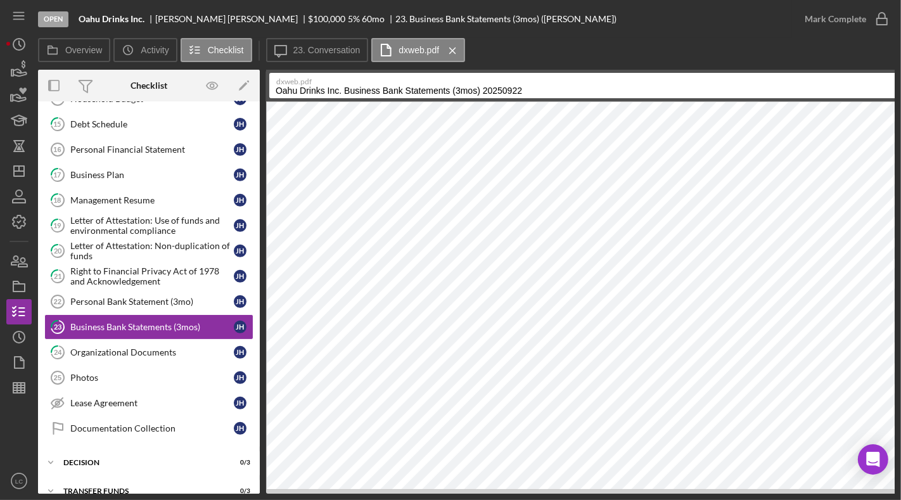
click at [360, 84] on label "dxweb.pdf" at bounding box center [598, 79] width 645 height 13
click at [360, 84] on input "Oahu Drinks Inc. Business Bank Statements (3mos) 20250922" at bounding box center [595, 85] width 653 height 25
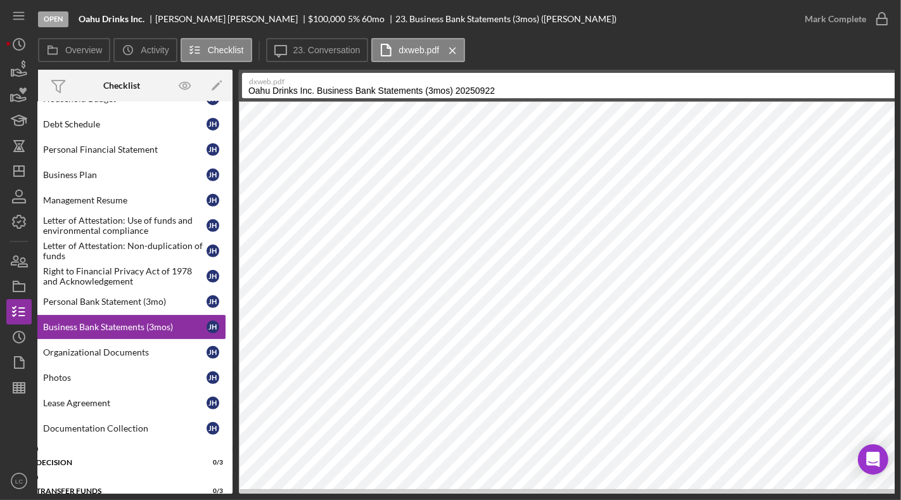
drag, startPoint x: 424, startPoint y: 90, endPoint x: 531, endPoint y: 90, distance: 106.4
click at [531, 90] on input "Oahu Drinks Inc. Business Bank Statements (3mos) 20250922" at bounding box center [568, 85] width 653 height 25
drag, startPoint x: 318, startPoint y: 90, endPoint x: 213, endPoint y: 89, distance: 105.2
click at [213, 89] on div "Overview Internal Workflow Stage Open Icon/Dropdown Arrow Archive (can unarchiv…" at bounding box center [466, 282] width 856 height 424
click at [378, 91] on input "Business Bank Statements" at bounding box center [568, 85] width 653 height 25
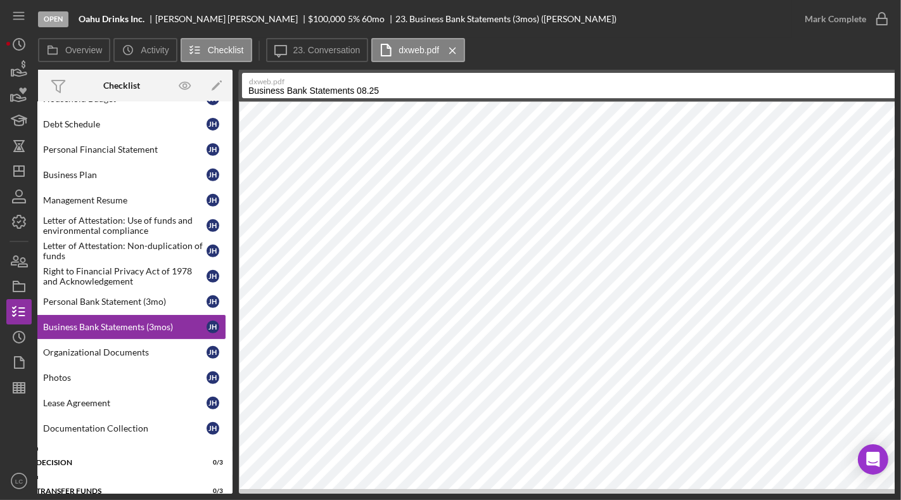
type input "Business Bank Statements 08.25"
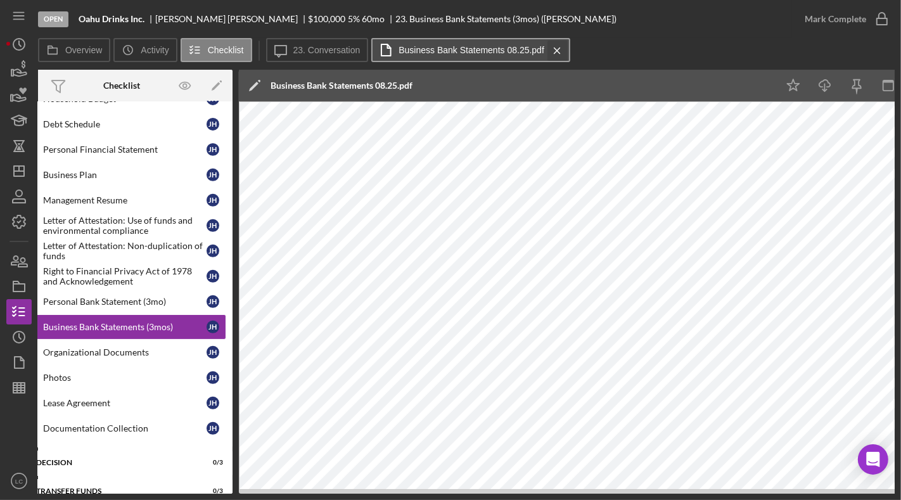
click at [554, 48] on g at bounding box center [557, 51] width 6 height 6
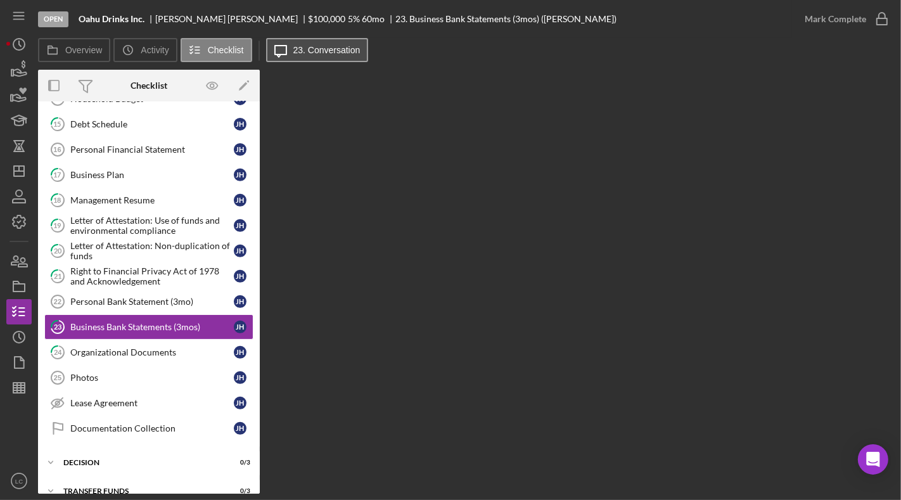
click at [331, 44] on button "Icon/Message 23. Conversation" at bounding box center [317, 50] width 103 height 24
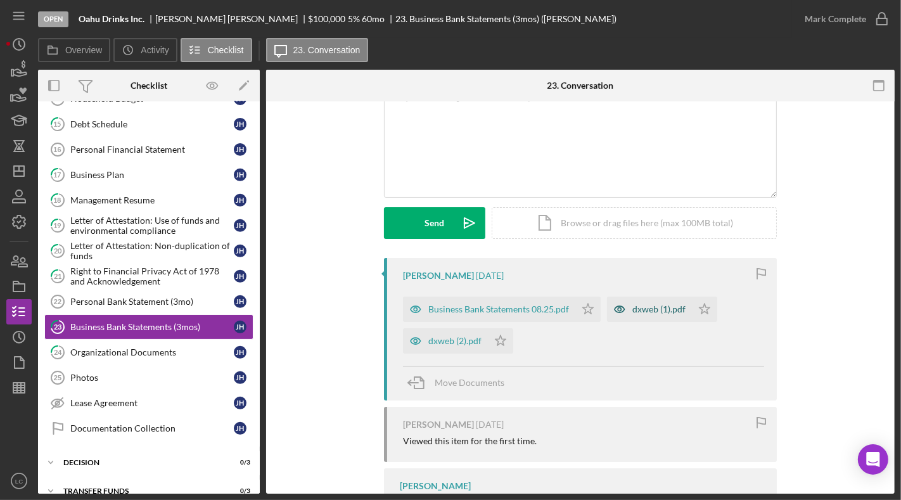
click at [667, 307] on div "dxweb (1).pdf" at bounding box center [658, 309] width 53 height 10
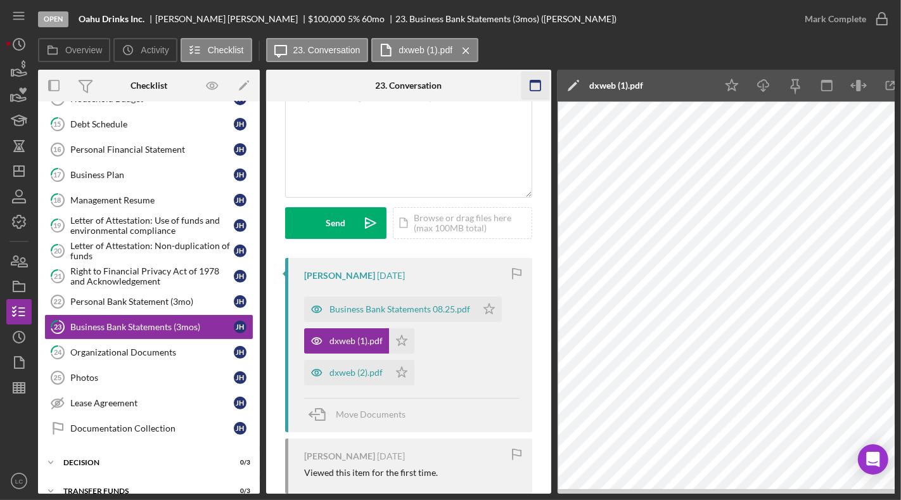
click at [533, 88] on icon "button" at bounding box center [535, 86] width 29 height 29
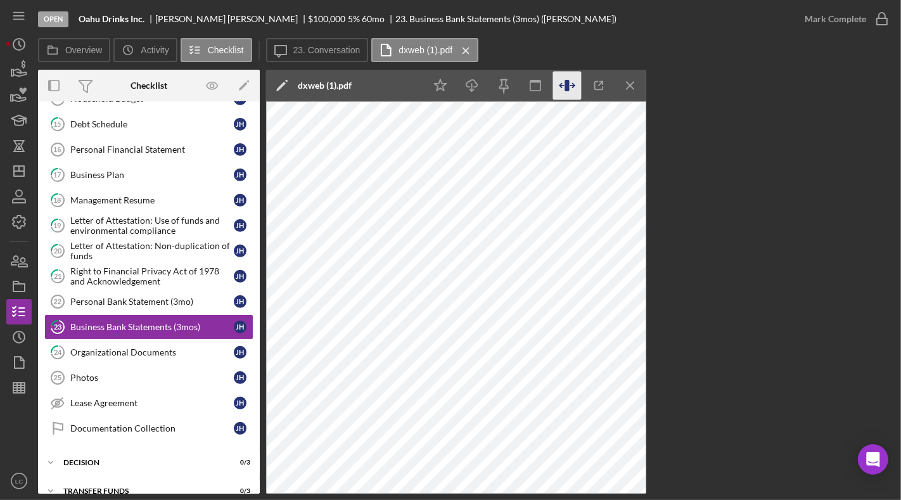
click at [569, 84] on icon "button" at bounding box center [567, 86] width 29 height 29
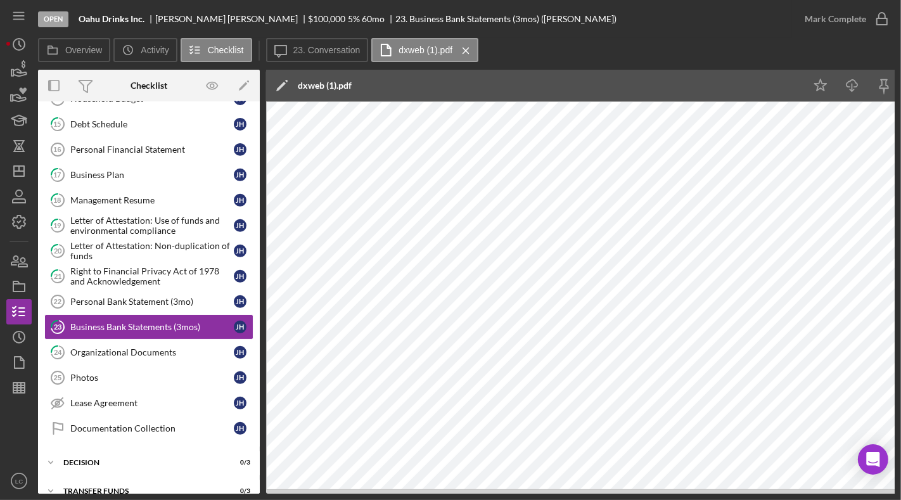
click at [324, 82] on div "dxweb (1).pdf" at bounding box center [325, 85] width 54 height 10
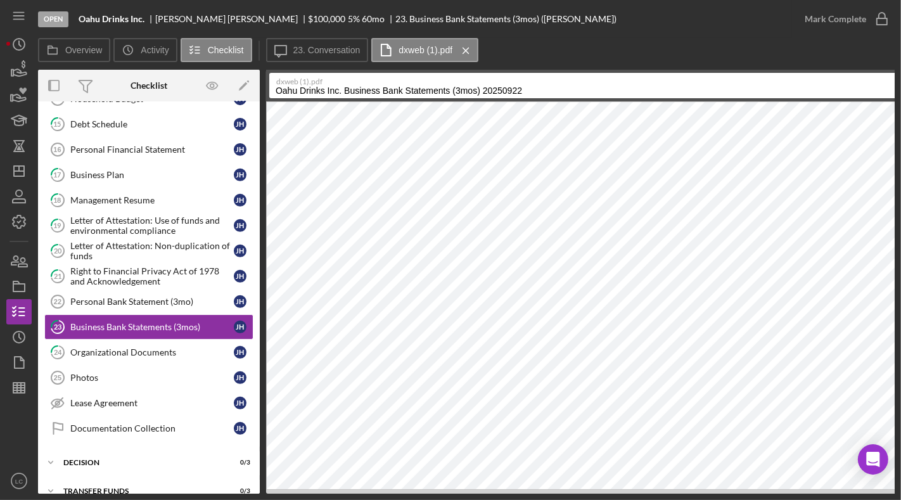
click at [356, 89] on input "Oahu Drinks Inc. Business Bank Statements (3mos) 20250922" at bounding box center [595, 85] width 653 height 25
drag, startPoint x: 345, startPoint y: 89, endPoint x: 212, endPoint y: 83, distance: 133.8
click at [212, 83] on div "Overview Internal Workflow Stage Open Icon/Dropdown Arrow Archive (can unarchiv…" at bounding box center [466, 282] width 856 height 424
drag, startPoint x: 382, startPoint y: 88, endPoint x: 492, endPoint y: 89, distance: 109.6
click at [492, 89] on input "Business Bank Statements (3mos) 20250922" at bounding box center [595, 85] width 653 height 25
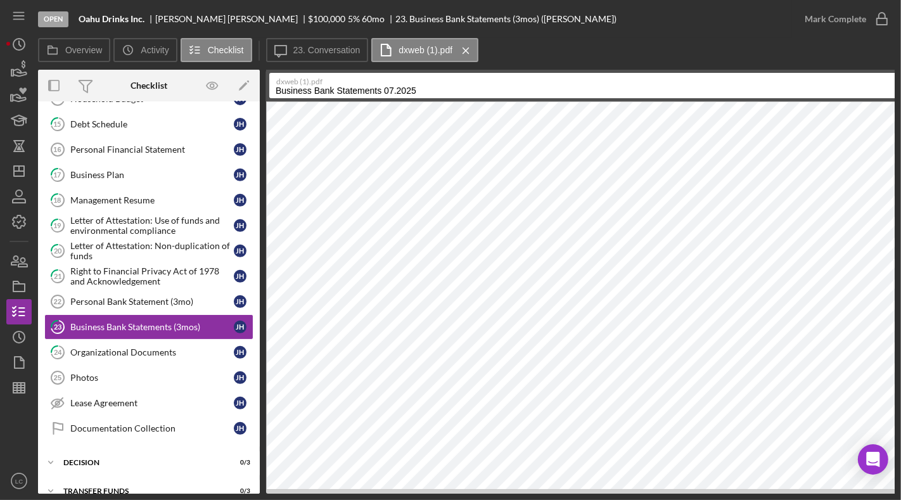
type input "Business Bank Statements 07.2025"
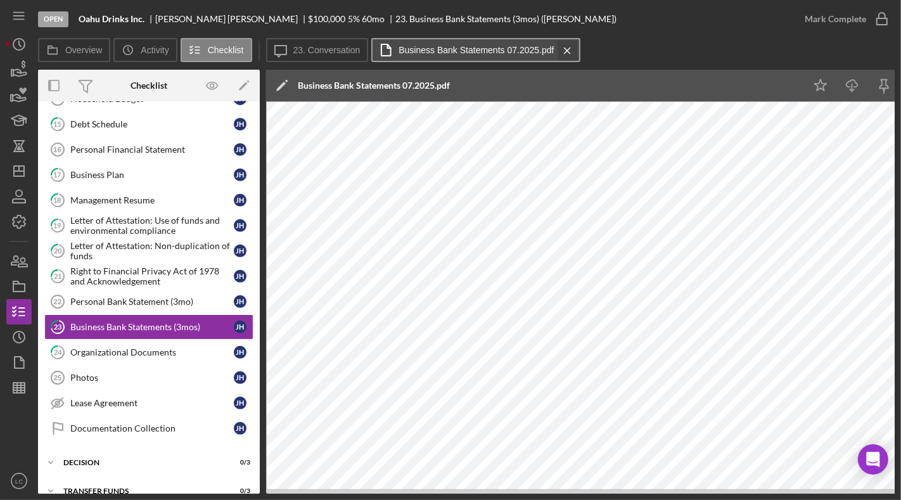
click at [566, 45] on icon "Icon/Menu Close" at bounding box center [567, 51] width 22 height 32
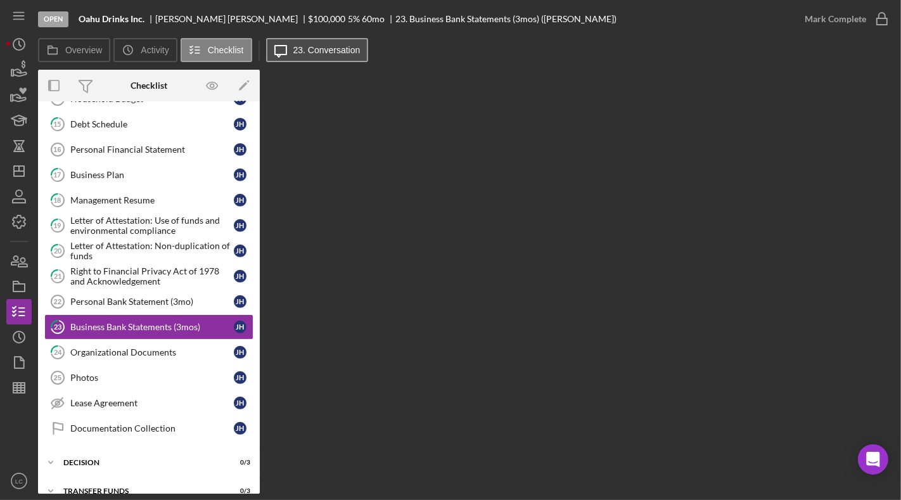
click at [345, 50] on label "23. Conversation" at bounding box center [326, 50] width 67 height 10
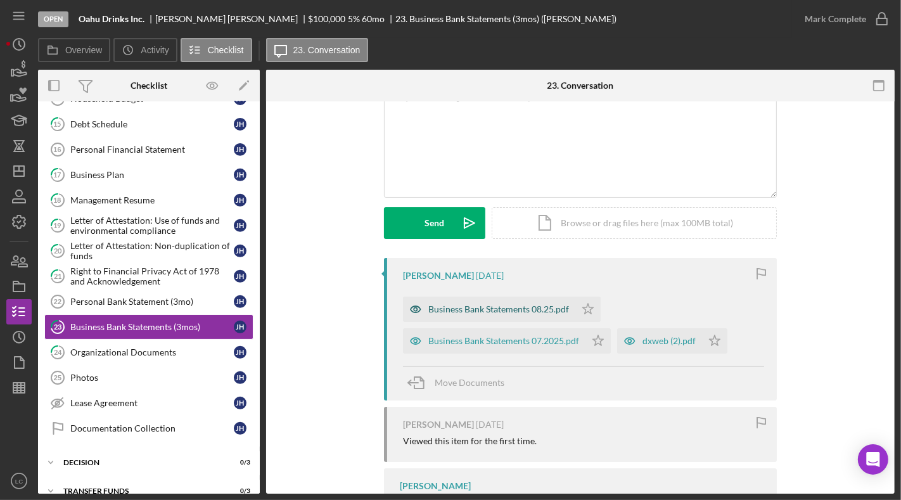
click at [523, 305] on div "Business Bank Statements 08.25.pdf" at bounding box center [498, 309] width 141 height 10
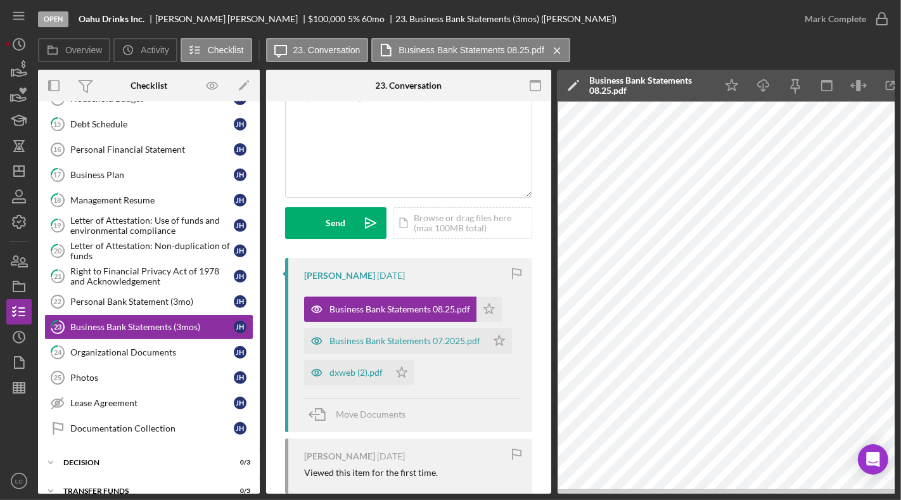
click at [618, 89] on div "Business Bank Statements 08.25.pdf" at bounding box center [649, 85] width 120 height 20
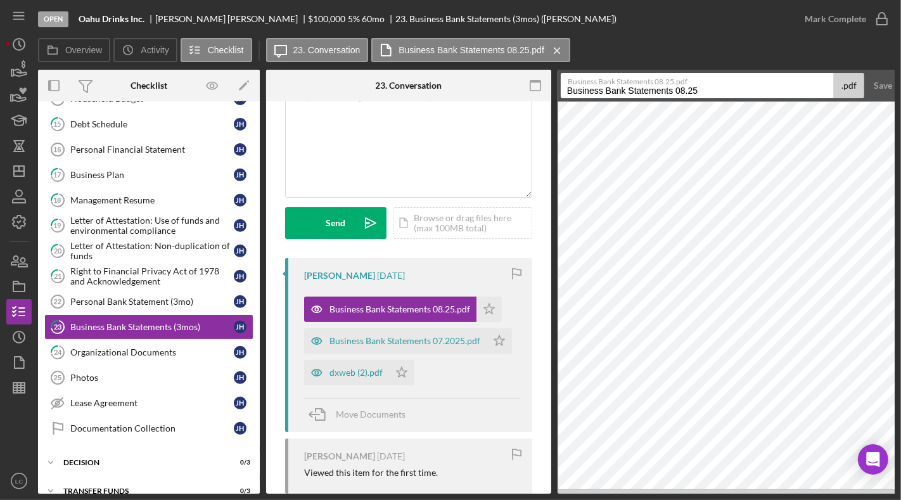
click at [690, 87] on input "Business Bank Statements 08.25" at bounding box center [697, 85] width 273 height 25
type input "Business Bank Statements 08.2025"
click at [758, 73] on button "Save" at bounding box center [882, 85] width 31 height 25
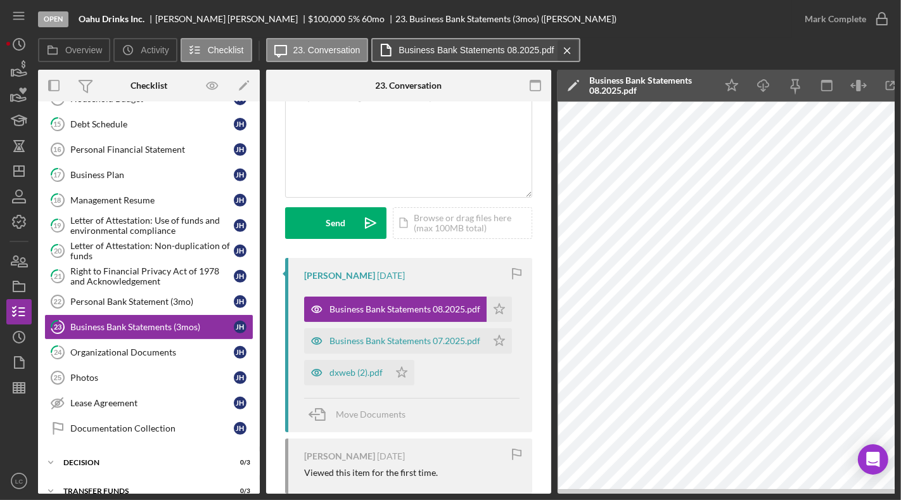
click at [566, 46] on icon "Icon/Menu Close" at bounding box center [567, 51] width 22 height 32
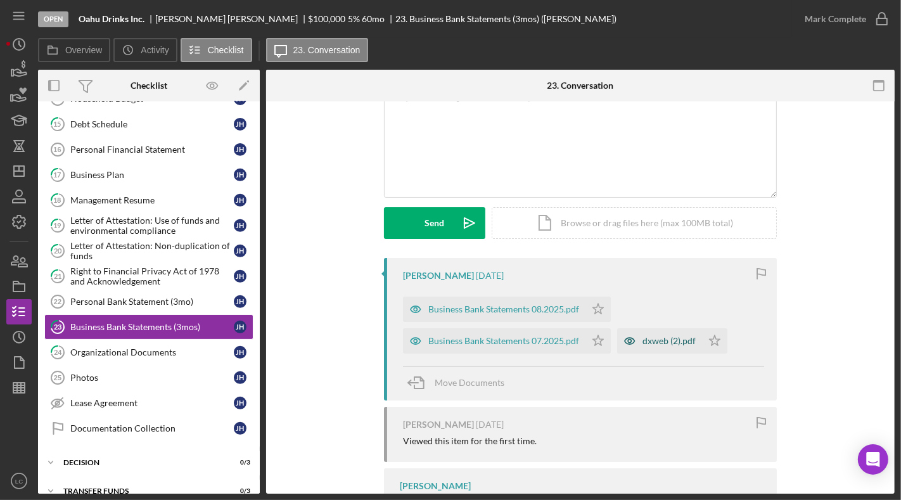
click at [667, 345] on div "dxweb (2).pdf" at bounding box center [659, 340] width 85 height 25
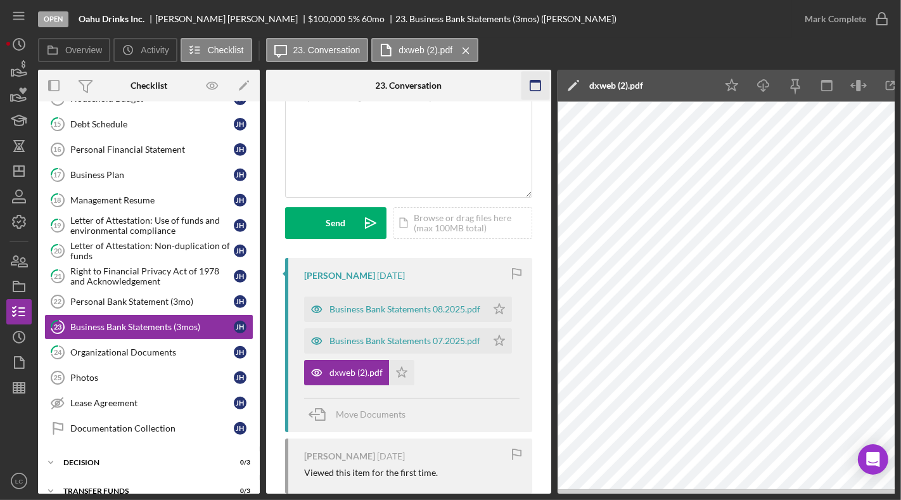
click at [537, 80] on rect "button" at bounding box center [535, 81] width 10 height 3
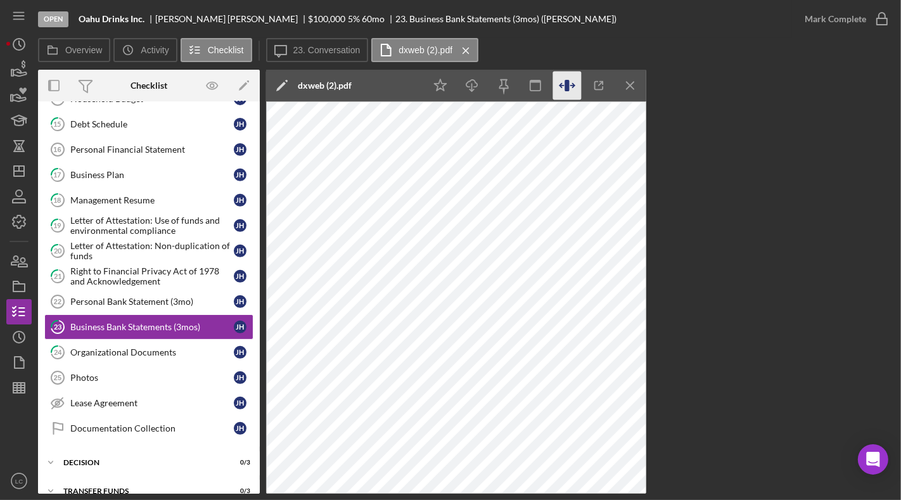
click at [564, 82] on icon "button" at bounding box center [567, 86] width 29 height 29
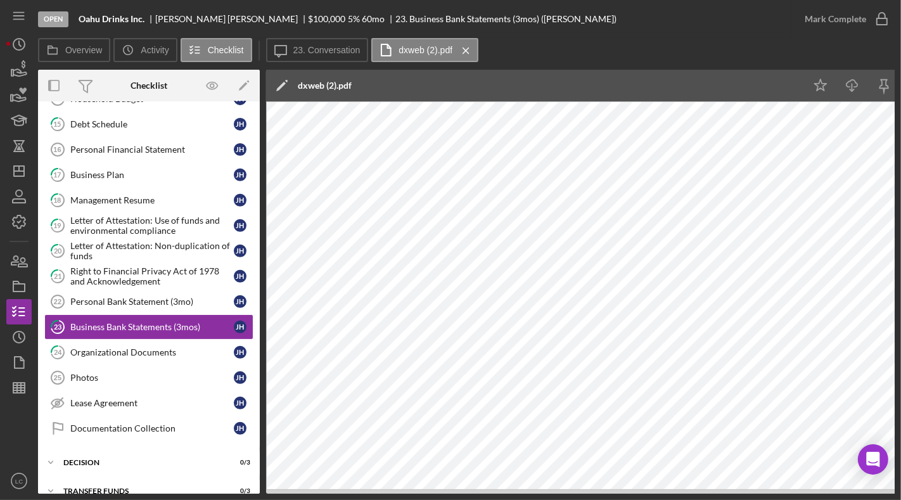
click at [322, 80] on div "dxweb (2).pdf" at bounding box center [325, 86] width 54 height 32
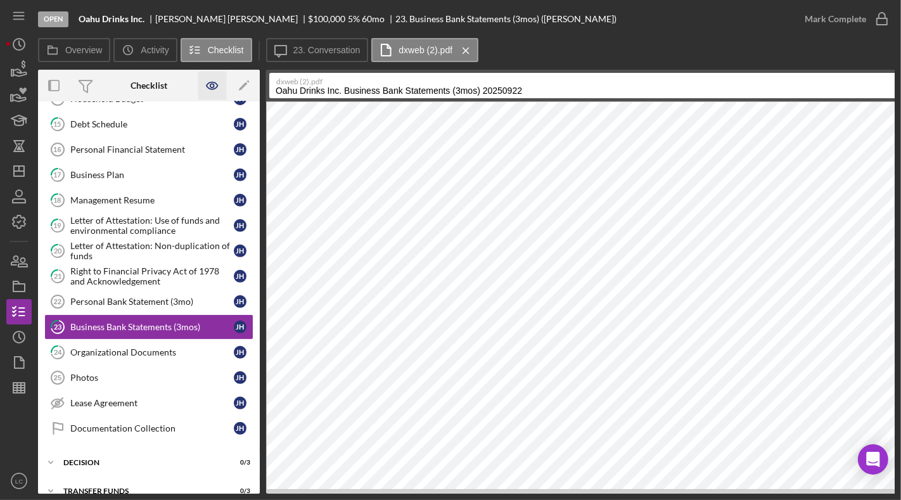
drag, startPoint x: 342, startPoint y: 92, endPoint x: 205, endPoint y: 80, distance: 137.3
click at [205, 80] on div "Overview Internal Workflow Stage Open Icon/Dropdown Arrow Archive (can unarchiv…" at bounding box center [466, 282] width 856 height 424
drag, startPoint x: 384, startPoint y: 91, endPoint x: 526, endPoint y: 94, distance: 141.9
click at [526, 94] on input "Business Bank Statements (3mos) 20250922" at bounding box center [595, 85] width 653 height 25
type input "Business Bank Statements 06.2025"
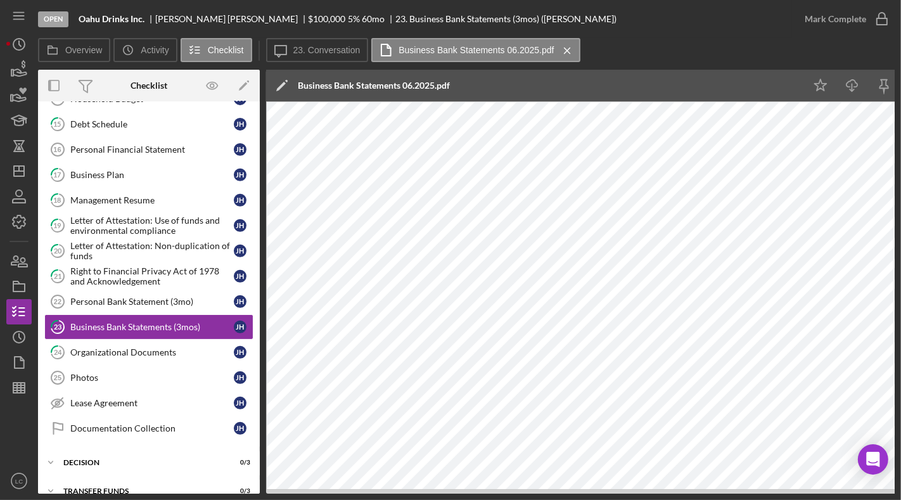
click at [564, 48] on icon "Icon/Menu Close" at bounding box center [567, 51] width 22 height 32
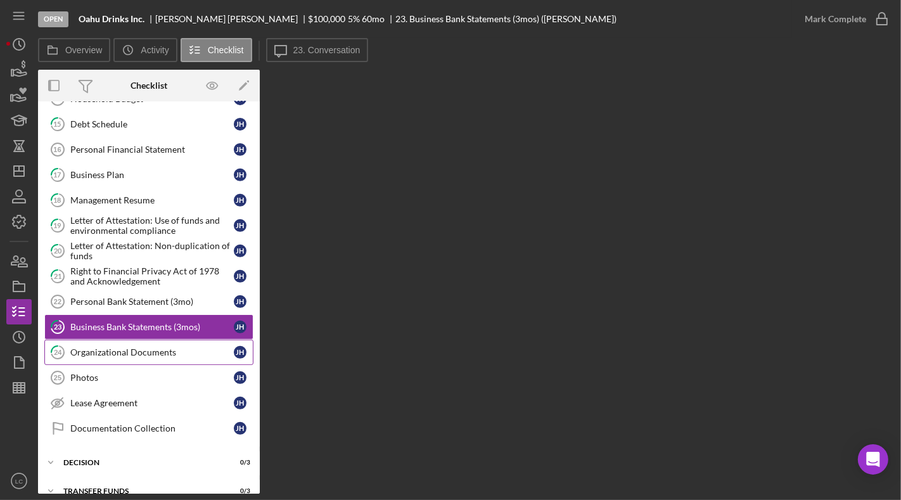
click at [92, 347] on div "Organizational Documents" at bounding box center [151, 352] width 163 height 10
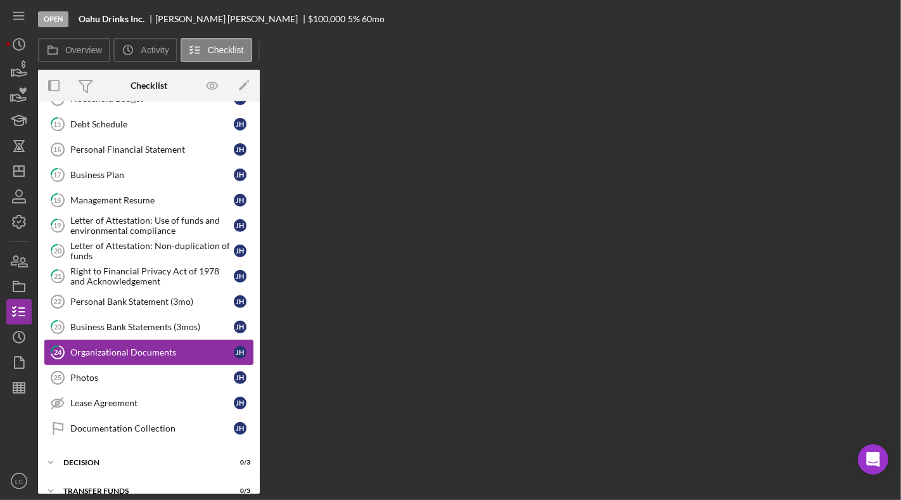
click at [92, 347] on div "Organizational Documents" at bounding box center [151, 352] width 163 height 10
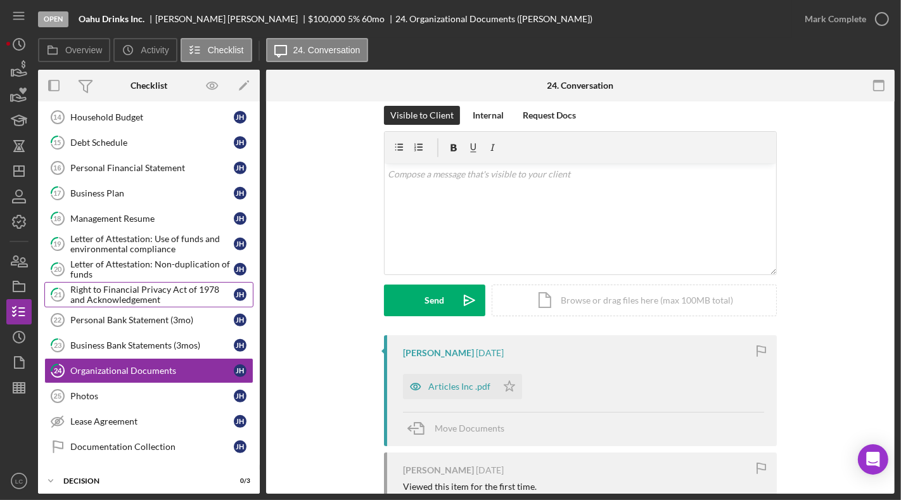
scroll to position [436, 0]
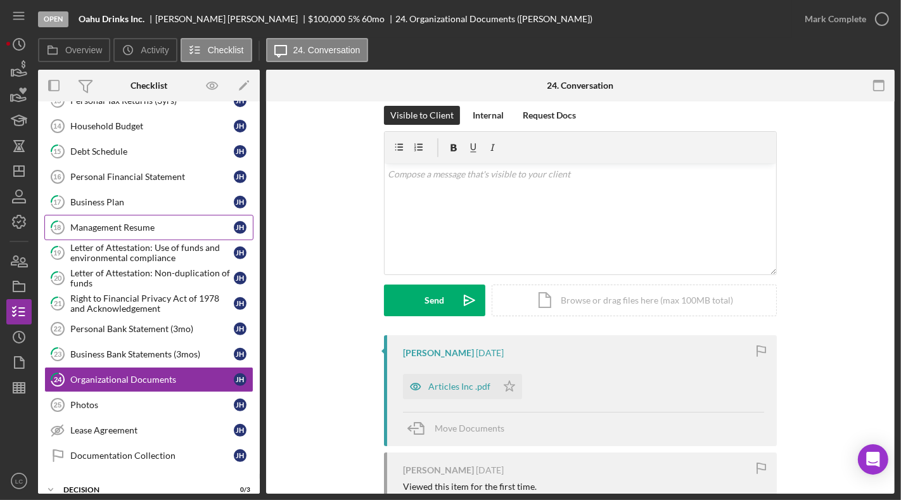
click at [94, 222] on div "Management Resume" at bounding box center [151, 227] width 163 height 10
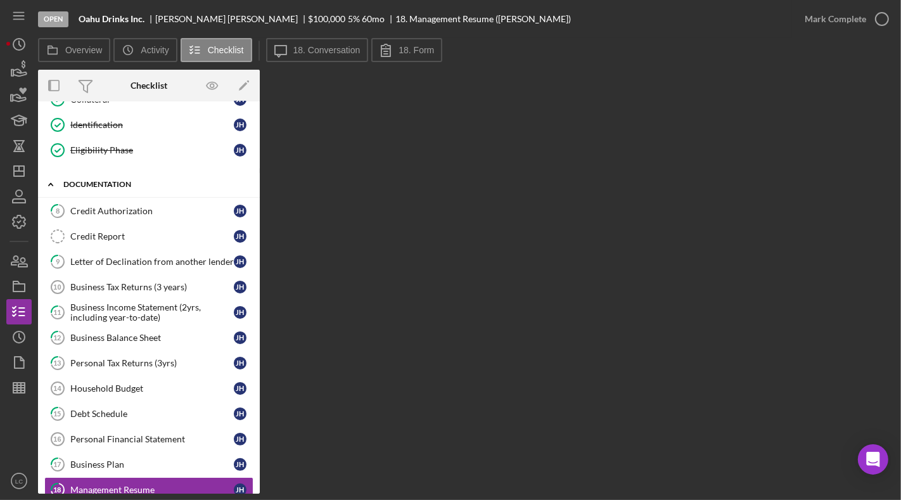
scroll to position [173, 0]
click at [359, 306] on div "Overview Internal Workflow Stage Open Icon/Dropdown Arrow Archive (can unarchiv…" at bounding box center [466, 282] width 856 height 424
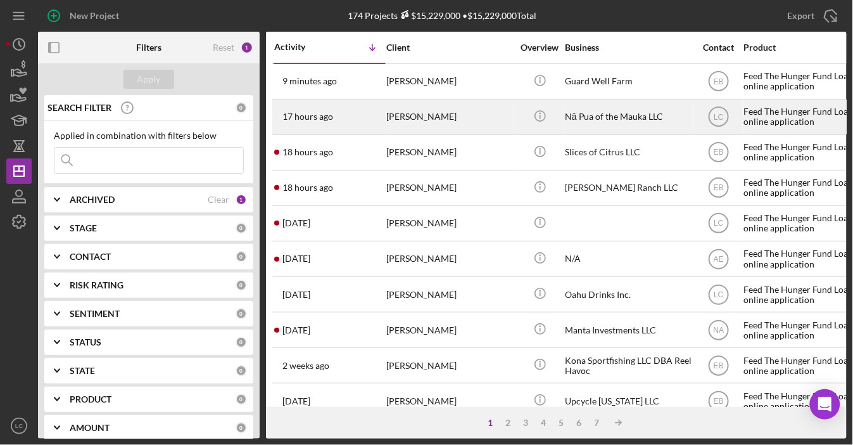
click at [416, 110] on div "[PERSON_NAME]" at bounding box center [449, 117] width 127 height 34
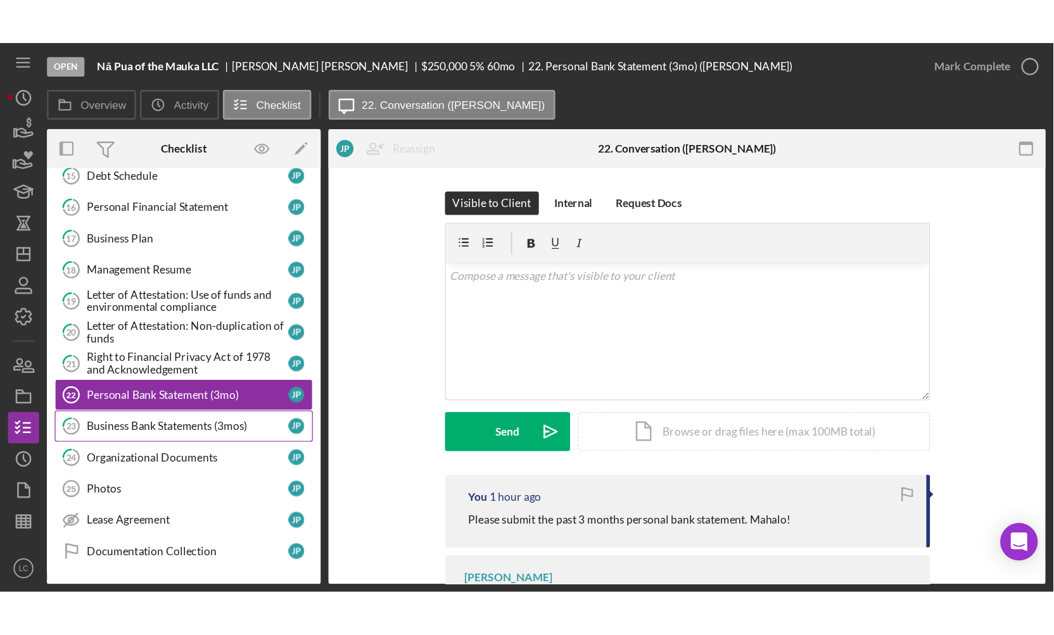
scroll to position [314, 0]
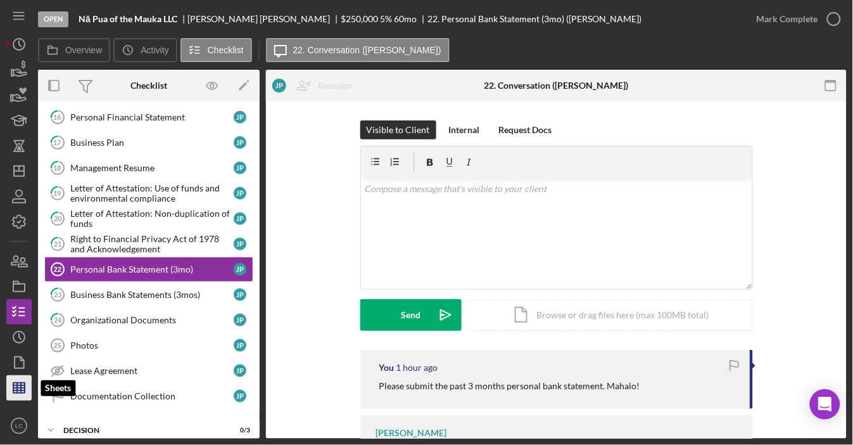
click at [28, 383] on icon "button" at bounding box center [19, 388] width 32 height 32
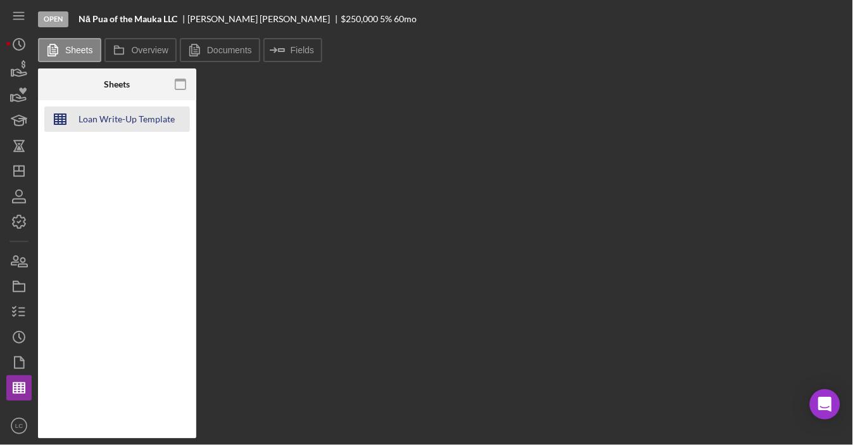
click at [105, 117] on div "Loan Write-Up Template 2025" at bounding box center [126, 118] width 101 height 25
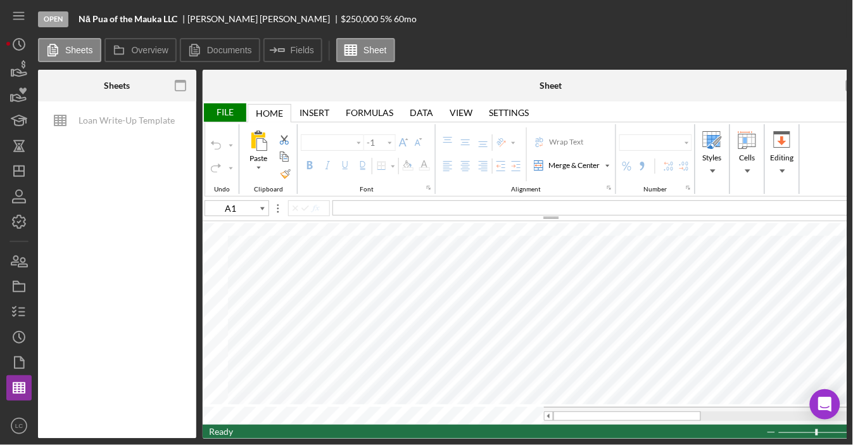
type input "Calibri"
type input "11"
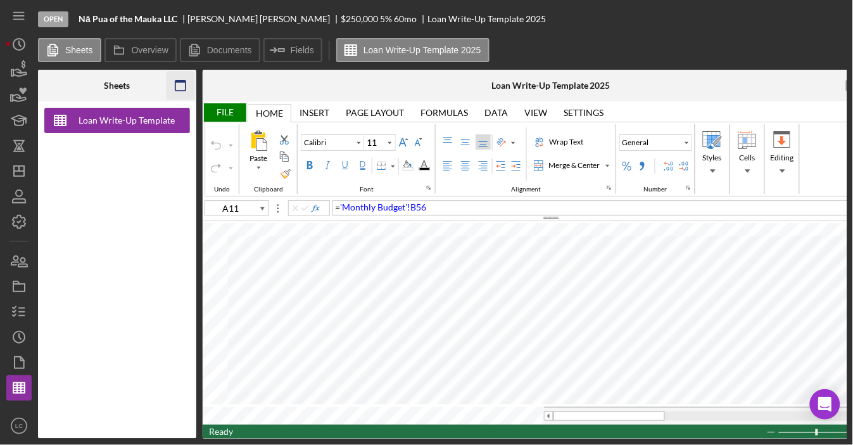
click at [178, 86] on icon "button" at bounding box center [180, 86] width 29 height 29
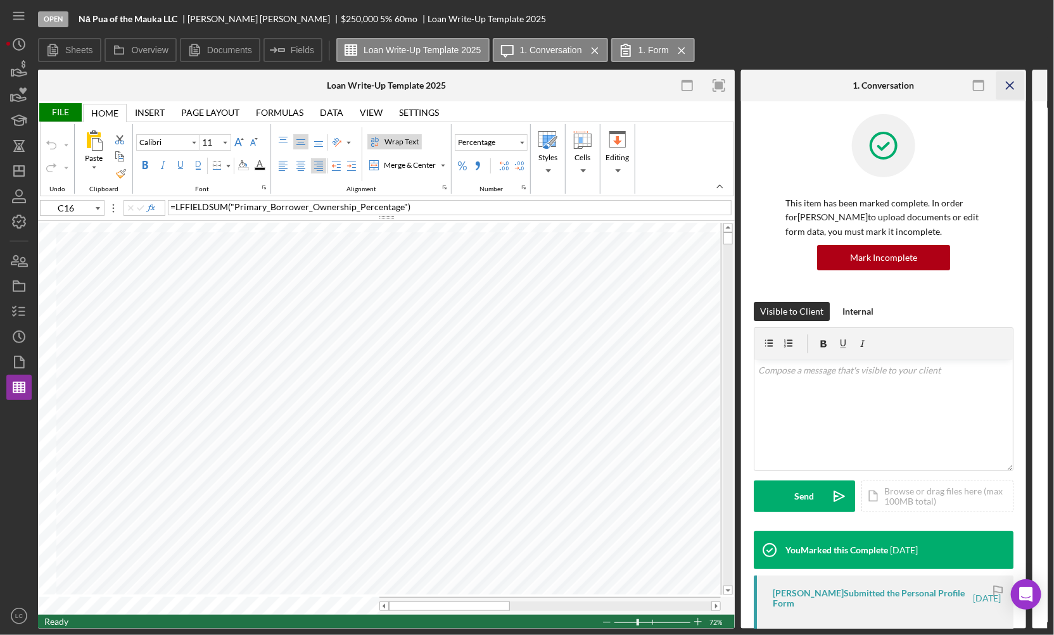
click at [853, 89] on icon "Icon/Menu Close" at bounding box center [1010, 86] width 29 height 29
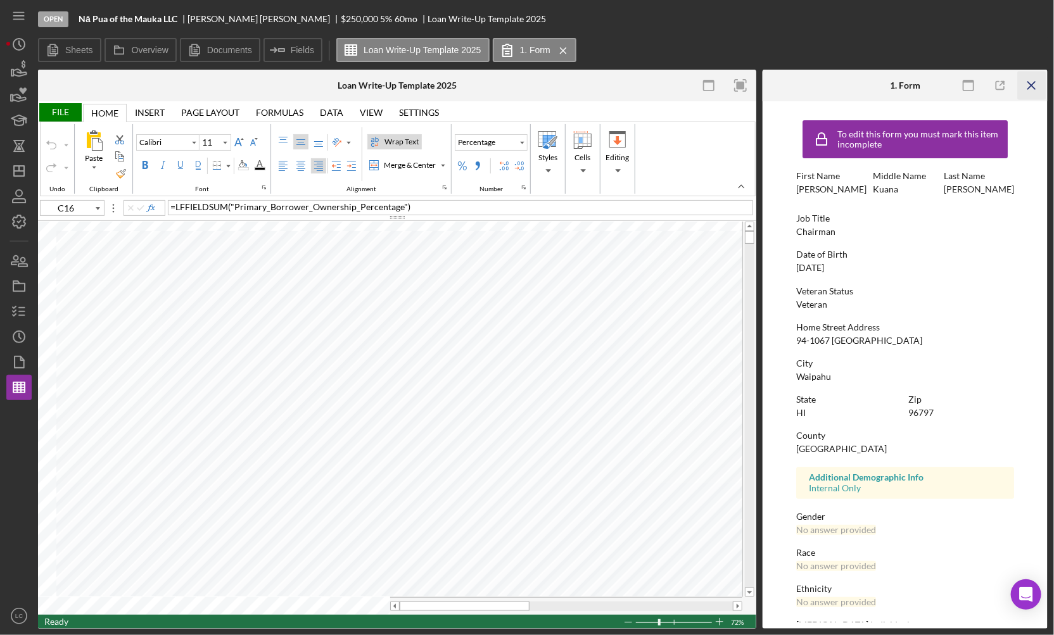
click at [853, 86] on icon "Icon/Menu Close" at bounding box center [1032, 86] width 29 height 29
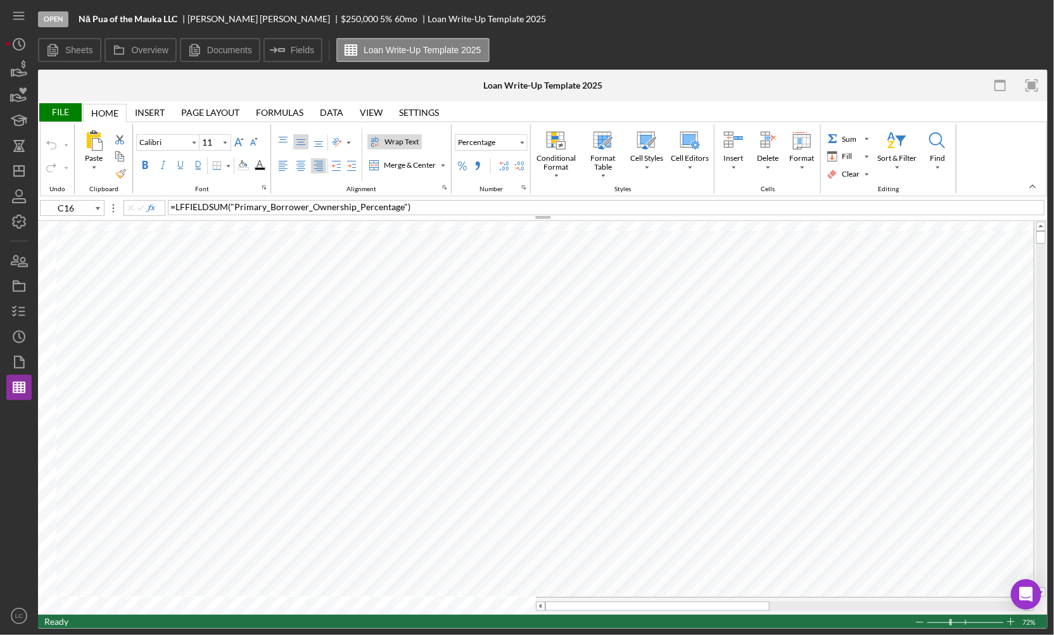
click at [853, 444] on div at bounding box center [966, 622] width 79 height 14
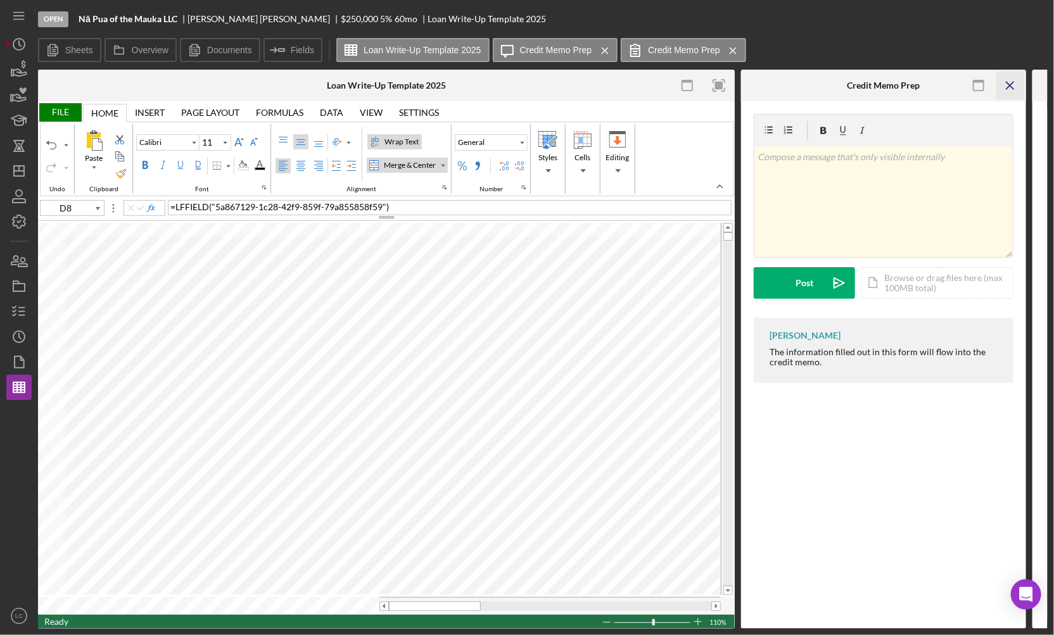
click at [853, 89] on icon "Icon/Menu Close" at bounding box center [1010, 86] width 29 height 29
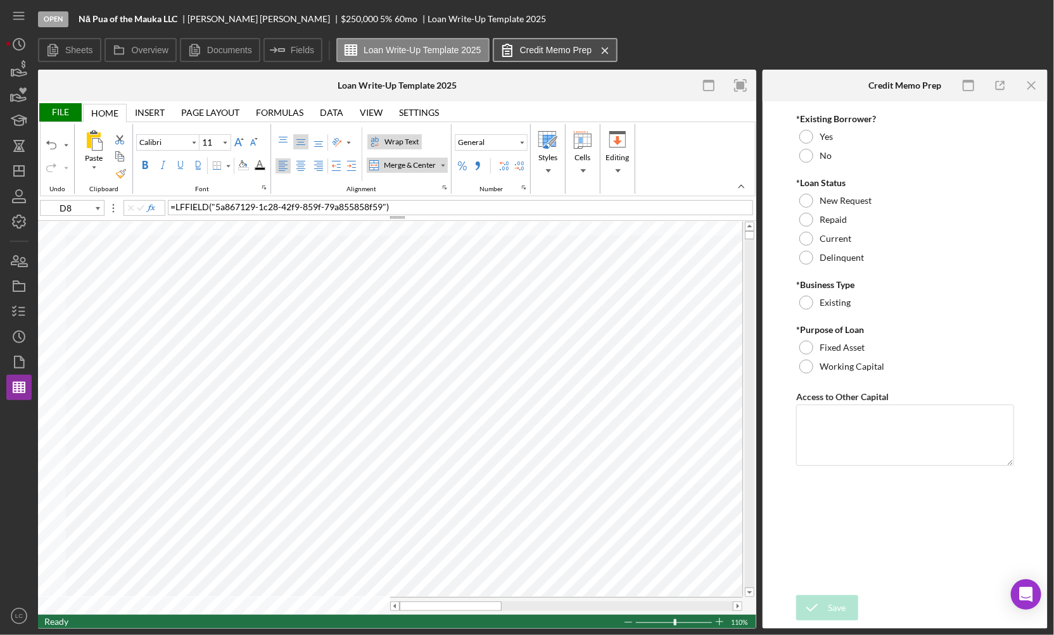
click at [552, 55] on button "Credit Memo Prep Icon/Menu Close" at bounding box center [555, 50] width 125 height 24
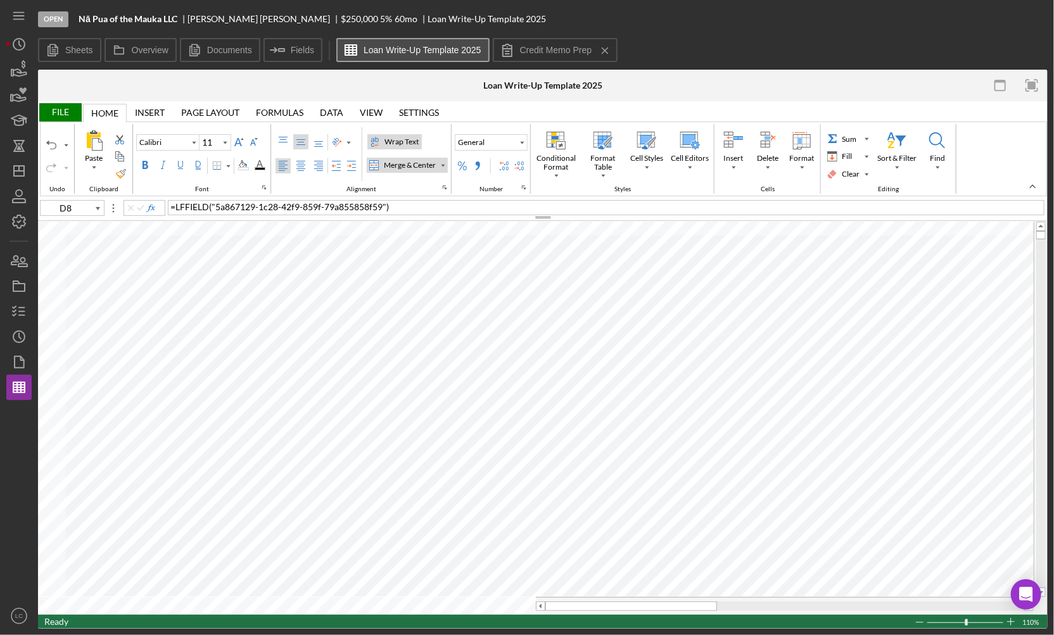
click at [433, 44] on button "Loan Write-Up Template 2025" at bounding box center [412, 50] width 153 height 24
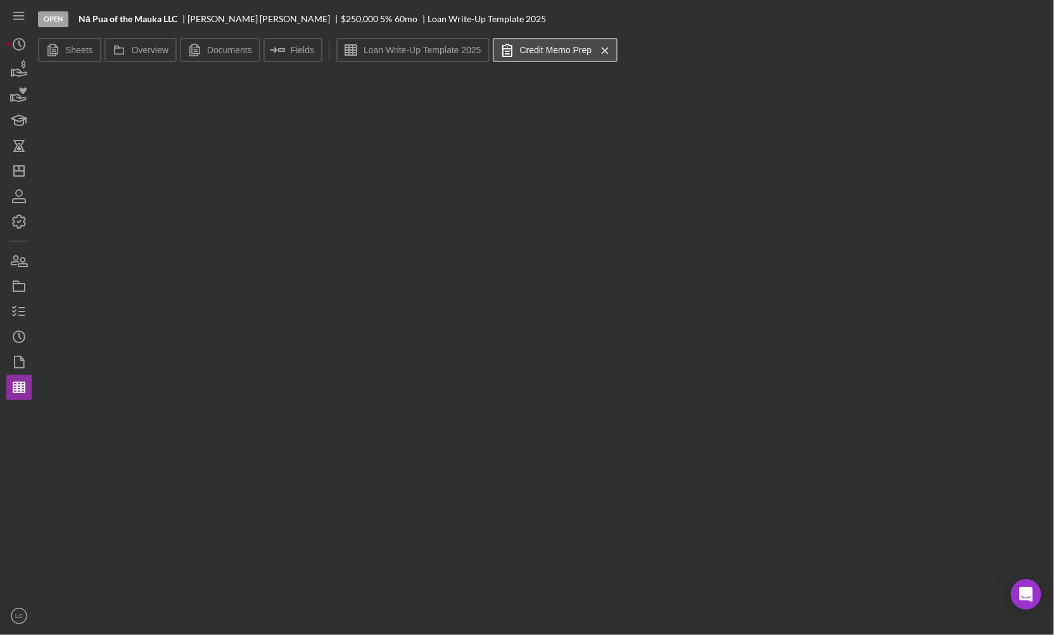
click at [528, 53] on label "Credit Memo Prep" at bounding box center [556, 50] width 72 height 10
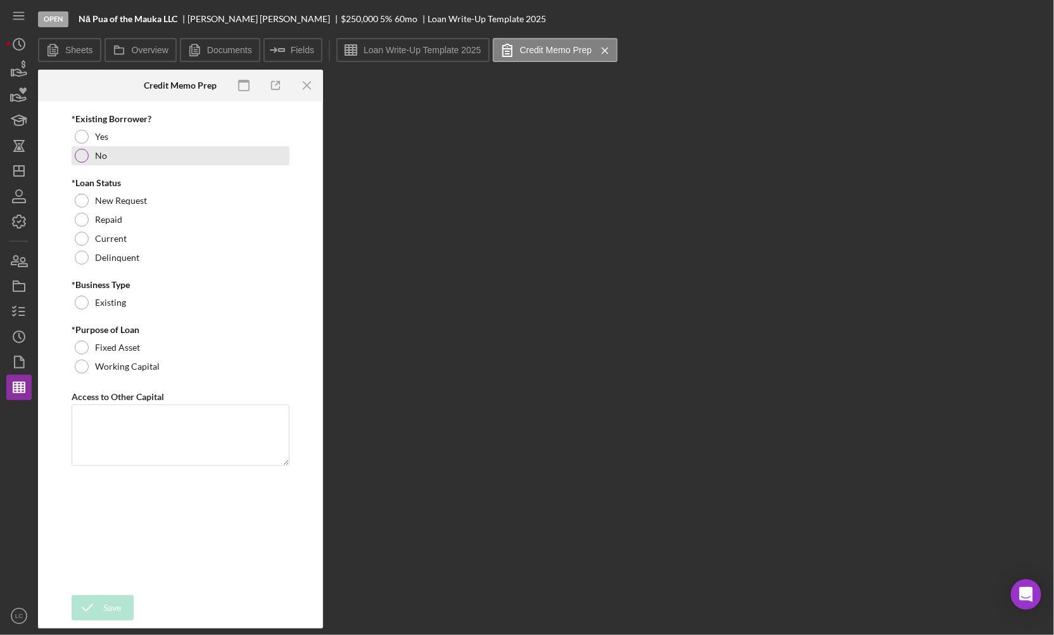
click at [99, 151] on label "No" at bounding box center [101, 156] width 12 height 10
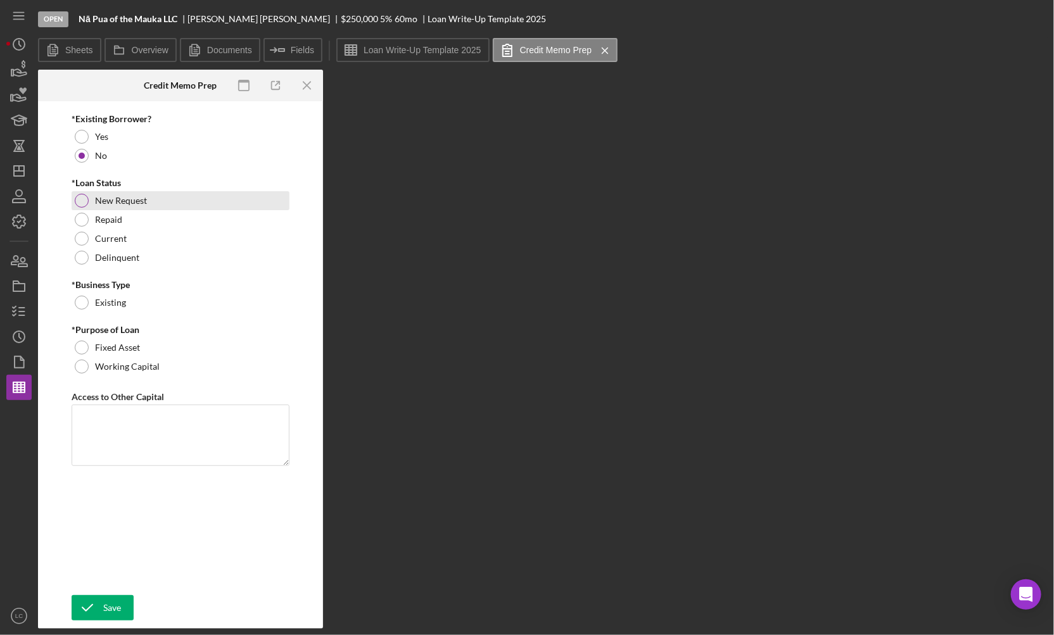
click at [118, 200] on label "New Request" at bounding box center [121, 201] width 52 height 10
click at [111, 363] on label "Working Capital" at bounding box center [127, 367] width 65 height 10
click at [118, 352] on label "Fixed Asset" at bounding box center [117, 348] width 45 height 10
click at [115, 365] on label "Working Capital" at bounding box center [127, 367] width 65 height 10
click at [390, 47] on label "Loan Write-Up Template 2025" at bounding box center [422, 50] width 117 height 10
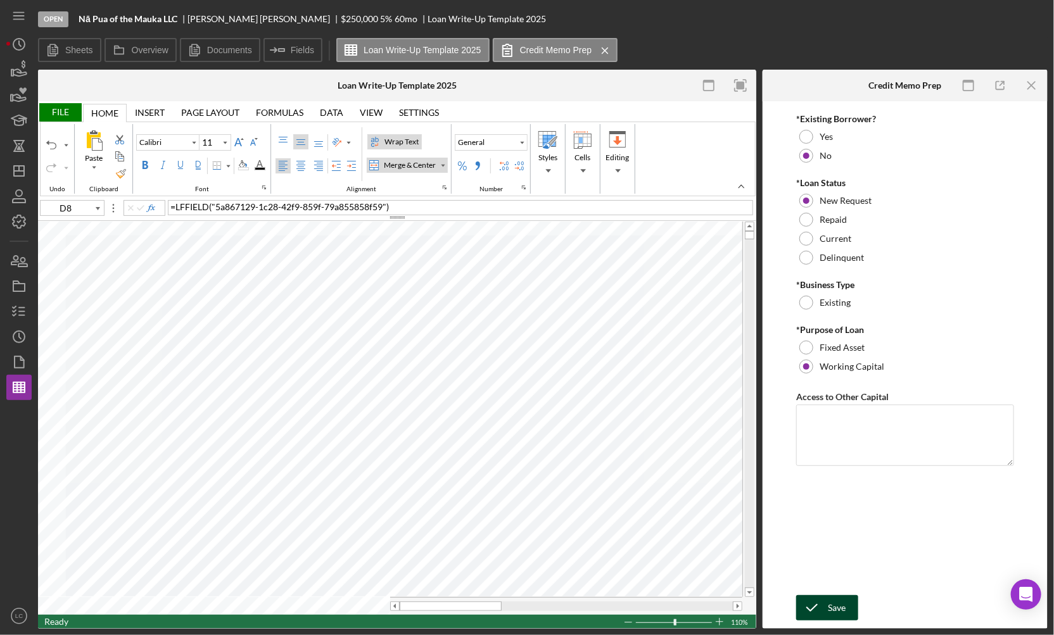
click at [829, 444] on div "Save" at bounding box center [837, 607] width 18 height 25
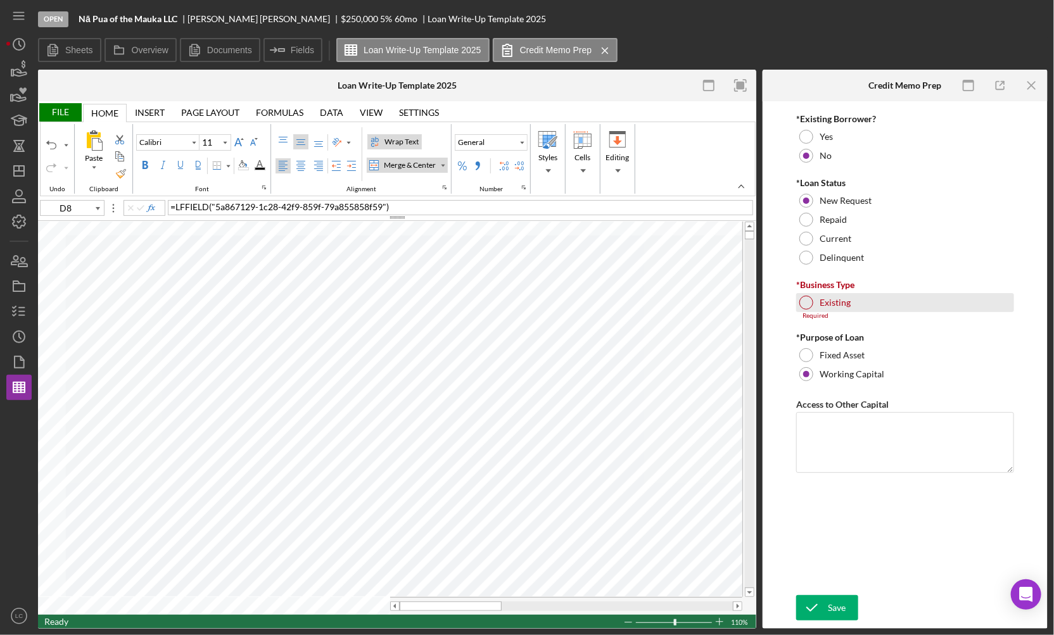
click at [821, 304] on label "Existing" at bounding box center [835, 303] width 31 height 10
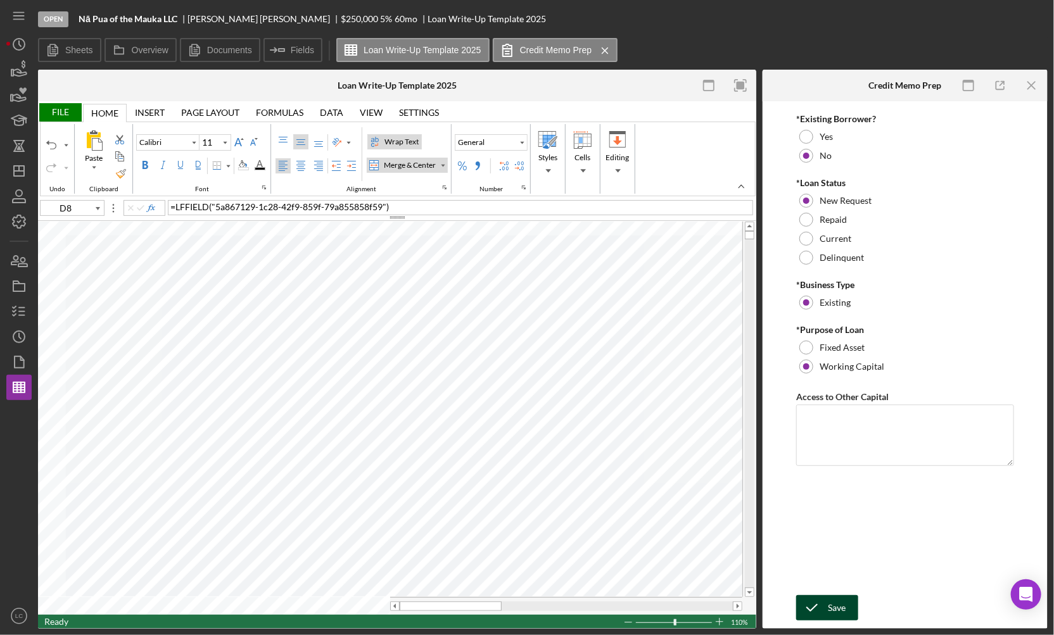
click at [838, 444] on div "Save" at bounding box center [837, 607] width 18 height 25
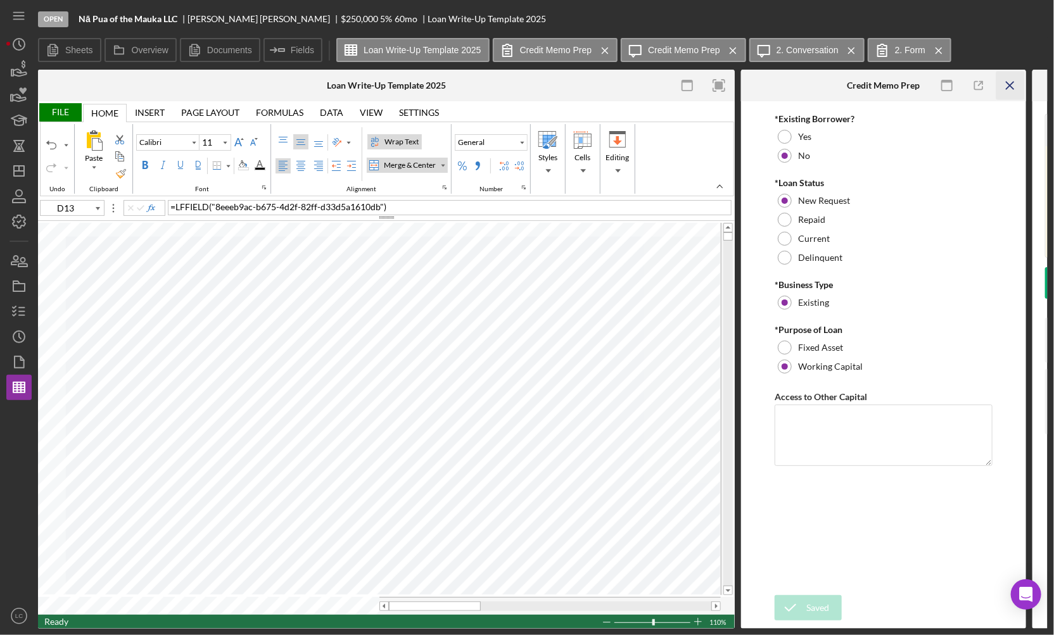
click at [853, 87] on icon "Icon/Menu Close" at bounding box center [1010, 86] width 29 height 29
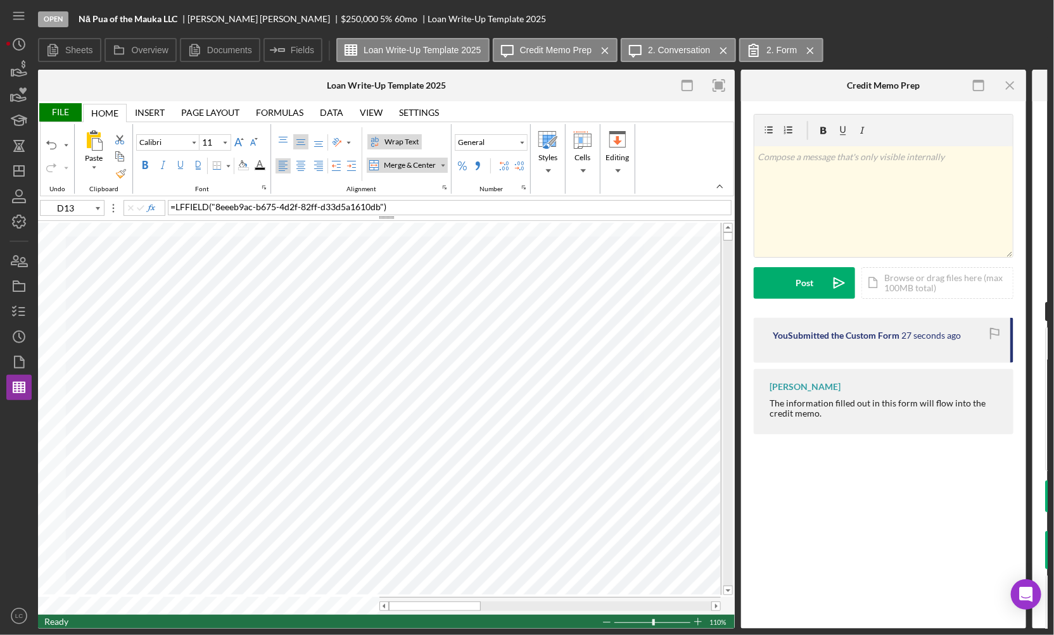
click at [853, 444] on div "v Color teal Color pink Remove color Add row above Add row below Add column bef…" at bounding box center [883, 277] width 285 height 352
click at [853, 86] on icon "Icon/Menu Close" at bounding box center [1010, 86] width 29 height 29
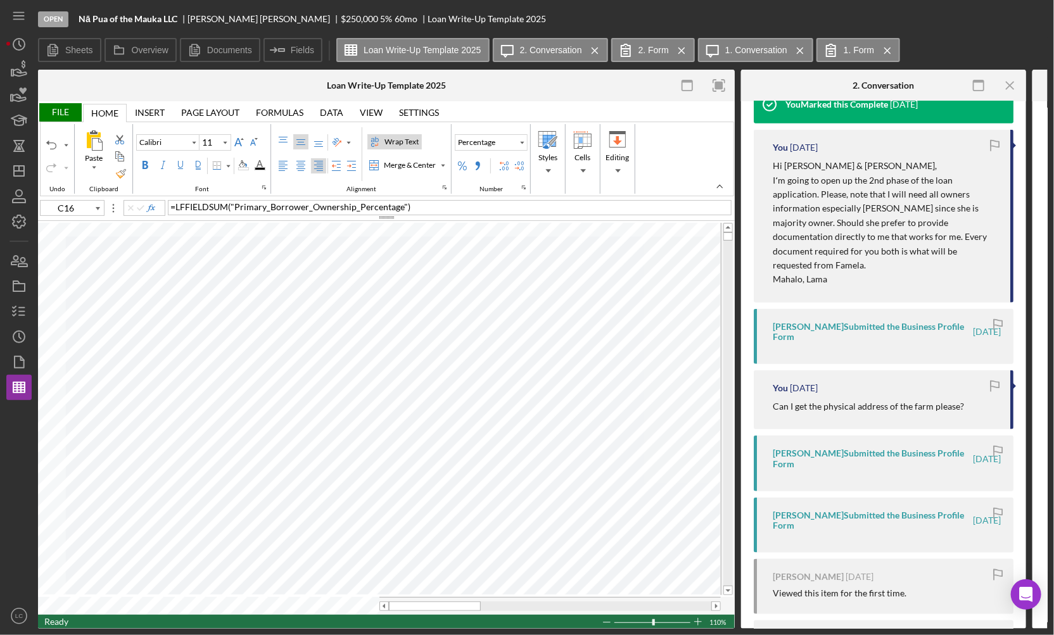
scroll to position [501, 0]
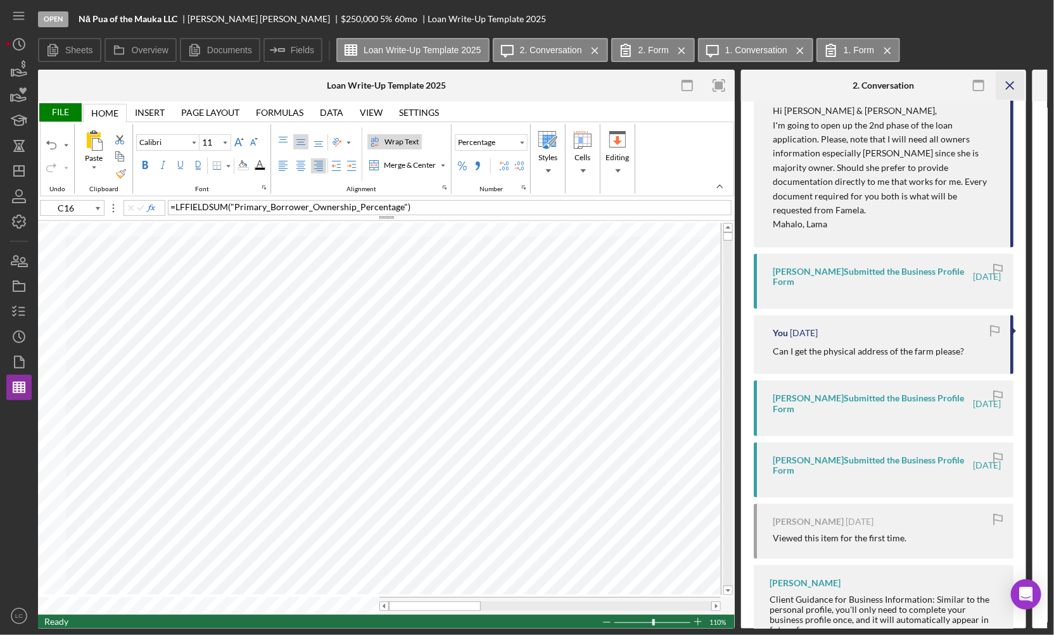
click at [853, 89] on icon "Icon/Menu Close" at bounding box center [1010, 86] width 29 height 29
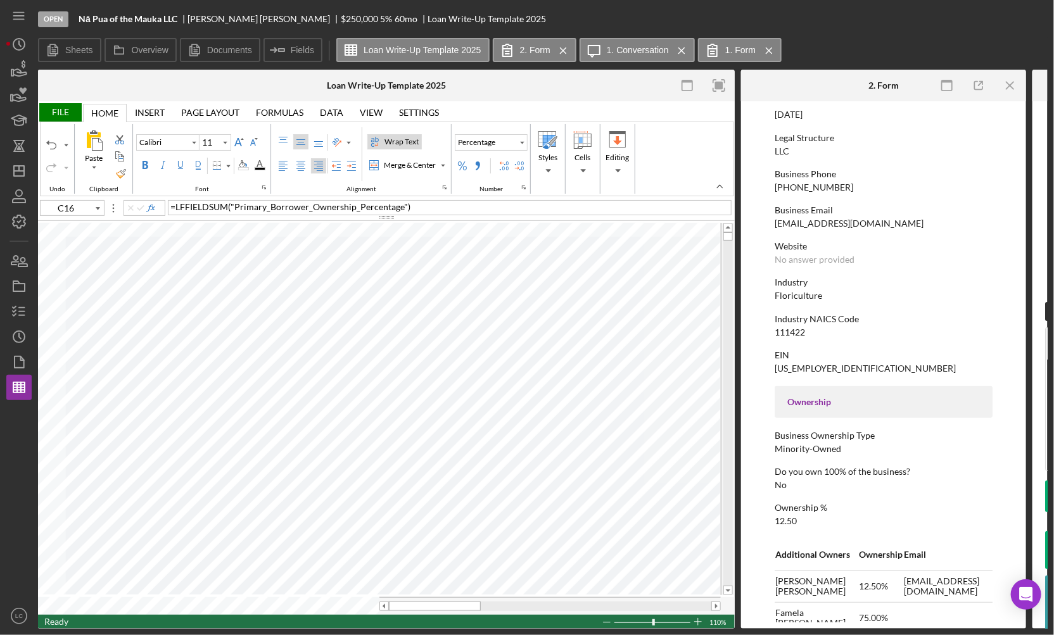
scroll to position [283, 0]
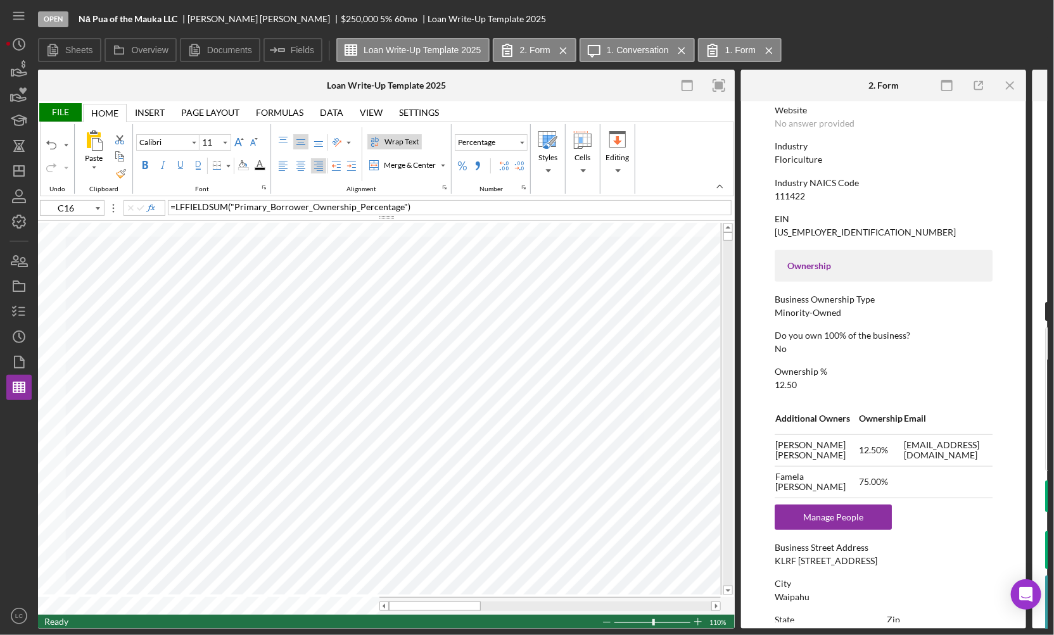
click at [816, 383] on div "Ownership % 12.50" at bounding box center [884, 378] width 218 height 23
click at [815, 383] on div "Ownership % 12.50" at bounding box center [884, 378] width 218 height 23
click at [842, 444] on td "Eliza Pakele" at bounding box center [817, 451] width 84 height 32
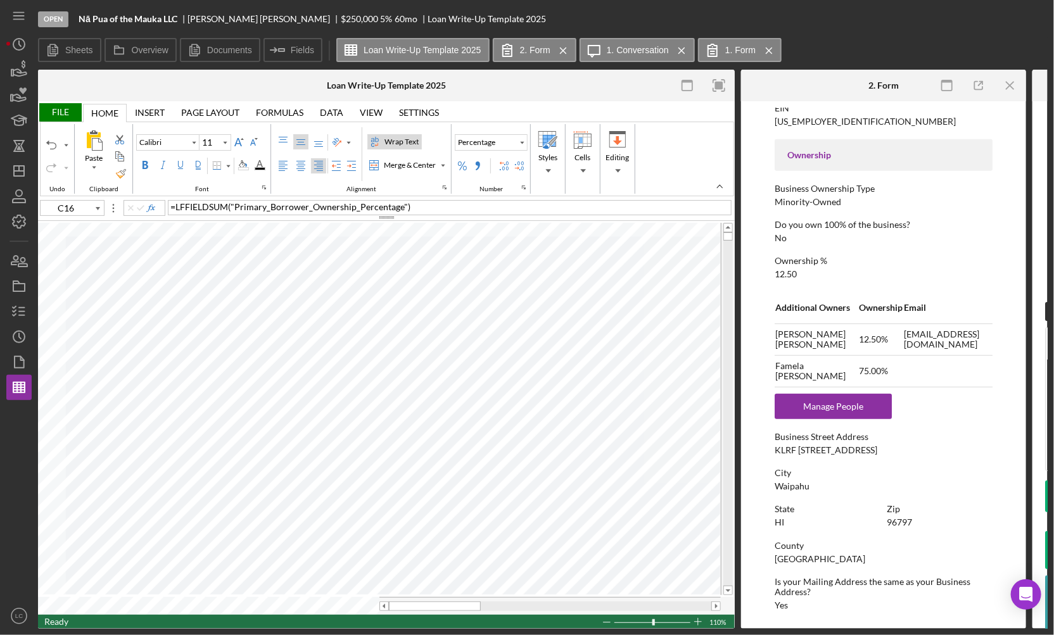
scroll to position [396, 0]
type input "K12"
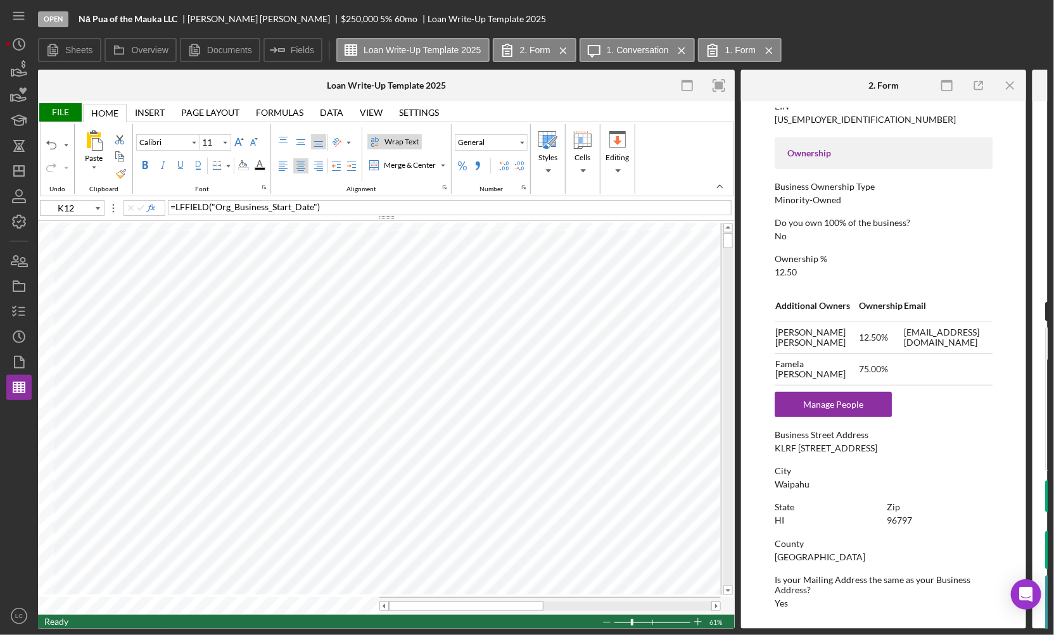
type input "10"
click at [654, 444] on div at bounding box center [652, 623] width 76 height 1
click at [654, 444] on div at bounding box center [653, 622] width 79 height 14
type input "C26"
type input "14"
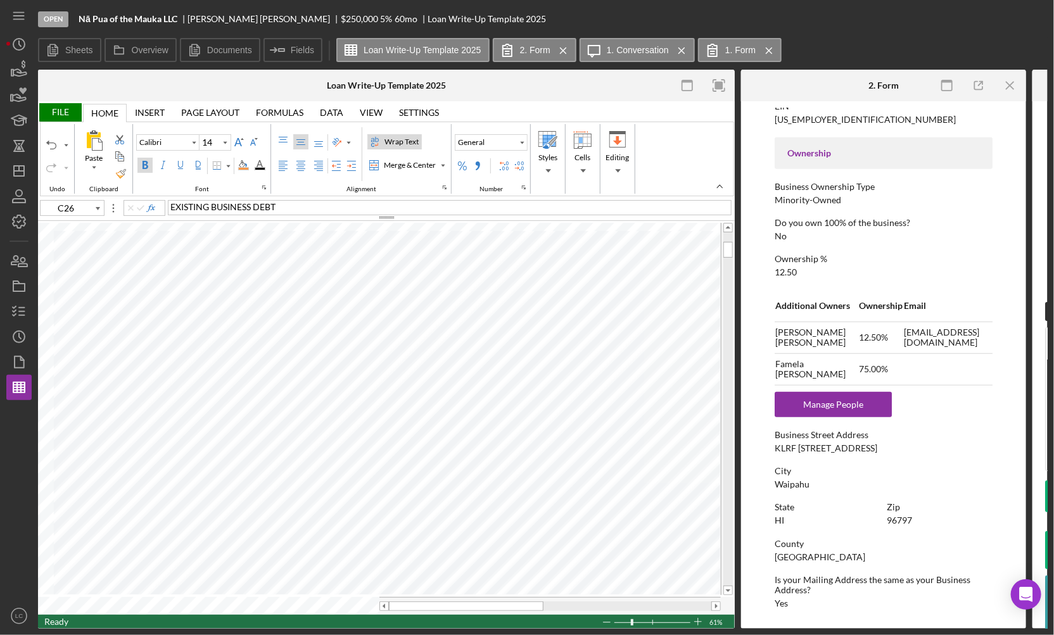
type input "A25"
type input "11"
type input "K12"
type input "10"
type input "C16"
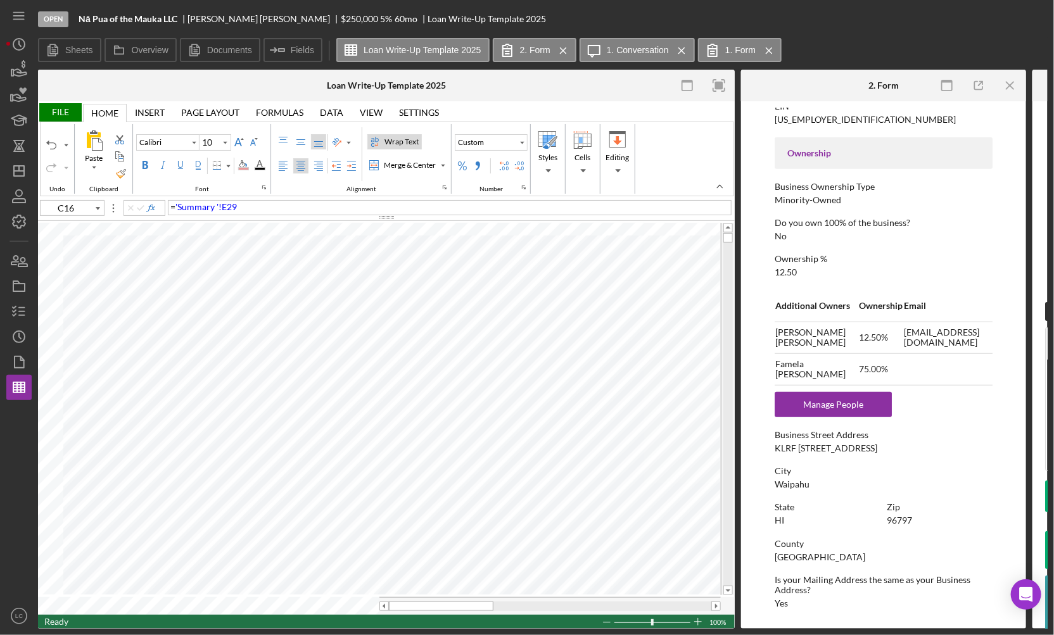
type input "11"
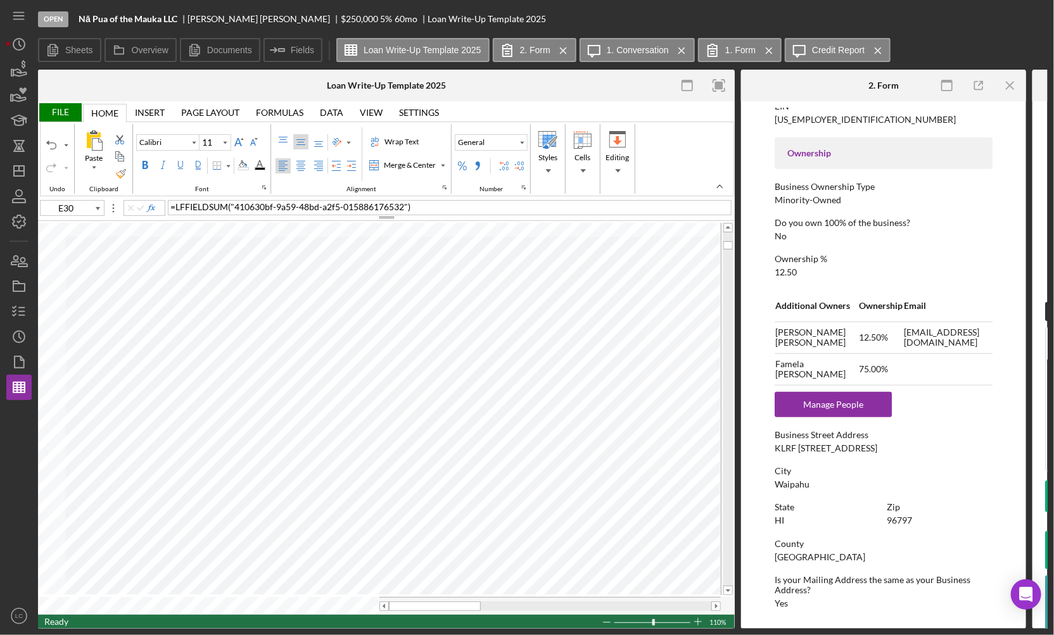
type input "K7"
type input "10"
type input "C26"
type input "14"
click at [315, 444] on div "Ready 61%" at bounding box center [386, 622] width 697 height 14
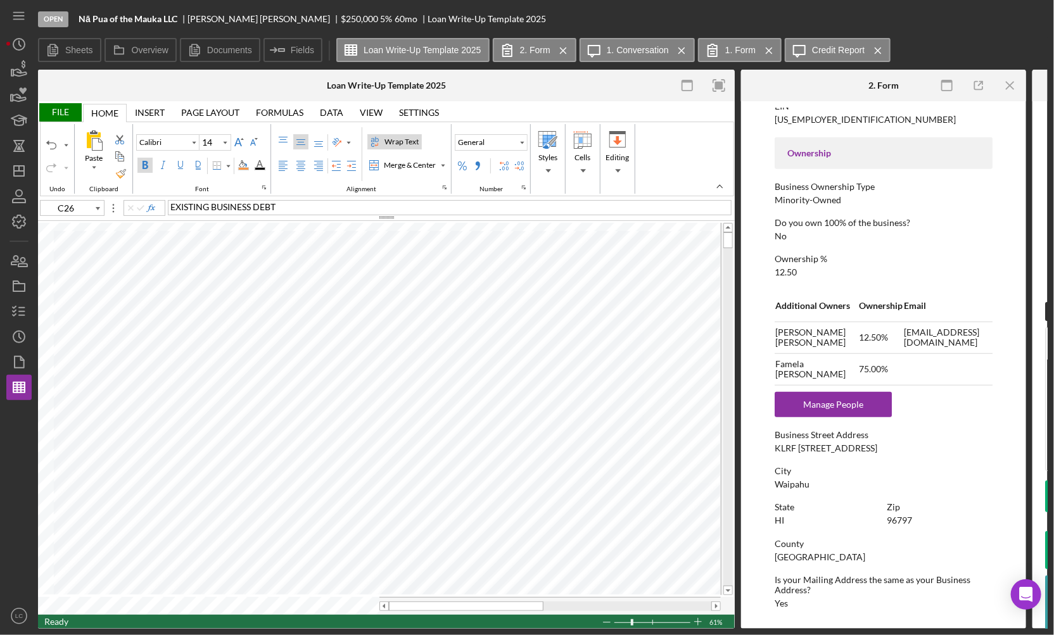
type input "G6"
type input "11"
type input "D51"
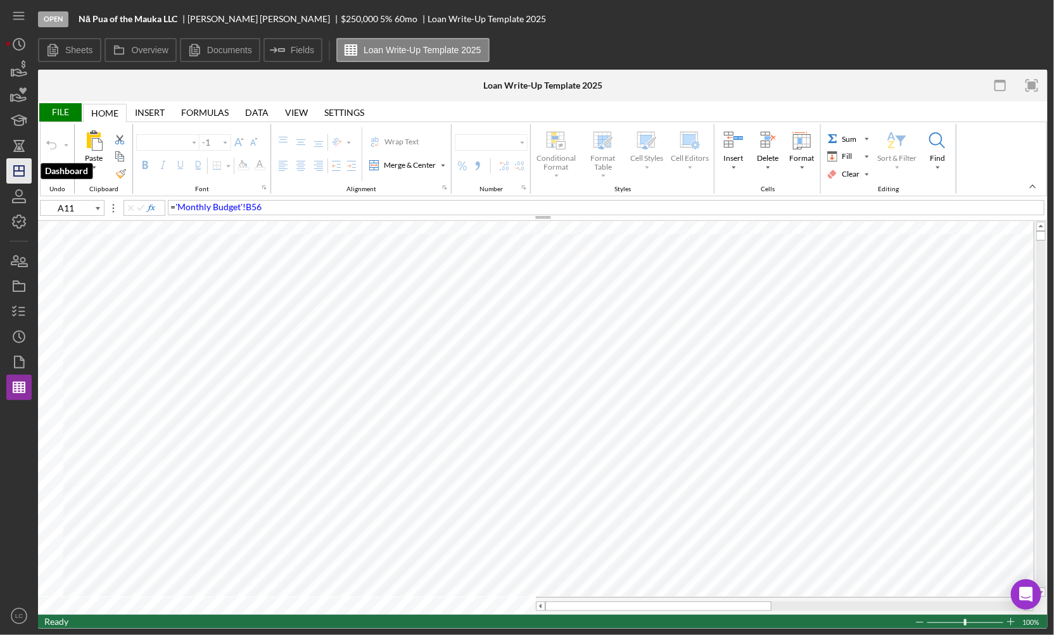
type input "Calibri"
type input "11"
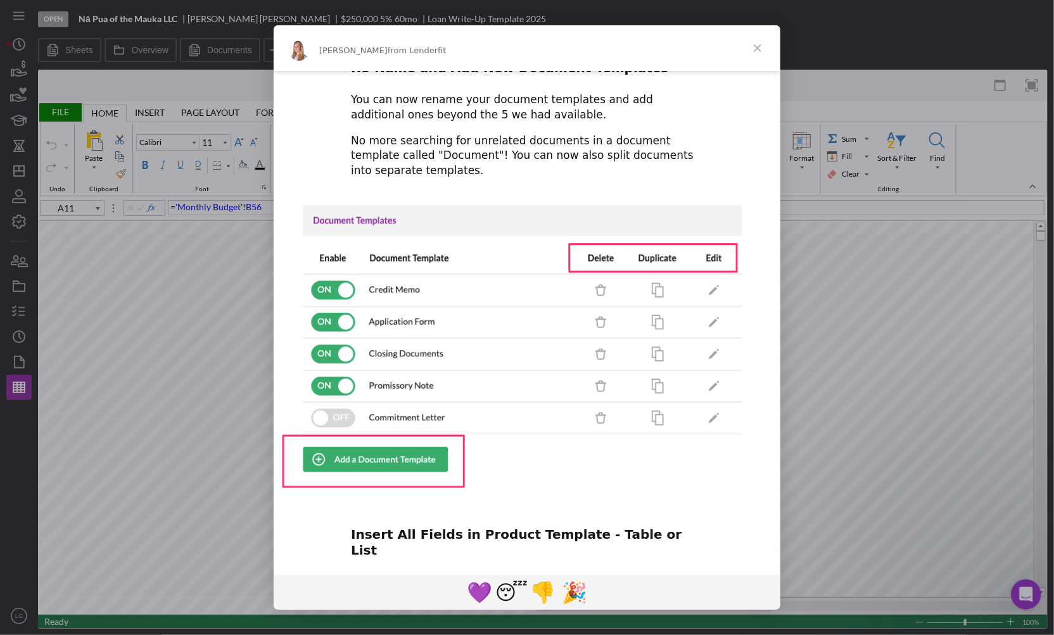
scroll to position [134, 0]
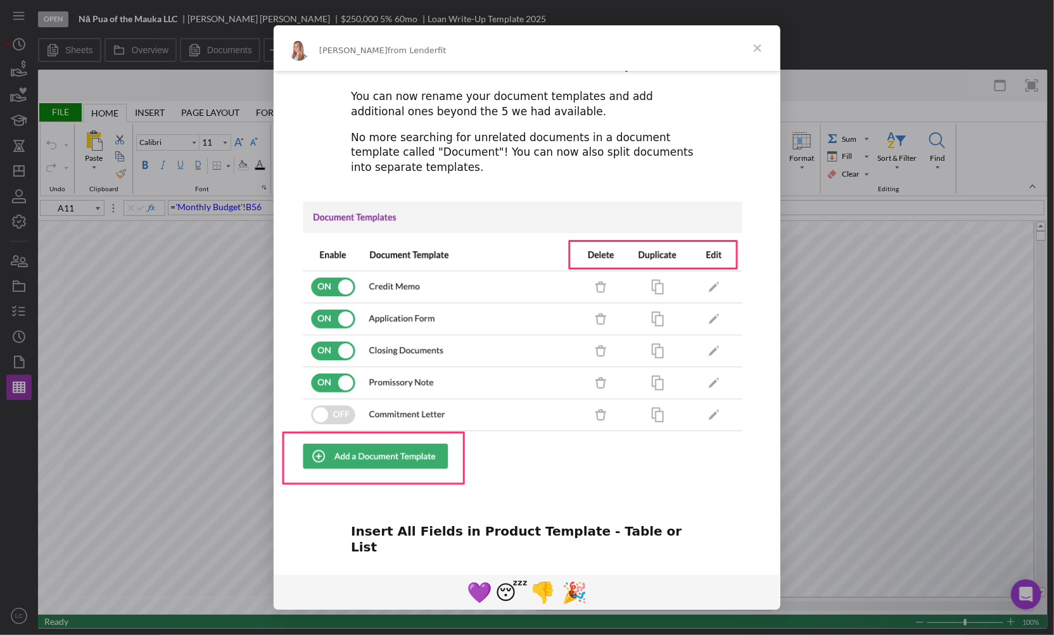
click at [756, 49] on span "Close" at bounding box center [758, 48] width 46 height 46
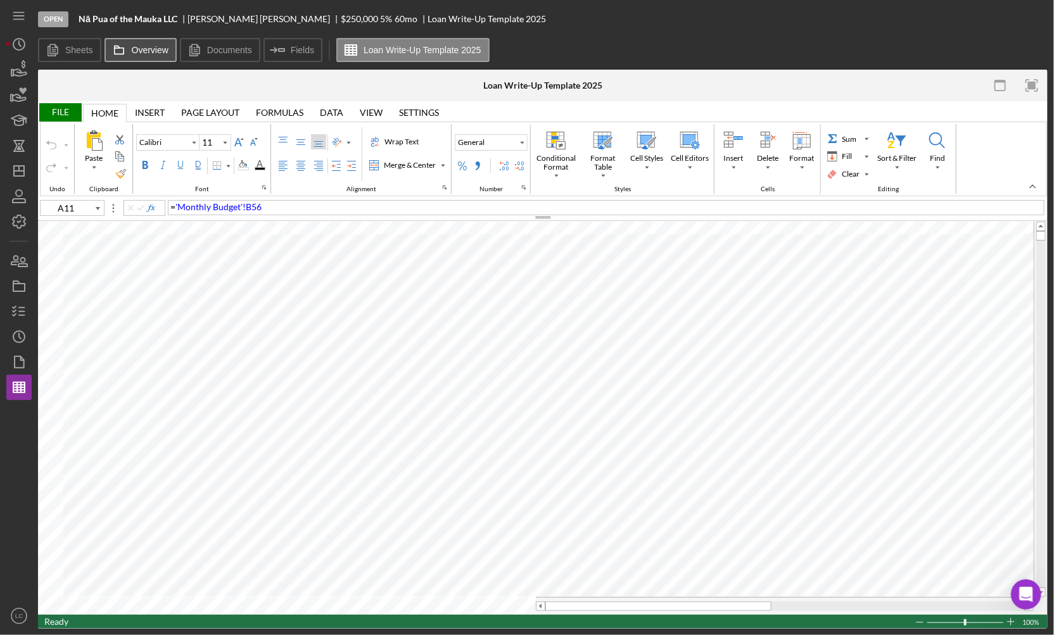
click at [134, 50] on label "Overview" at bounding box center [150, 50] width 37 height 10
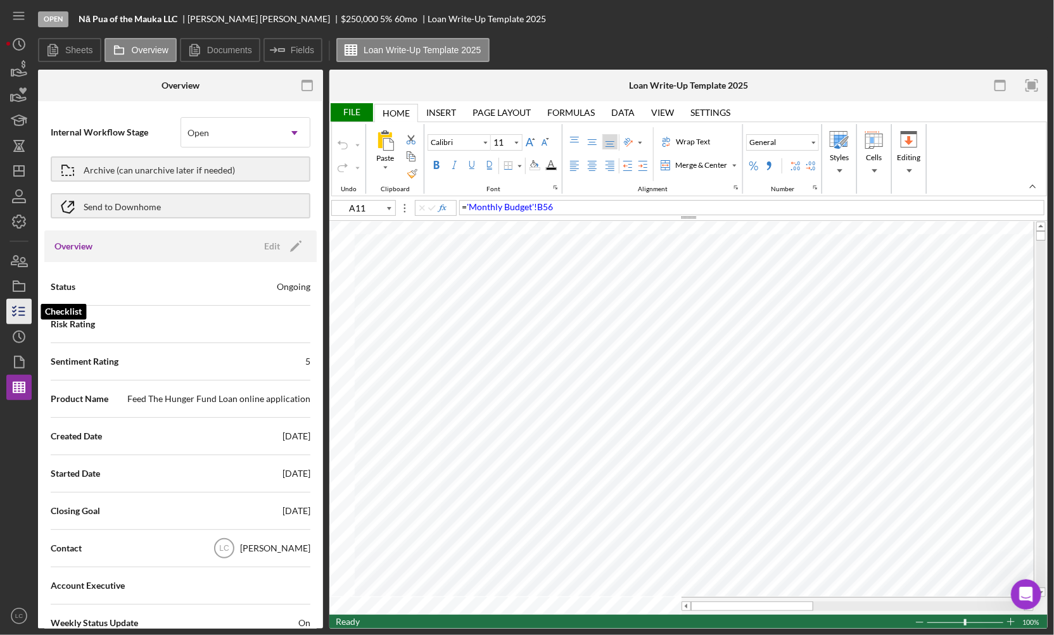
click at [21, 305] on icon "button" at bounding box center [19, 312] width 32 height 32
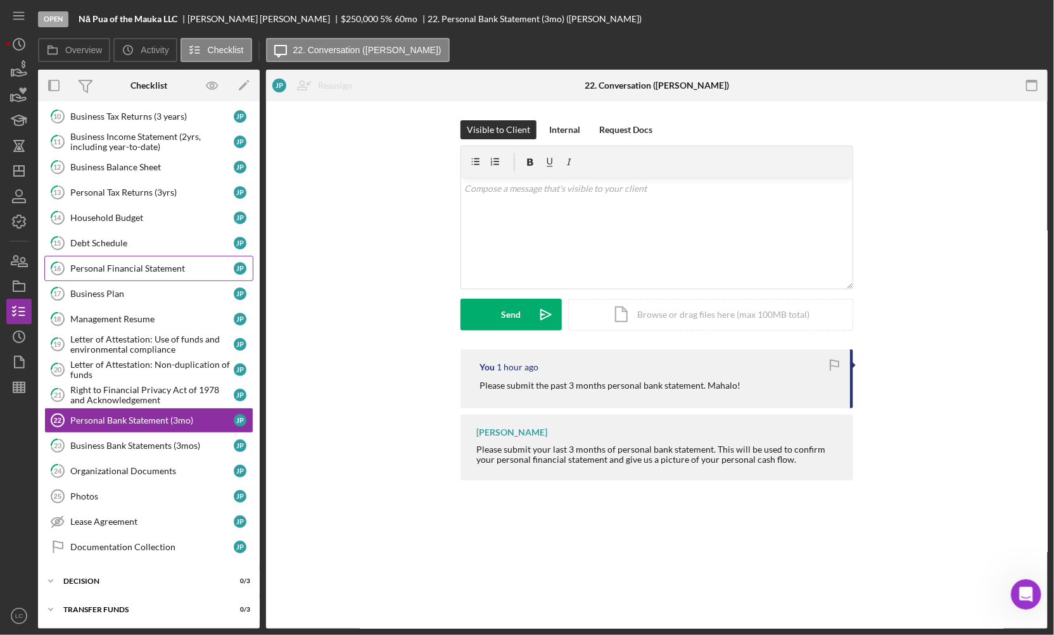
scroll to position [163, 0]
click at [122, 241] on div "Debt Schedule" at bounding box center [151, 243] width 163 height 10
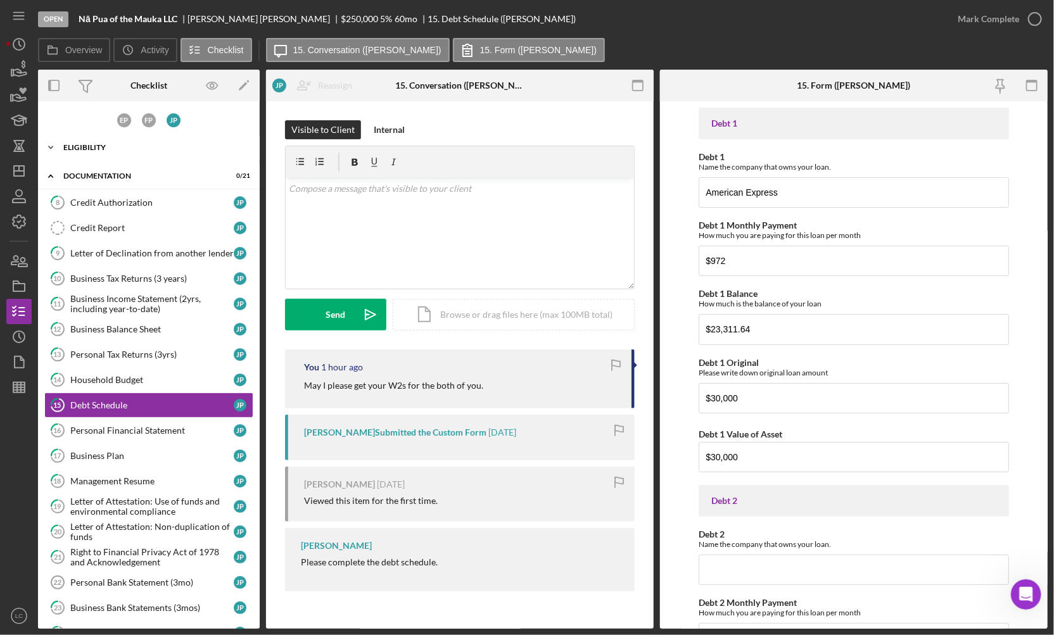
click at [86, 144] on div "Eligibility" at bounding box center [153, 148] width 181 height 8
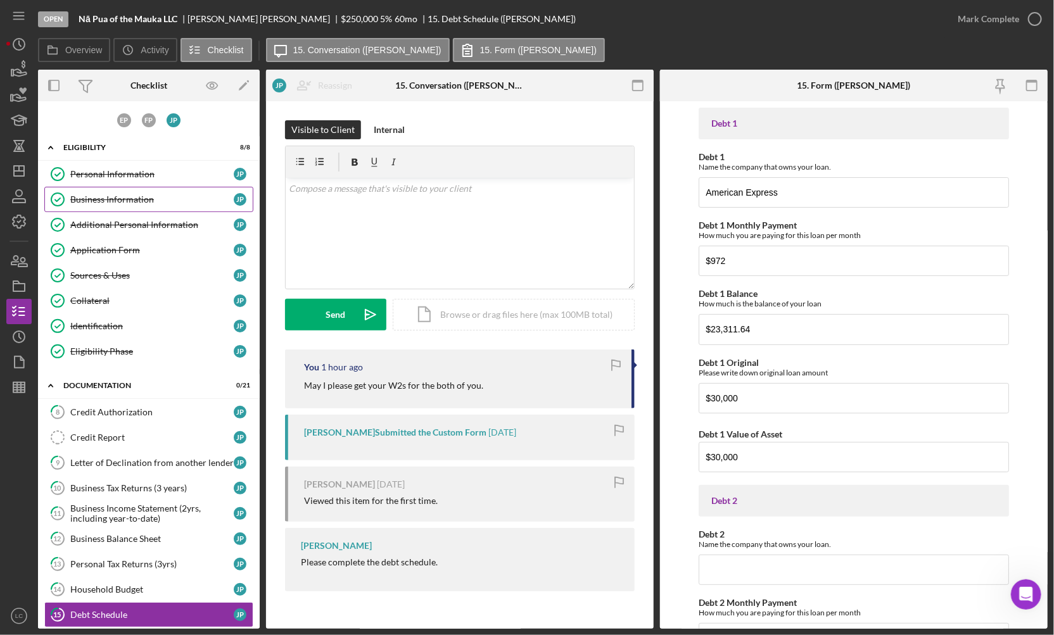
click at [110, 196] on div "Business Information" at bounding box center [151, 199] width 163 height 10
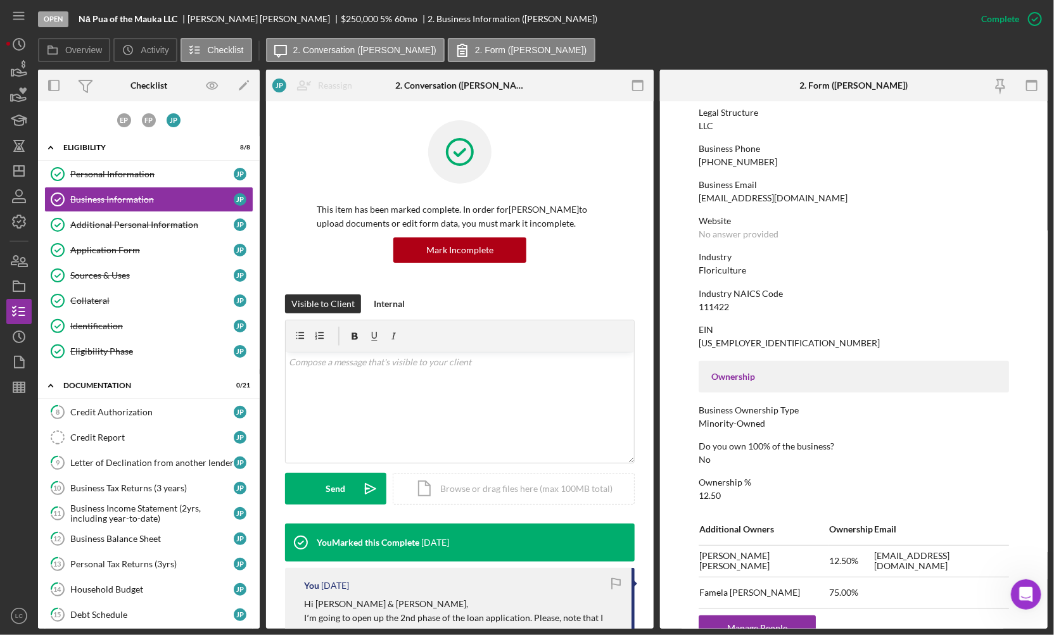
scroll to position [276, 0]
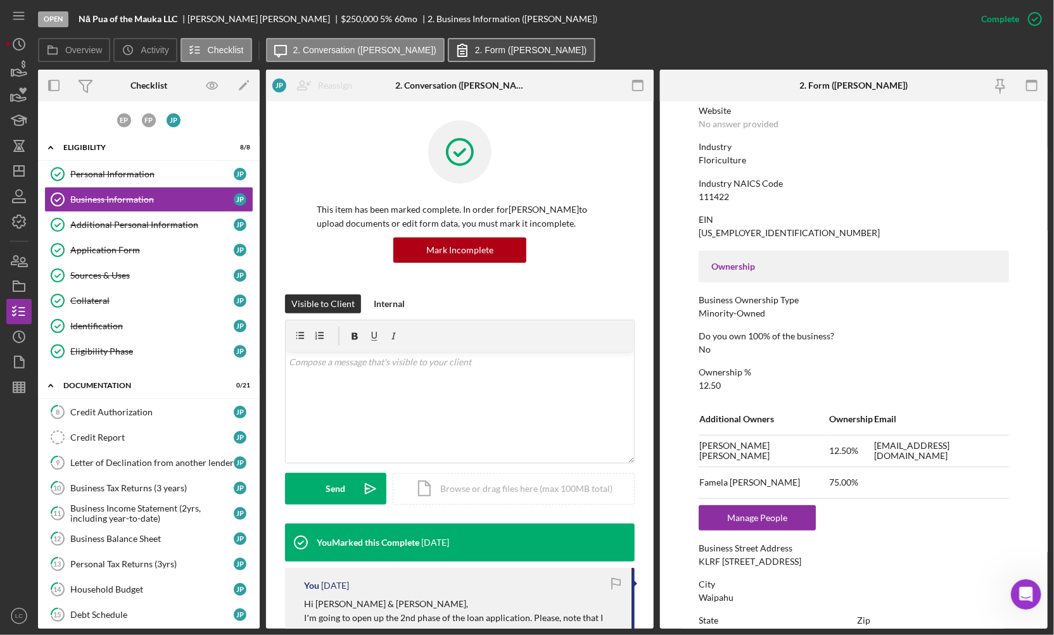
click at [475, 51] on label "2. Form ([PERSON_NAME])" at bounding box center [531, 50] width 112 height 10
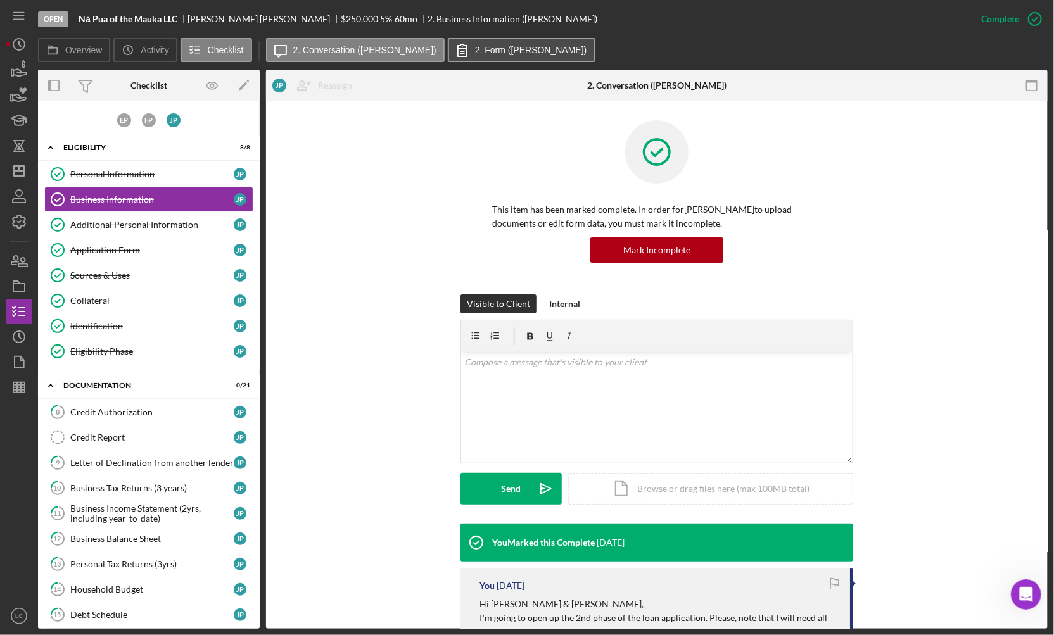
click at [447, 42] on icon at bounding box center [463, 50] width 32 height 32
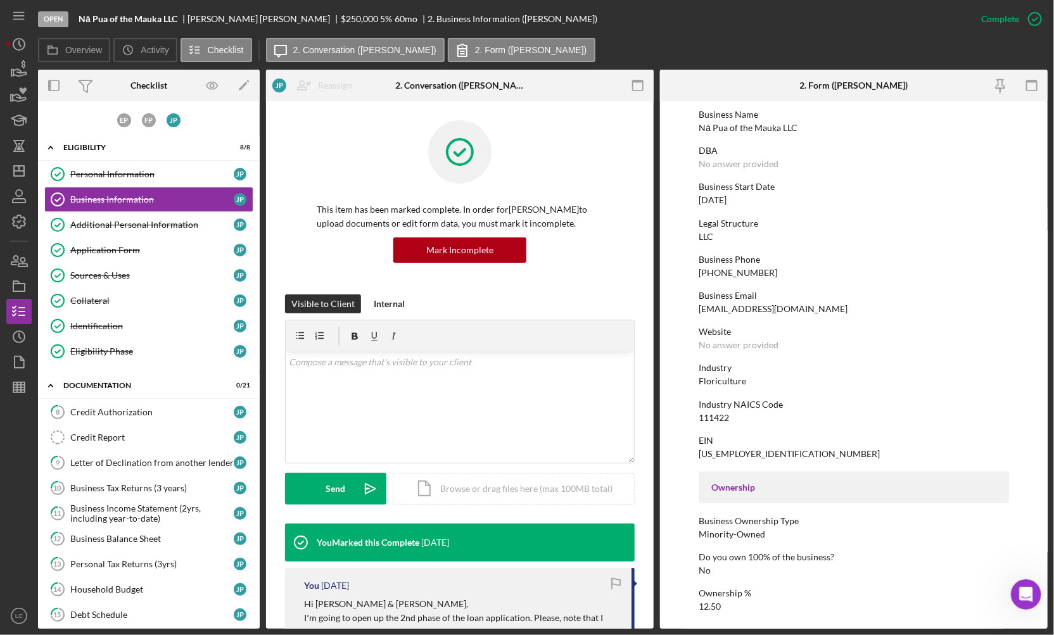
scroll to position [53, 0]
click at [475, 51] on label "2. Form ([PERSON_NAME])" at bounding box center [531, 50] width 112 height 10
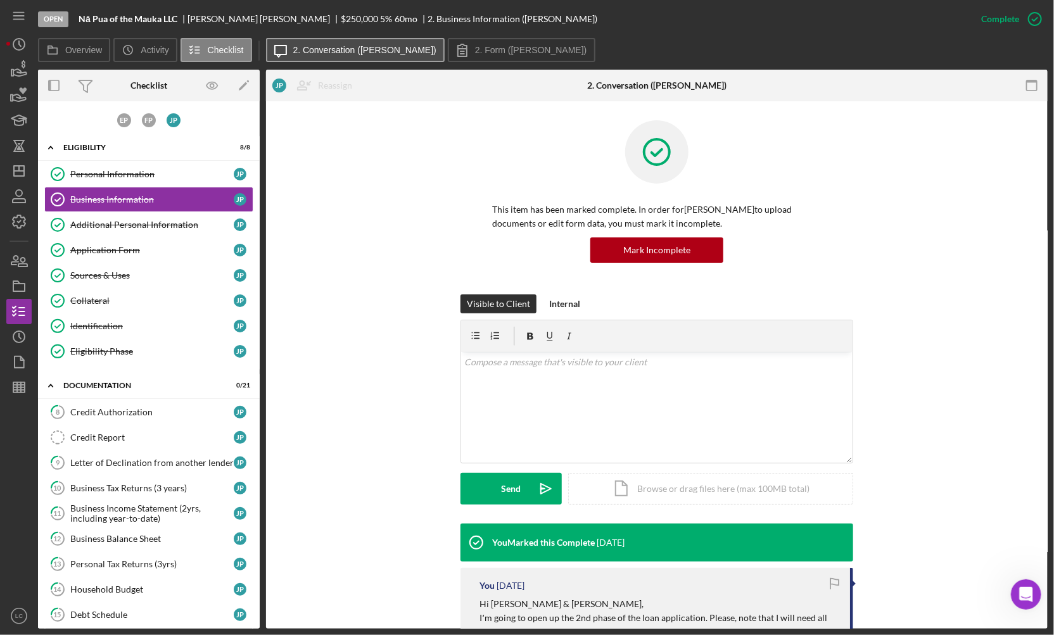
click at [369, 47] on label "2. Conversation ([PERSON_NAME])" at bounding box center [364, 50] width 143 height 10
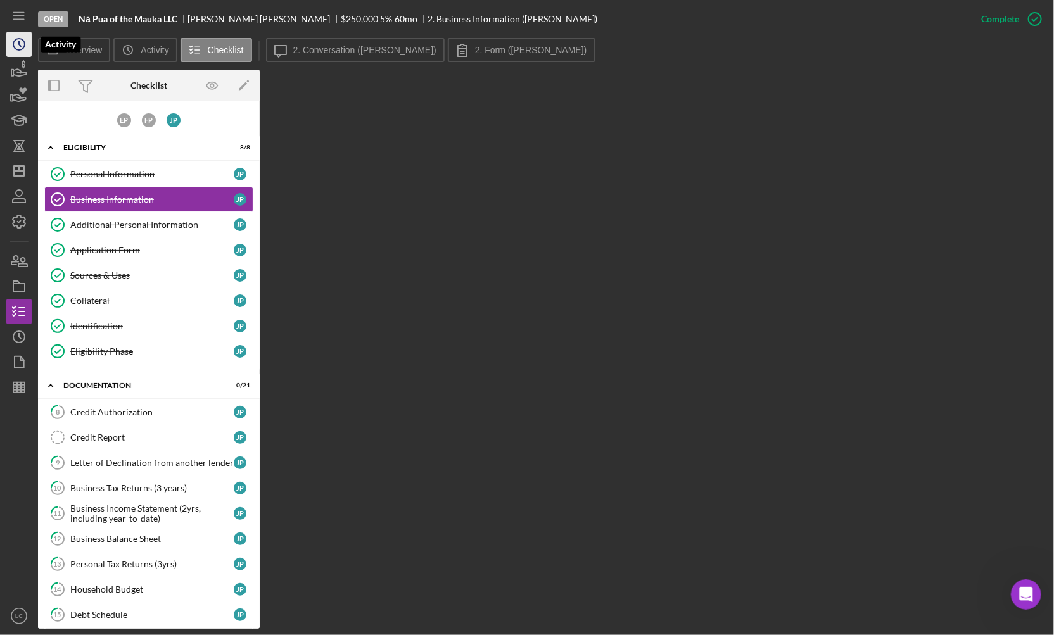
click at [10, 42] on icon "Icon/History" at bounding box center [19, 45] width 32 height 32
